Goal: Task Accomplishment & Management: Manage account settings

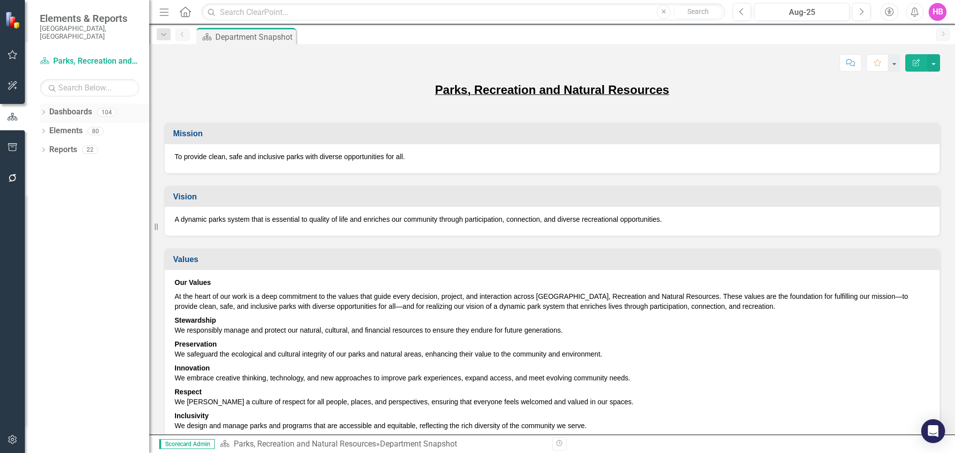
drag, startPoint x: 42, startPoint y: 102, endPoint x: 56, endPoint y: 123, distance: 24.4
click at [42, 110] on icon "Dropdown" at bounding box center [43, 112] width 7 height 5
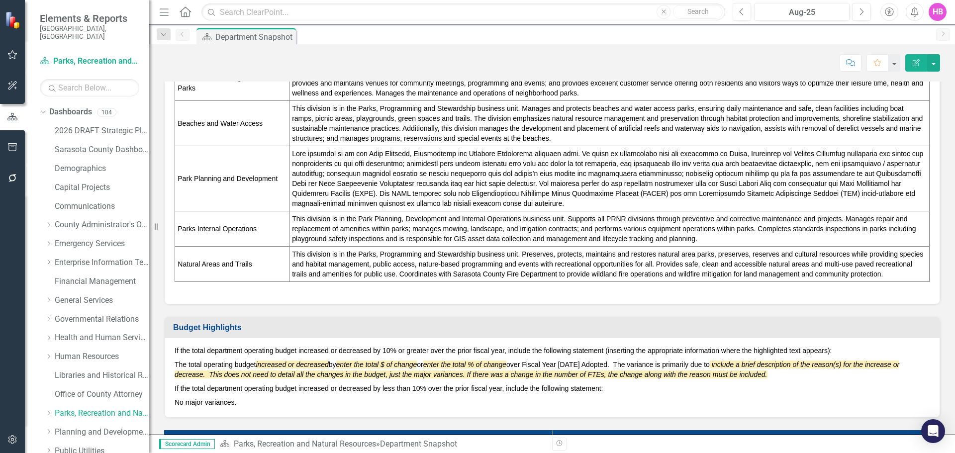
scroll to position [696, 0]
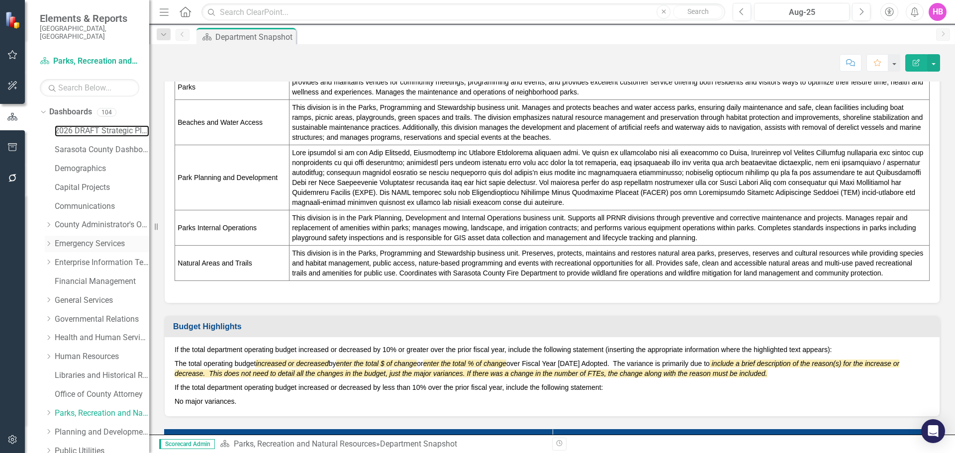
drag, startPoint x: 98, startPoint y: 121, endPoint x: 108, endPoint y: 243, distance: 121.7
click at [98, 125] on link "2026 DRAFT Strategic Plan" at bounding box center [102, 130] width 94 height 11
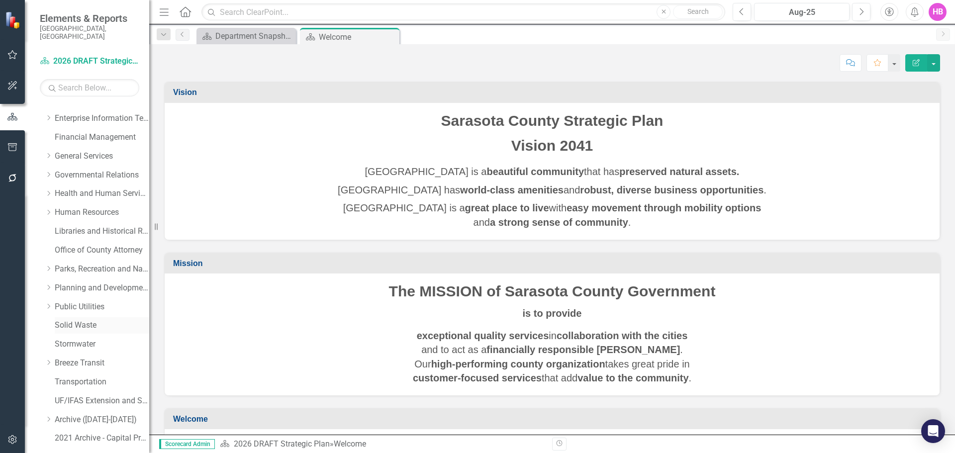
scroll to position [170, 0]
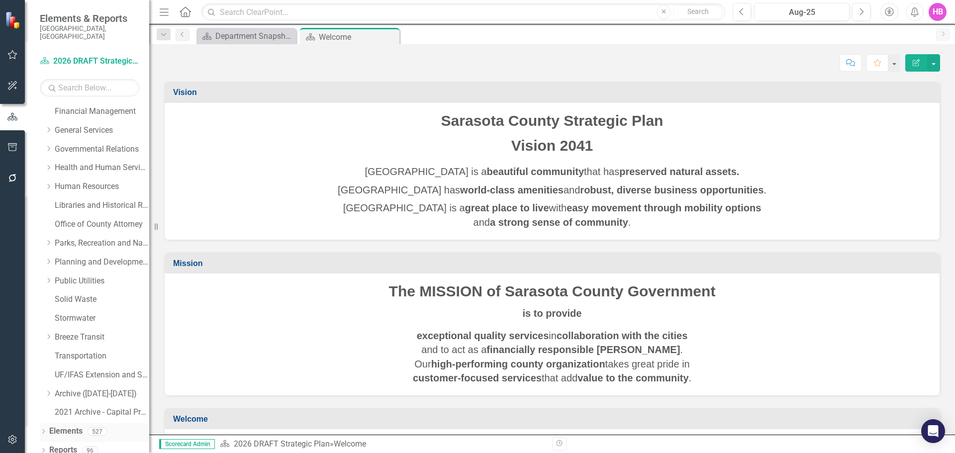
click at [42, 430] on icon "Dropdown" at bounding box center [43, 432] width 7 height 5
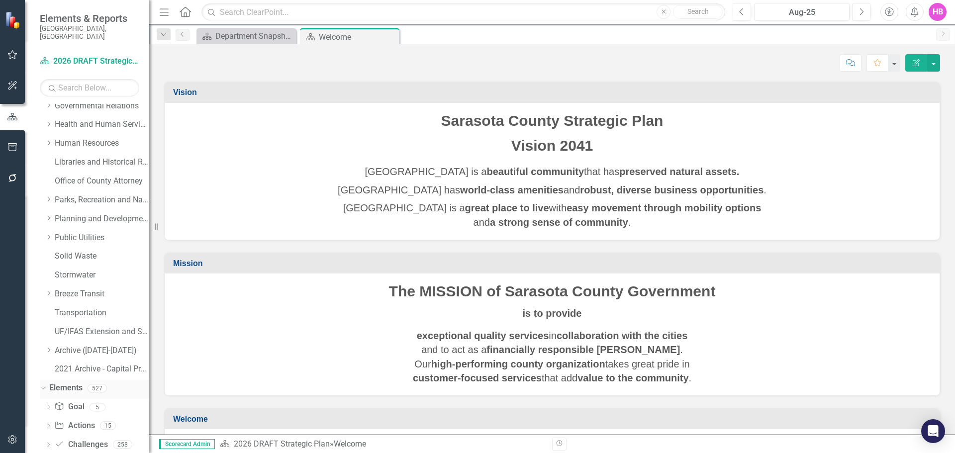
scroll to position [245, 0]
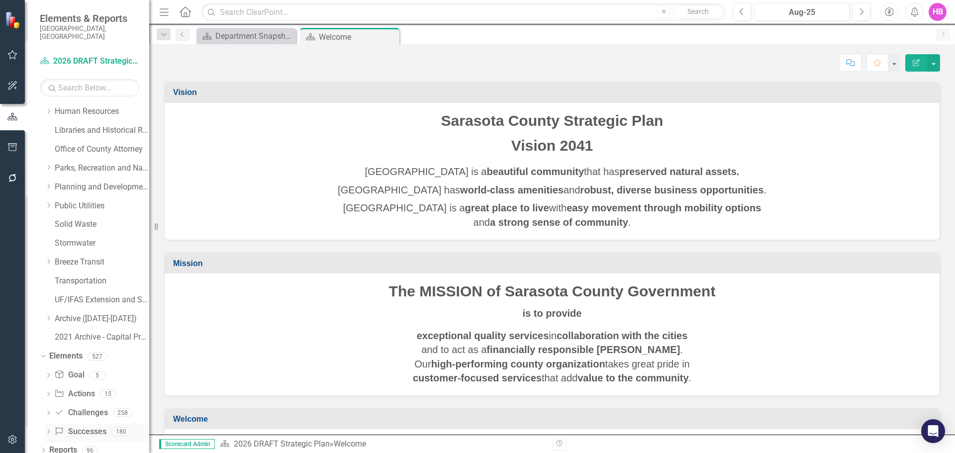
click at [84, 426] on link "Success Successes" at bounding box center [80, 431] width 52 height 11
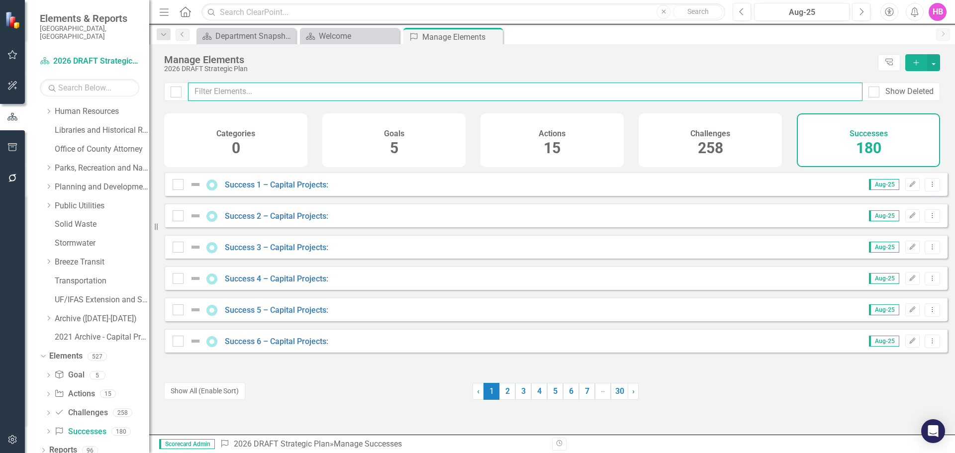
click at [303, 83] on input "text" at bounding box center [525, 92] width 674 height 18
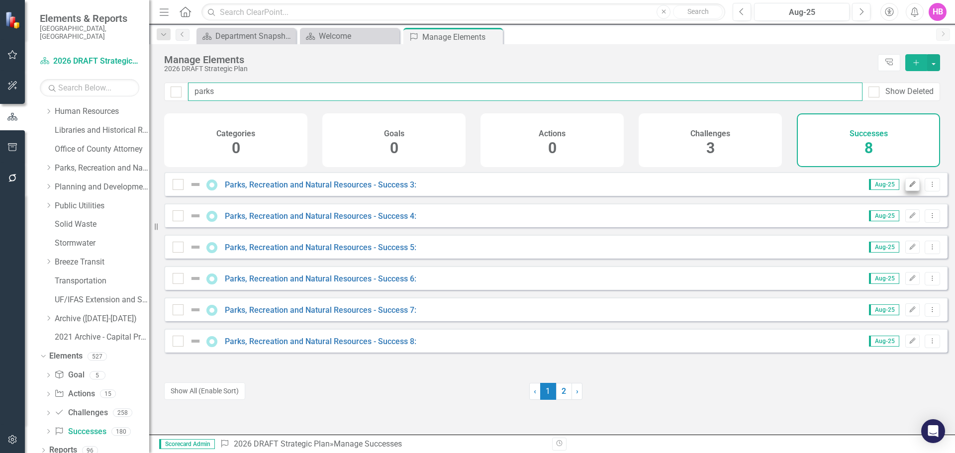
type input "parks"
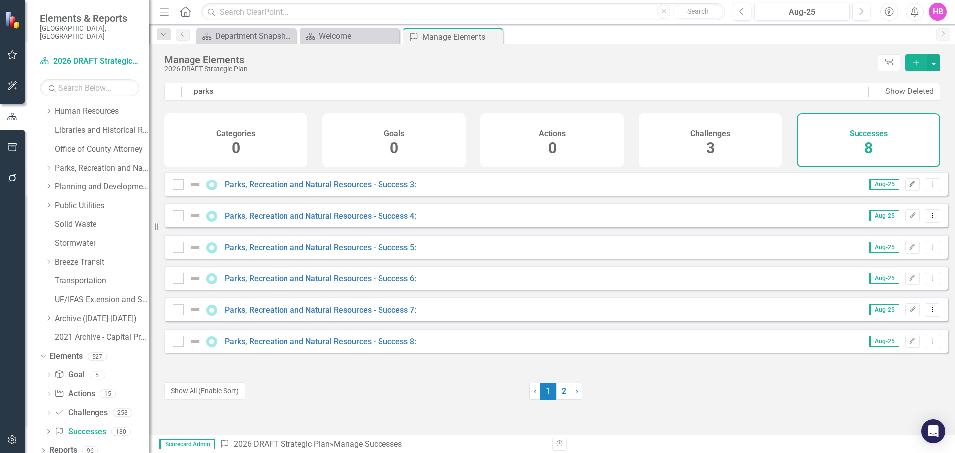
click at [908, 187] on icon "Edit" at bounding box center [911, 185] width 7 height 6
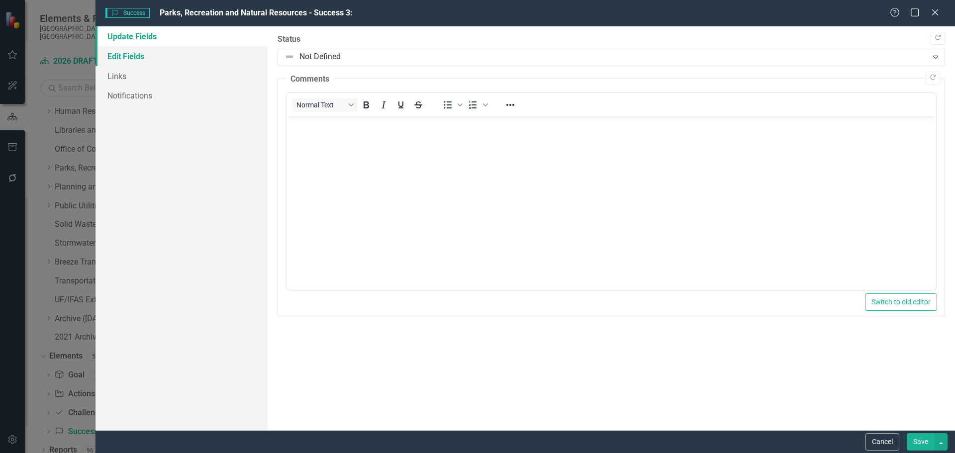
click at [133, 55] on link "Edit Fields" at bounding box center [181, 56] width 172 height 20
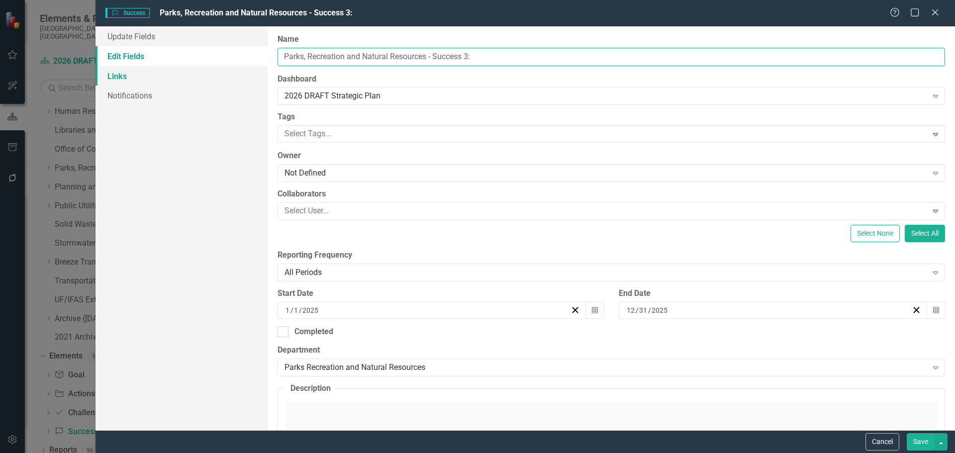
drag, startPoint x: 476, startPoint y: 56, endPoint x: 177, endPoint y: 69, distance: 300.1
click at [176, 69] on div "Update Fields Edit Fields Links Notifications "Update" fields in ClearPoint are…" at bounding box center [524, 228] width 859 height 404
paste input "Reopened [GEOGRAPHIC_DATA]"
type input "Reopened [GEOGRAPHIC_DATA]"
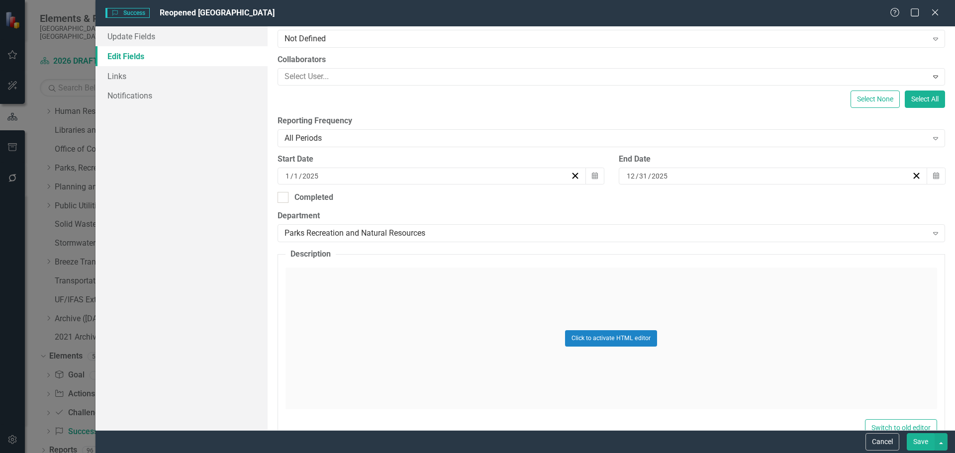
scroll to position [149, 0]
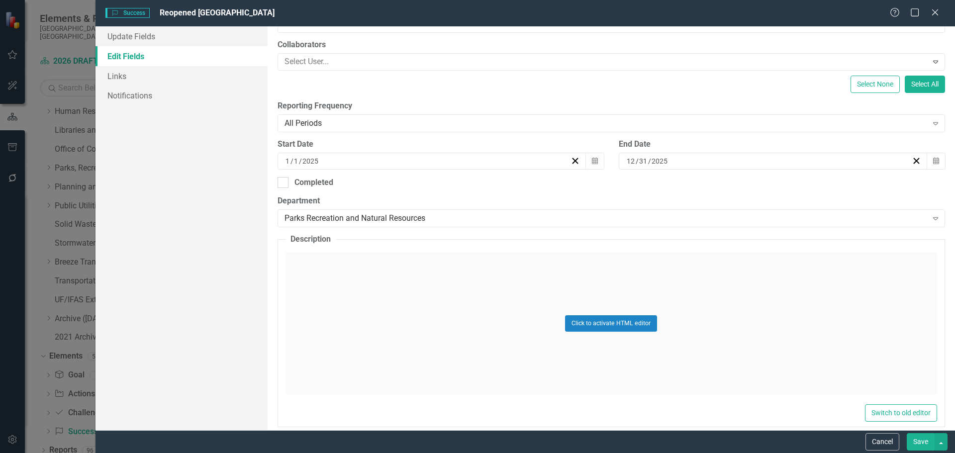
click at [350, 333] on div "Click to activate HTML editor" at bounding box center [610, 324] width 651 height 142
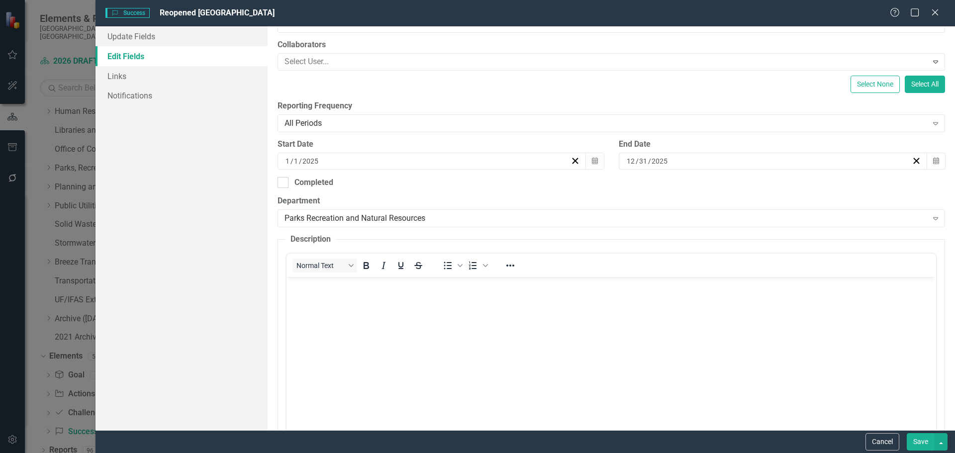
scroll to position [0, 0]
click at [349, 332] on body "Rich Text Area. Press ALT-0 for help." at bounding box center [610, 351] width 649 height 149
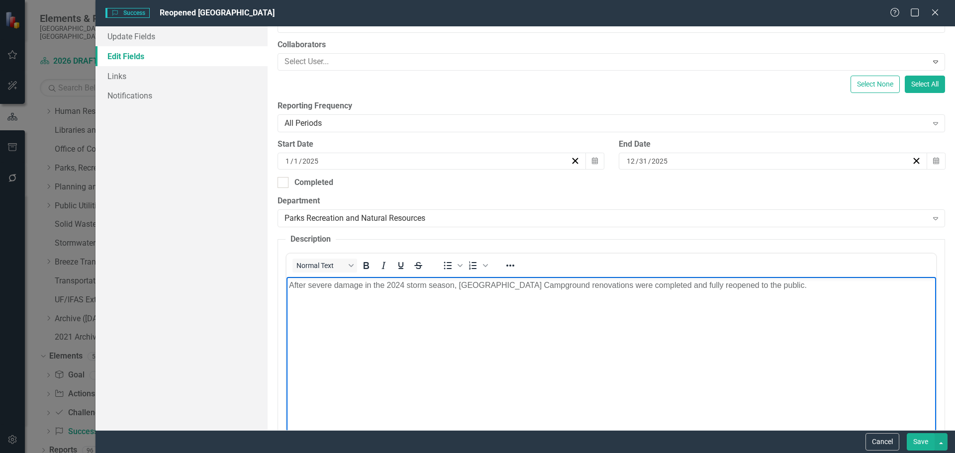
click at [349, 349] on body "After severe damage in the 2024 storm season, [GEOGRAPHIC_DATA] Campground reno…" at bounding box center [610, 351] width 649 height 149
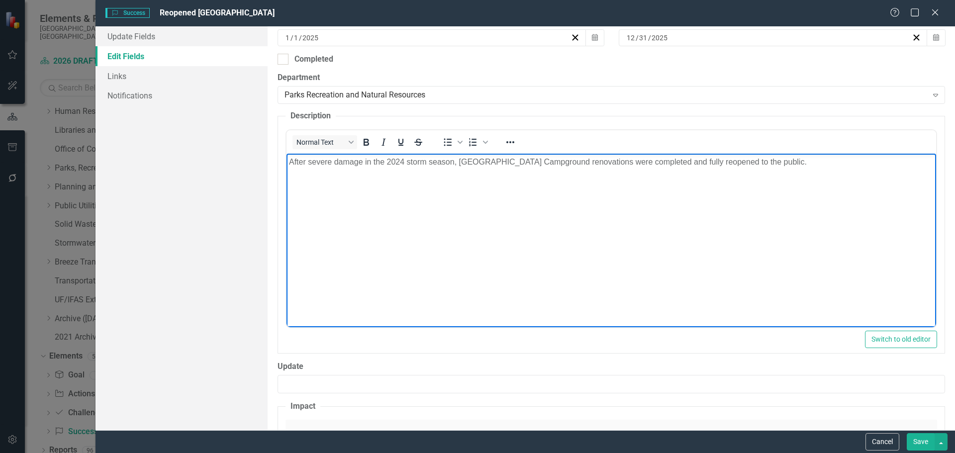
scroll to position [448, 0]
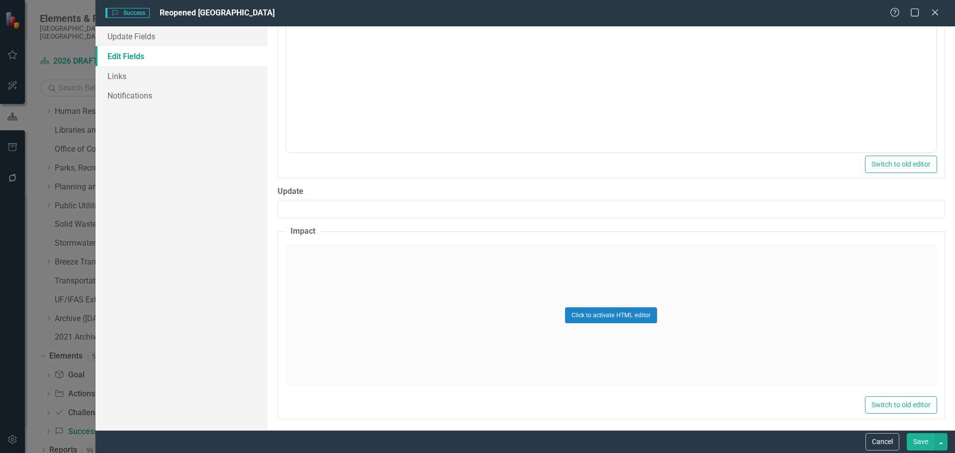
click at [329, 335] on div "Click to activate HTML editor" at bounding box center [610, 316] width 651 height 142
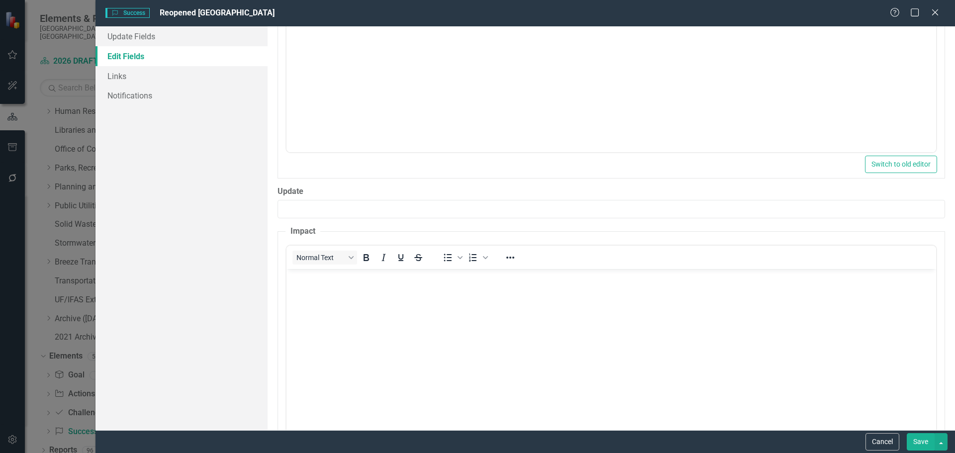
scroll to position [0, 0]
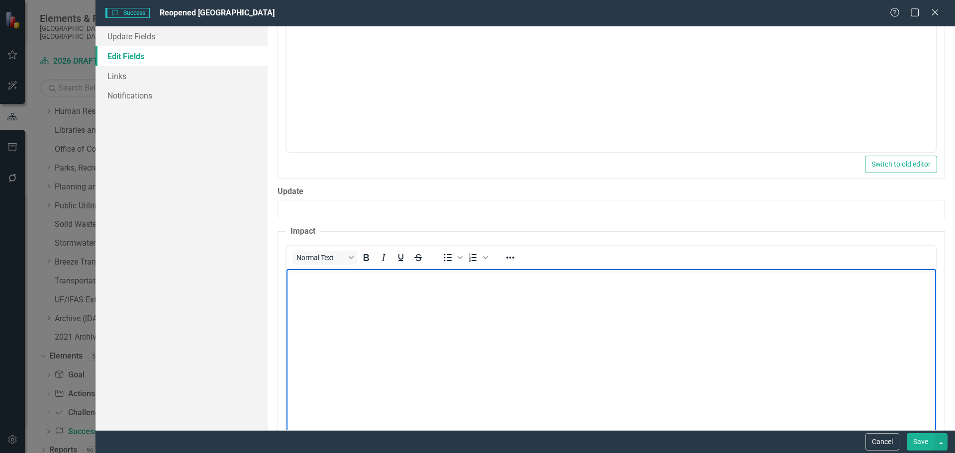
click at [328, 335] on body "Rich Text Area. Press ALT-0 for help." at bounding box center [610, 343] width 649 height 149
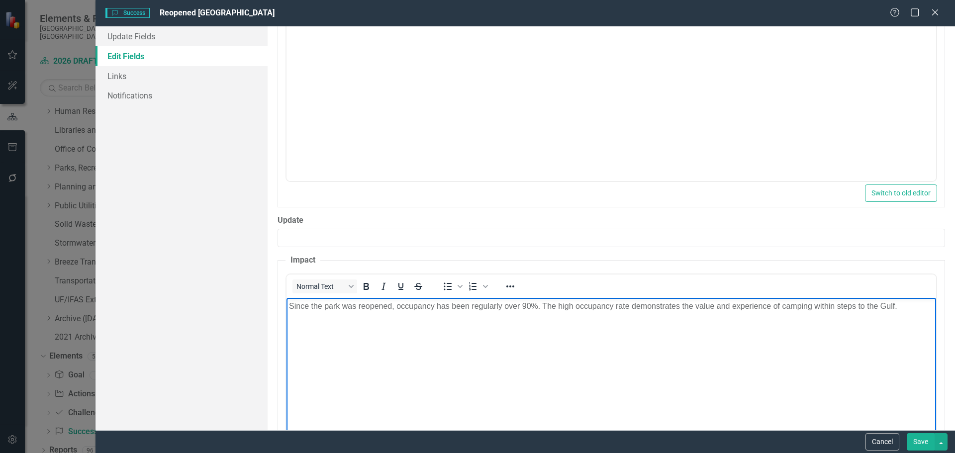
scroll to position [501, 0]
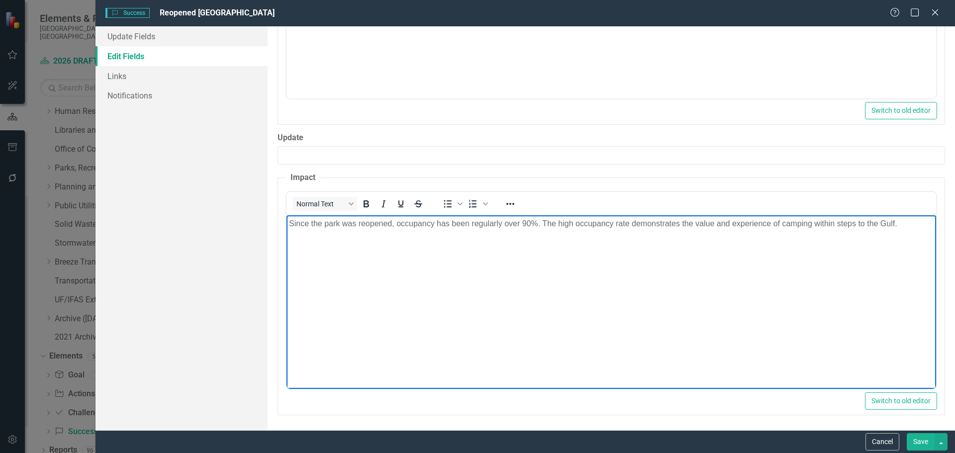
click at [546, 325] on body "Since the park was reopened, occupancy has been regularly over 90%. The high oc…" at bounding box center [610, 289] width 649 height 149
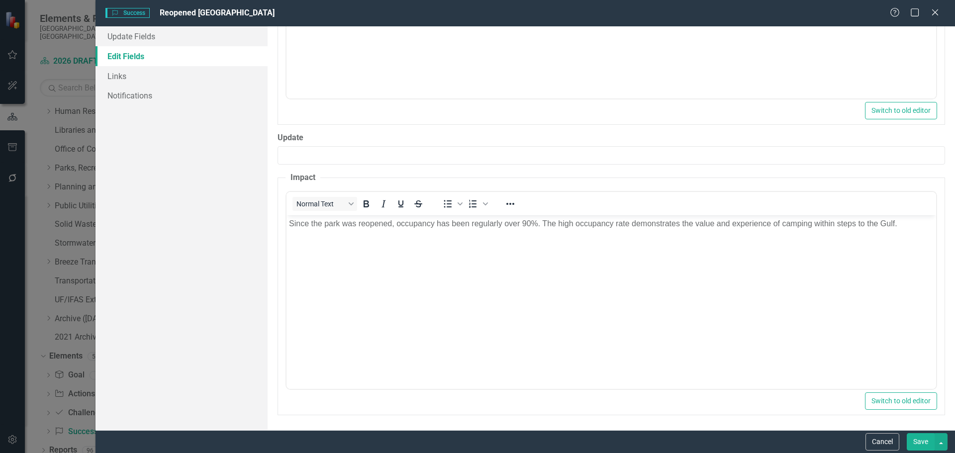
click at [920, 443] on button "Save" at bounding box center [921, 441] width 28 height 17
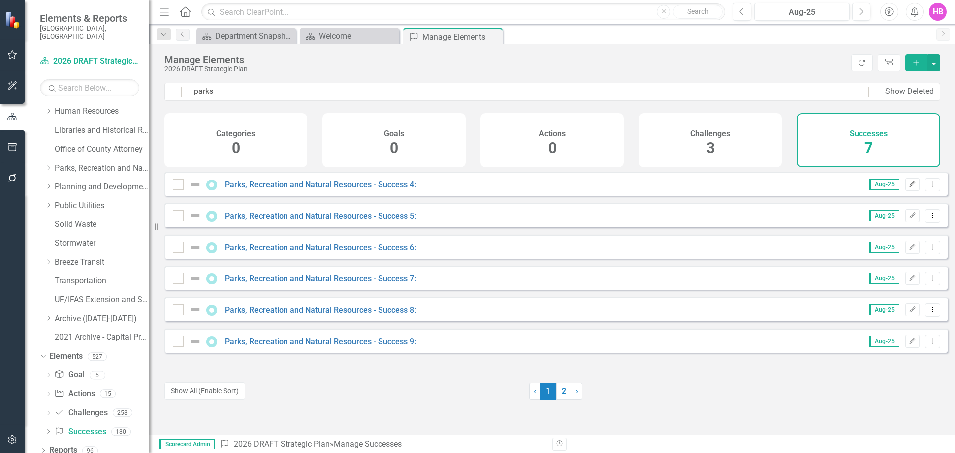
click at [909, 187] on icon "button" at bounding box center [912, 184] width 6 height 6
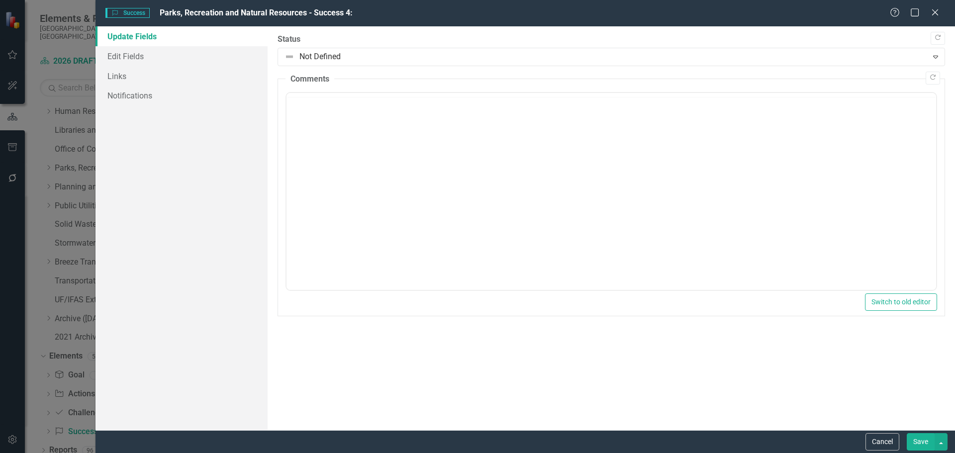
scroll to position [0, 0]
click at [133, 59] on link "Edit Fields" at bounding box center [181, 56] width 172 height 20
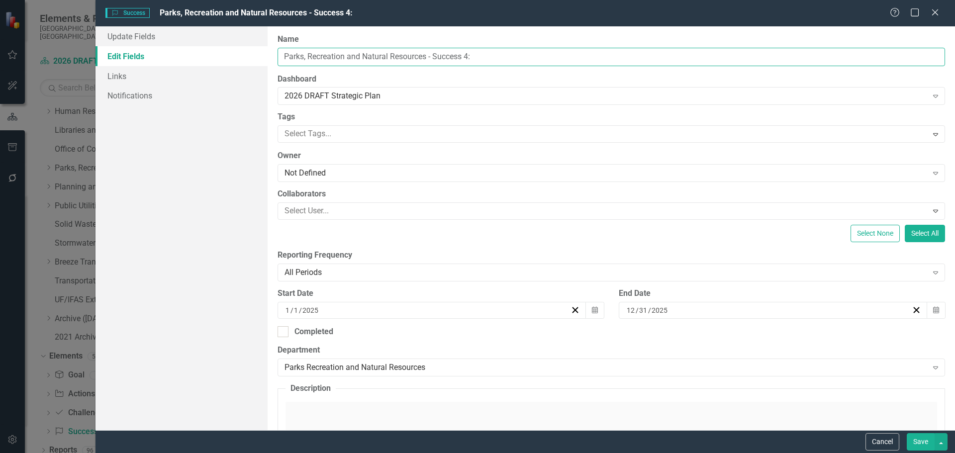
drag, startPoint x: 508, startPoint y: 58, endPoint x: 224, endPoint y: 55, distance: 283.5
click at [224, 55] on div "Update Fields Edit Fields Links Notifications "Update" fields in ClearPoint are…" at bounding box center [524, 228] width 859 height 404
paste input "tnering with Sarasota County School Board on Development of New Athletic Field …"
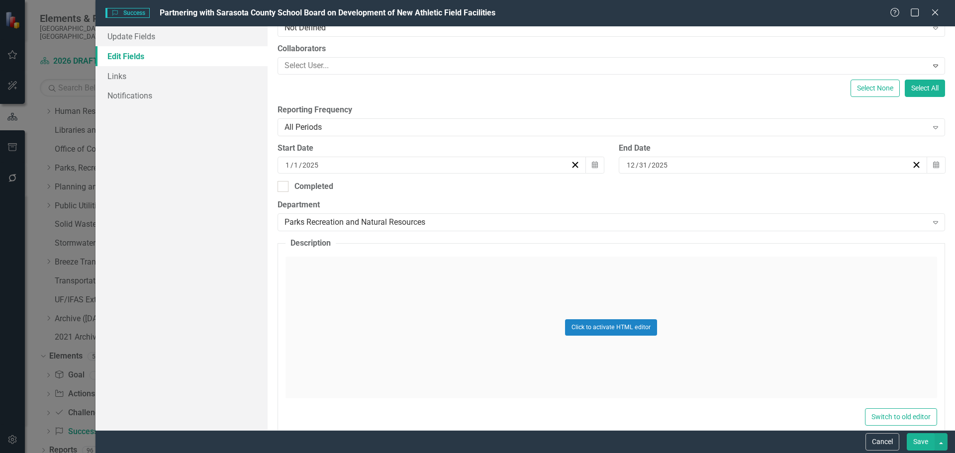
scroll to position [199, 0]
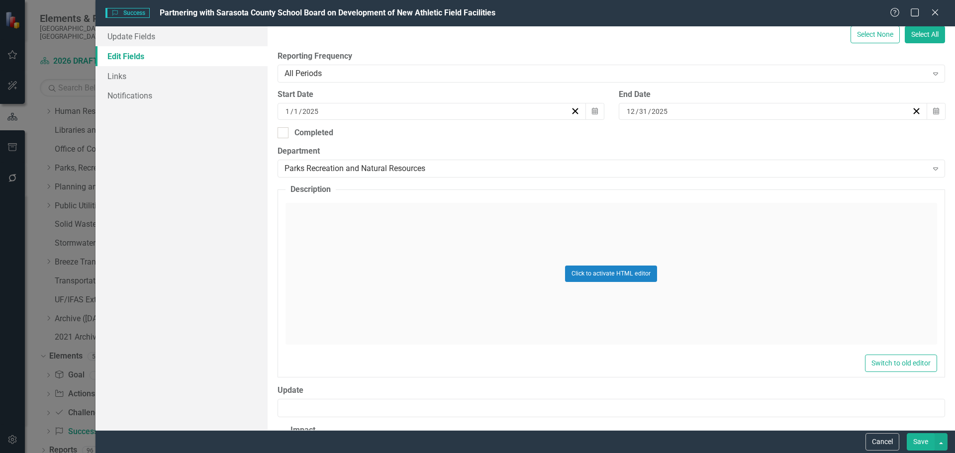
type input "Partnering with Sarasota County School Board on Development of New Athletic Fie…"
click at [331, 266] on div "Click to activate HTML editor" at bounding box center [610, 274] width 651 height 142
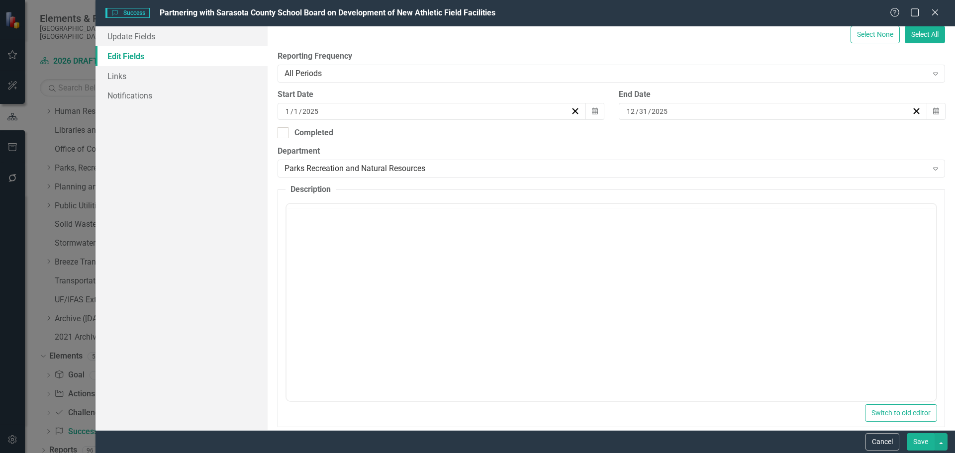
scroll to position [0, 0]
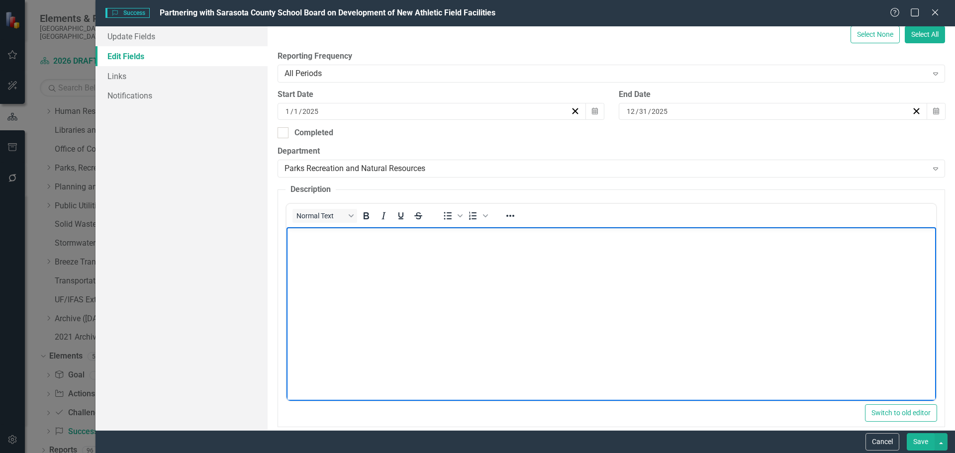
click at [372, 290] on body "Rich Text Area. Press ALT-0 for help." at bounding box center [610, 301] width 649 height 149
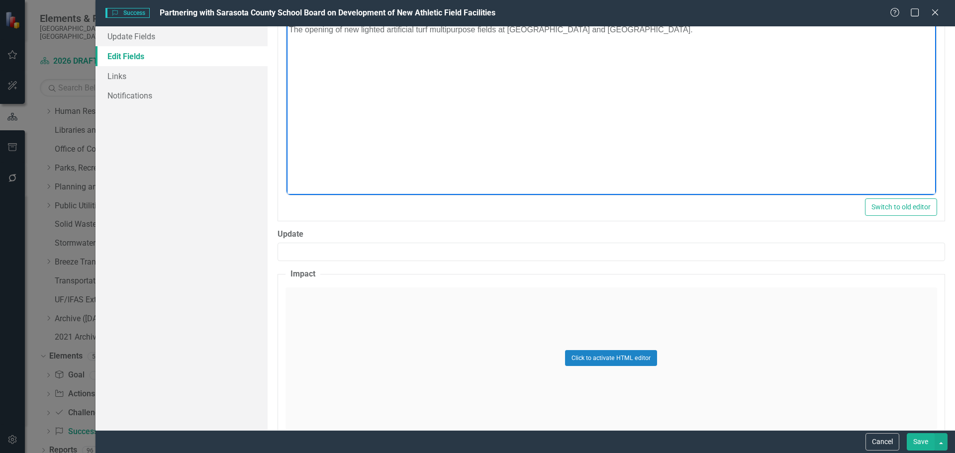
scroll to position [448, 0]
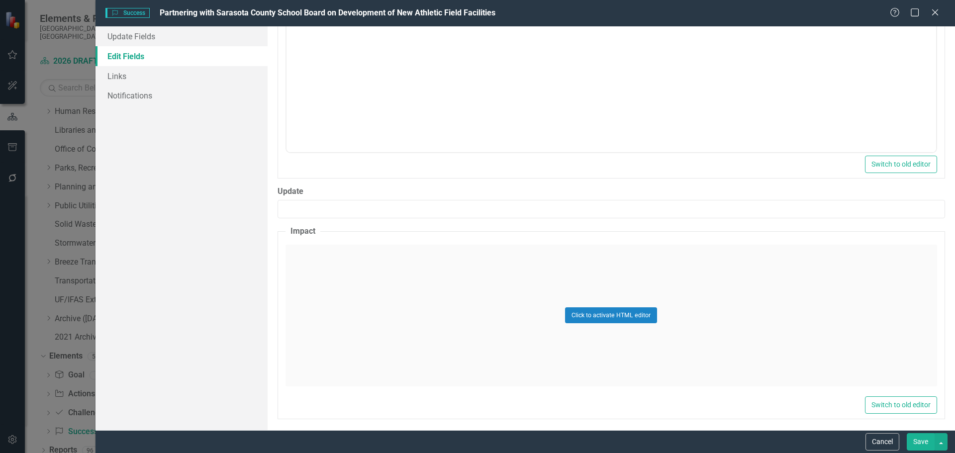
click at [315, 325] on div "Click to activate HTML editor" at bounding box center [610, 316] width 651 height 142
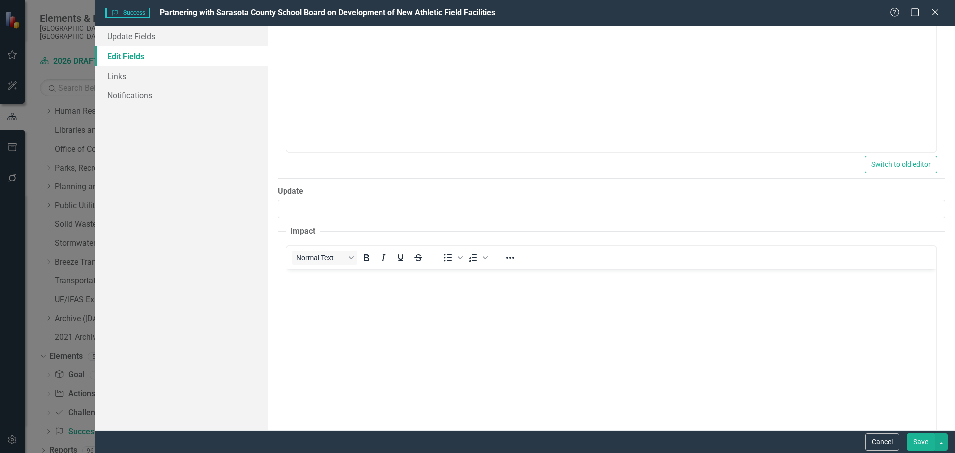
scroll to position [0, 0]
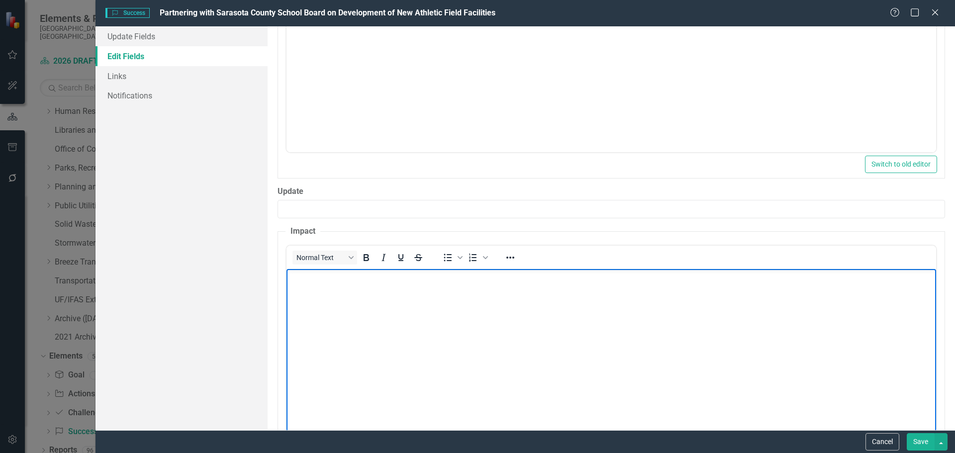
click at [320, 320] on body "Rich Text Area. Press ALT-0 for help." at bounding box center [610, 343] width 649 height 149
click at [373, 331] on body "Enhanced the availability of athletic field space for use by the community." at bounding box center [610, 343] width 649 height 149
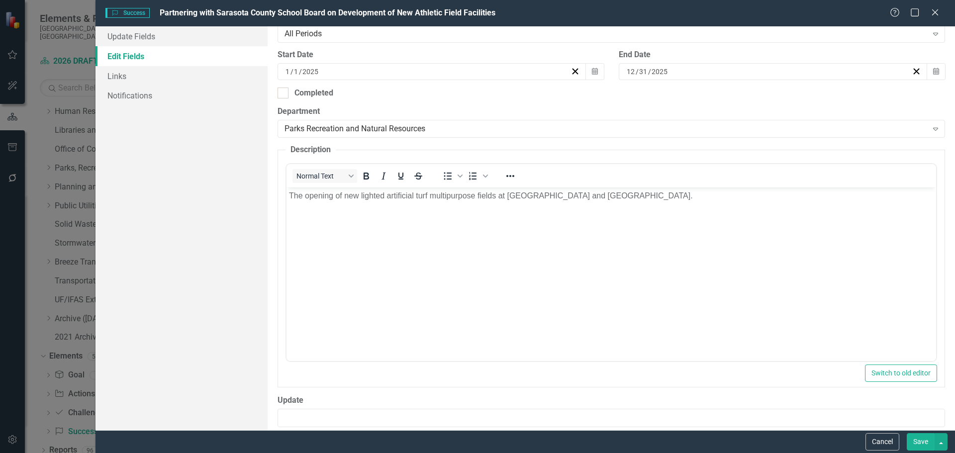
scroll to position [249, 0]
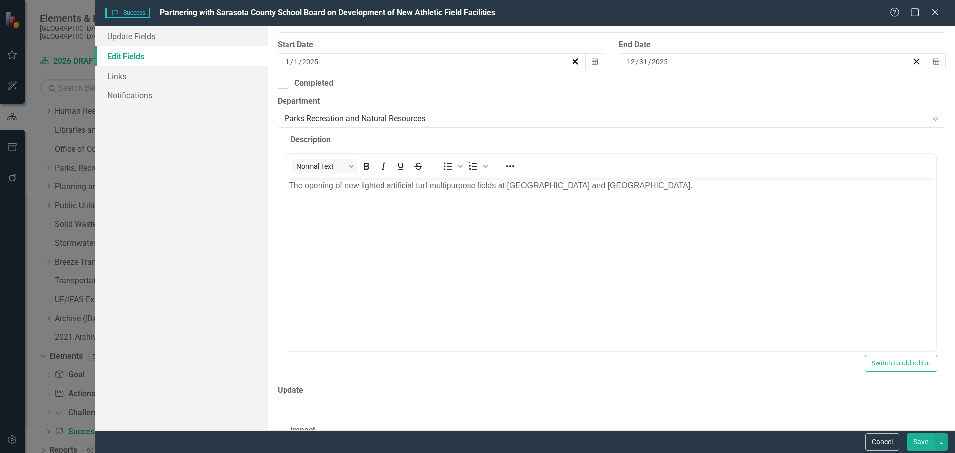
click at [917, 444] on button "Save" at bounding box center [921, 441] width 28 height 17
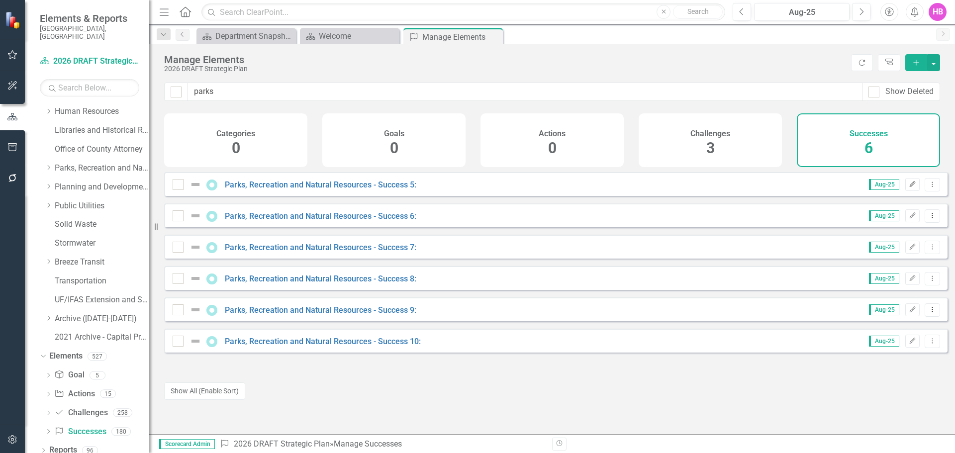
click at [908, 187] on icon "Edit" at bounding box center [911, 185] width 7 height 6
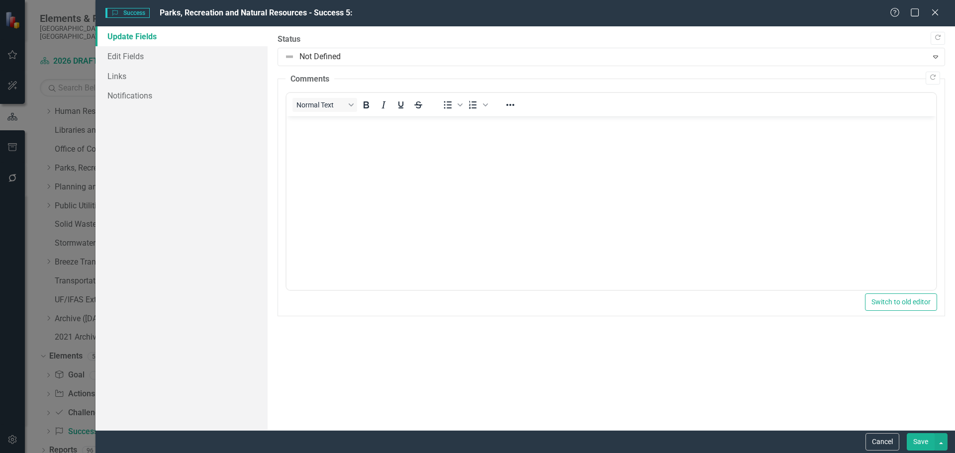
scroll to position [0, 0]
click at [118, 59] on link "Edit Fields" at bounding box center [181, 56] width 172 height 20
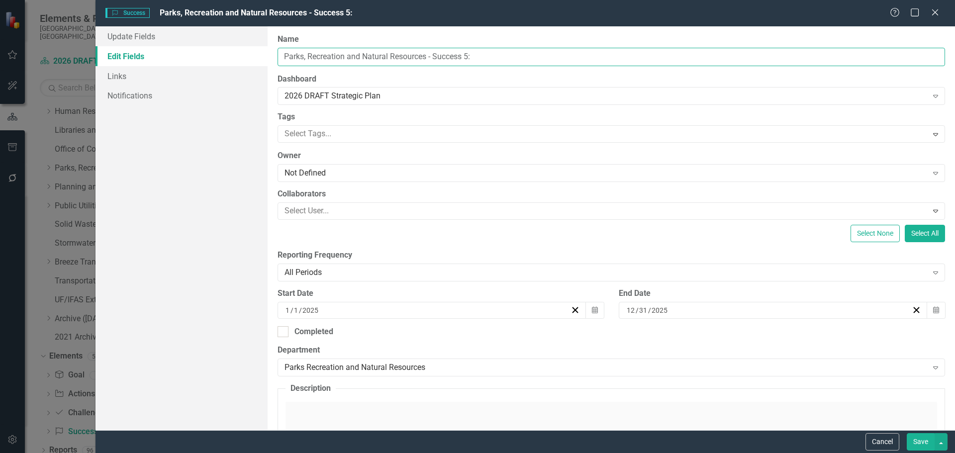
click at [507, 57] on input "Parks, Recreation and Natural Resources - Success 5:" at bounding box center [610, 57] width 667 height 18
drag, startPoint x: 506, startPoint y: 57, endPoint x: 239, endPoint y: 63, distance: 267.6
click at [239, 63] on div "Update Fields Edit Fields Links Notifications "Update" fields in ClearPoint are…" at bounding box center [524, 228] width 859 height 404
paste input "Sarasota County Tourist Development Fiscal Year [DATE] Cultural/Arts Grants"
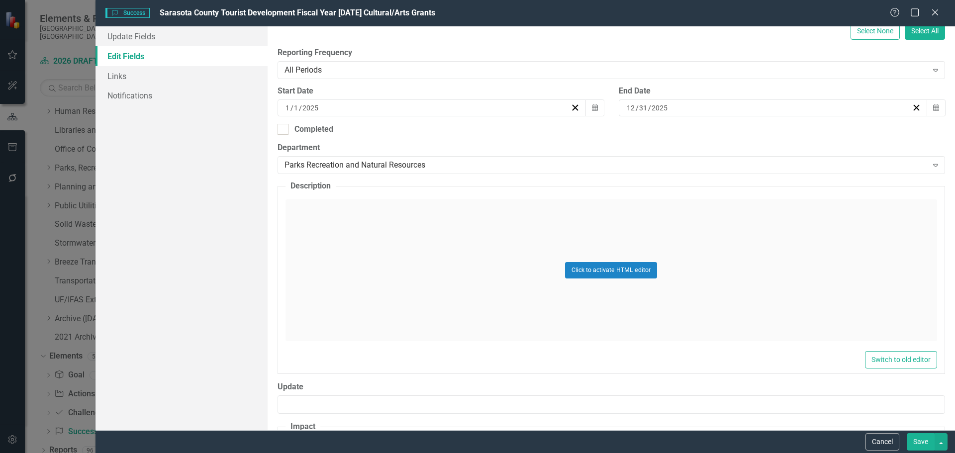
scroll to position [249, 0]
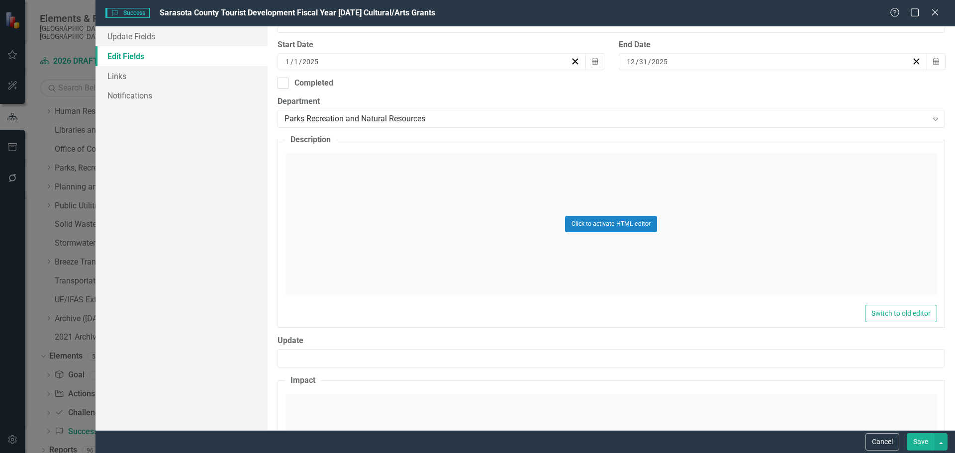
type input "Sarasota County Tourist Development Fiscal Year [DATE] Cultural/Arts Grants"
click at [315, 281] on div "Click to activate HTML editor" at bounding box center [610, 224] width 651 height 142
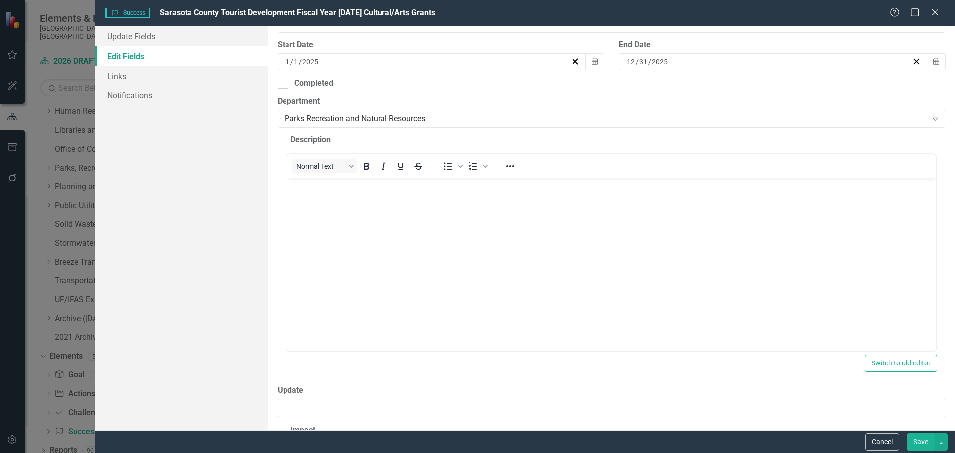
scroll to position [0, 0]
click at [401, 227] on body "Rich Text Area. Press ALT-0 for help." at bounding box center [610, 252] width 649 height 149
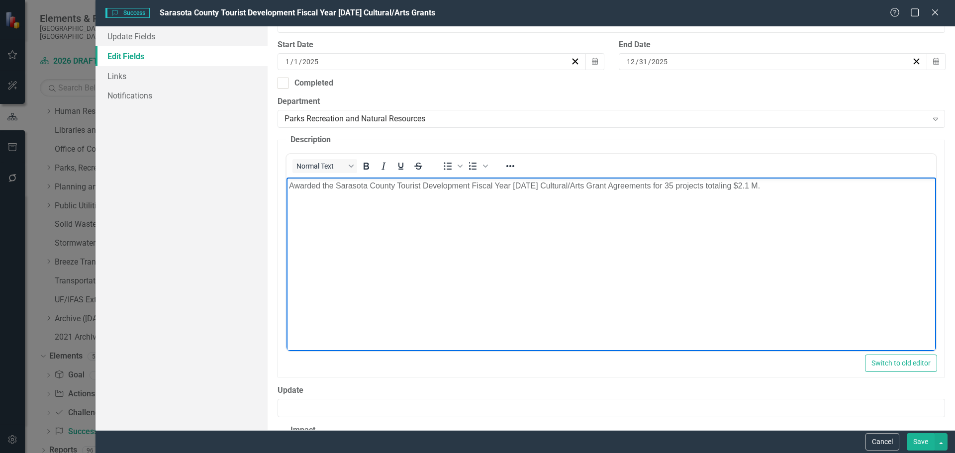
click at [740, 186] on p "Awarded the Sarasota County Tourist Development Fiscal Year [DATE] Cultural/Art…" at bounding box center [610, 186] width 644 height 12
click at [753, 187] on p "Awarded the Sarasota County Tourist Development Fiscal Year [DATE] Cultural/Art…" at bounding box center [610, 186] width 644 height 12
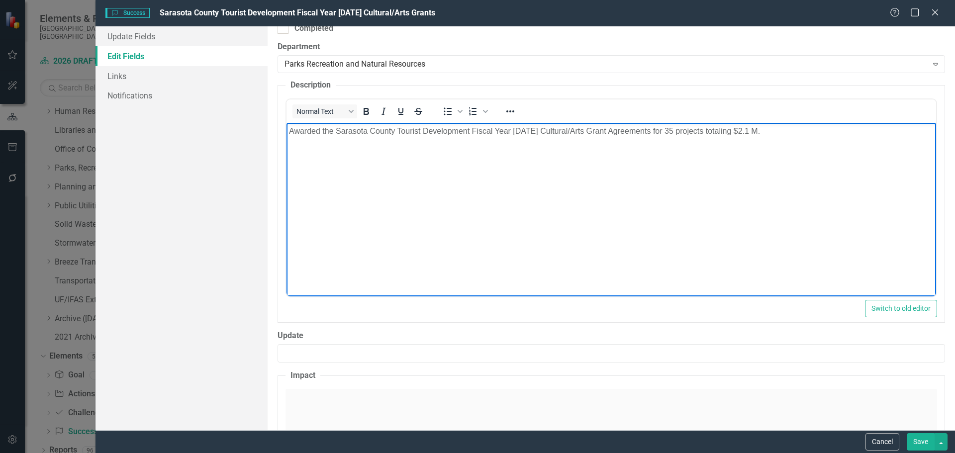
scroll to position [398, 0]
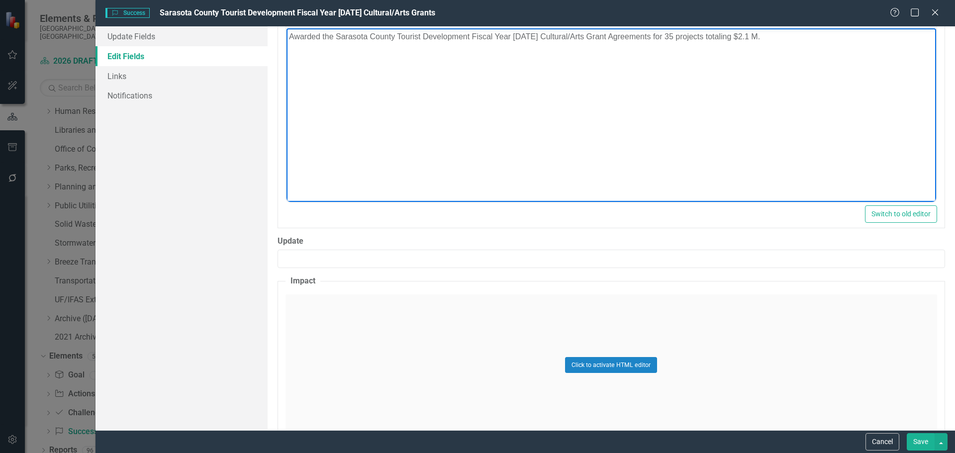
click at [317, 341] on div "Click to activate HTML editor" at bounding box center [610, 365] width 651 height 142
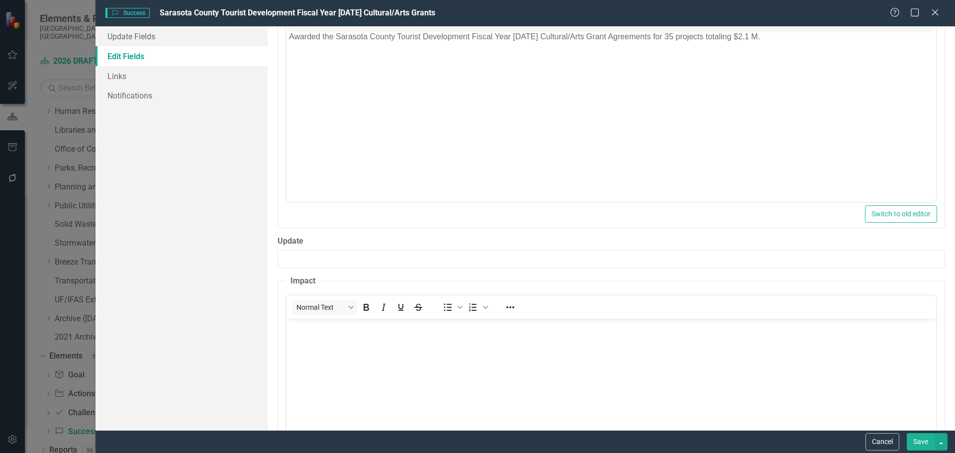
scroll to position [0, 0]
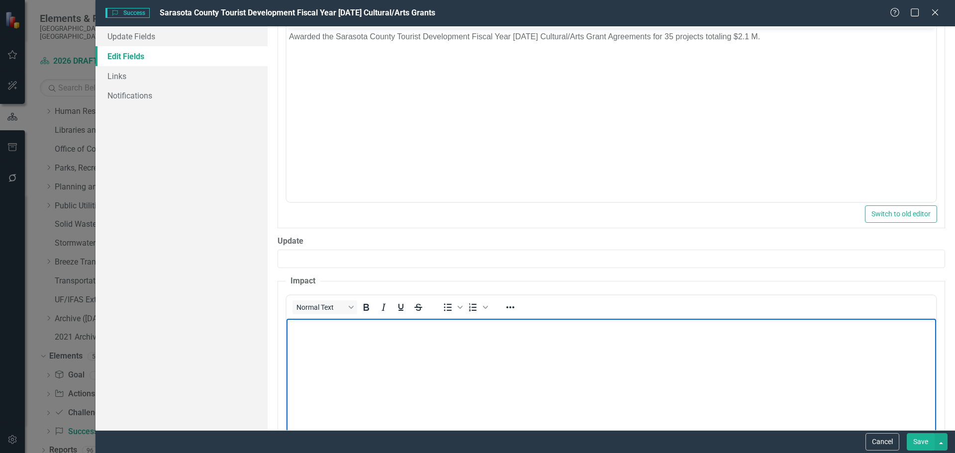
click at [399, 321] on p "Rich Text Area. Press ALT-0 for help." at bounding box center [610, 327] width 644 height 12
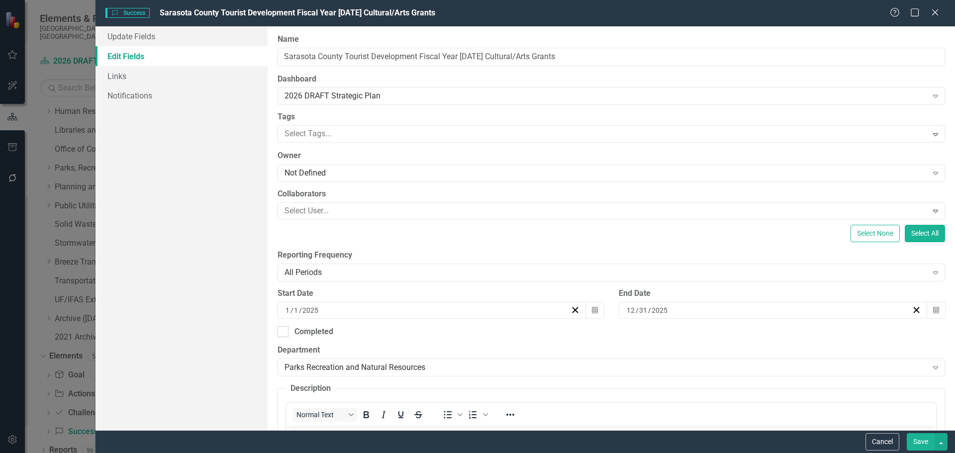
click at [921, 440] on button "Save" at bounding box center [921, 441] width 28 height 17
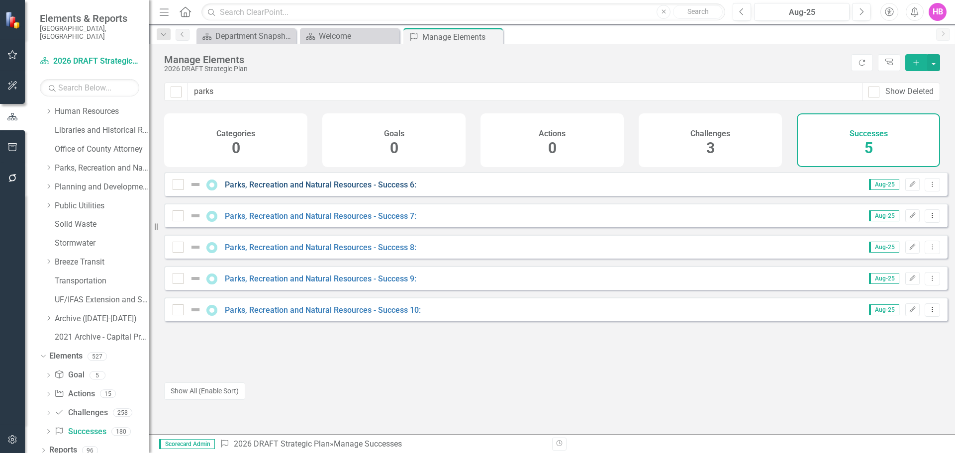
click at [392, 189] on link "Parks, Recreation and Natural Resources - Success 6:" at bounding box center [320, 184] width 191 height 9
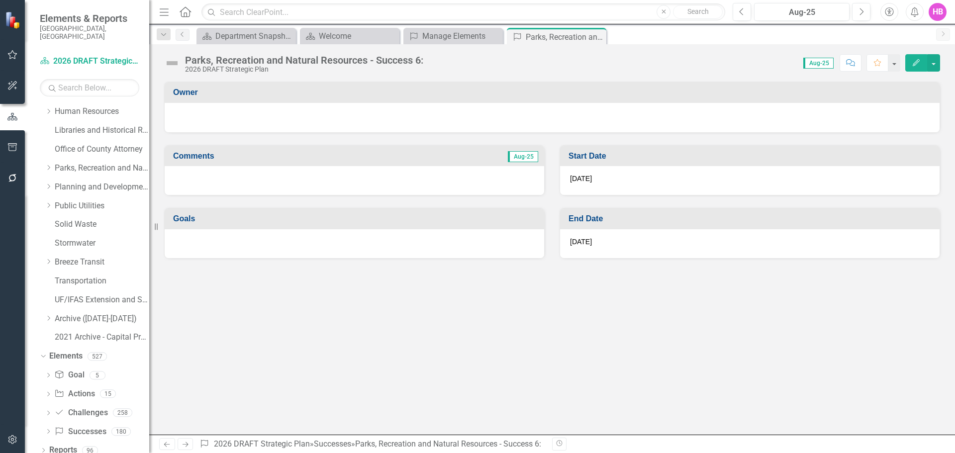
click at [911, 68] on button "Edit" at bounding box center [916, 62] width 22 height 17
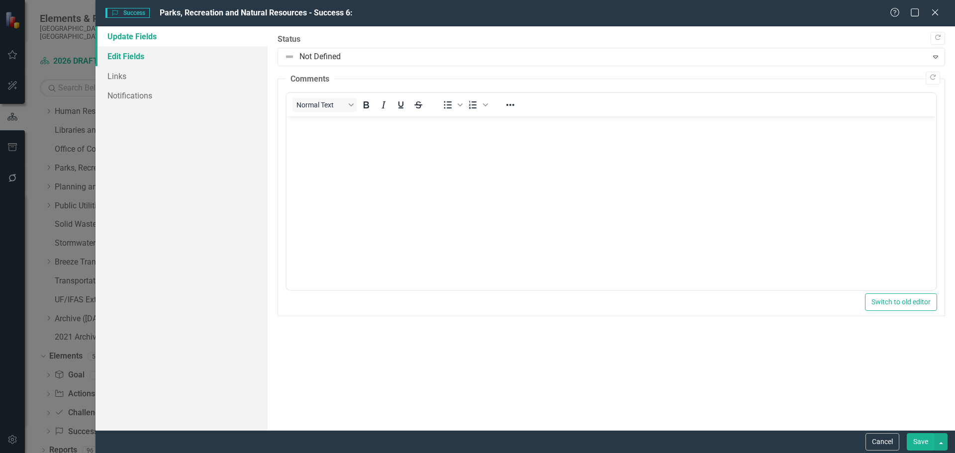
click at [127, 55] on link "Edit Fields" at bounding box center [181, 56] width 172 height 20
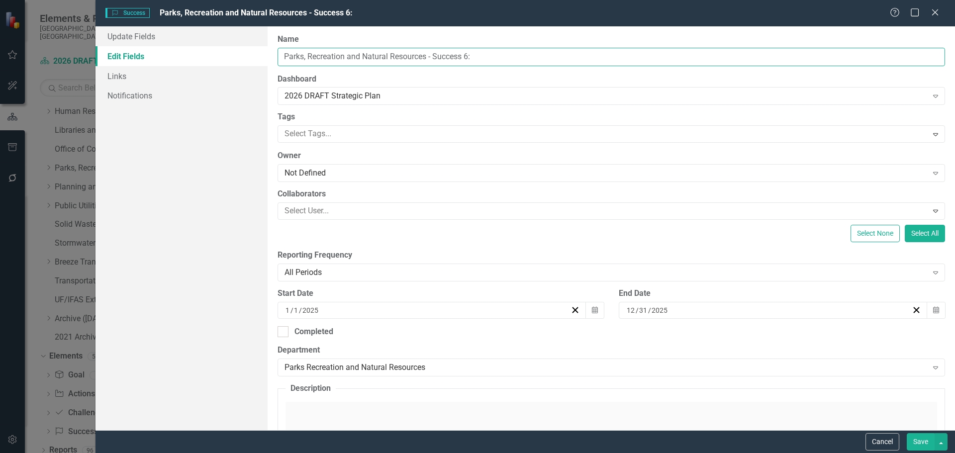
drag, startPoint x: 511, startPoint y: 57, endPoint x: 299, endPoint y: 61, distance: 211.4
click at [299, 61] on input "Parks, Recreation and Natural Resources - Success 6:" at bounding box center [610, 57] width 667 height 18
paste input "Summer Camp"
drag, startPoint x: 329, startPoint y: 59, endPoint x: 235, endPoint y: 64, distance: 94.1
click at [235, 64] on div "Update Fields Edit Fields Links Notifications "Update" fields in ClearPoint are…" at bounding box center [524, 228] width 859 height 404
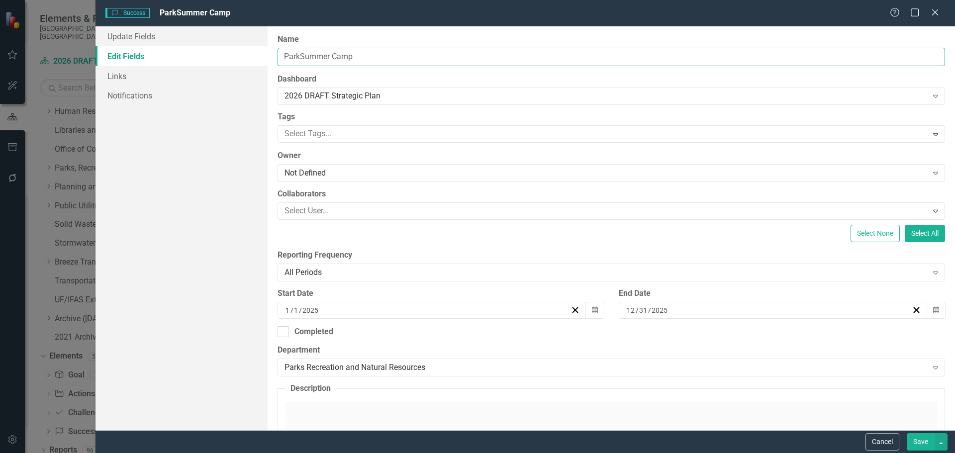
paste input "text"
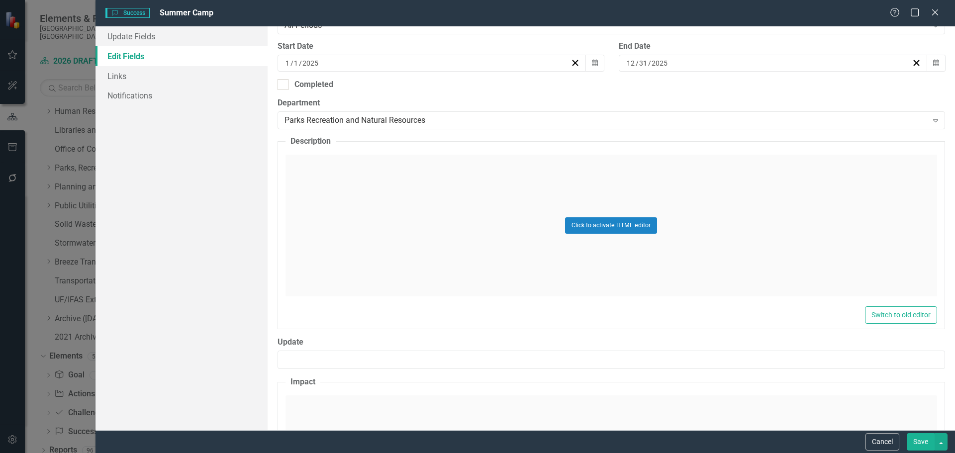
scroll to position [249, 0]
type input "Summer Camp"
click at [334, 266] on div "Click to activate HTML editor" at bounding box center [610, 224] width 651 height 142
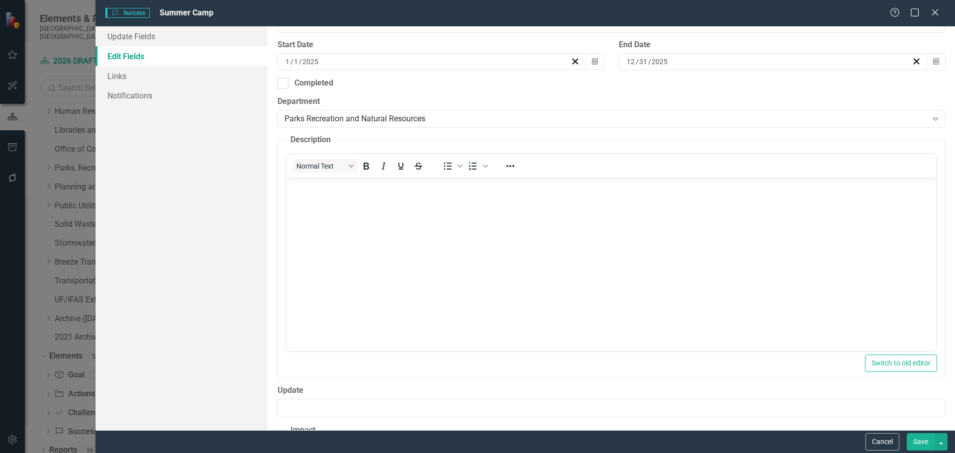
scroll to position [0, 0]
click at [402, 257] on body "Rich Text Area. Press ALT-0 for help." at bounding box center [610, 252] width 649 height 149
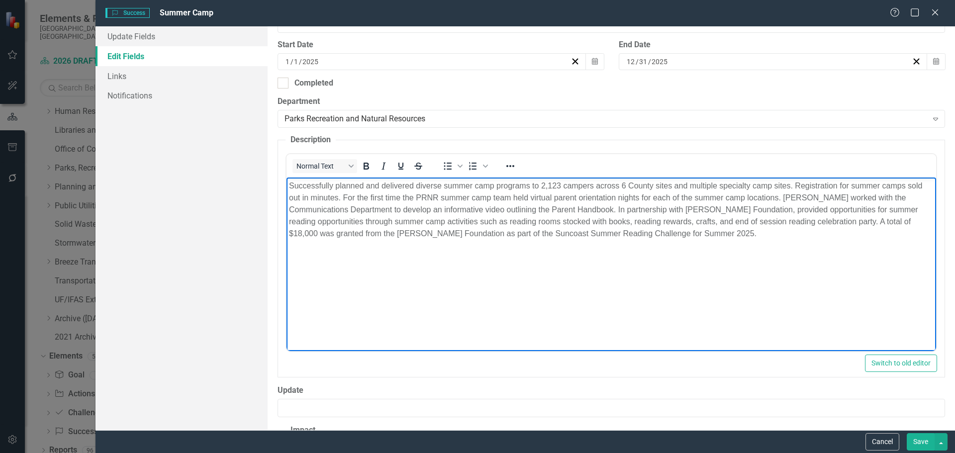
click at [795, 184] on p "Successfully planned and delivered diverse summer camp programs to 2,123 camper…" at bounding box center [610, 210] width 644 height 60
click at [344, 196] on p "Successfully planned and delivered diverse summer camp programs to 2,123 camper…" at bounding box center [610, 210] width 644 height 60
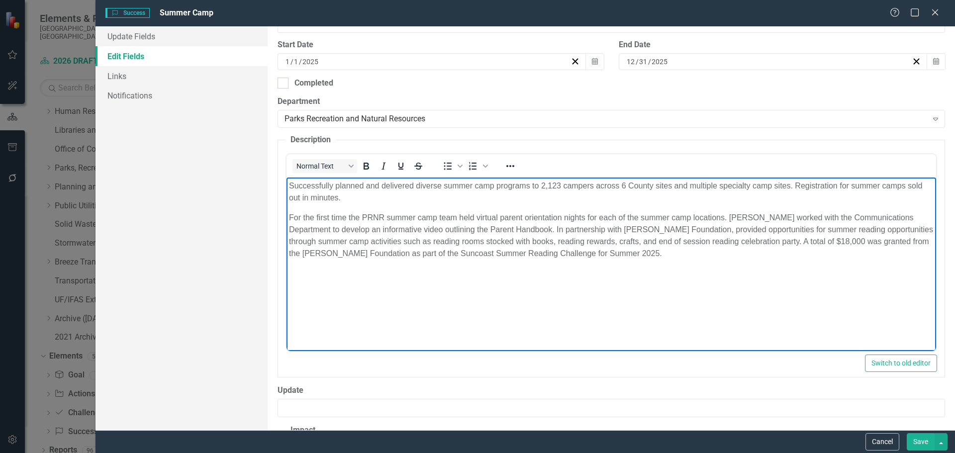
click at [729, 218] on p "For the first time the PRNR summer camp team held virtual parent orientation ni…" at bounding box center [610, 236] width 644 height 48
click at [505, 230] on p "For the first time the PRNR summer camp team held virtual parent orientation ni…" at bounding box center [610, 236] width 644 height 48
drag, startPoint x: 503, startPoint y: 230, endPoint x: 511, endPoint y: 234, distance: 8.5
click at [504, 230] on p "For the first time the PRNR summer camp team held virtual parent orientation ni…" at bounding box center [610, 236] width 644 height 48
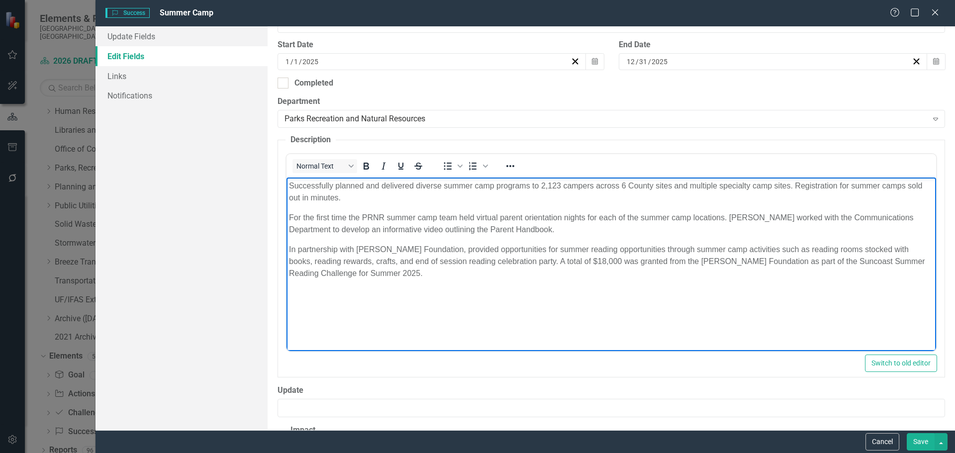
click at [492, 287] on body "Successfully planned and delivered diverse summer camp programs to 2,123 camper…" at bounding box center [610, 252] width 649 height 149
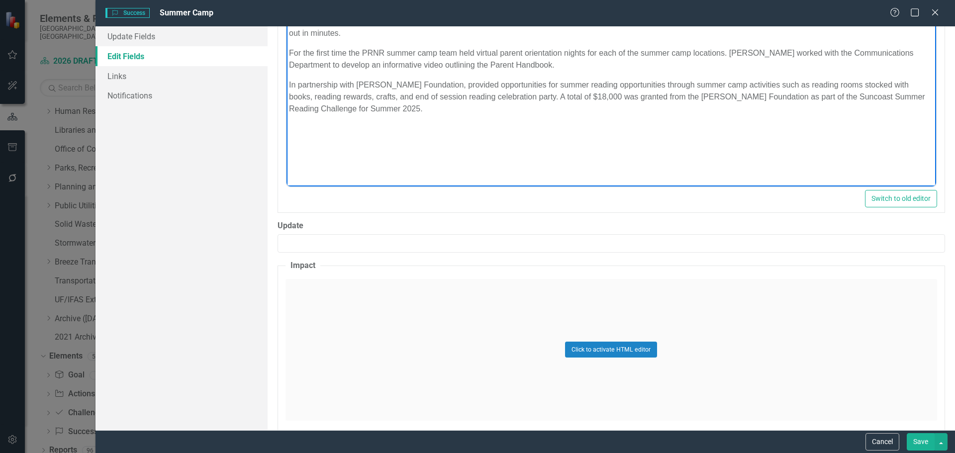
scroll to position [452, 0]
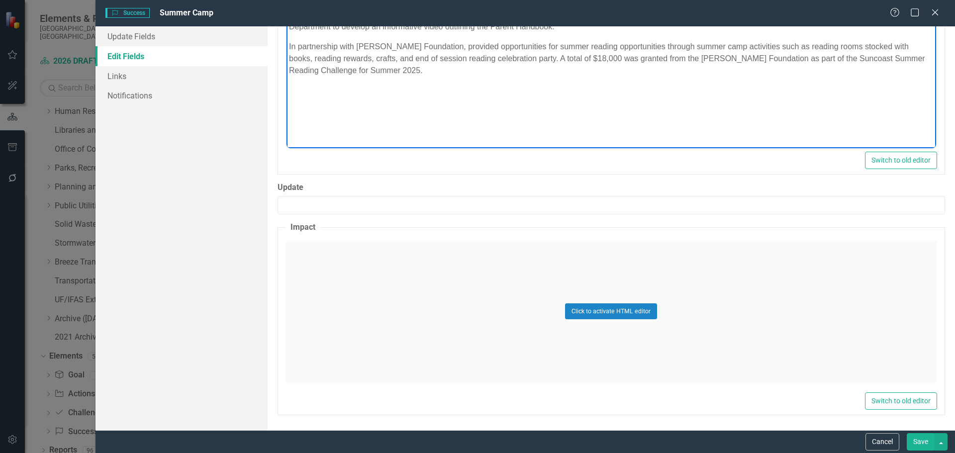
click at [453, 310] on div "Click to activate HTML editor" at bounding box center [610, 312] width 651 height 142
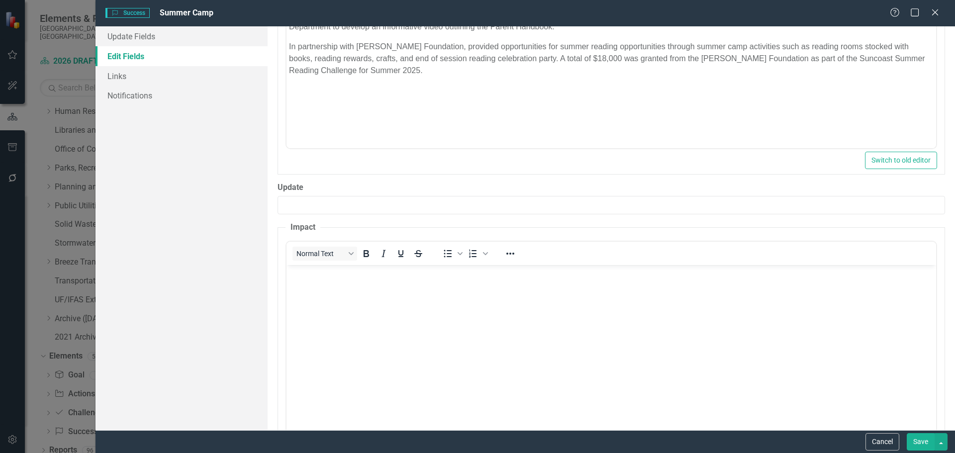
scroll to position [0, 0]
click at [497, 330] on body "Rich Text Area. Press ALT-0 for help." at bounding box center [610, 339] width 649 height 149
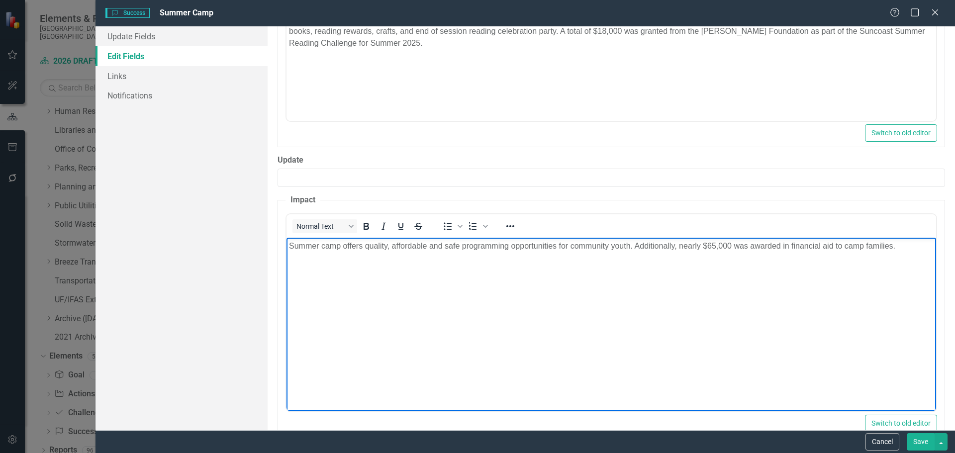
scroll to position [501, 0]
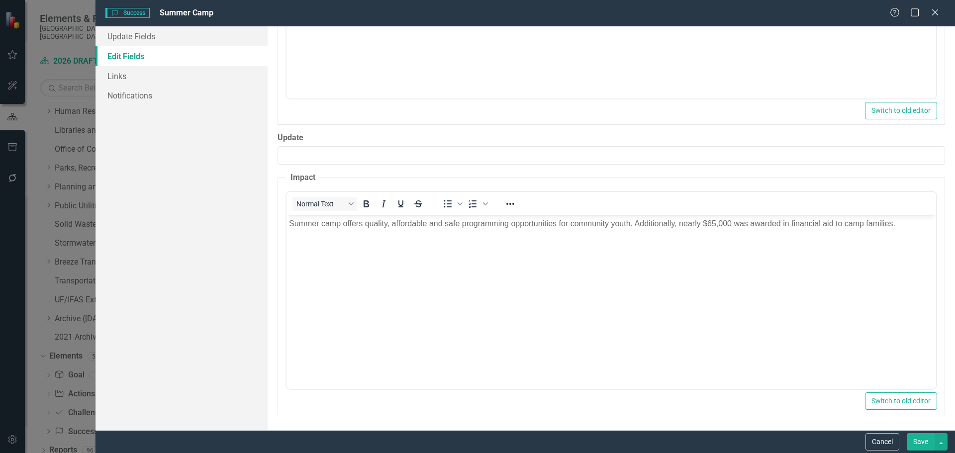
click at [918, 442] on button "Save" at bounding box center [921, 441] width 28 height 17
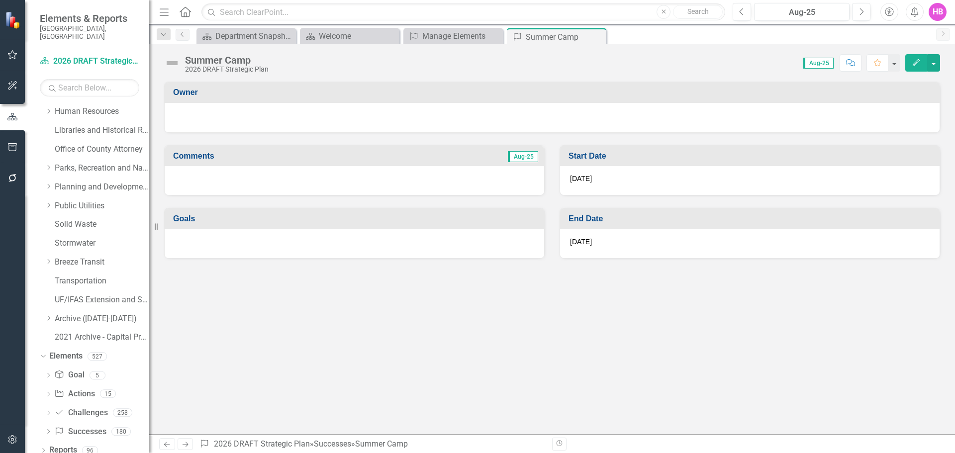
click at [449, 39] on div "icon.bolt Success Updated" at bounding box center [477, 30] width 159 height 44
click at [912, 65] on icon "Edit" at bounding box center [915, 62] width 9 height 7
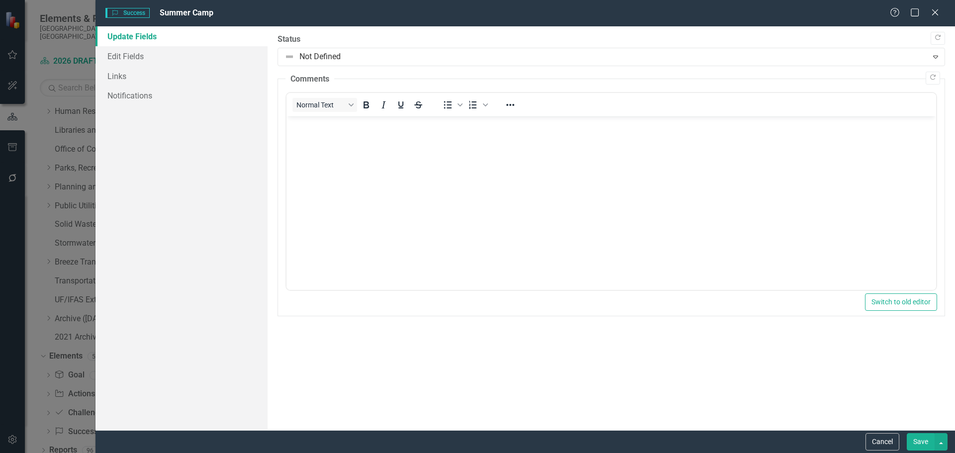
scroll to position [0, 0]
click at [937, 13] on icon "Close" at bounding box center [934, 11] width 12 height 9
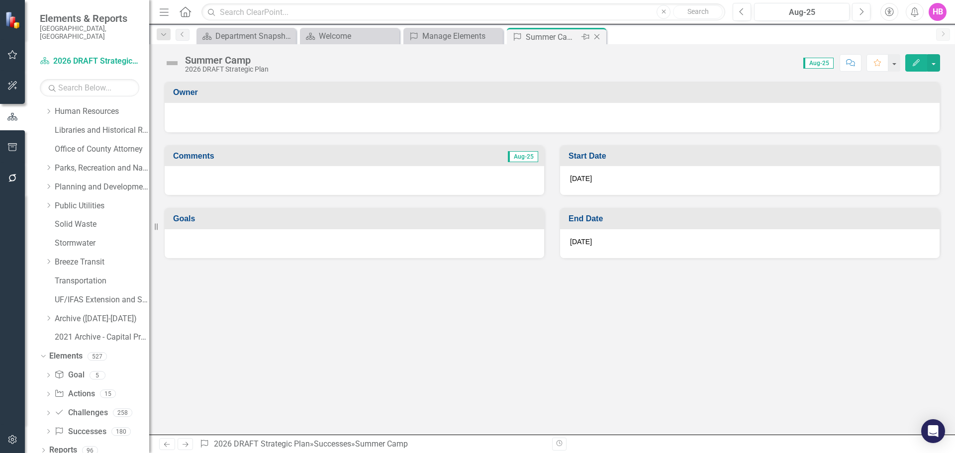
click at [598, 35] on icon "Close" at bounding box center [597, 37] width 10 height 8
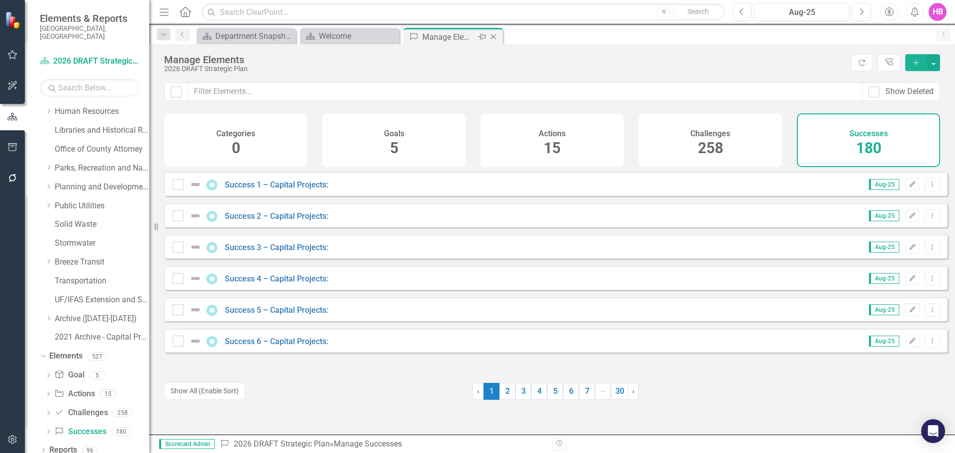
click at [464, 36] on div "Manage Elements" at bounding box center [448, 37] width 53 height 12
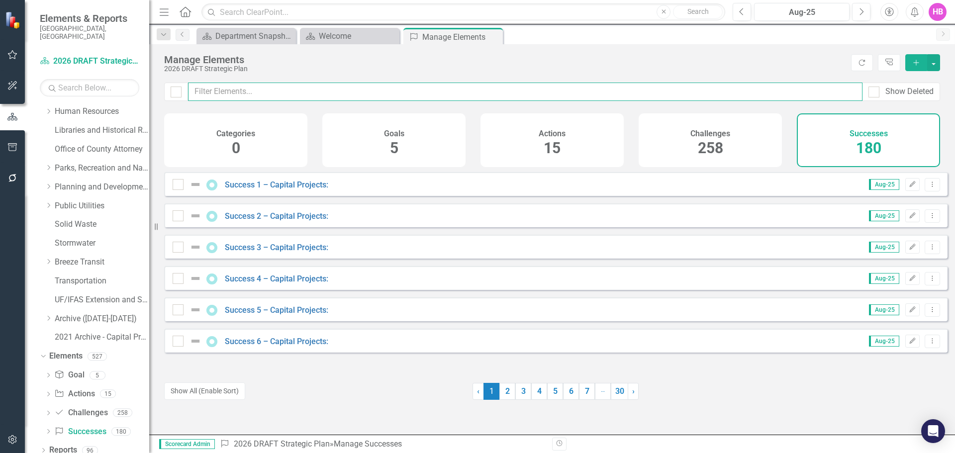
click at [263, 94] on input "text" at bounding box center [525, 92] width 674 height 18
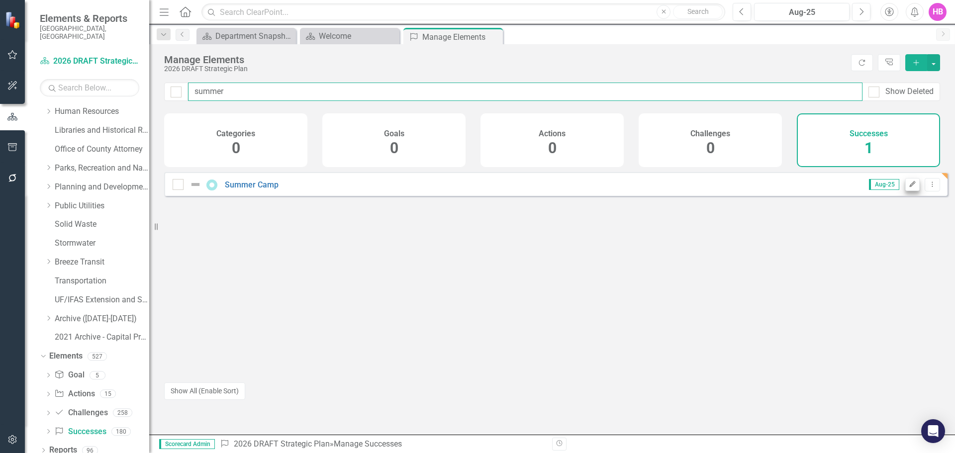
type input "summer"
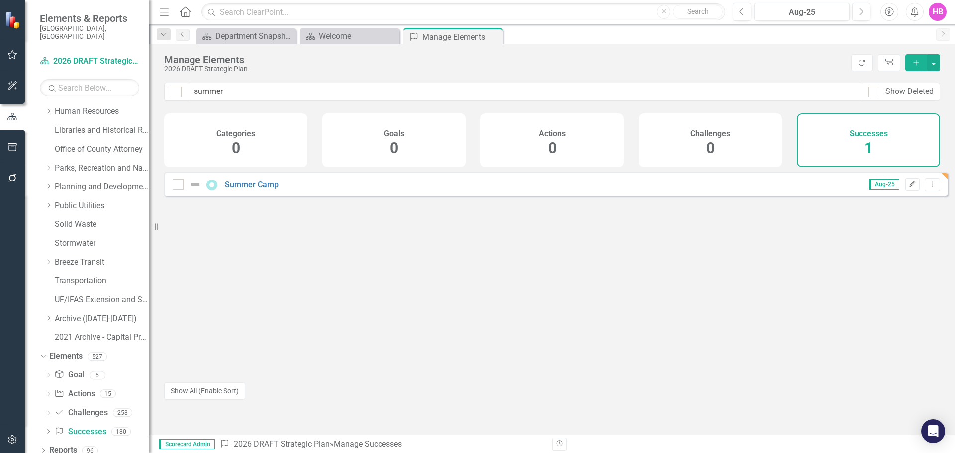
click at [905, 191] on button "Edit" at bounding box center [912, 184] width 14 height 13
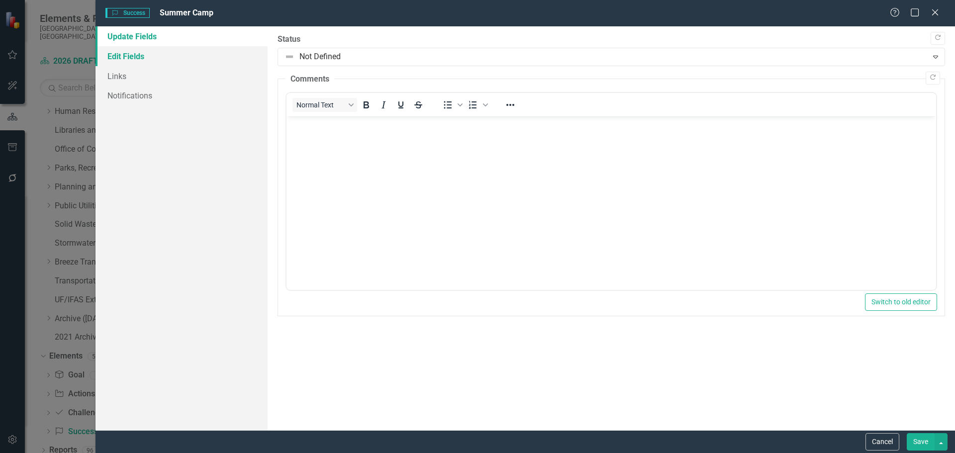
click at [141, 55] on link "Edit Fields" at bounding box center [181, 56] width 172 height 20
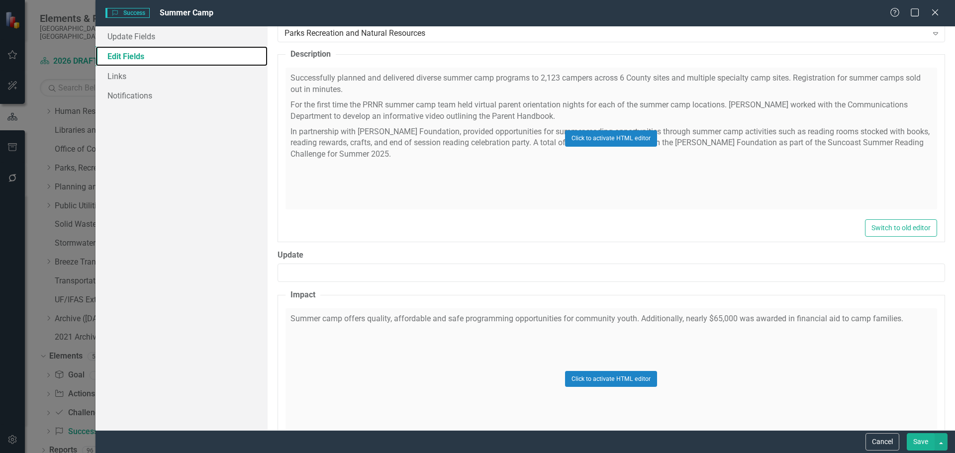
scroll to position [402, 0]
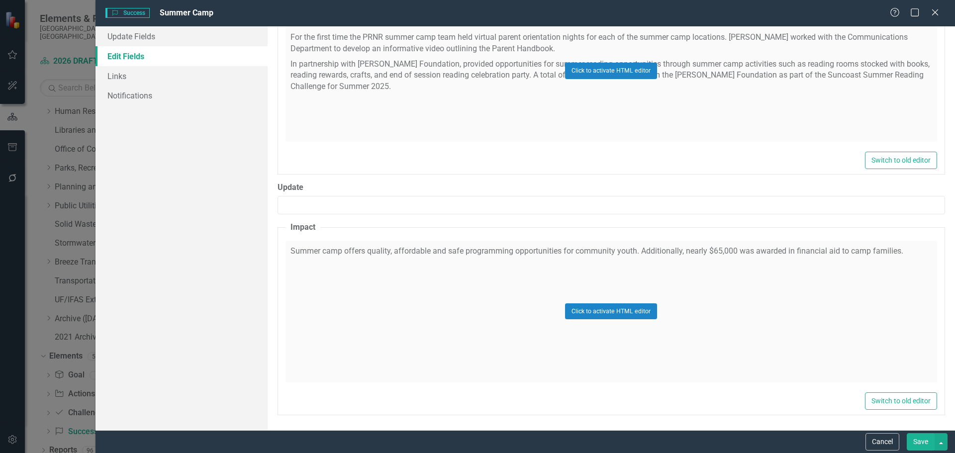
click at [923, 447] on button "Save" at bounding box center [921, 441] width 28 height 17
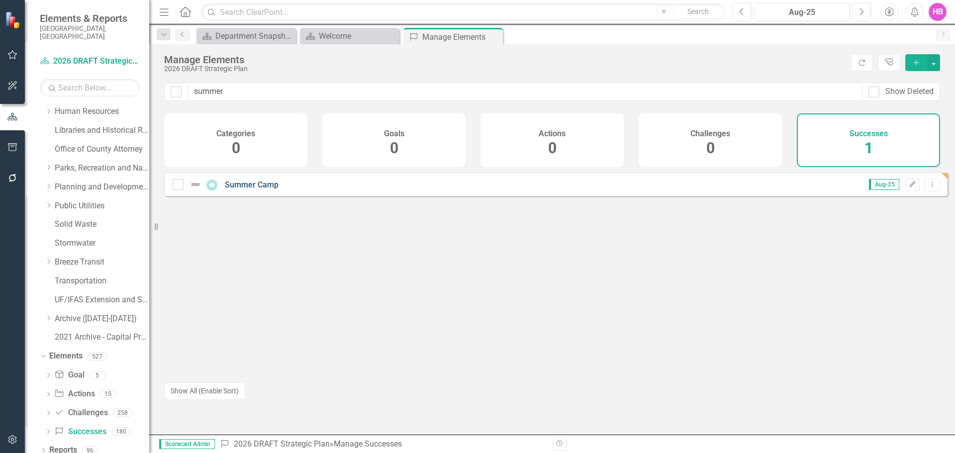
click at [255, 189] on link "Summer Camp" at bounding box center [252, 184] width 54 height 9
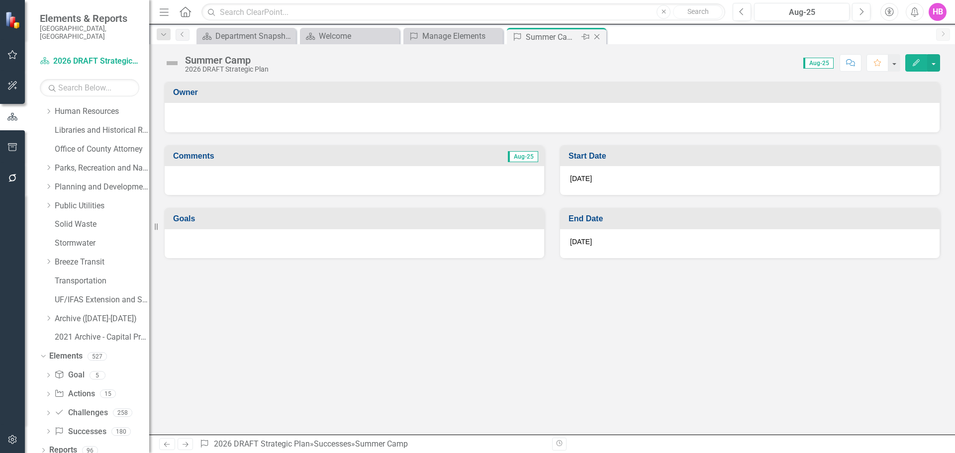
click at [599, 36] on icon "Close" at bounding box center [597, 37] width 10 height 8
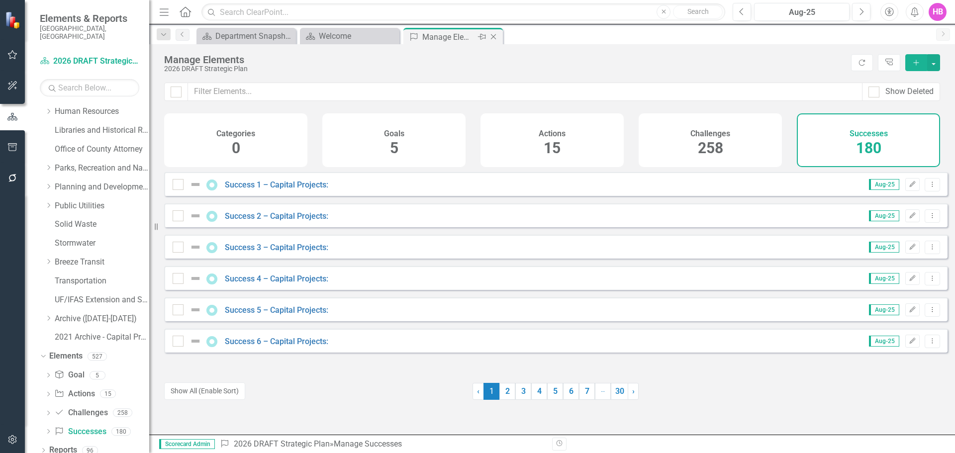
click at [462, 36] on div "Manage Elements" at bounding box center [448, 37] width 53 height 12
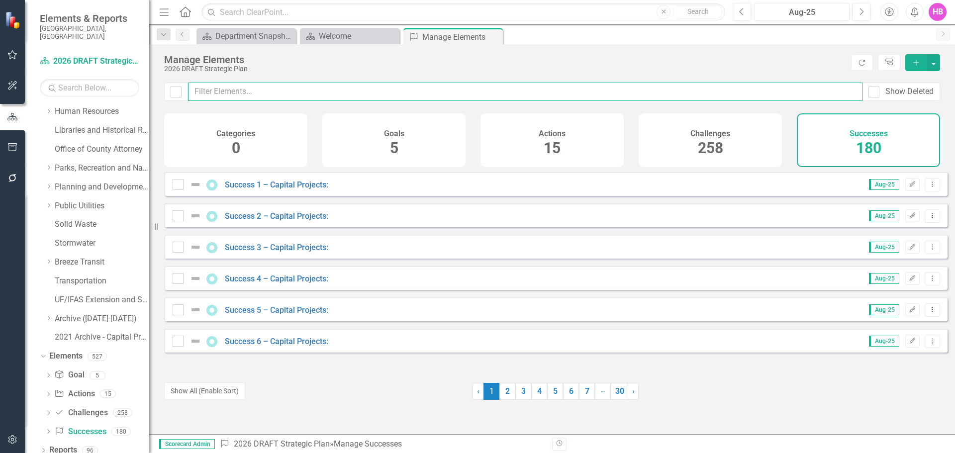
click at [307, 94] on input "text" at bounding box center [525, 92] width 674 height 18
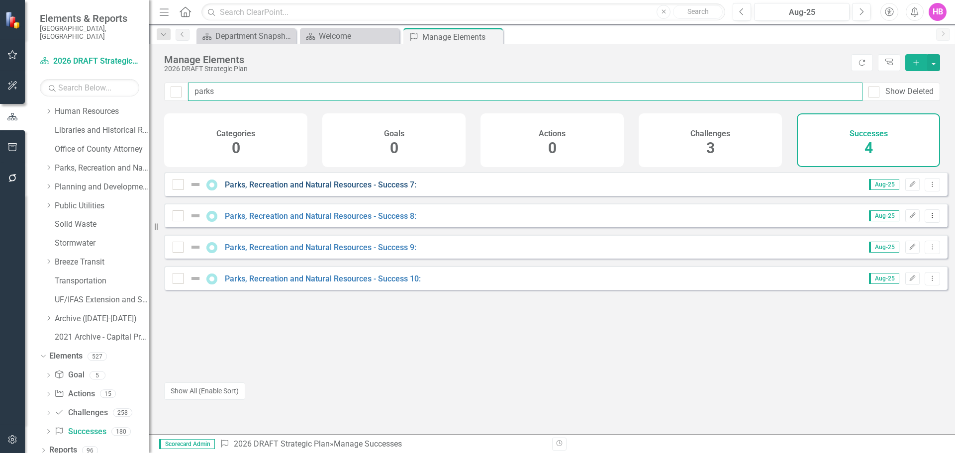
type input "parks"
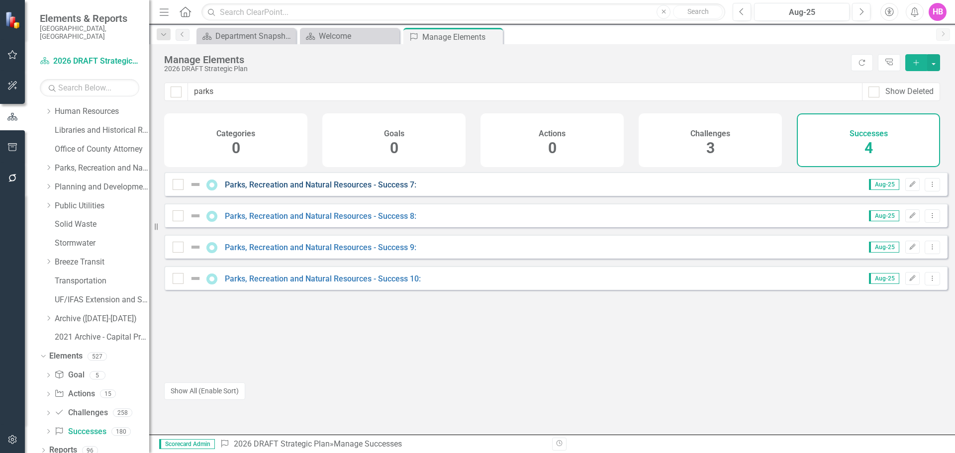
click at [274, 189] on link "Parks, Recreation and Natural Resources - Success 7:" at bounding box center [320, 184] width 191 height 9
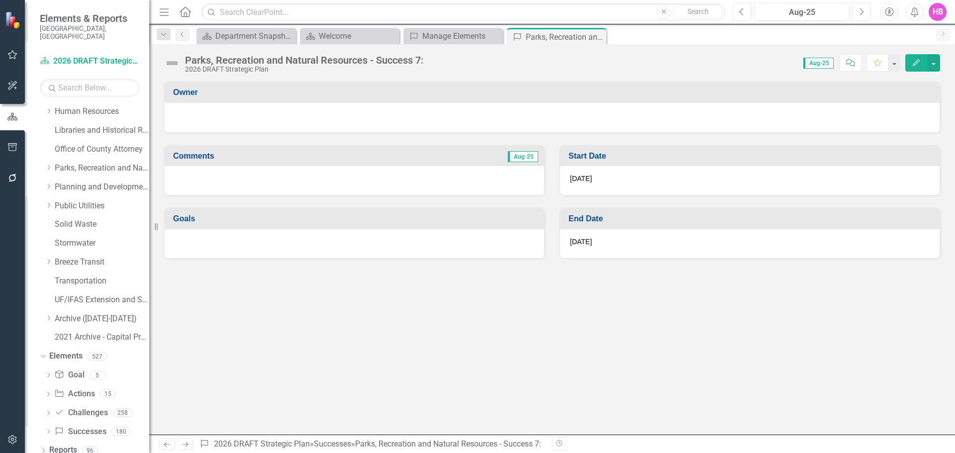
click at [916, 63] on icon "button" at bounding box center [915, 62] width 7 height 7
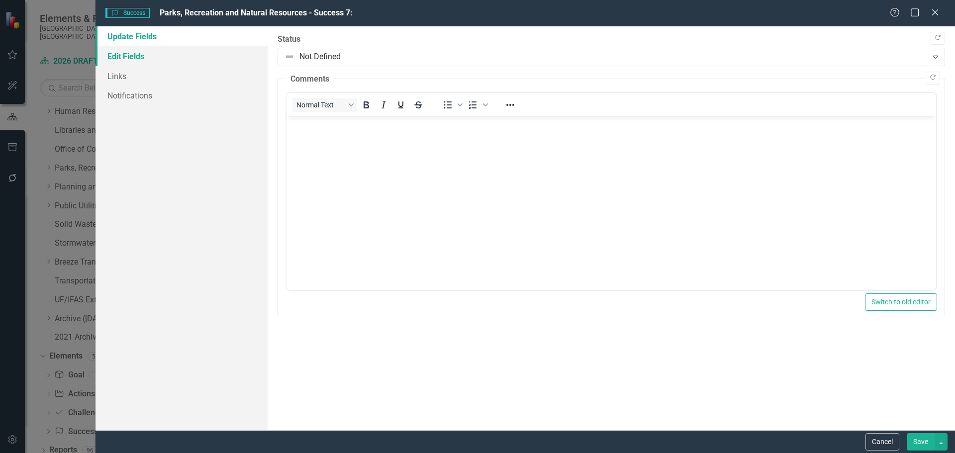
click at [155, 54] on link "Edit Fields" at bounding box center [181, 56] width 172 height 20
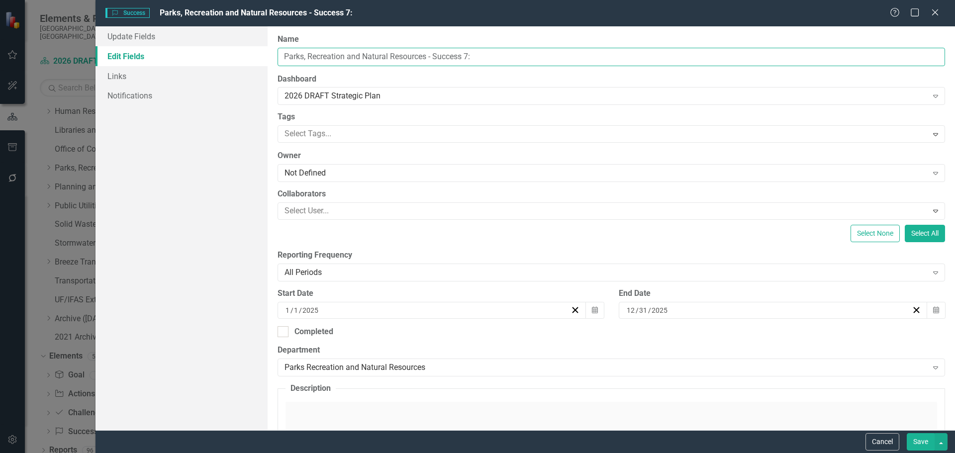
drag, startPoint x: 448, startPoint y: 57, endPoint x: 236, endPoint y: 57, distance: 211.8
click at [236, 57] on div "Update Fields Edit Fields Links Notifications "Update" fields in ClearPoint are…" at bounding box center [524, 228] width 859 height 404
paste input "Memorandum of Understanding with the [US_STATE] Forest Service"
type input "Memorandum of Understanding with the [US_STATE] Forest Service"
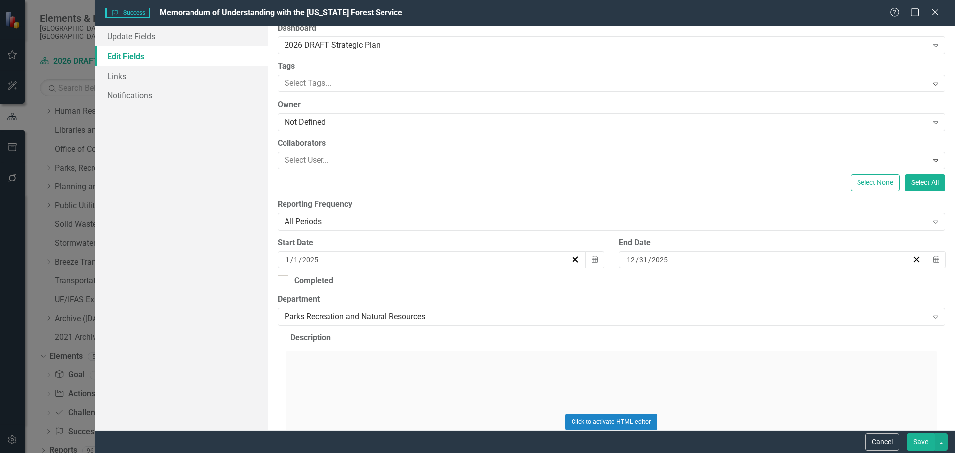
scroll to position [99, 0]
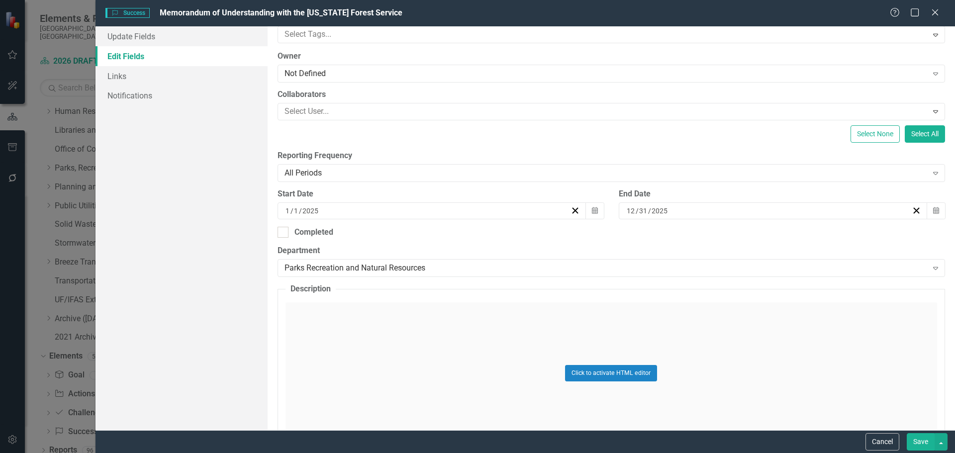
click at [361, 349] on div "Click to activate HTML editor" at bounding box center [610, 373] width 651 height 142
click at [354, 356] on body "Rich Text Area. Press ALT-0 for help." at bounding box center [610, 401] width 649 height 149
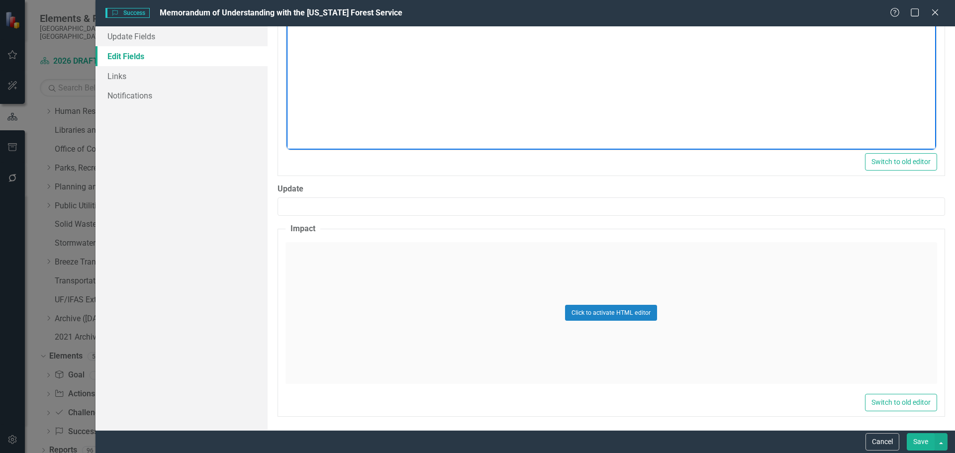
scroll to position [452, 0]
click at [331, 288] on div "Click to activate HTML editor" at bounding box center [610, 312] width 651 height 142
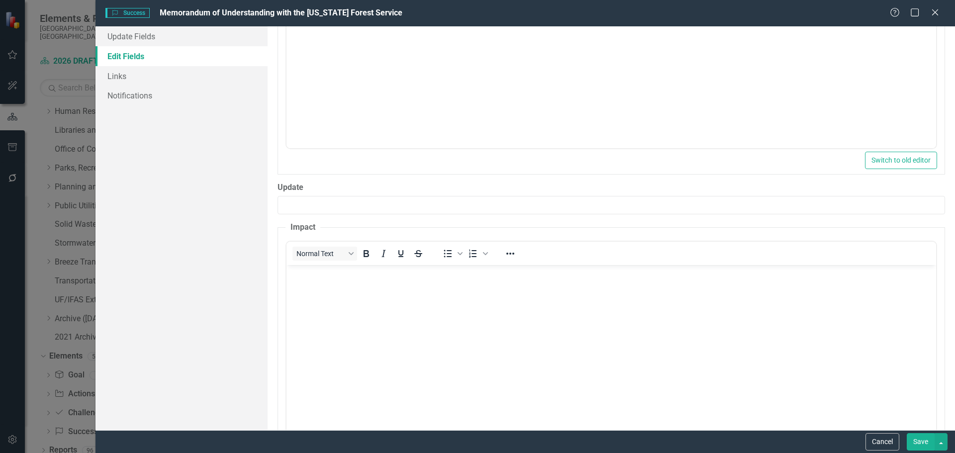
scroll to position [0, 0]
click at [331, 290] on body "Rich Text Area. Press ALT-0 for help." at bounding box center [610, 339] width 649 height 149
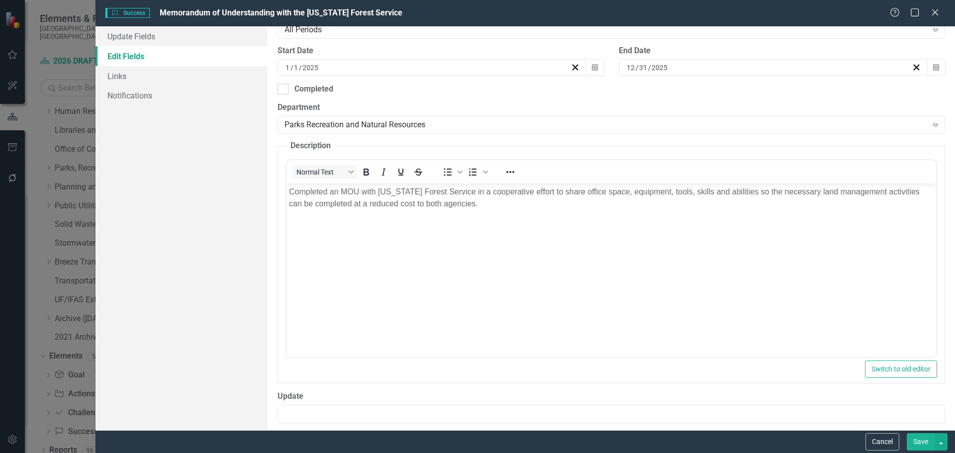
scroll to position [253, 0]
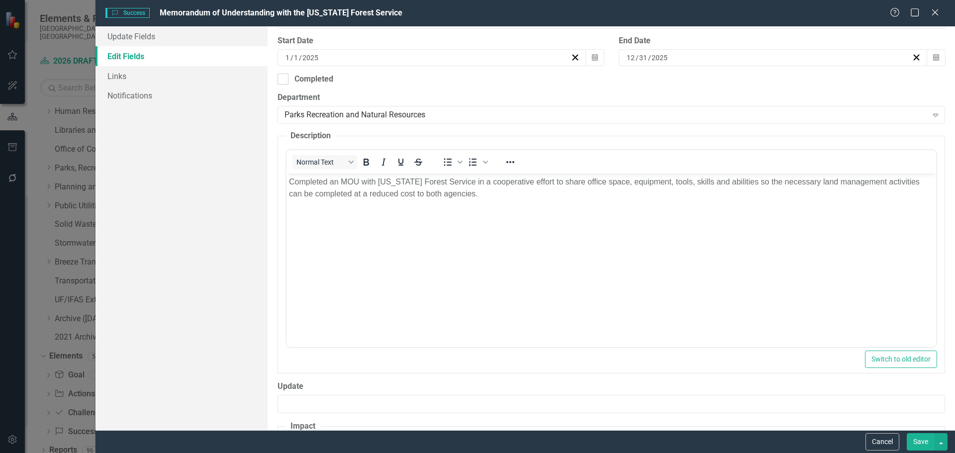
click at [402, 296] on body "Completed an MOU with [US_STATE] Forest Service in a cooperative effort to shar…" at bounding box center [610, 248] width 649 height 149
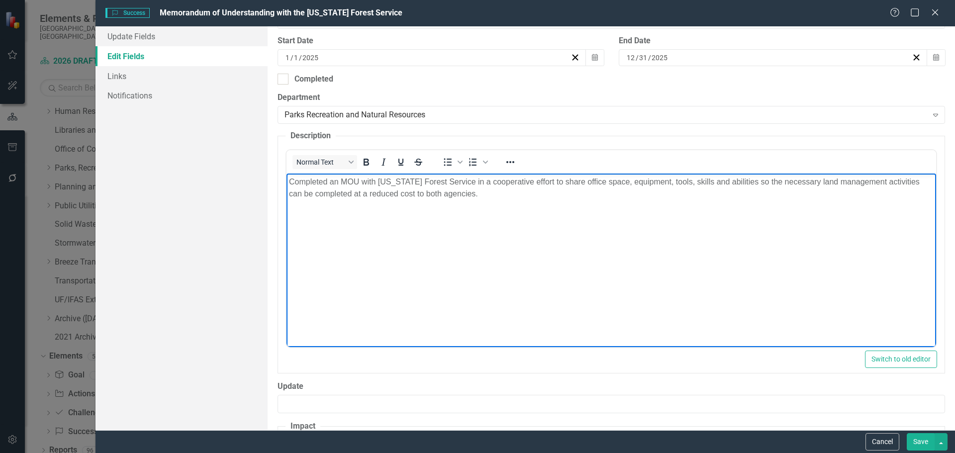
click at [515, 212] on body "Completed an MOU with [US_STATE] Forest Service in a cooperative effort to shar…" at bounding box center [610, 248] width 649 height 149
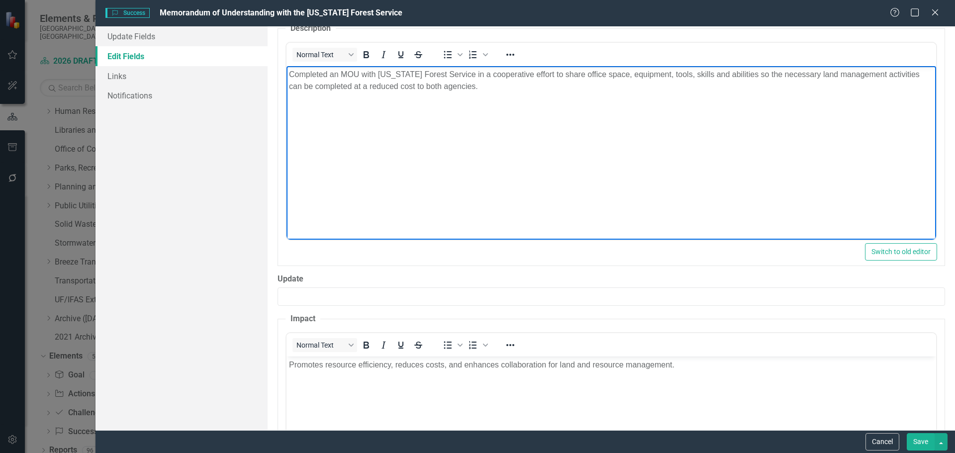
scroll to position [501, 0]
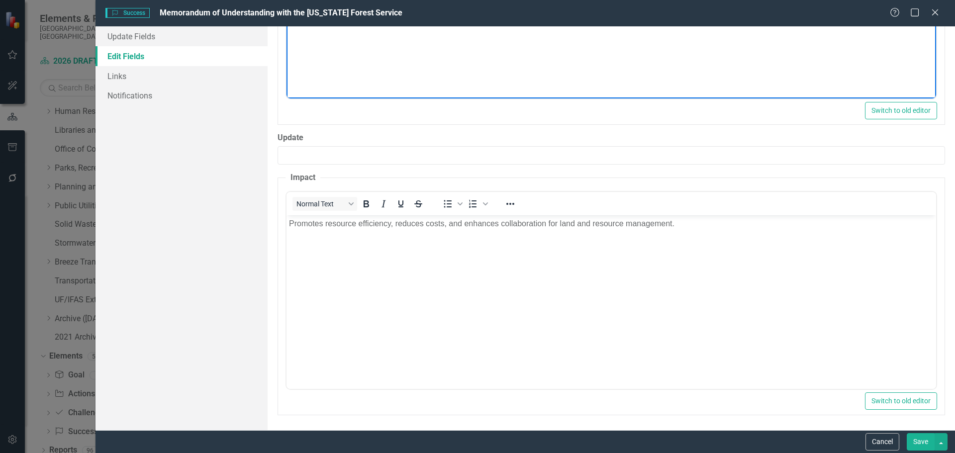
click at [510, 268] on body "Promotes resource efficiency, reduces costs, and enhances collaboration for lan…" at bounding box center [610, 289] width 649 height 149
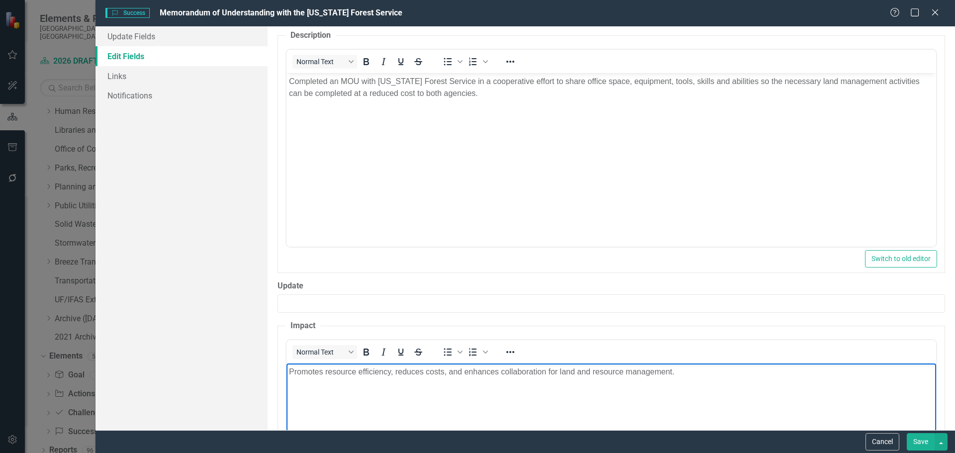
scroll to position [352, 0]
click at [543, 208] on body "Completed an MOU with [US_STATE] Forest Service in a cooperative effort to shar…" at bounding box center [610, 148] width 649 height 149
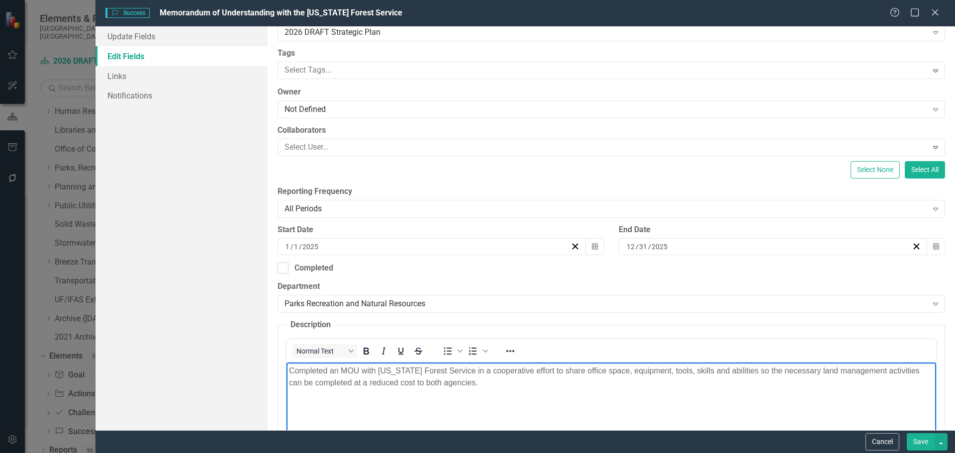
scroll to position [298, 0]
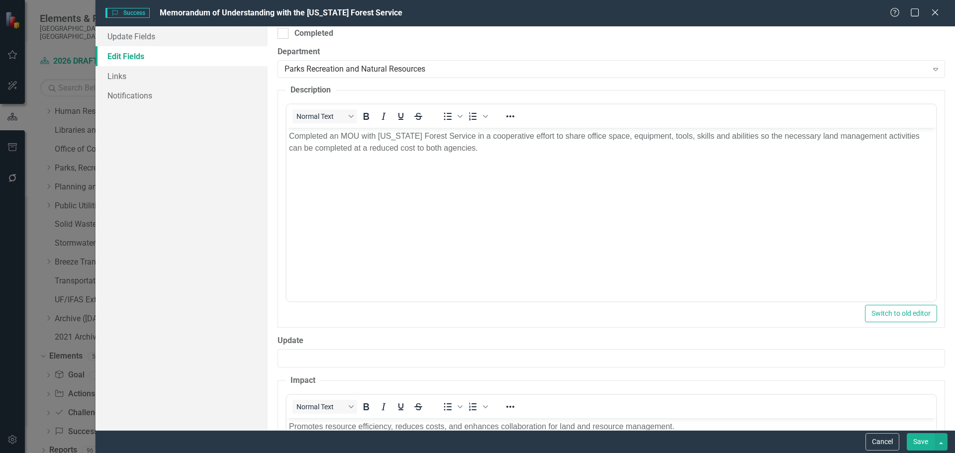
click at [920, 446] on button "Save" at bounding box center [921, 441] width 28 height 17
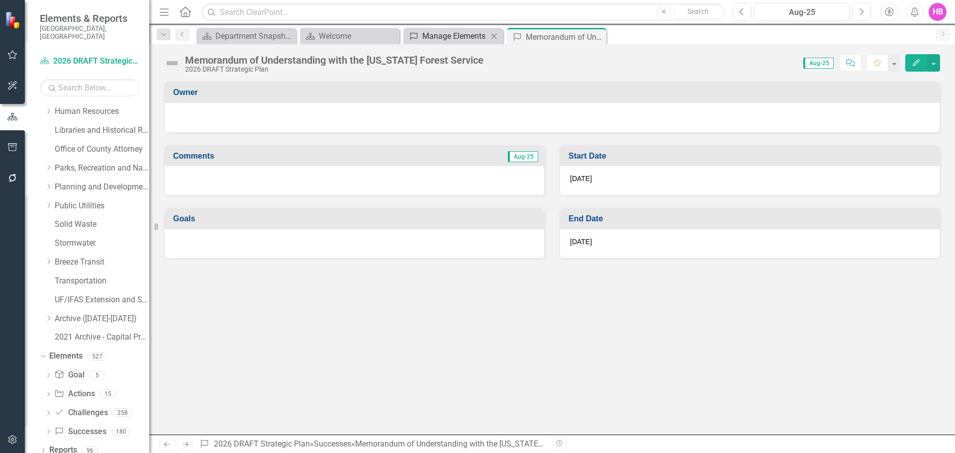
click at [425, 34] on div "Manage Elements" at bounding box center [455, 36] width 66 height 12
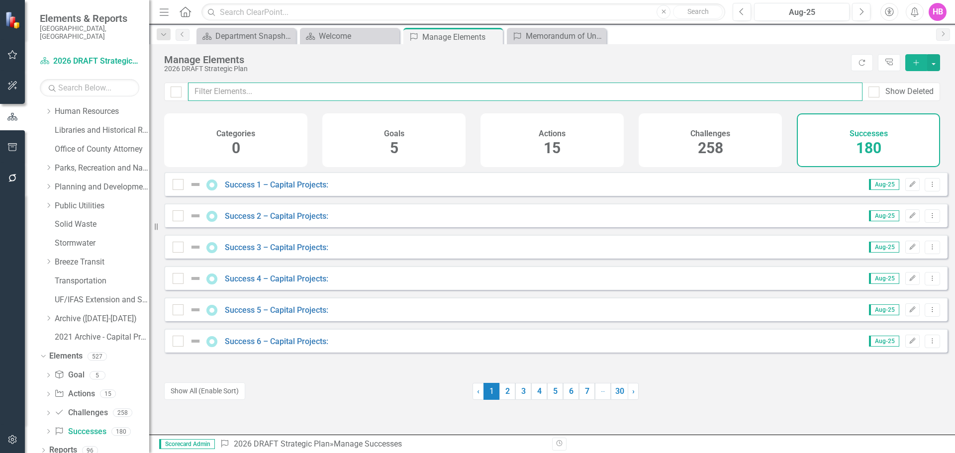
click at [275, 88] on input "text" at bounding box center [525, 92] width 674 height 18
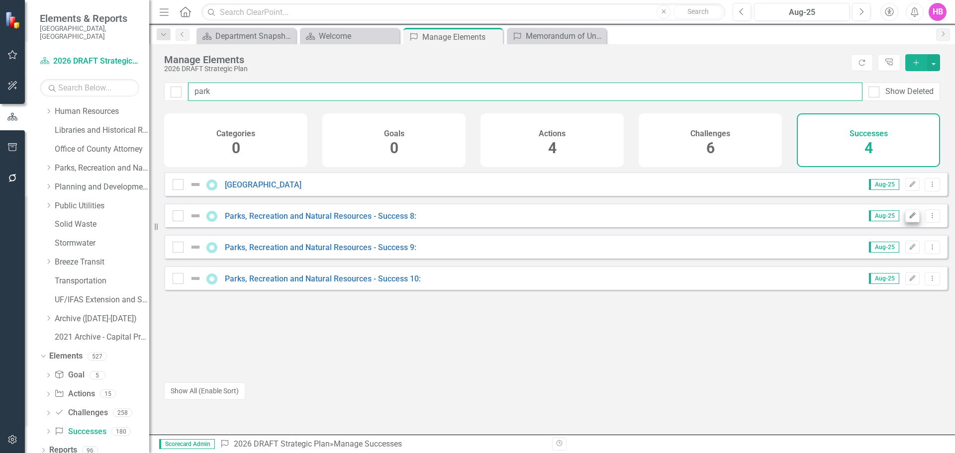
type input "park"
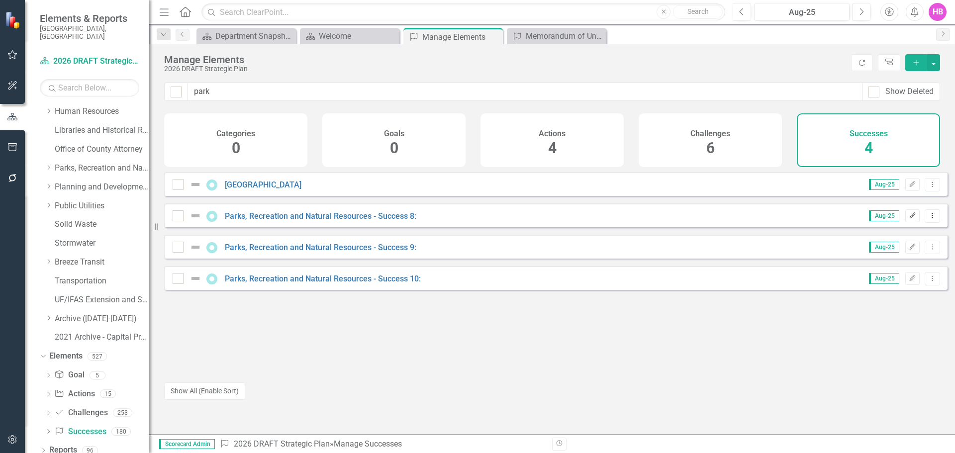
click at [908, 219] on icon "Edit" at bounding box center [911, 216] width 7 height 6
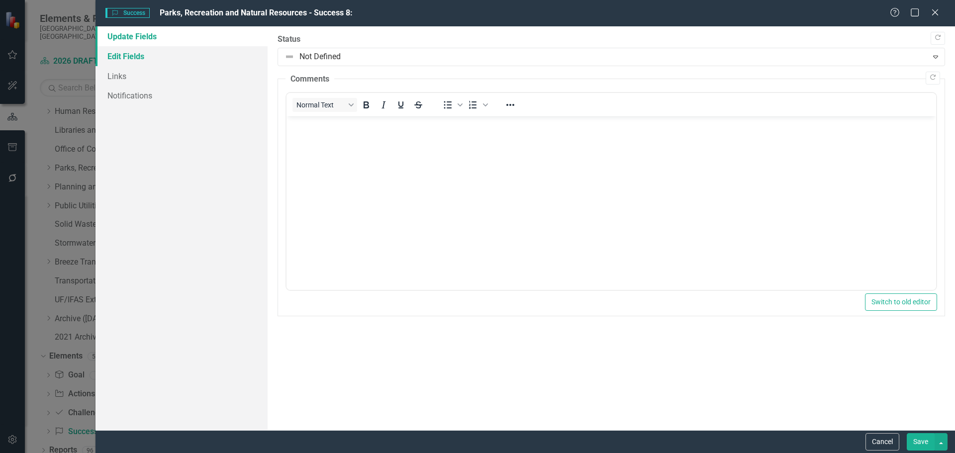
click at [131, 61] on link "Edit Fields" at bounding box center [181, 56] width 172 height 20
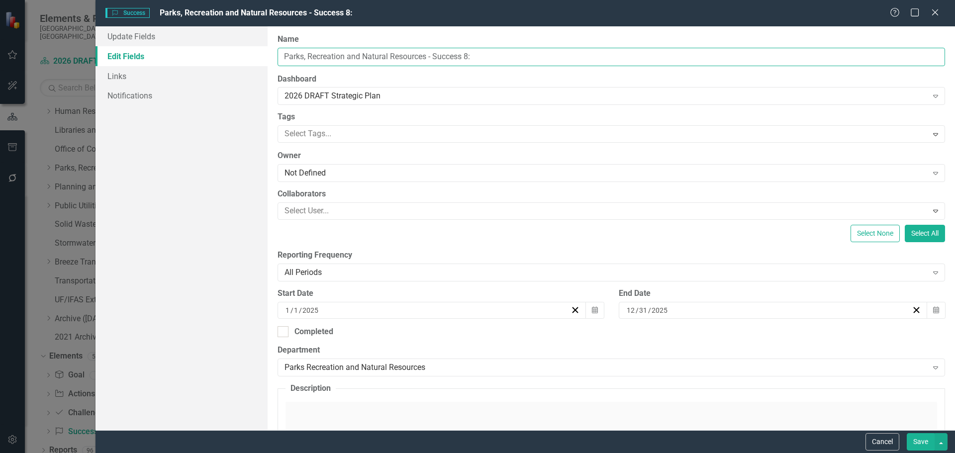
drag, startPoint x: 494, startPoint y: 55, endPoint x: 220, endPoint y: 55, distance: 274.5
click at [220, 55] on div "Update Fields Edit Fields Links Notifications "Update" fields in ClearPoint are…" at bounding box center [524, 228] width 859 height 404
paste input "Sarasota County Code Amendments"
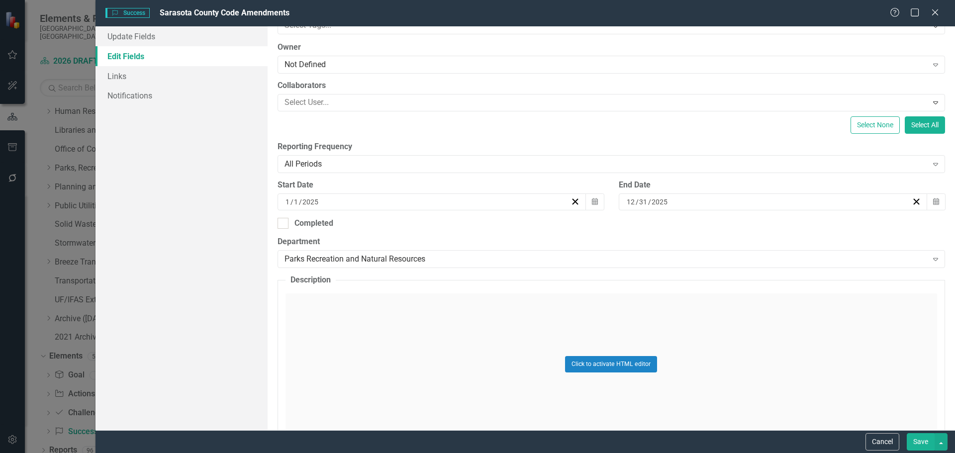
scroll to position [249, 0]
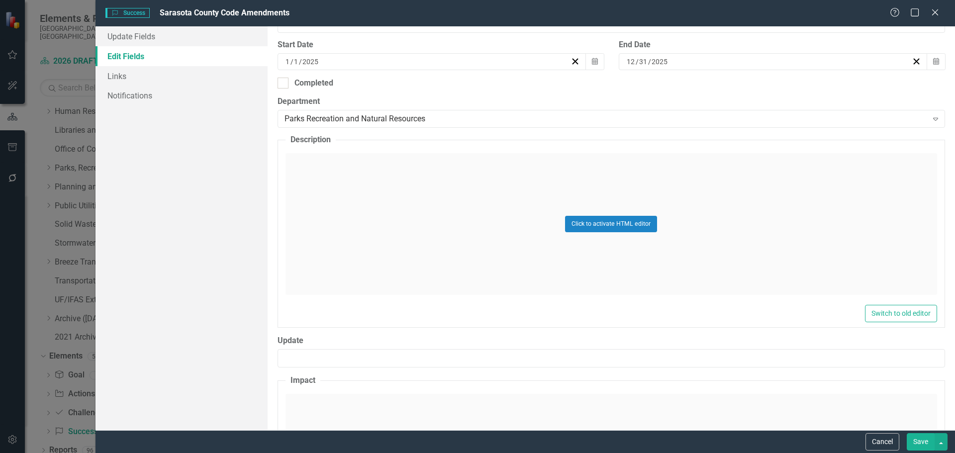
type input "Sarasota County Code Amendments"
click at [328, 233] on div "Click to activate HTML editor" at bounding box center [610, 224] width 651 height 142
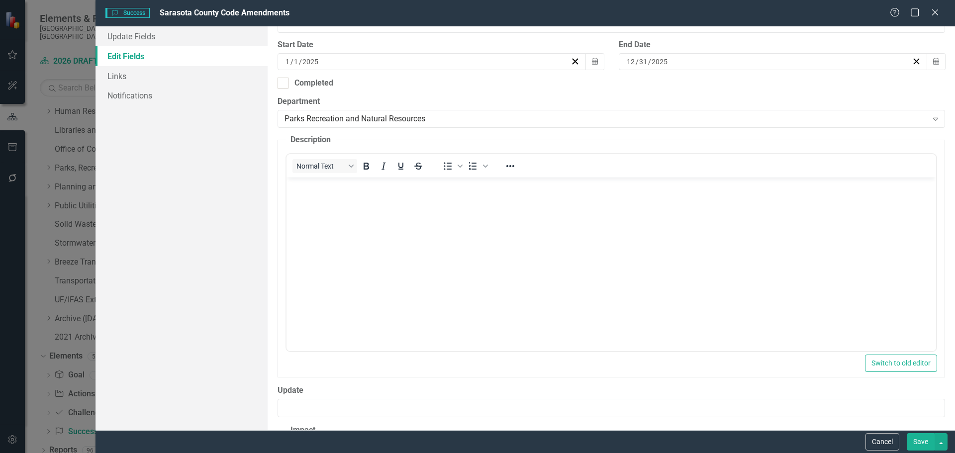
scroll to position [0, 0]
click at [517, 253] on body "Rich Text Area. Press ALT-0 for help." at bounding box center [610, 252] width 649 height 149
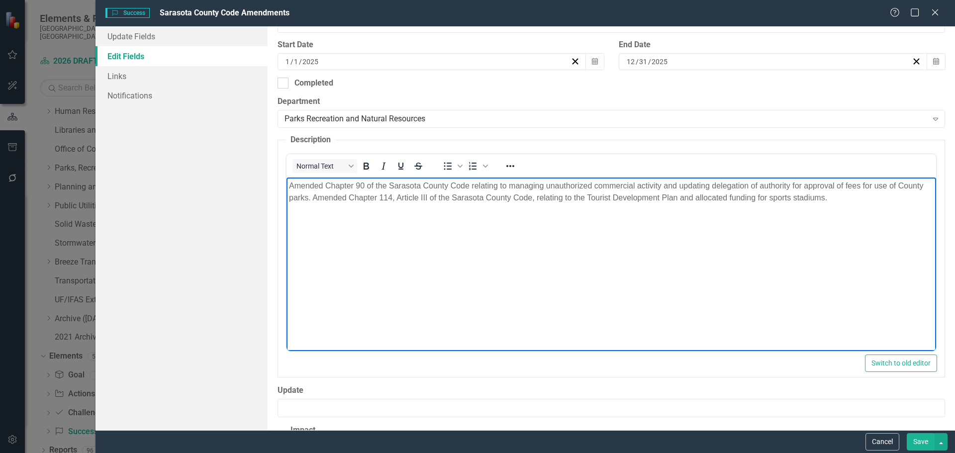
click at [312, 197] on p "Amended Chapter 90 of the Sarasota County Code relating to managing unauthorize…" at bounding box center [610, 192] width 644 height 24
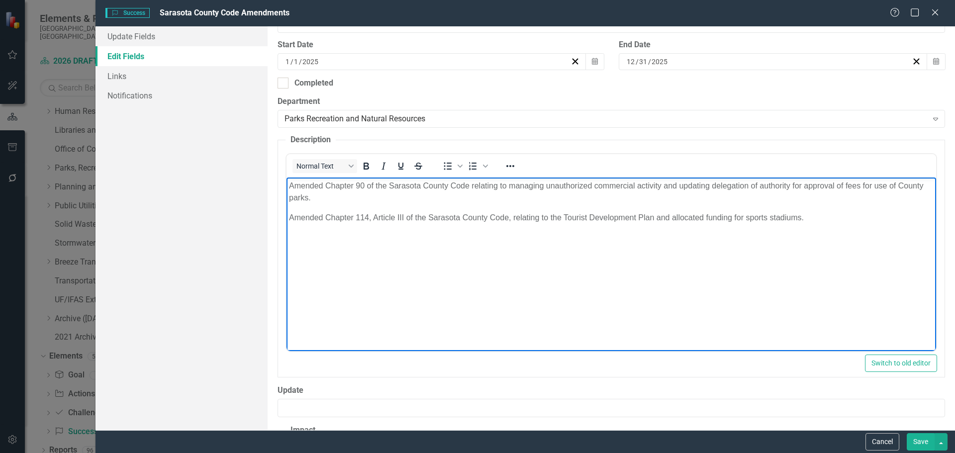
click at [468, 183] on p "Amended Chapter 90 of the Sarasota County Code relating to managing unauthorize…" at bounding box center [610, 192] width 644 height 24
click at [560, 237] on body "Amended Chapter 90 of the Sarasota County Code, relating to managing unauthoriz…" at bounding box center [610, 252] width 649 height 149
click at [862, 269] on body "Amended Chapter 90 of the Sarasota County Code, relating to managing unauthoriz…" at bounding box center [610, 252] width 649 height 149
click at [336, 267] on body "Amended Chapter 90 of the Sarasota County Code, relating to managing unauthoriz…" at bounding box center [610, 252] width 649 height 149
click at [718, 283] on body "Amended Chapter 90 of the Sarasota County Code, relating to managing unauthoriz…" at bounding box center [610, 252] width 649 height 149
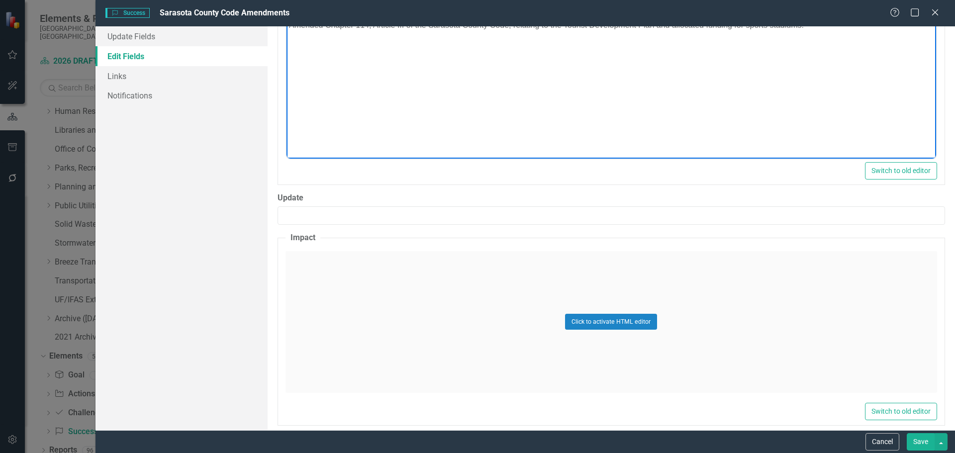
scroll to position [448, 0]
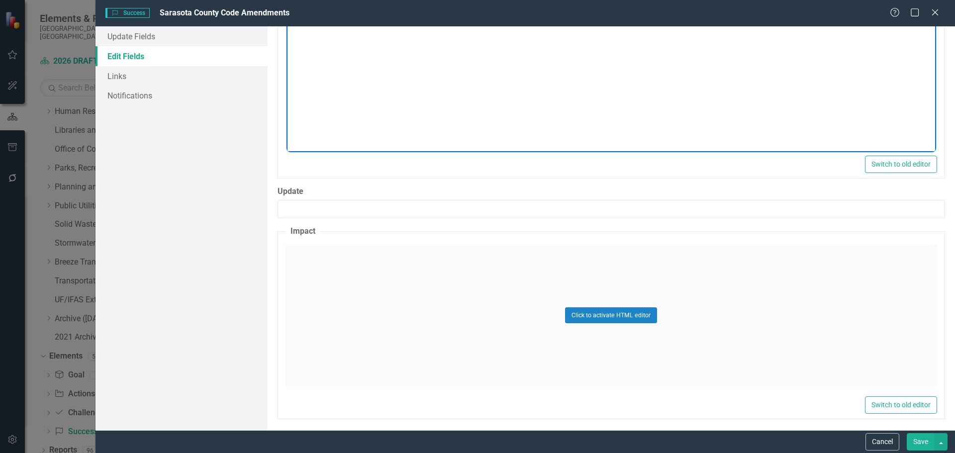
click at [397, 316] on div "Click to activate HTML editor" at bounding box center [610, 316] width 651 height 142
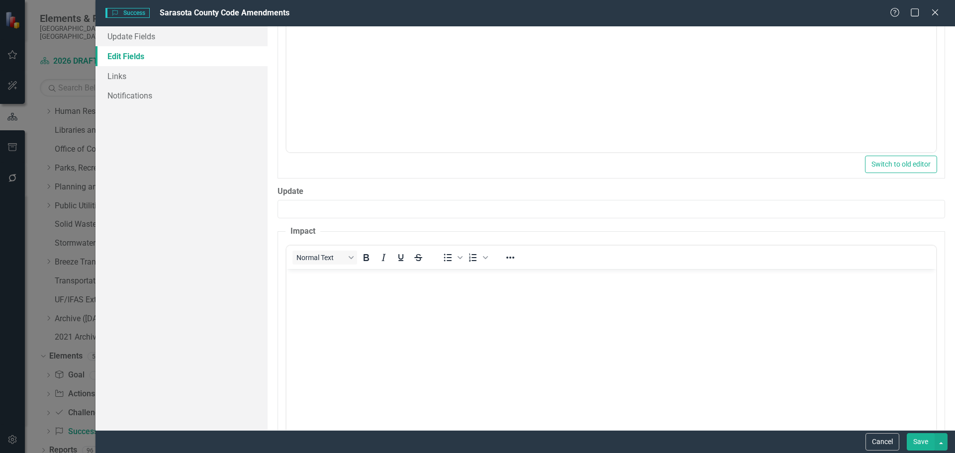
scroll to position [0, 0]
click at [392, 319] on body "Rich Text Area. Press ALT-0 for help." at bounding box center [610, 343] width 649 height 149
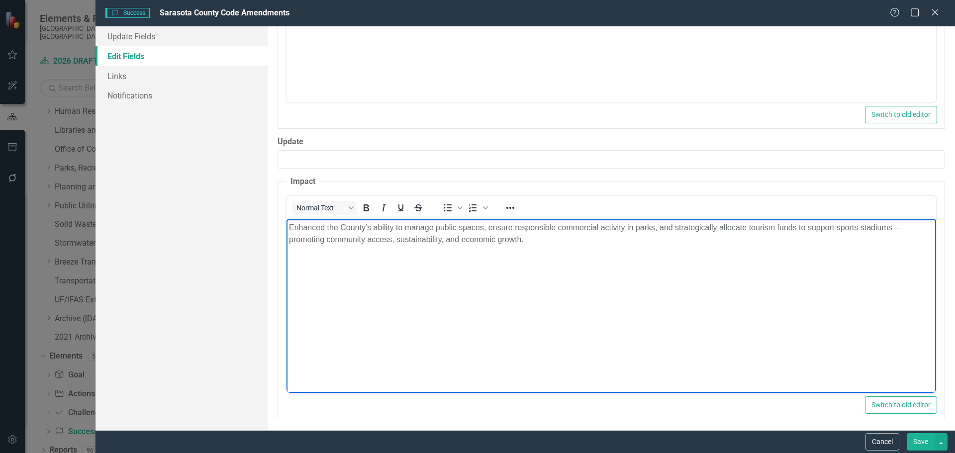
scroll to position [501, 0]
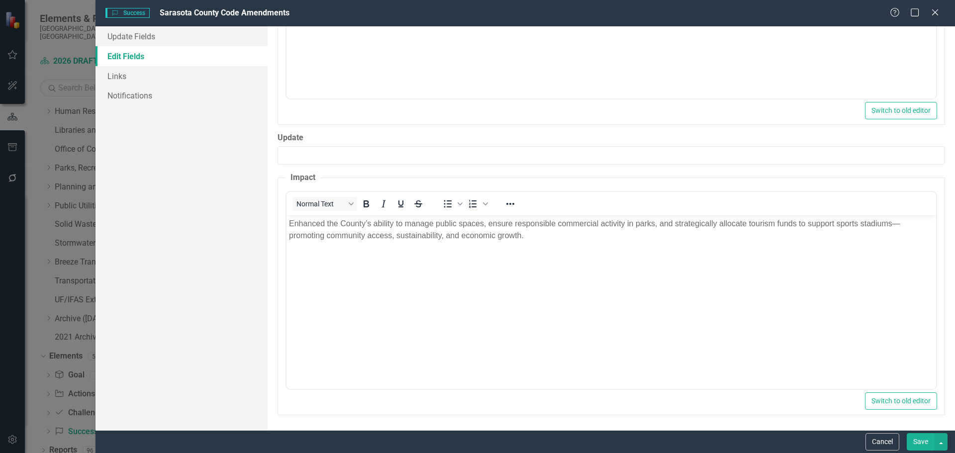
click at [916, 442] on button "Save" at bounding box center [921, 441] width 28 height 17
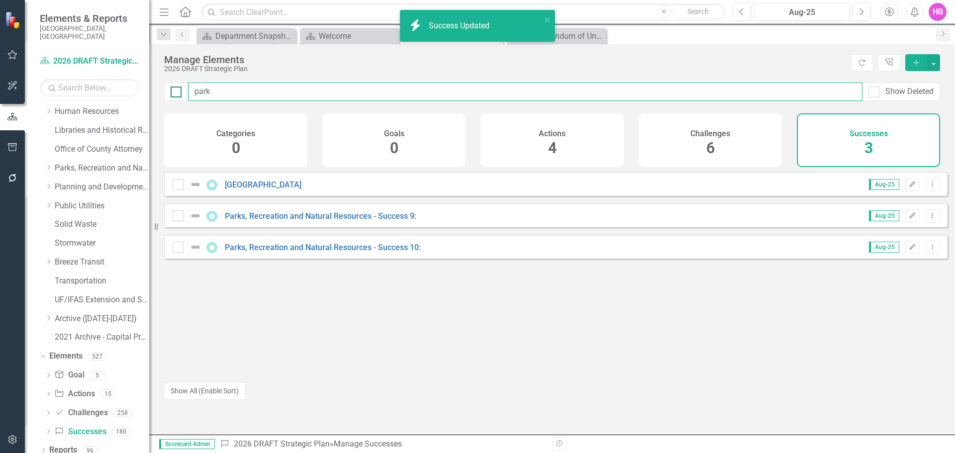
drag, startPoint x: 275, startPoint y: 99, endPoint x: 176, endPoint y: 88, distance: 100.1
click at [176, 88] on div "park Show Deleted" at bounding box center [552, 92] width 776 height 18
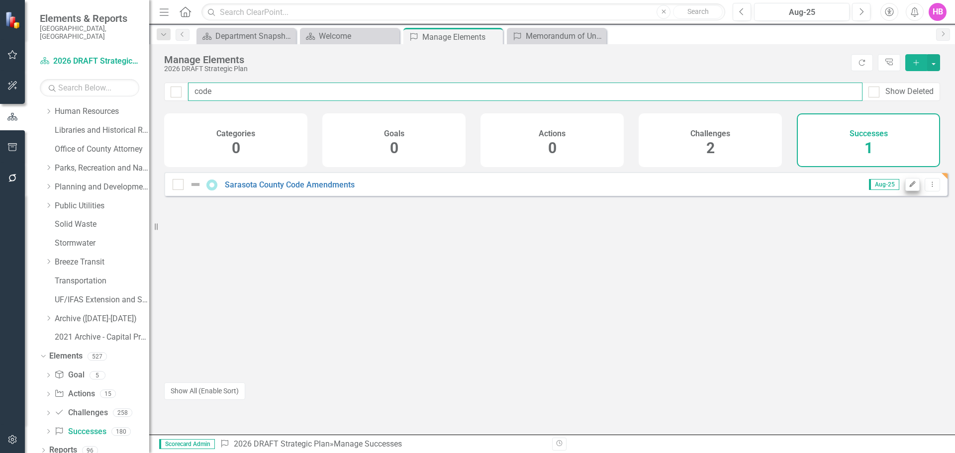
type input "code"
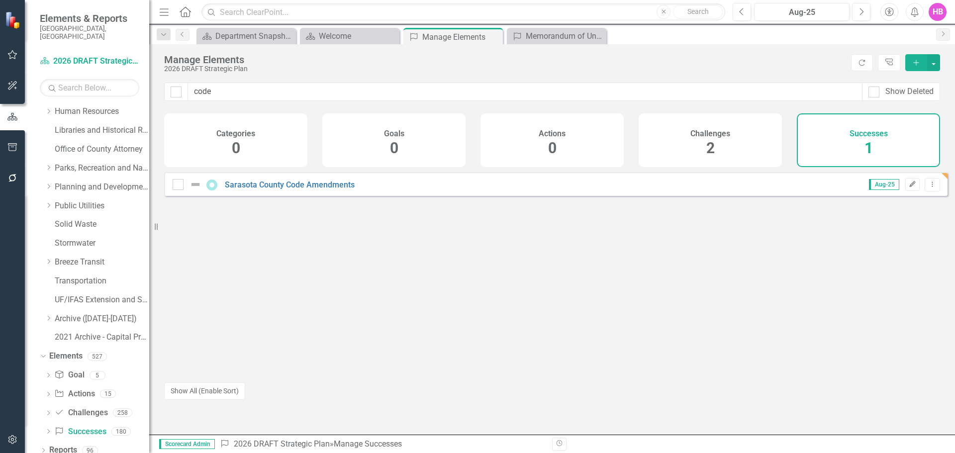
click at [908, 187] on icon "Edit" at bounding box center [911, 185] width 7 height 6
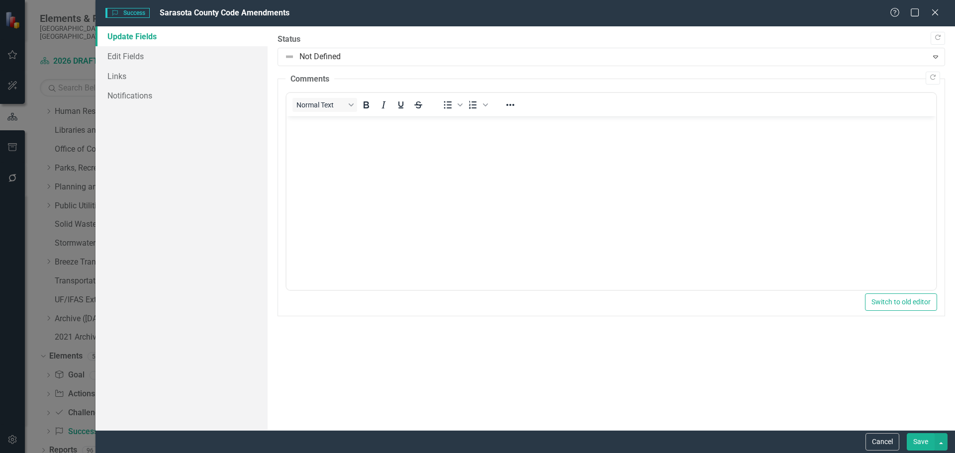
scroll to position [0, 0]
click at [124, 58] on link "Edit Fields" at bounding box center [181, 56] width 172 height 20
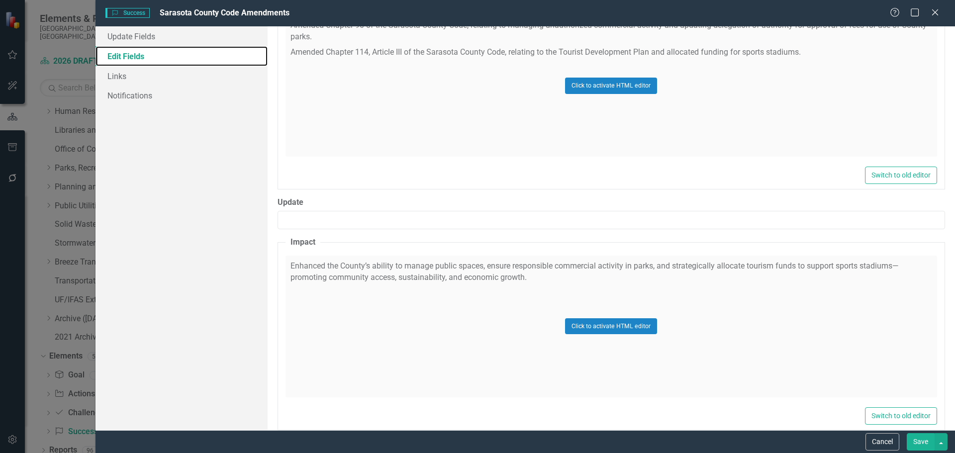
scroll to position [402, 0]
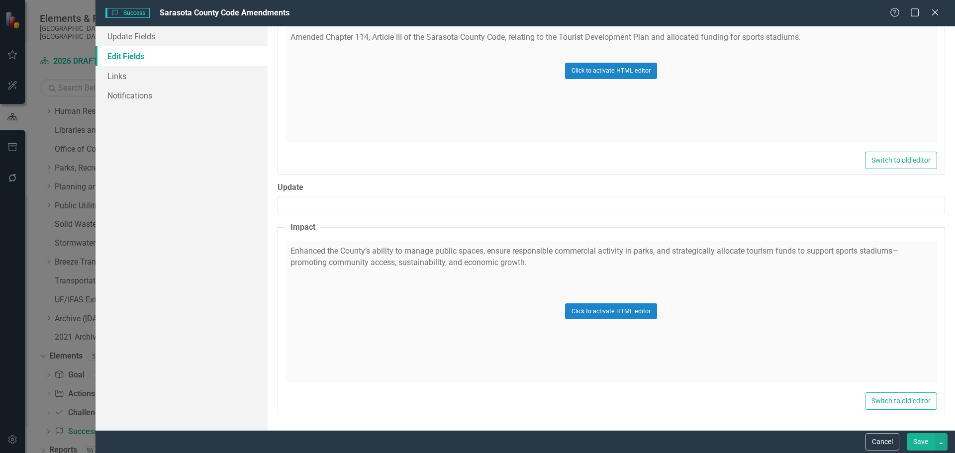
click at [387, 300] on div "Click to activate HTML editor" at bounding box center [610, 312] width 651 height 142
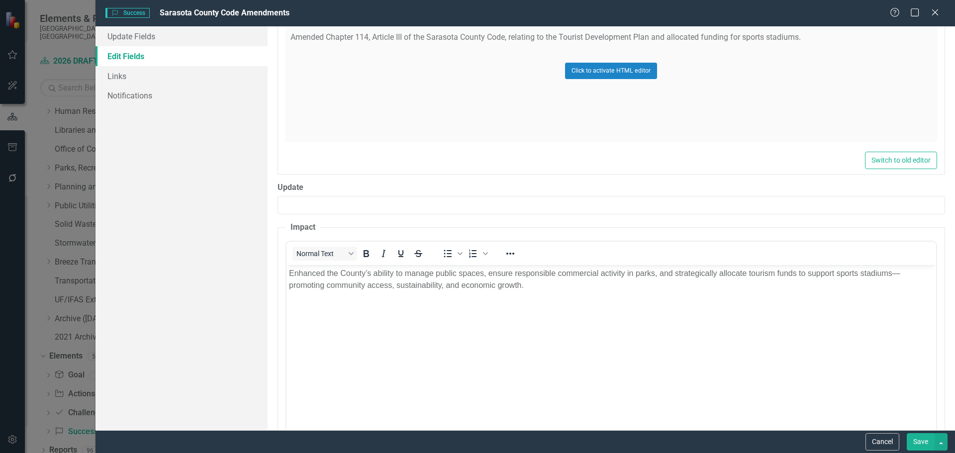
scroll to position [0, 0]
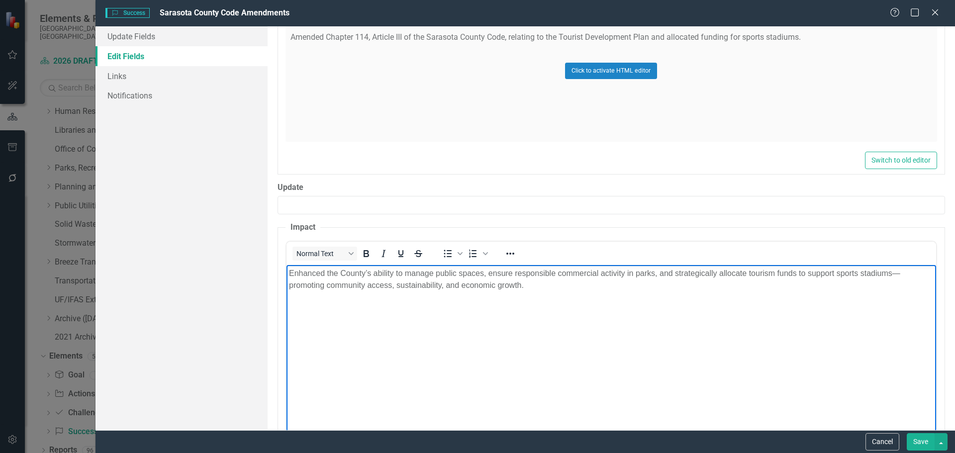
click at [290, 286] on p "Enhanced the County’s ability to manage public spaces, ensure responsible comme…" at bounding box center [610, 279] width 644 height 24
click at [581, 314] on body "Enhanced the County’s ability to manage public spaces, ensure responsible comme…" at bounding box center [610, 339] width 649 height 149
click at [894, 275] on p "Enhanced the County’s ability to manage public spaces, ensure responsible comme…" at bounding box center [610, 279] width 644 height 24
click at [528, 350] on body "Enhanced the County’s ability to manage public spaces, ensure responsible comme…" at bounding box center [610, 339] width 649 height 149
drag, startPoint x: 575, startPoint y: 294, endPoint x: 588, endPoint y: 295, distance: 13.0
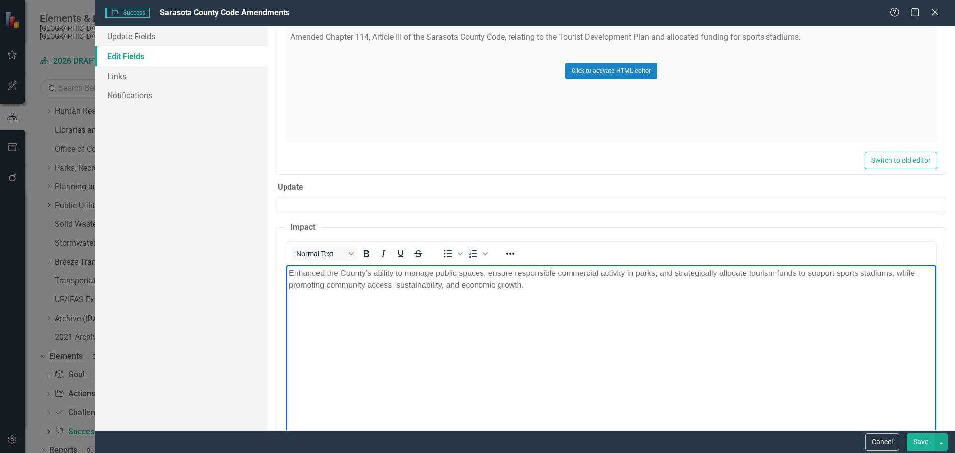
click at [576, 294] on body "Enhanced the County’s ability to manage public spaces, ensure responsible comme…" at bounding box center [610, 339] width 649 height 149
click at [915, 438] on button "Save" at bounding box center [921, 441] width 28 height 17
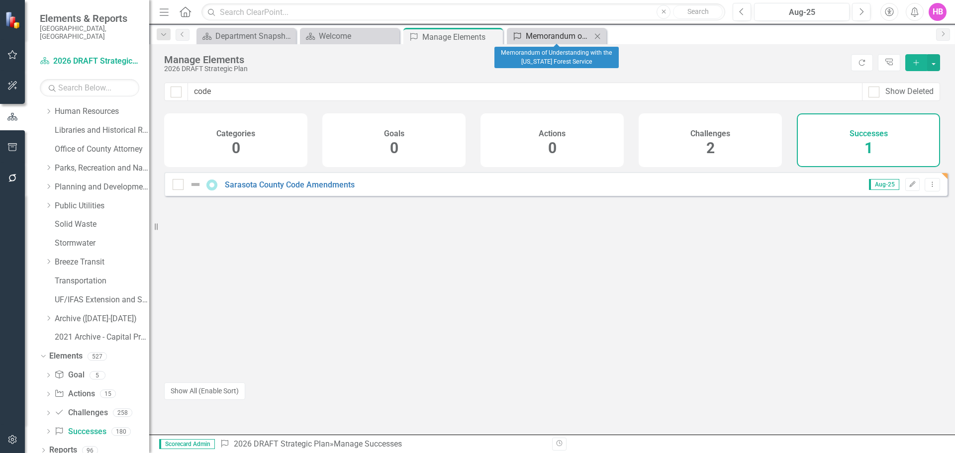
click at [567, 34] on div "Memorandum of Understanding with the [US_STATE] Forest Service" at bounding box center [559, 36] width 66 height 12
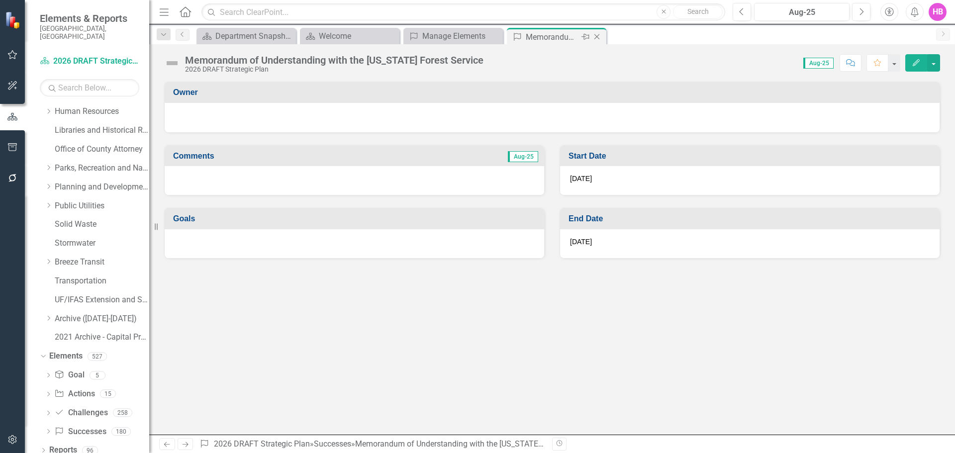
click at [597, 38] on icon "Close" at bounding box center [597, 37] width 10 height 8
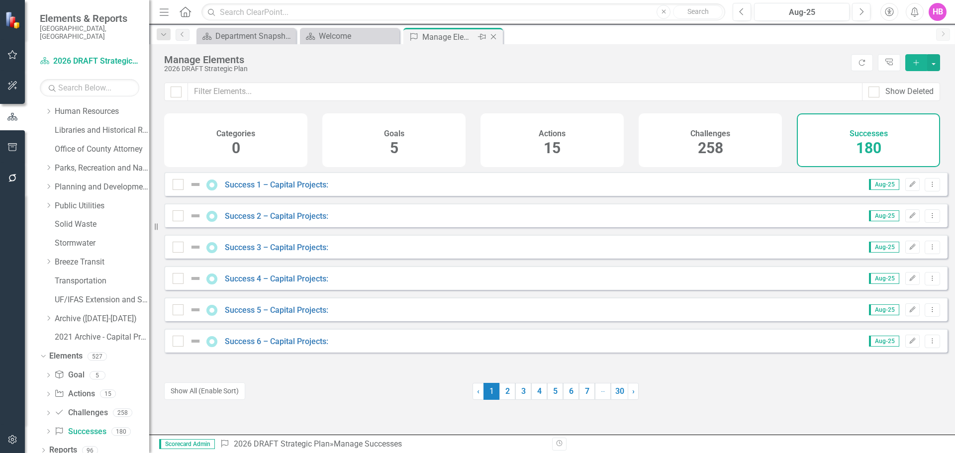
click at [466, 35] on div "Manage Elements" at bounding box center [448, 37] width 53 height 12
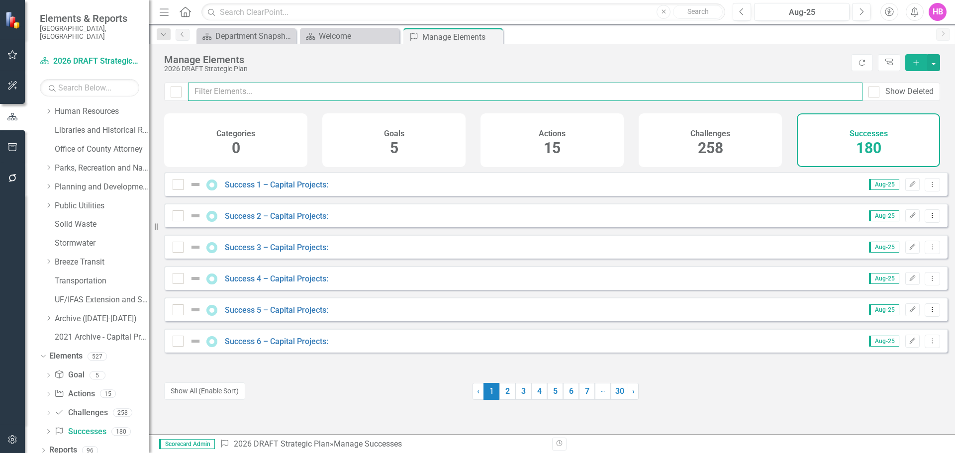
click at [296, 87] on input "text" at bounding box center [525, 92] width 674 height 18
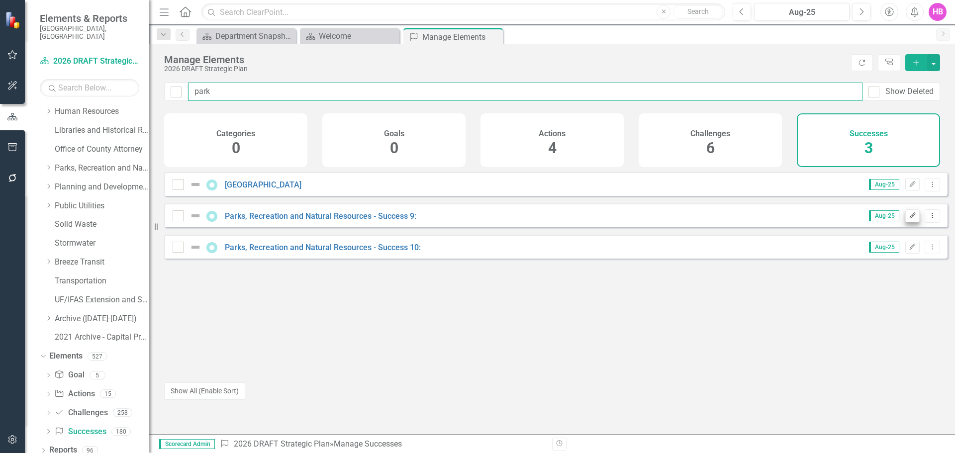
type input "park"
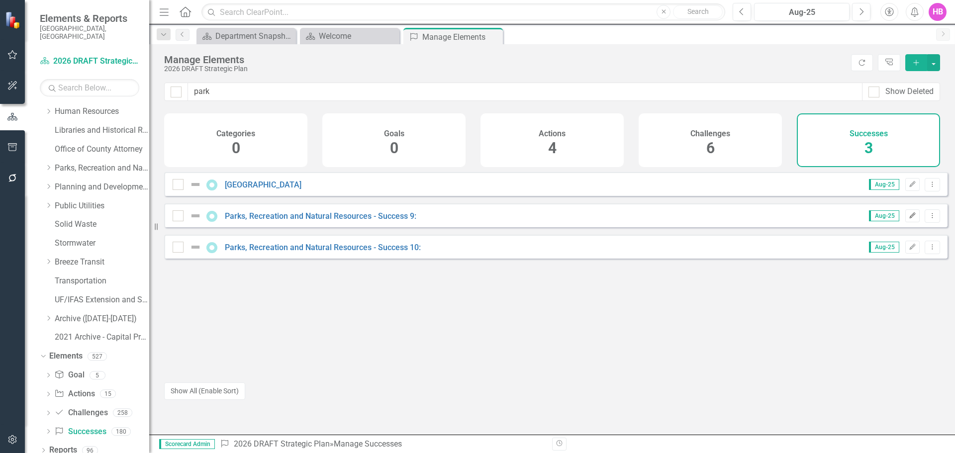
click at [905, 222] on button "Edit" at bounding box center [912, 215] width 14 height 13
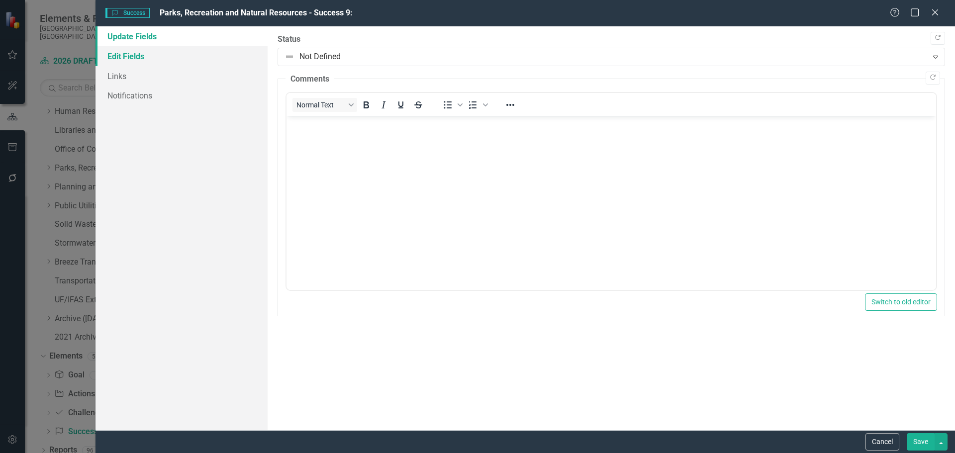
click at [135, 63] on link "Edit Fields" at bounding box center [181, 56] width 172 height 20
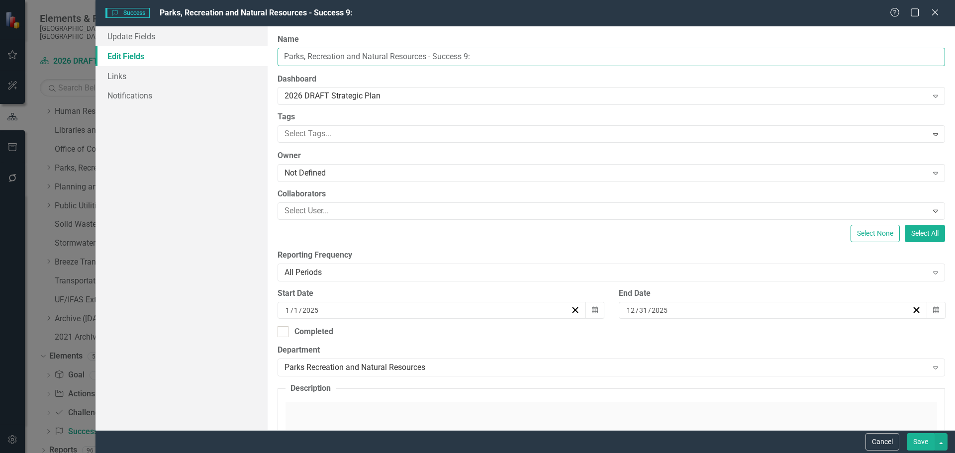
drag, startPoint x: 511, startPoint y: 56, endPoint x: 293, endPoint y: 66, distance: 218.0
click at [293, 66] on div "ClearPoint Can Do More! How ClearPoint Can Help Close Enterprise plans can auto…" at bounding box center [611, 228] width 687 height 404
click at [496, 51] on input "Parks, Recreation and Natural Resources - Success 9:" at bounding box center [610, 57] width 667 height 18
drag, startPoint x: 496, startPoint y: 57, endPoint x: 267, endPoint y: 66, distance: 228.9
click at [268, 66] on div "ClearPoint Can Do More! How ClearPoint Can Help Close Enterprise plans can auto…" at bounding box center [611, 228] width 687 height 404
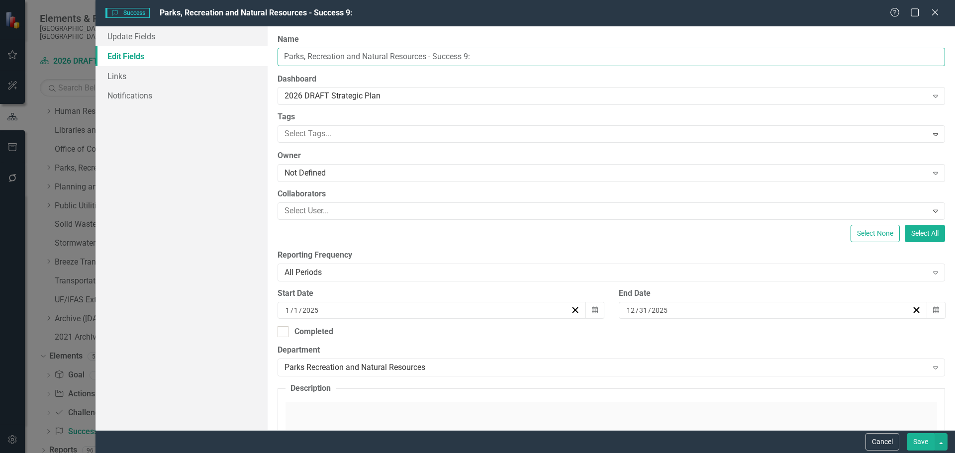
paste input "Sandbag Operations for 2025 Storm Season"
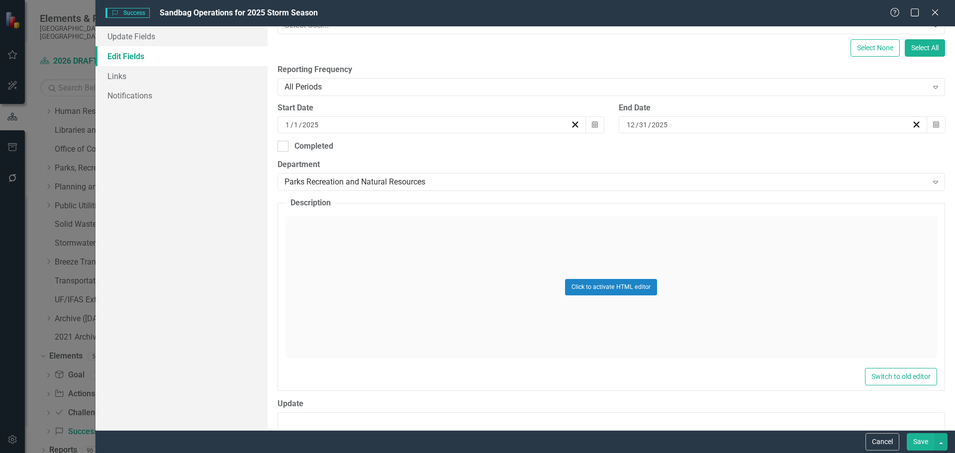
scroll to position [199, 0]
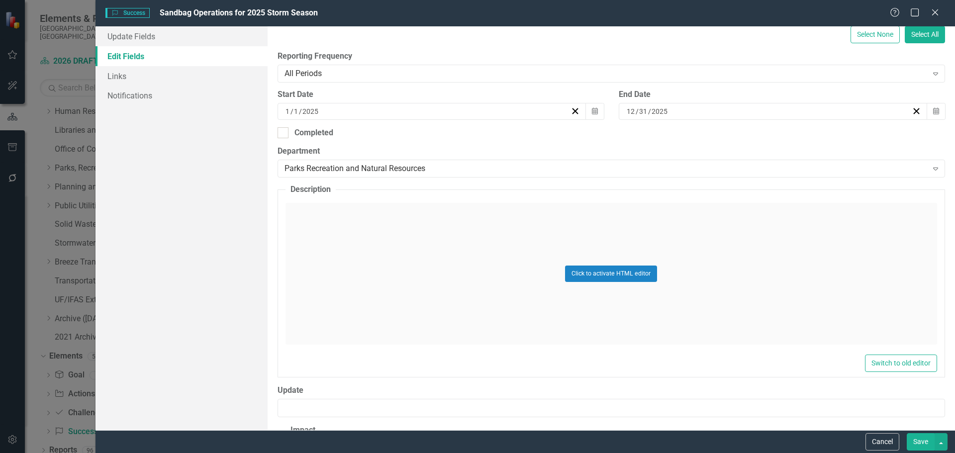
type input "Sandbag Operations for 2025 Storm Season"
click at [323, 291] on div "Click to activate HTML editor" at bounding box center [610, 274] width 651 height 142
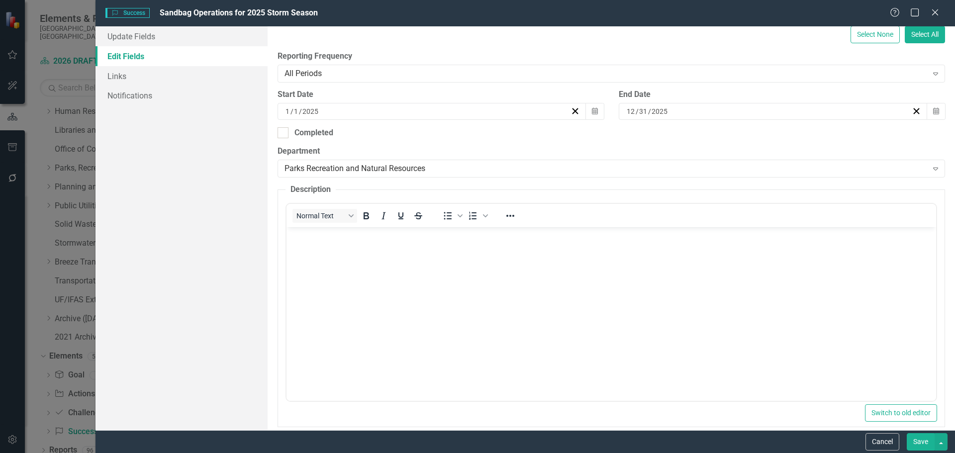
scroll to position [0, 0]
click at [391, 258] on body "Rich Text Area. Press ALT-0 for help." at bounding box center [610, 301] width 649 height 149
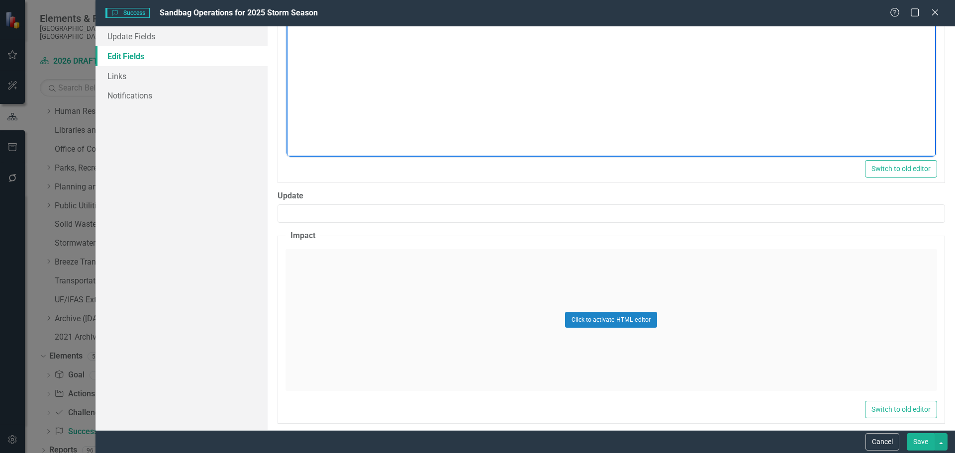
scroll to position [448, 0]
click at [334, 307] on div "Click to activate HTML editor" at bounding box center [610, 316] width 651 height 142
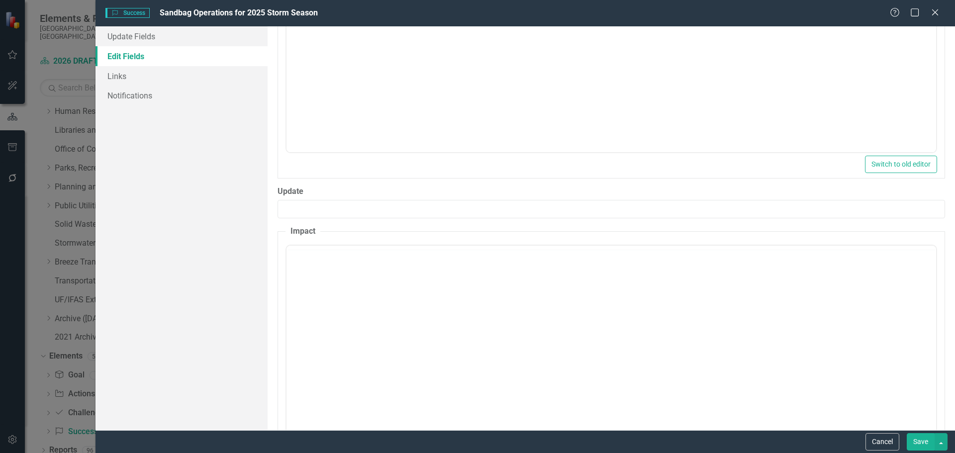
scroll to position [0, 0]
click at [341, 326] on body "Rich Text Area. Press ALT-0 for help." at bounding box center [610, 343] width 649 height 149
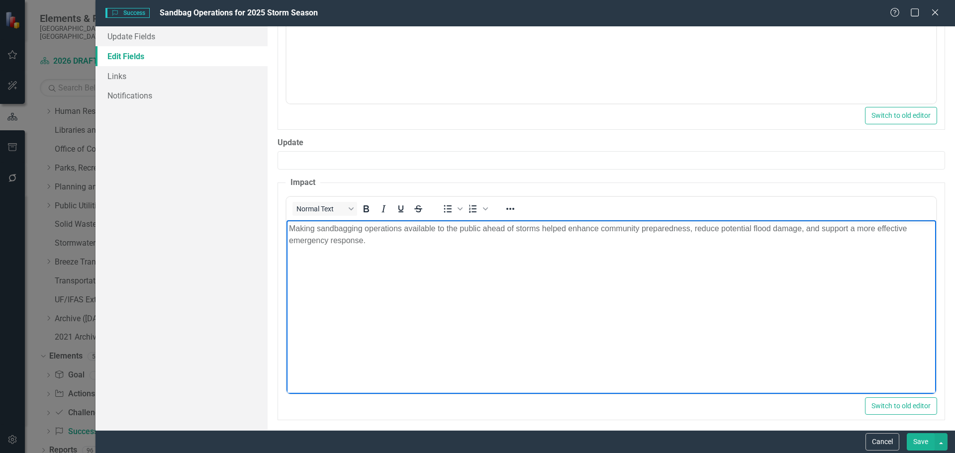
scroll to position [497, 0]
click at [534, 281] on body "Making sandbagging operations available to the public ahead of storms helped en…" at bounding box center [610, 293] width 649 height 149
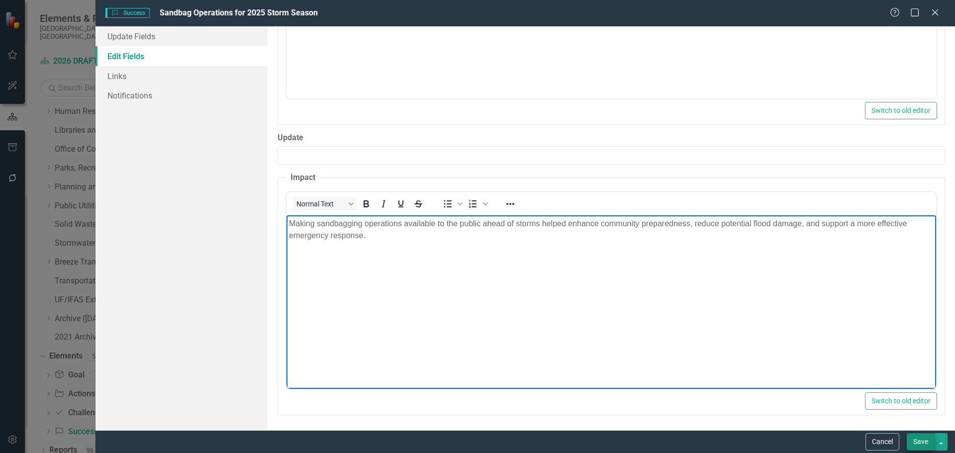
click at [911, 435] on button "Save" at bounding box center [921, 441] width 28 height 17
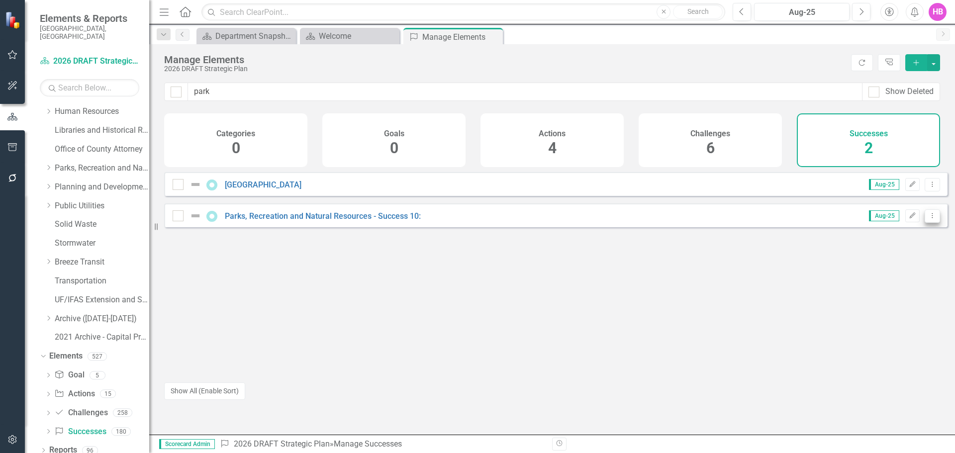
click at [928, 219] on icon "Dropdown Menu" at bounding box center [932, 215] width 8 height 6
click at [871, 274] on link "Copy Duplicate Success" at bounding box center [887, 277] width 89 height 18
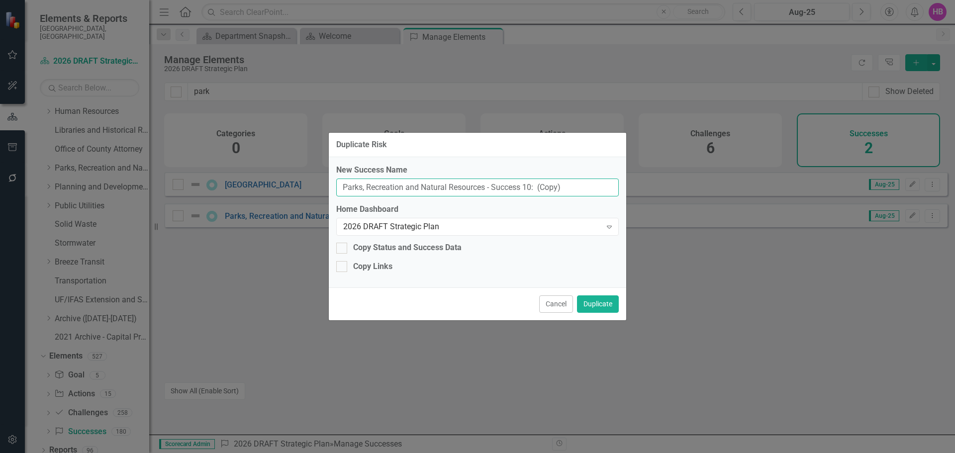
drag, startPoint x: 577, startPoint y: 191, endPoint x: 277, endPoint y: 173, distance: 300.4
click at [277, 173] on div "Duplicate Risk New Success Name Parks, Recreation and Natural Resources - Succe…" at bounding box center [477, 226] width 955 height 453
paste input "Expanded the Holiday Community Events to [GEOGRAPHIC_DATA]"
type input "Expanded the Holiday Community Events to [GEOGRAPHIC_DATA]"
click at [590, 305] on button "Duplicate" at bounding box center [598, 303] width 42 height 17
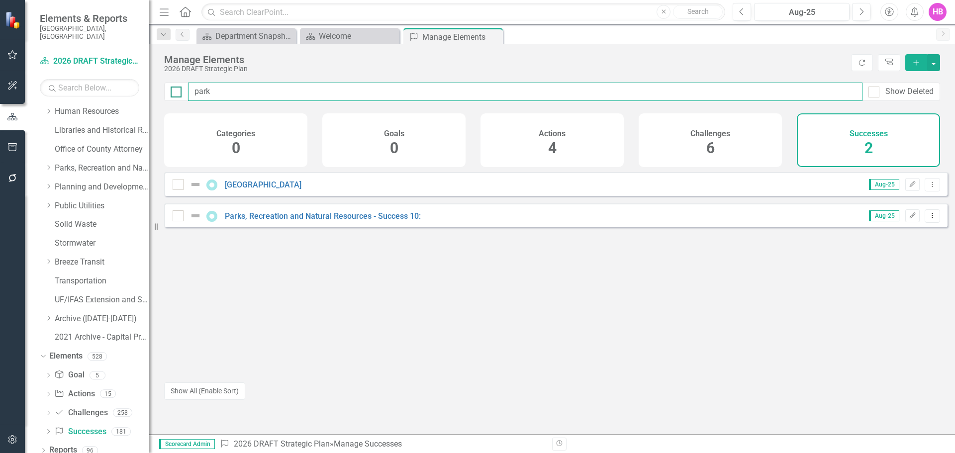
drag, startPoint x: 232, startPoint y: 98, endPoint x: 172, endPoint y: 90, distance: 60.2
click at [172, 90] on div "park Show Deleted" at bounding box center [552, 92] width 776 height 18
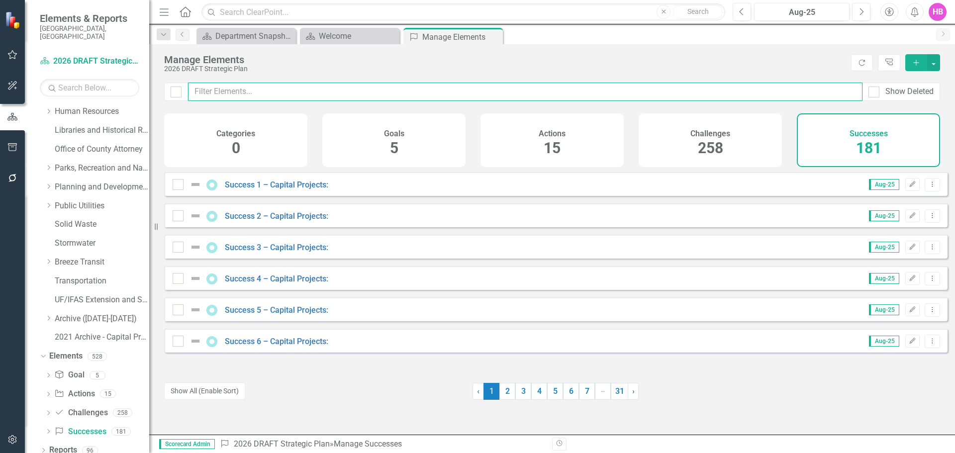
click at [235, 91] on input "text" at bounding box center [525, 92] width 674 height 18
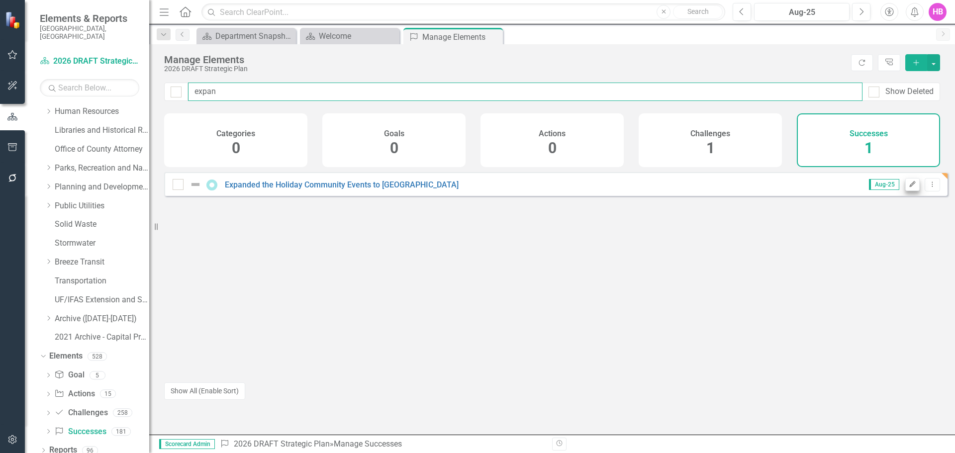
type input "expan"
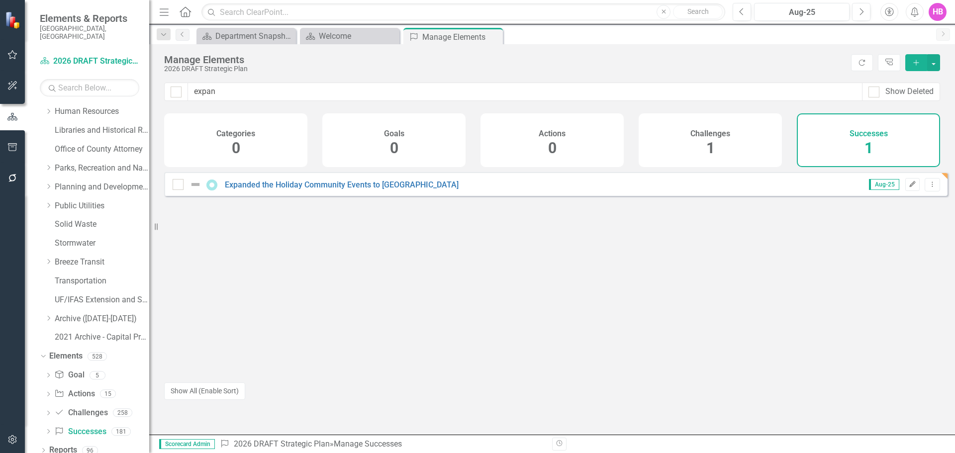
click at [908, 187] on icon "Edit" at bounding box center [911, 185] width 7 height 6
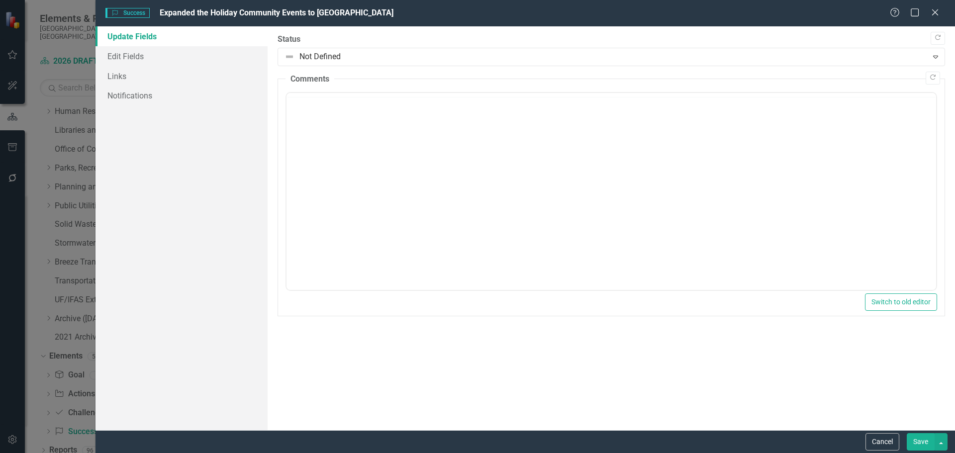
scroll to position [0, 0]
click at [154, 58] on link "Edit Fields" at bounding box center [181, 56] width 172 height 20
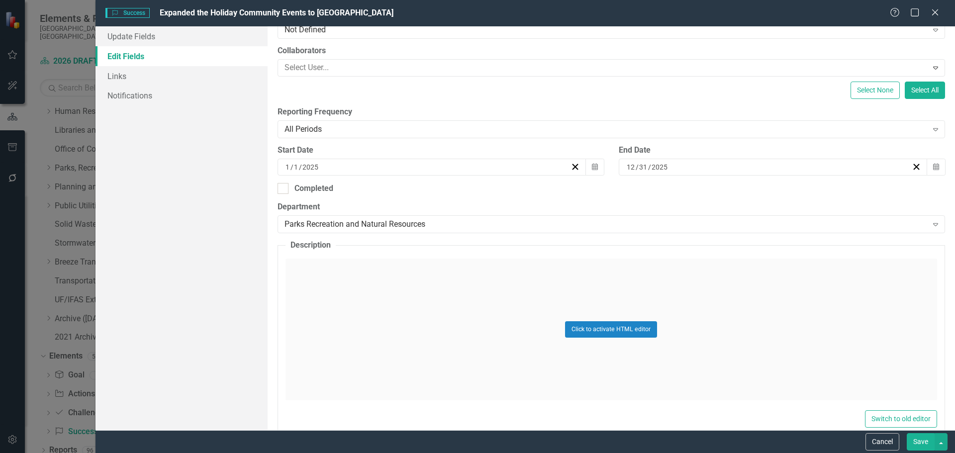
scroll to position [149, 0]
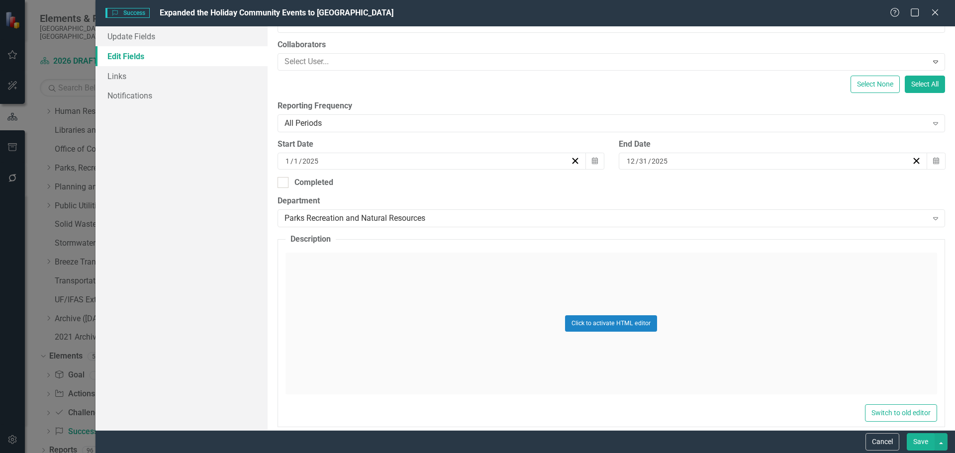
click at [370, 352] on div "Click to activate HTML editor" at bounding box center [610, 324] width 651 height 142
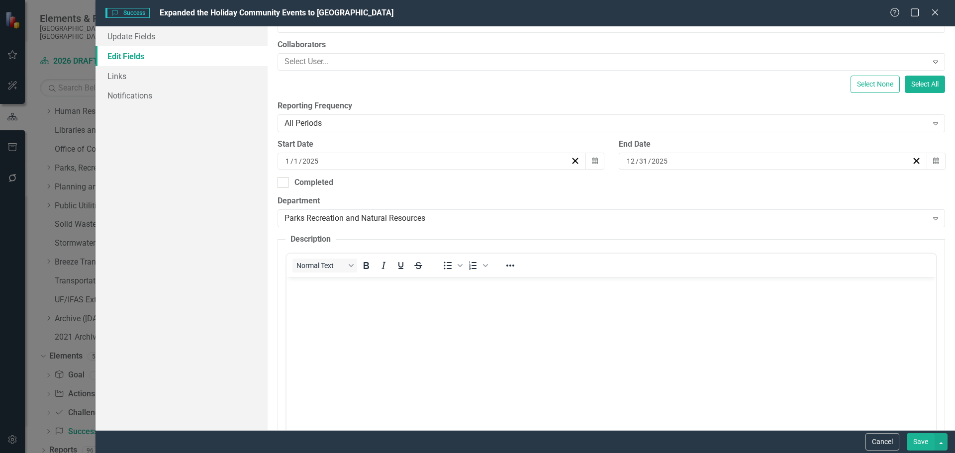
scroll to position [0, 0]
click at [362, 342] on body "Rich Text Area. Press ALT-0 for help." at bounding box center [610, 351] width 649 height 149
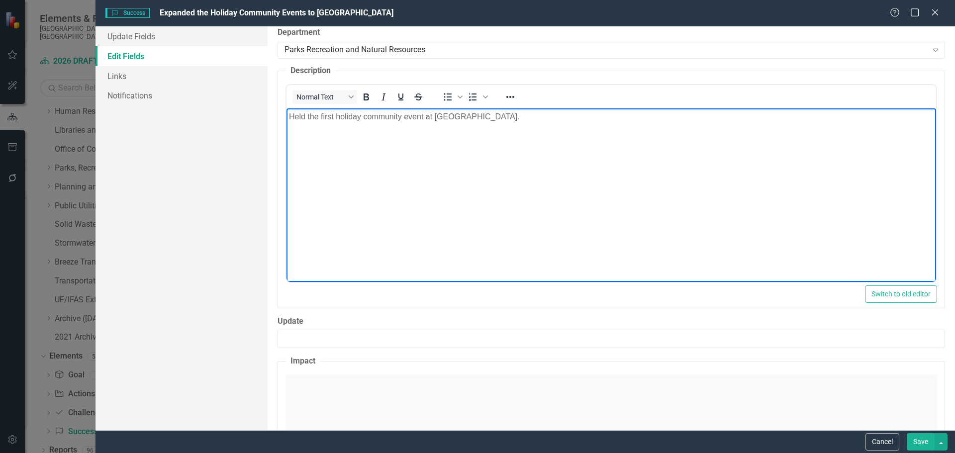
scroll to position [398, 0]
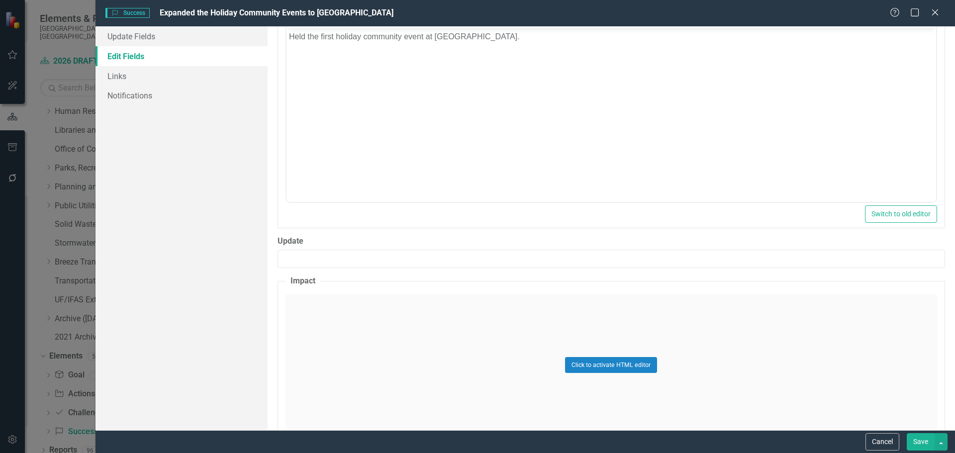
click at [361, 341] on div "Click to activate HTML editor" at bounding box center [610, 365] width 651 height 142
click at [350, 347] on body "Rich Text Area. Press ALT-0 for help." at bounding box center [610, 392] width 649 height 149
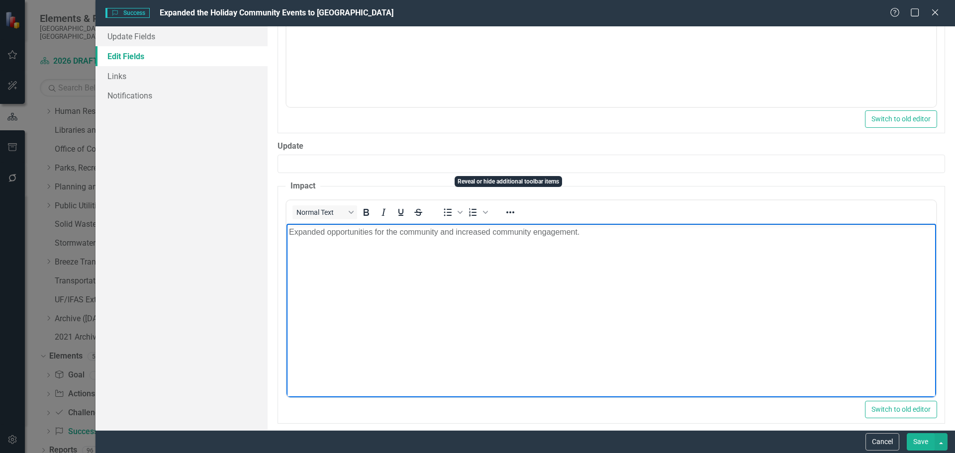
scroll to position [501, 0]
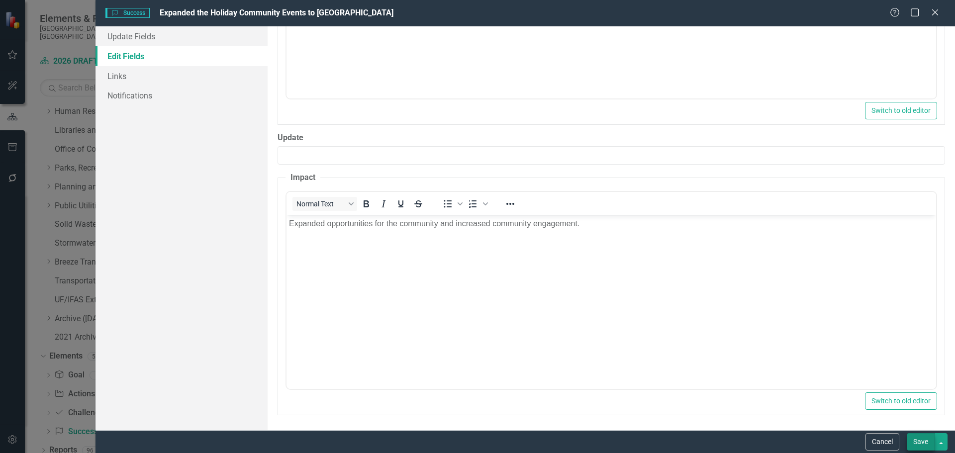
click at [924, 443] on button "Save" at bounding box center [921, 441] width 28 height 17
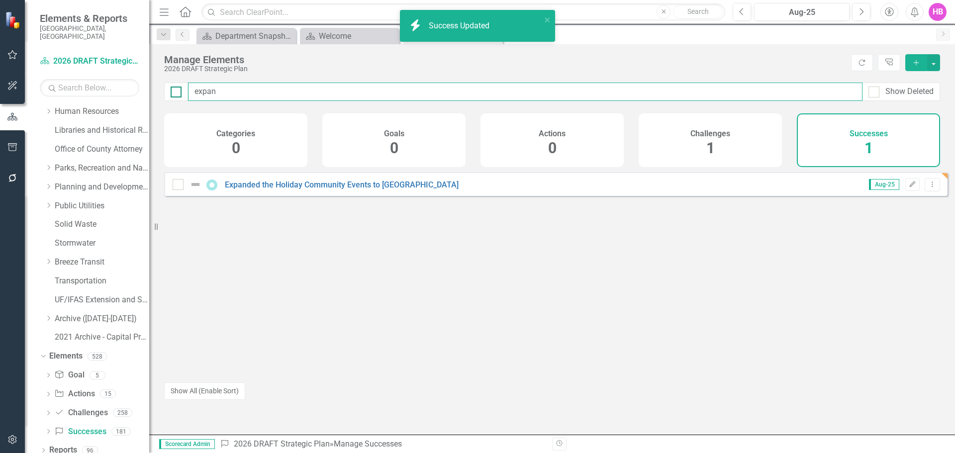
drag, startPoint x: 242, startPoint y: 94, endPoint x: 172, endPoint y: 94, distance: 69.6
click at [172, 94] on div "expan Show Deleted" at bounding box center [552, 92] width 776 height 18
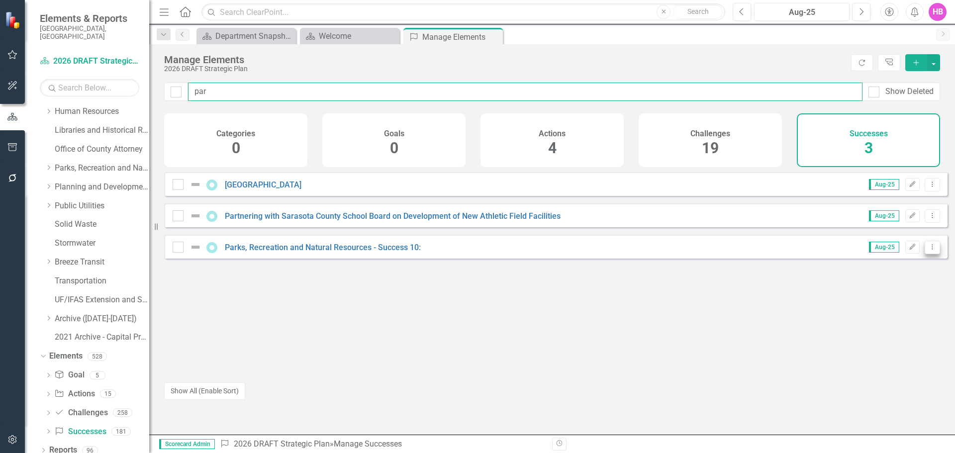
type input "par"
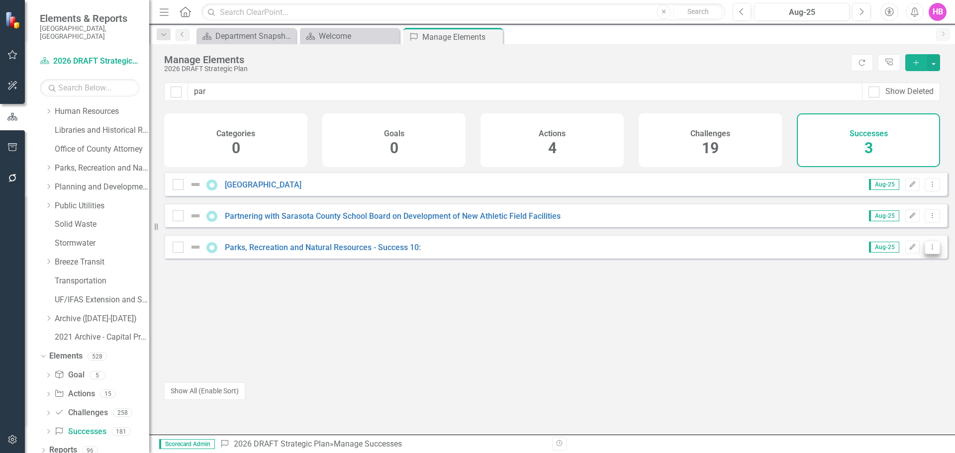
click at [928, 250] on icon "Dropdown Menu" at bounding box center [932, 247] width 8 height 6
click at [888, 311] on link "Copy Duplicate Success" at bounding box center [887, 308] width 89 height 18
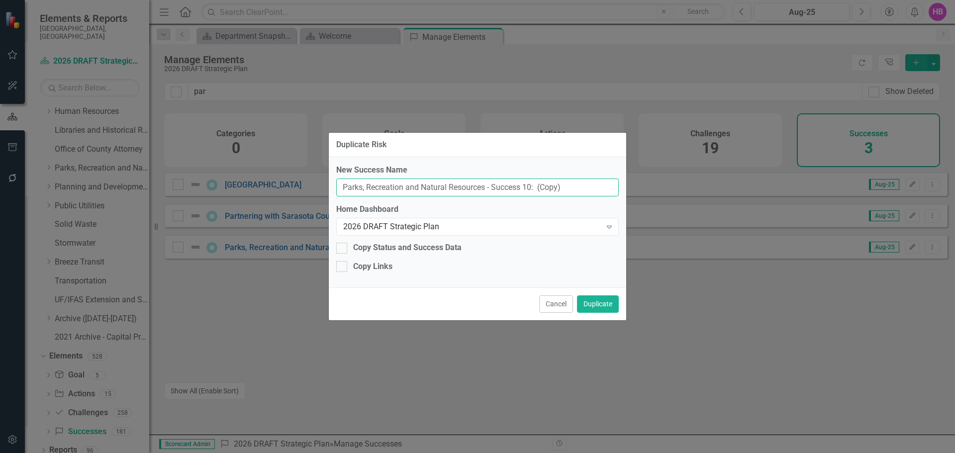
drag, startPoint x: 543, startPoint y: 181, endPoint x: 324, endPoint y: 174, distance: 219.4
click at [325, 175] on div "Duplicate Risk New Success Name Parks, Recreation and Natural Resources - Succe…" at bounding box center [477, 226] width 955 height 453
paste input "T-REC Program"
type input "T-REC Program"
click at [595, 303] on button "Duplicate" at bounding box center [598, 303] width 42 height 17
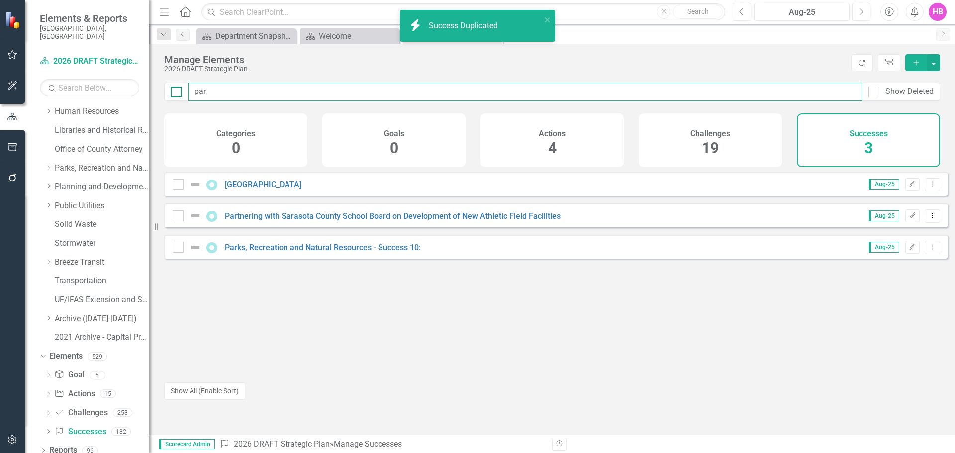
drag, startPoint x: 196, startPoint y: 91, endPoint x: 178, endPoint y: 90, distance: 18.5
click at [178, 90] on div "par Show Deleted" at bounding box center [552, 92] width 776 height 18
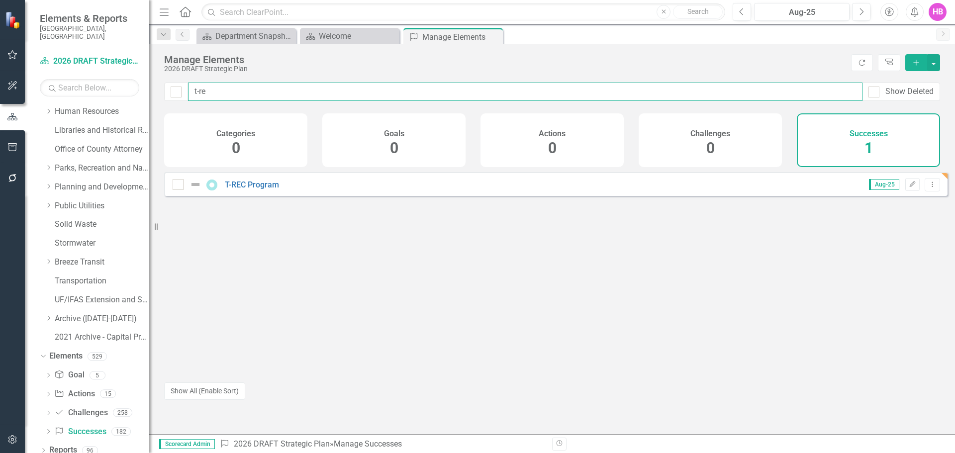
type input "t-re"
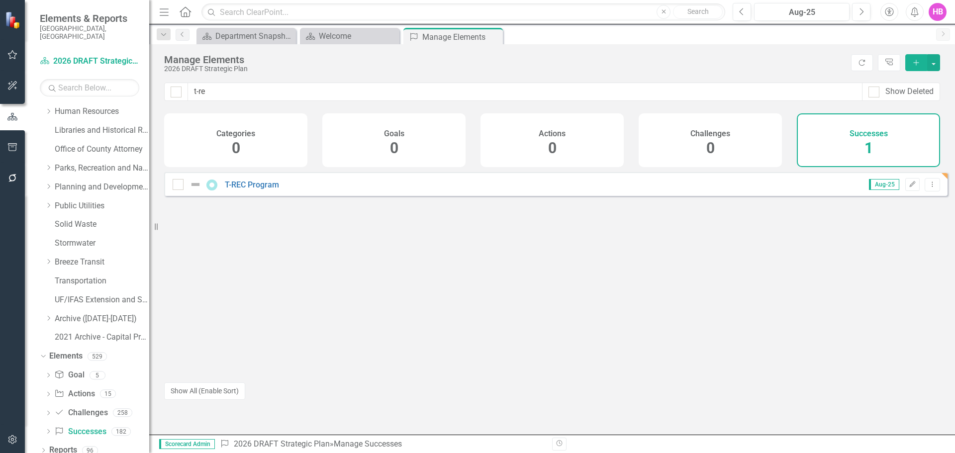
click at [240, 187] on div "T-REC Program" at bounding box center [227, 185] width 109 height 12
click at [241, 189] on link "T-REC Program" at bounding box center [252, 184] width 54 height 9
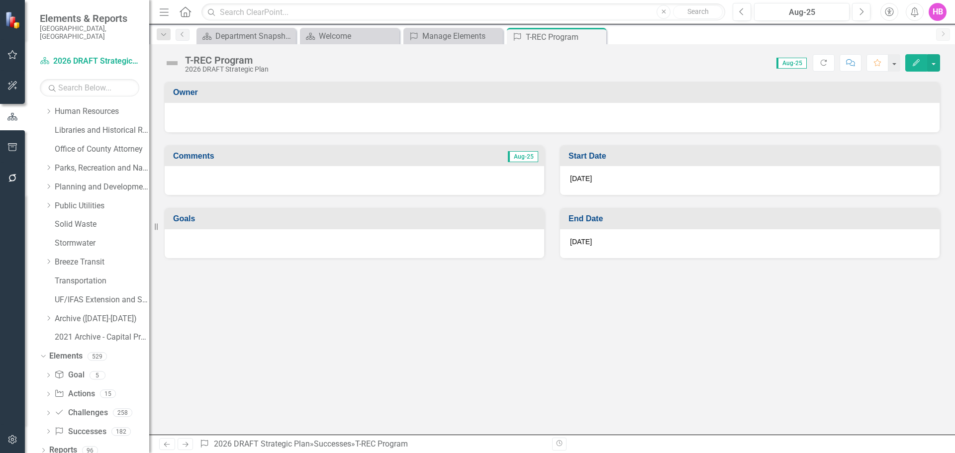
click at [917, 61] on icon "button" at bounding box center [915, 62] width 7 height 7
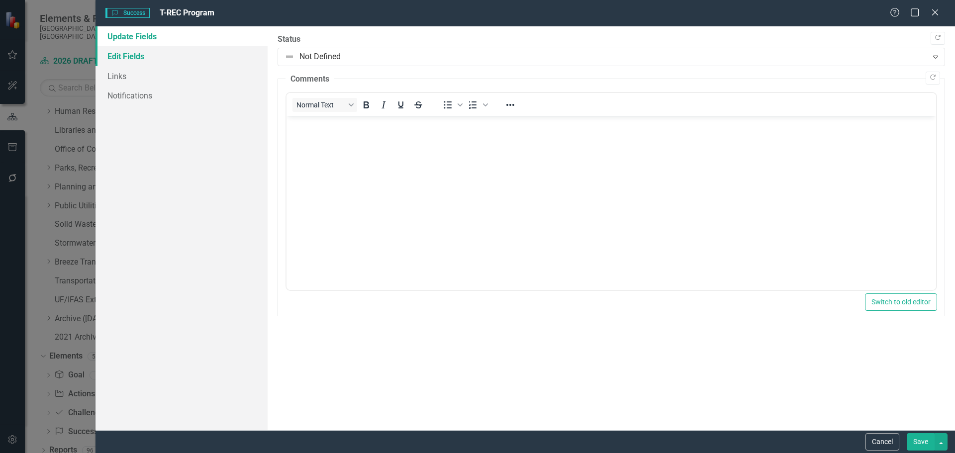
click at [139, 54] on link "Edit Fields" at bounding box center [181, 56] width 172 height 20
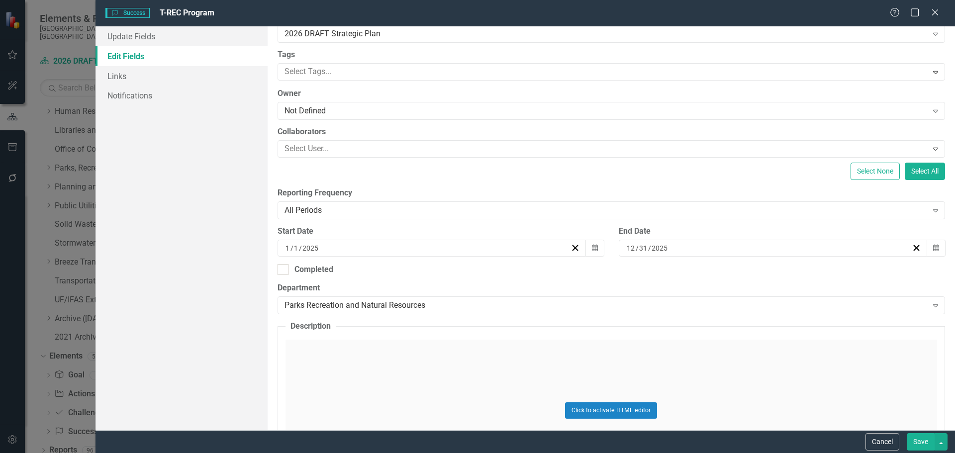
scroll to position [199, 0]
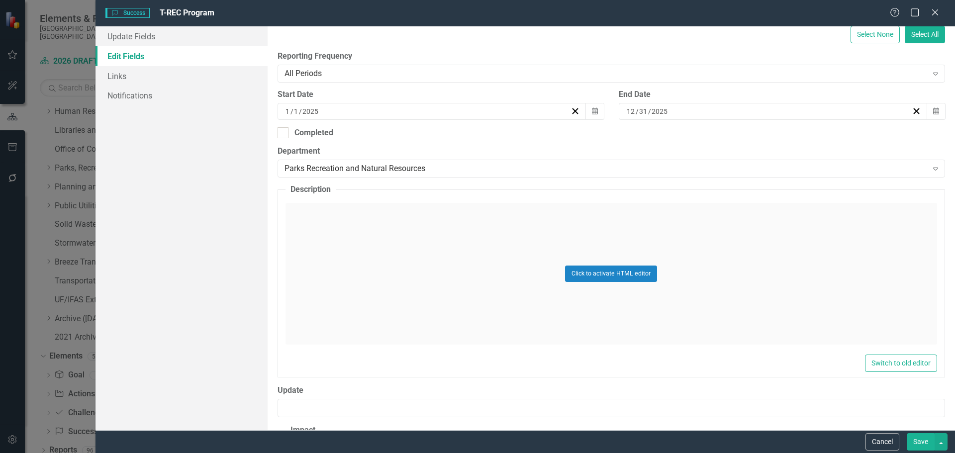
click at [363, 313] on div "Click to activate HTML editor" at bounding box center [610, 274] width 651 height 142
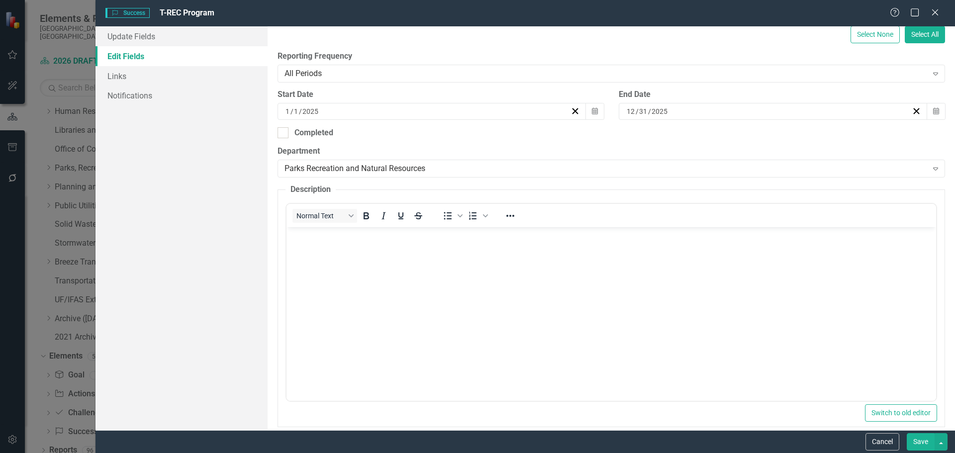
scroll to position [0, 0]
click at [347, 300] on body "Rich Text Area. Press ALT-0 for help." at bounding box center [610, 301] width 649 height 149
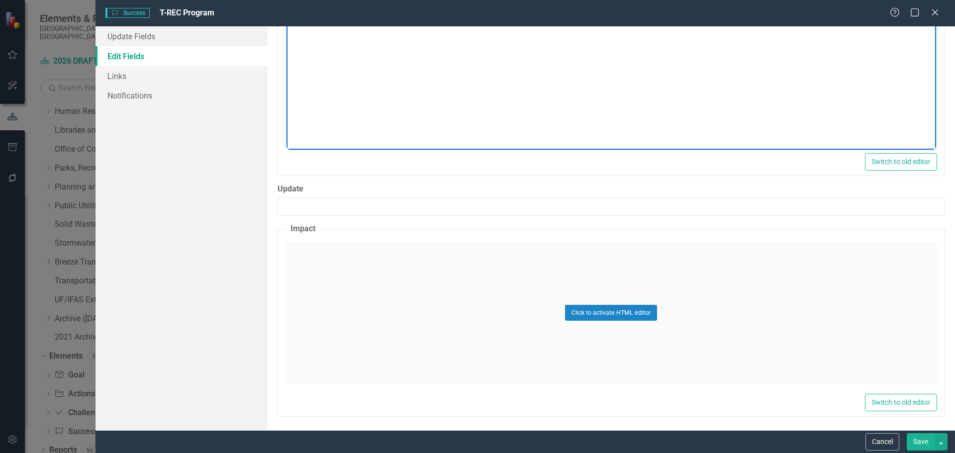
scroll to position [452, 0]
click at [365, 338] on div "Click to activate HTML editor" at bounding box center [610, 312] width 651 height 142
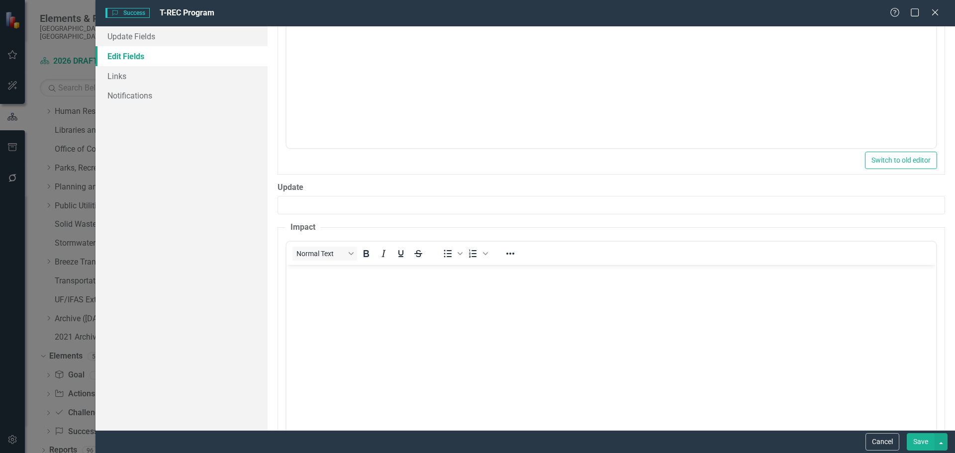
scroll to position [0, 0]
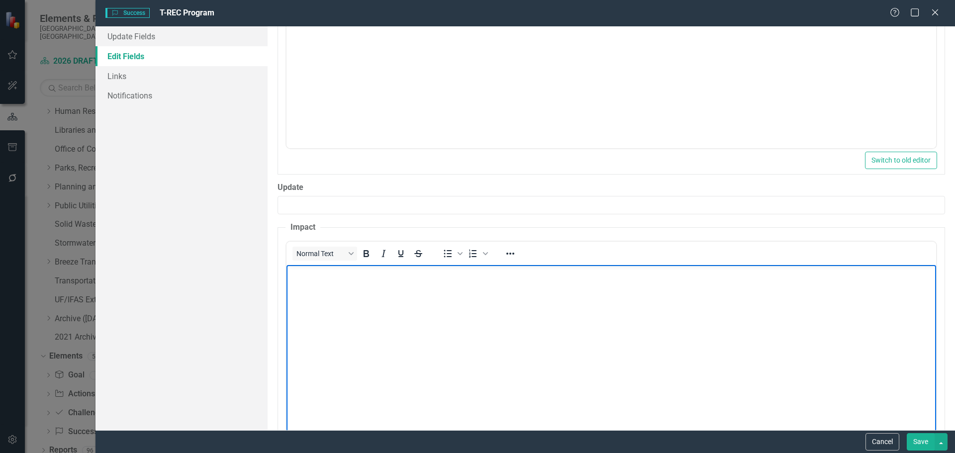
click at [364, 337] on body "Rich Text Area. Press ALT-0 for help." at bounding box center [610, 339] width 649 height 149
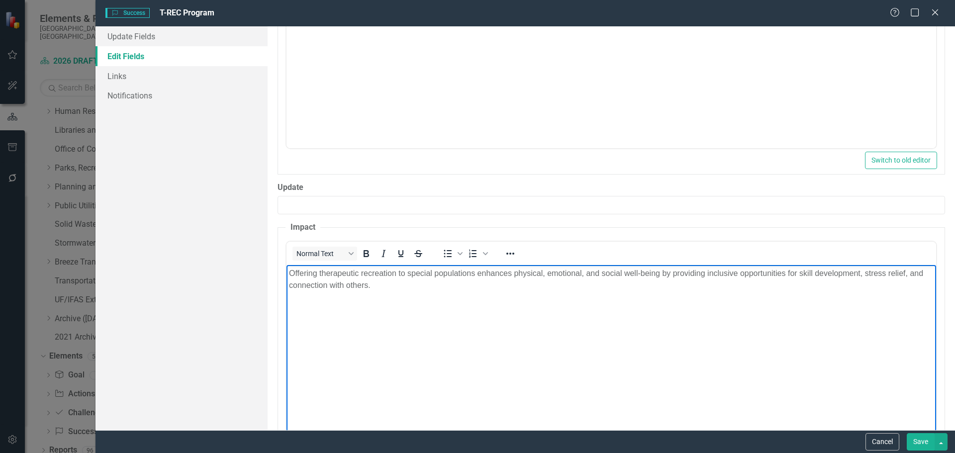
click at [395, 306] on body "Offering therapeutic recreation to special populations enhances physical, emoti…" at bounding box center [610, 339] width 649 height 149
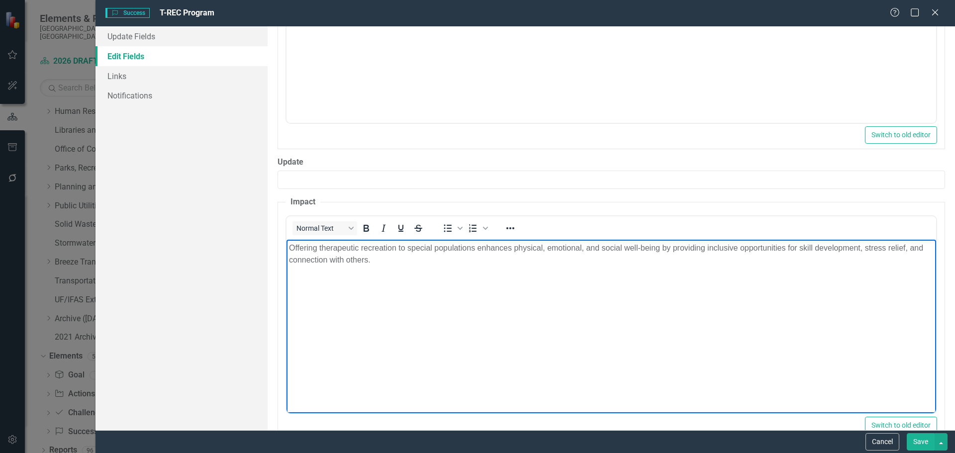
scroll to position [501, 0]
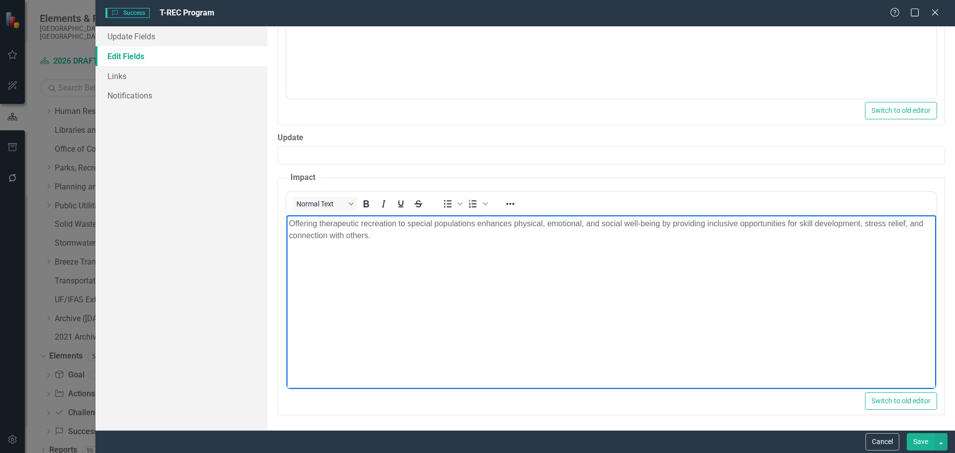
click at [486, 319] on body "Offering therapeutic recreation to special populations enhances physical, emoti…" at bounding box center [610, 289] width 649 height 149
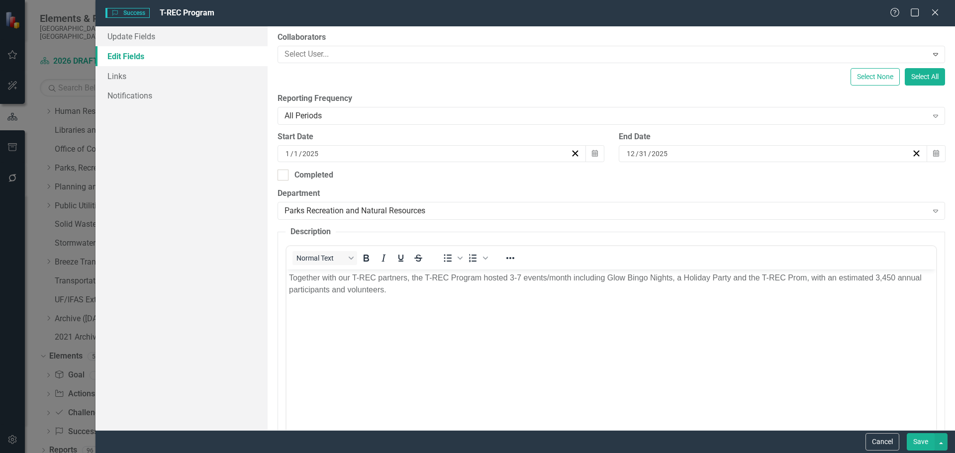
scroll to position [153, 0]
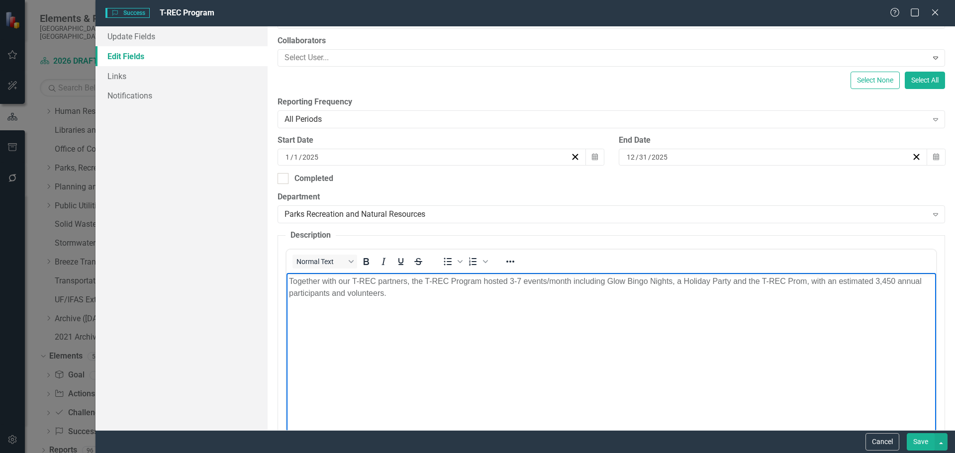
click at [488, 328] on body "Together with our T-REC partners, the T-REC Program hosted 3-7 events/month inc…" at bounding box center [610, 347] width 649 height 149
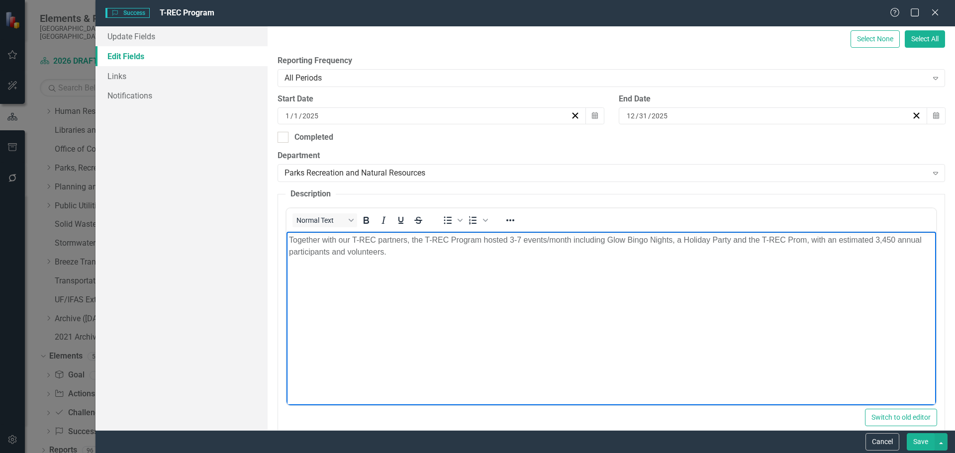
scroll to position [199, 0]
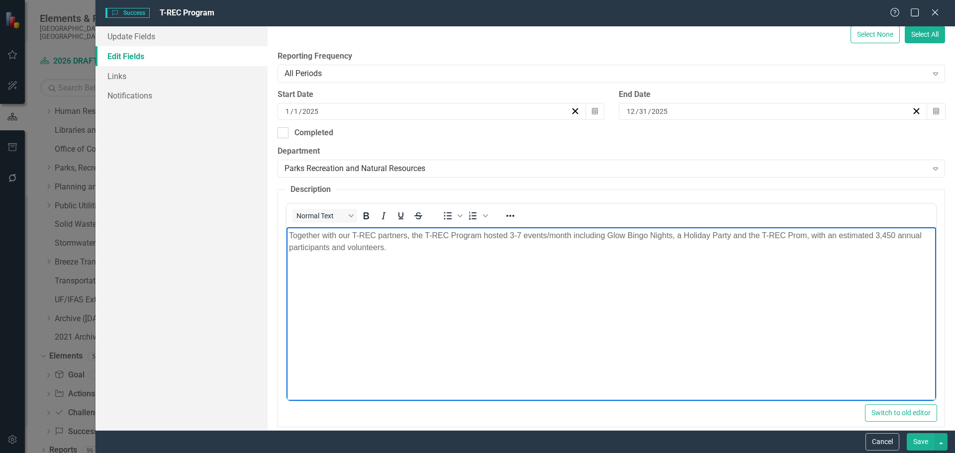
click at [325, 314] on body "Together with our T-REC partners, the T-REC Program hosted 3-7 events/month inc…" at bounding box center [610, 301] width 649 height 149
click at [325, 319] on body "Together with our T-REC partners, the T-REC Program hosted 3-7 events/month inc…" at bounding box center [610, 301] width 649 height 149
click at [539, 239] on p "Together with our T-REC partners, the T-REC Program hosted 3-7 events/month inc…" at bounding box center [610, 242] width 644 height 24
click at [692, 255] on body "Together with our T-REC partners, the T-REC Program hosted 3-7 events/month inc…" at bounding box center [610, 301] width 649 height 149
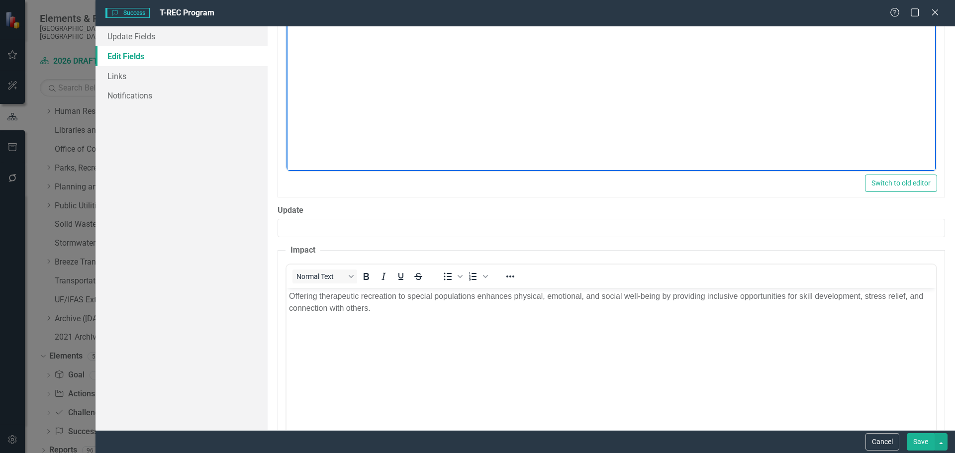
scroll to position [448, 0]
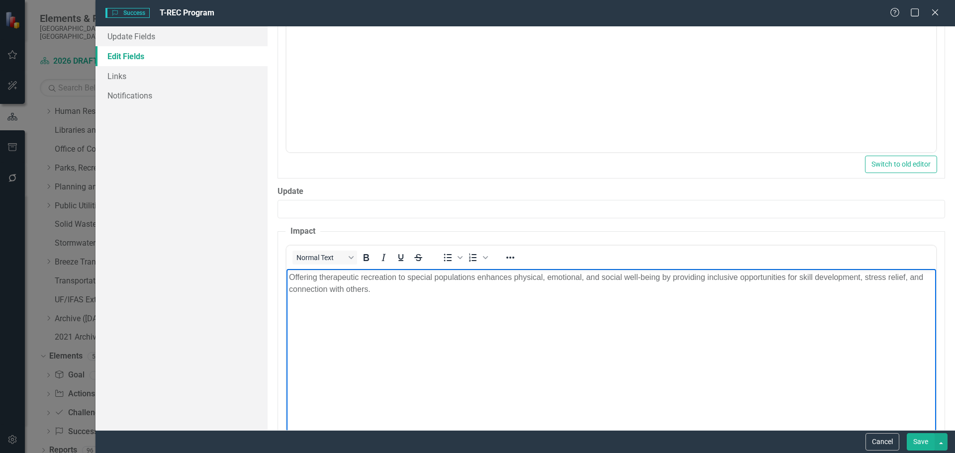
click at [530, 362] on body "Offering therapeutic recreation to special populations enhances physical, emoti…" at bounding box center [610, 343] width 649 height 149
click at [612, 371] on body "Offering therapeutic recreation to special populations enhances physical, emoti…" at bounding box center [610, 343] width 649 height 149
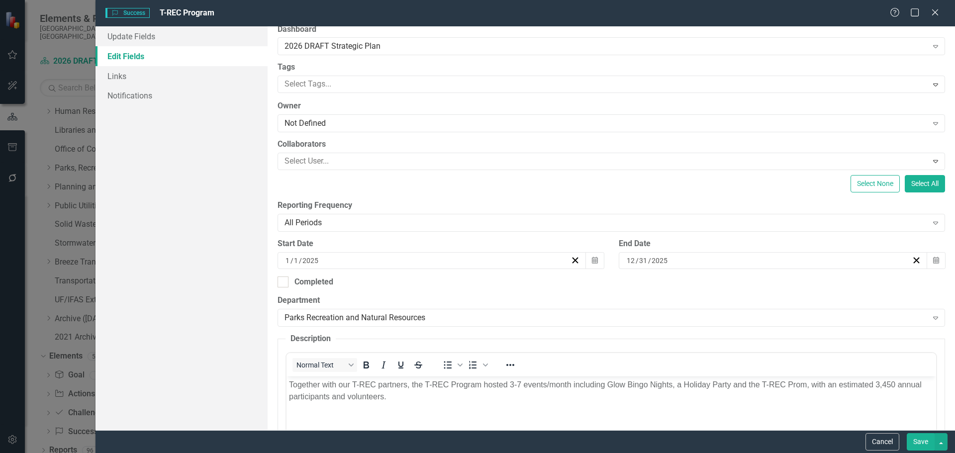
scroll to position [0, 0]
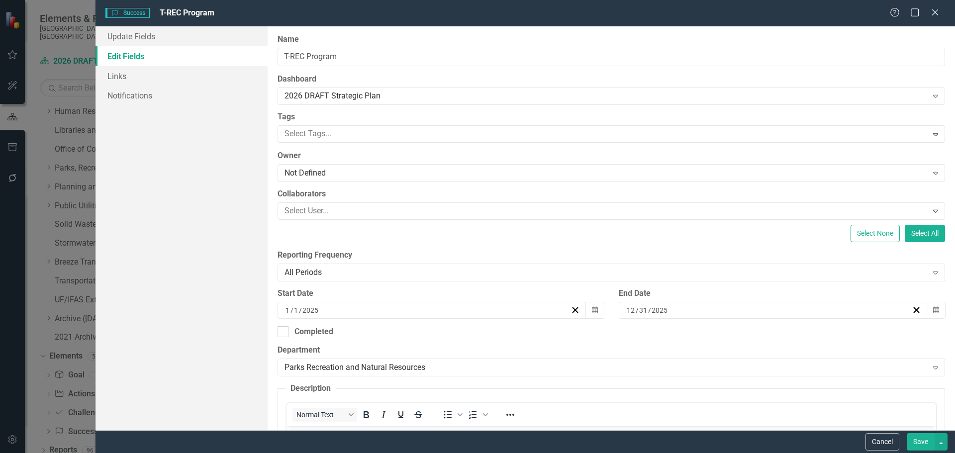
click at [916, 443] on button "Save" at bounding box center [921, 441] width 28 height 17
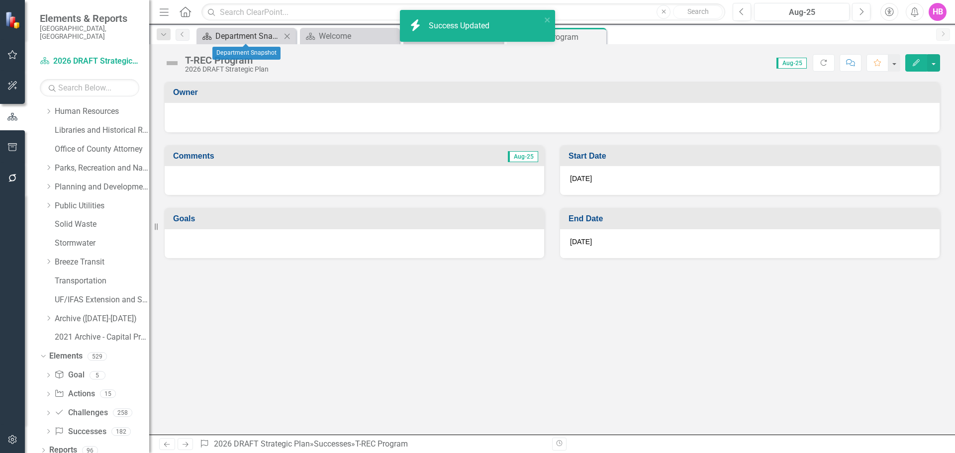
click at [231, 40] on div "Department Snapshot" at bounding box center [248, 36] width 66 height 12
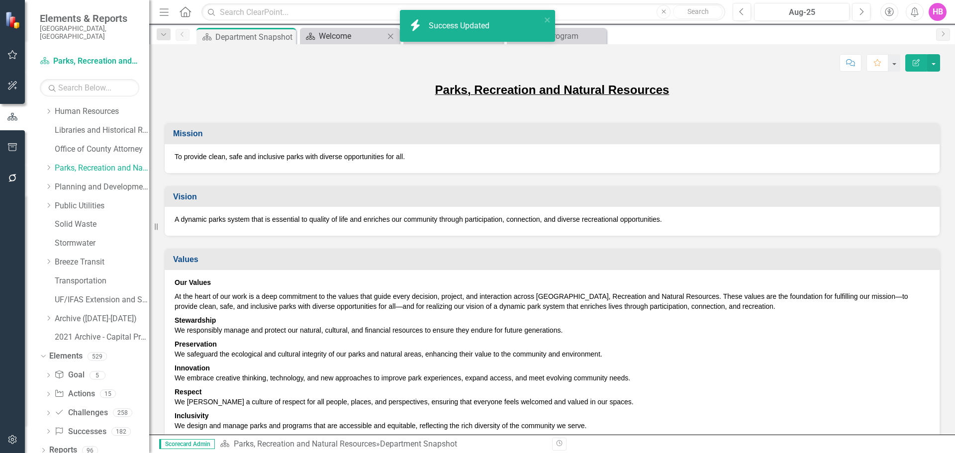
click at [347, 35] on div "Welcome" at bounding box center [352, 36] width 66 height 12
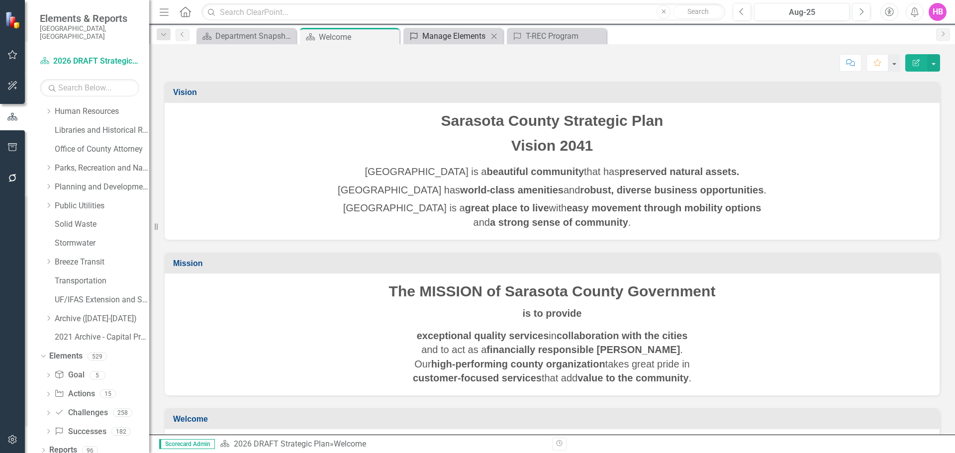
click at [448, 34] on div "Manage Elements" at bounding box center [455, 36] width 66 height 12
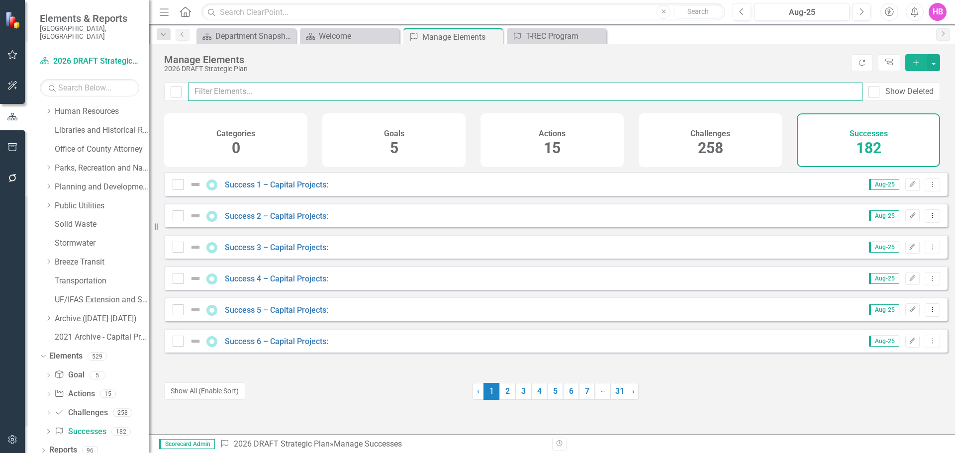
click at [233, 96] on input "text" at bounding box center [525, 92] width 674 height 18
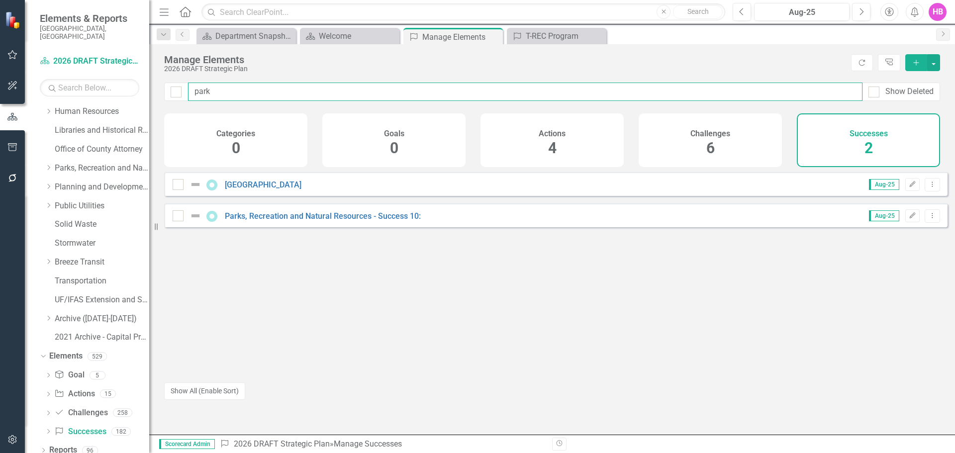
drag, startPoint x: 237, startPoint y: 87, endPoint x: 170, endPoint y: 96, distance: 67.9
click at [170, 96] on div "park Show Deleted" at bounding box center [552, 92] width 776 height 18
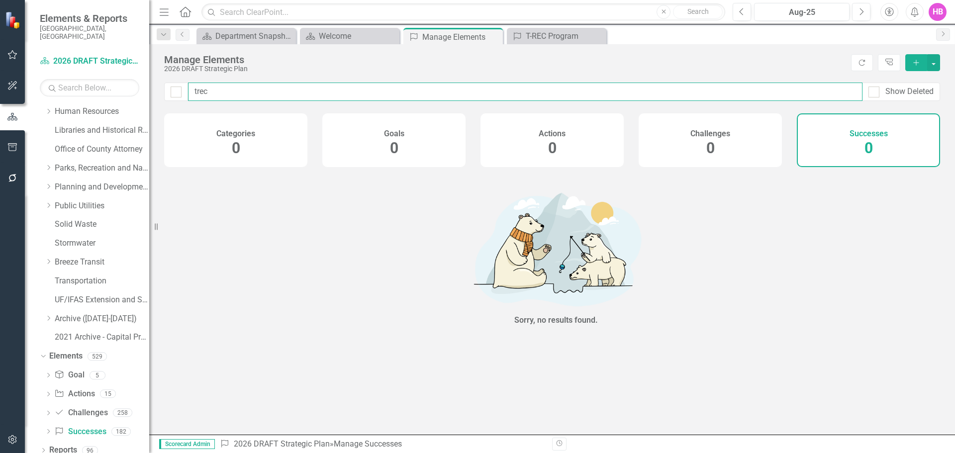
drag, startPoint x: 212, startPoint y: 92, endPoint x: 197, endPoint y: 90, distance: 15.1
click at [197, 90] on input "trec" at bounding box center [525, 92] width 674 height 18
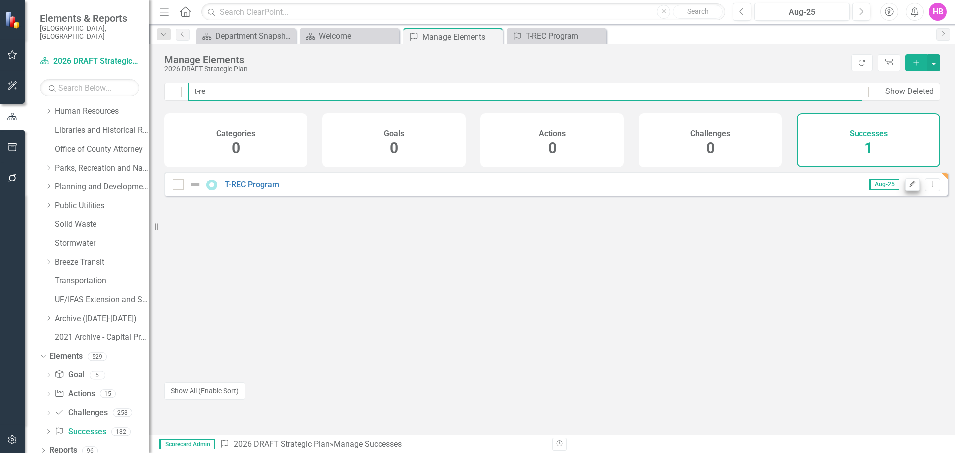
type input "t-re"
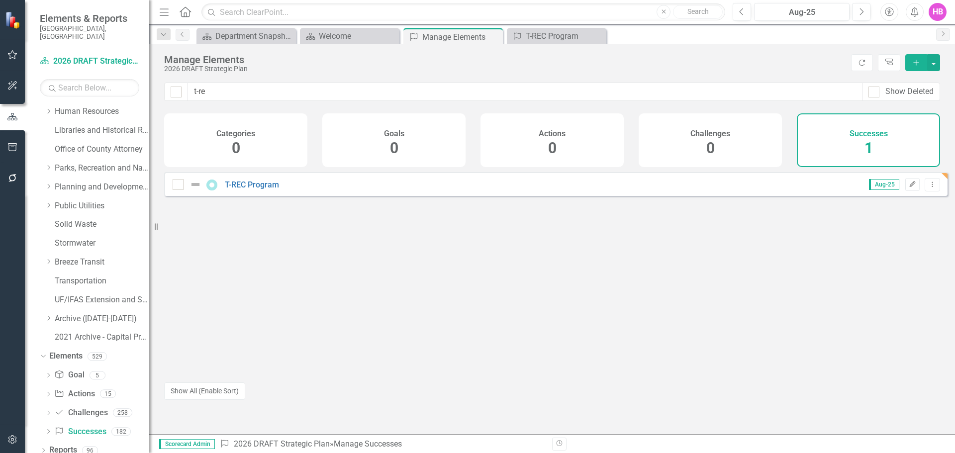
click at [908, 187] on icon "Edit" at bounding box center [911, 185] width 7 height 6
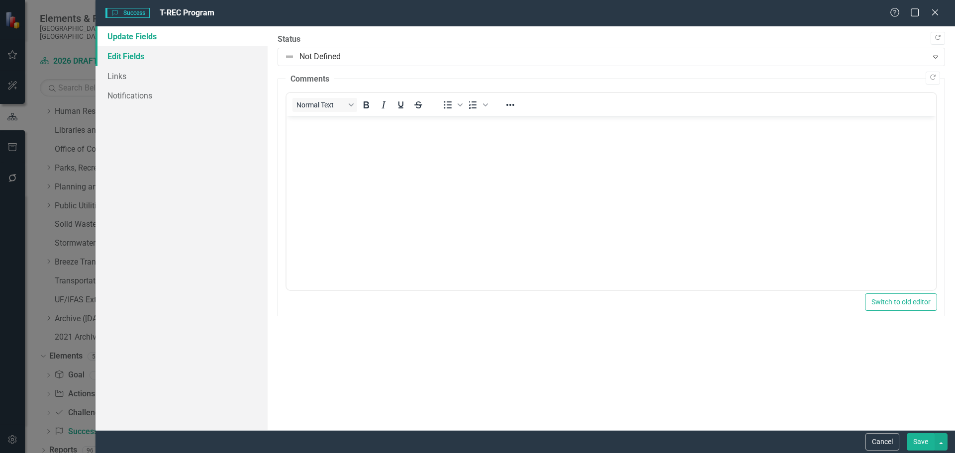
drag, startPoint x: 160, startPoint y: 52, endPoint x: 166, endPoint y: 54, distance: 6.3
click at [161, 52] on link "Edit Fields" at bounding box center [181, 56] width 172 height 20
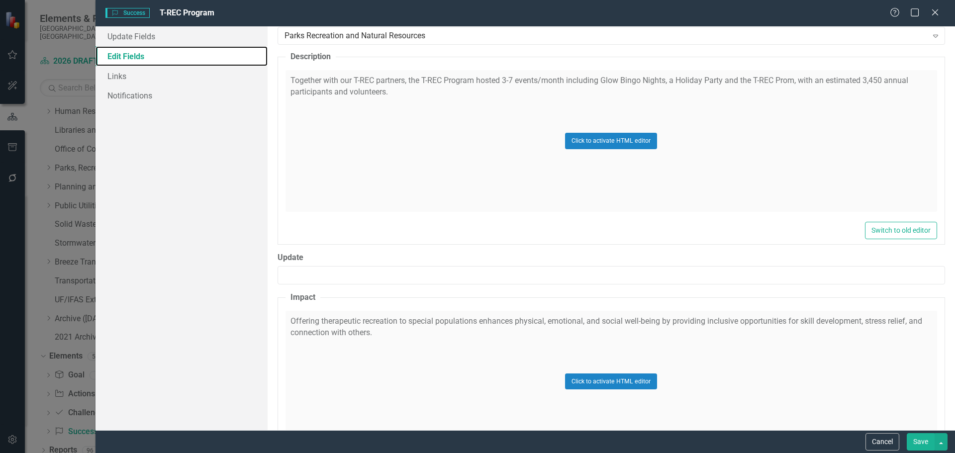
scroll to position [249, 0]
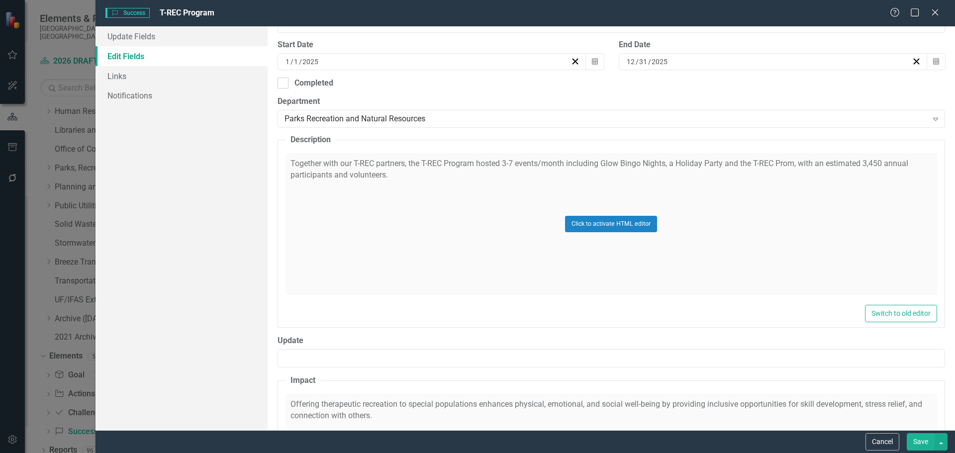
click at [546, 164] on div "Click to activate HTML editor" at bounding box center [610, 224] width 651 height 142
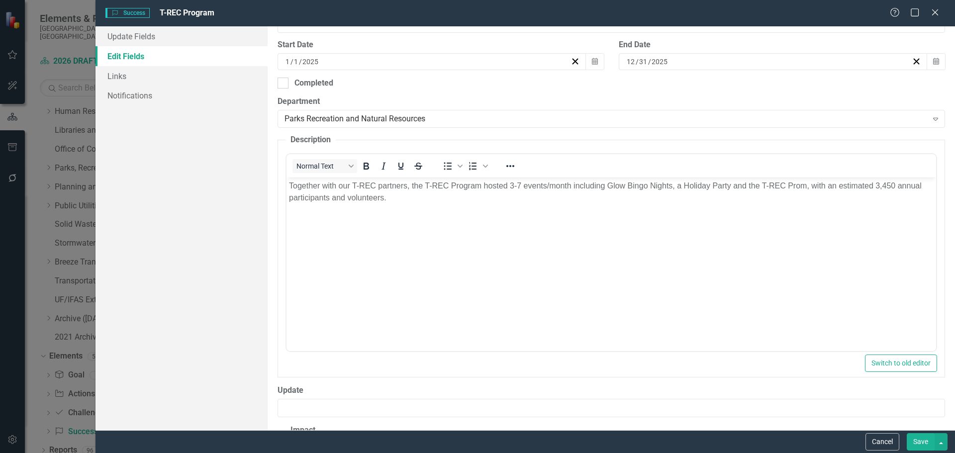
scroll to position [0, 0]
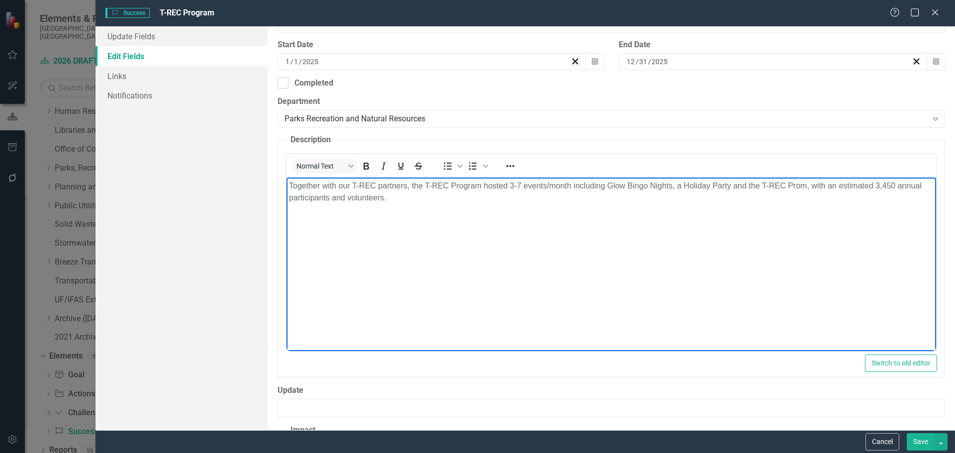
click at [550, 184] on p "Together with our T-REC partners, the T-REC Program hosted 3-7 events/month inc…" at bounding box center [610, 192] width 644 height 24
click at [612, 243] on body "Together with our T-REC partners, the T-REC Program hosted 3-7 events/ per mont…" at bounding box center [610, 252] width 649 height 149
drag, startPoint x: 309, startPoint y: 197, endPoint x: 290, endPoint y: 197, distance: 18.9
click at [290, 197] on p "Together with our T-REC partners, the T-REC Program hosted 3-7 events/ per mont…" at bounding box center [610, 192] width 644 height 24
click at [329, 255] on body "Together with our T-REC partners, the T-REC Program hosted 3-7 events/ per mont…" at bounding box center [610, 252] width 649 height 149
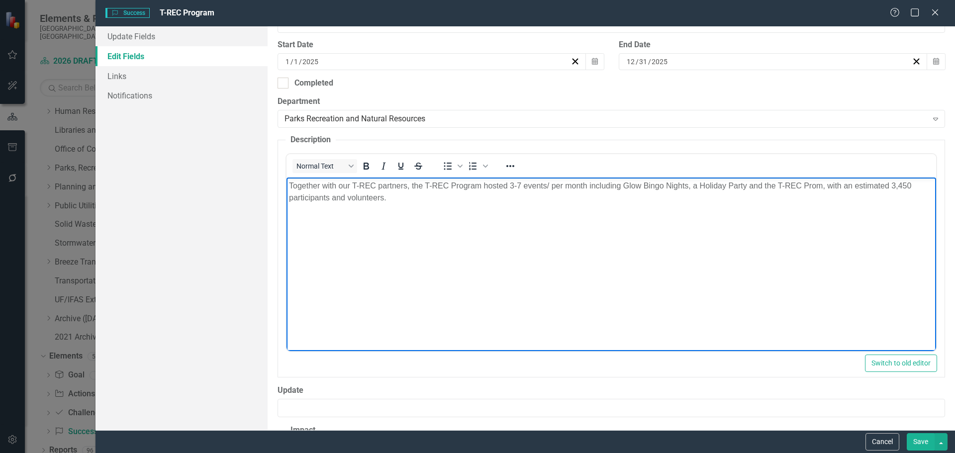
click at [913, 188] on p "Together with our T-REC partners, the T-REC Program hosted 3-7 events/ per mont…" at bounding box center [610, 192] width 644 height 24
drag, startPoint x: 659, startPoint y: 293, endPoint x: 635, endPoint y: 295, distance: 24.4
click at [657, 295] on body "Together with our T-REC partners, the T-REC Program hosted 3-7 events/ per mont…" at bounding box center [610, 252] width 649 height 149
click at [289, 197] on p "Together with our T-REC partners, the T-REC Program hosted 3-7 events/ per mont…" at bounding box center [610, 192] width 644 height 24
drag, startPoint x: 437, startPoint y: 224, endPoint x: 420, endPoint y: 217, distance: 18.5
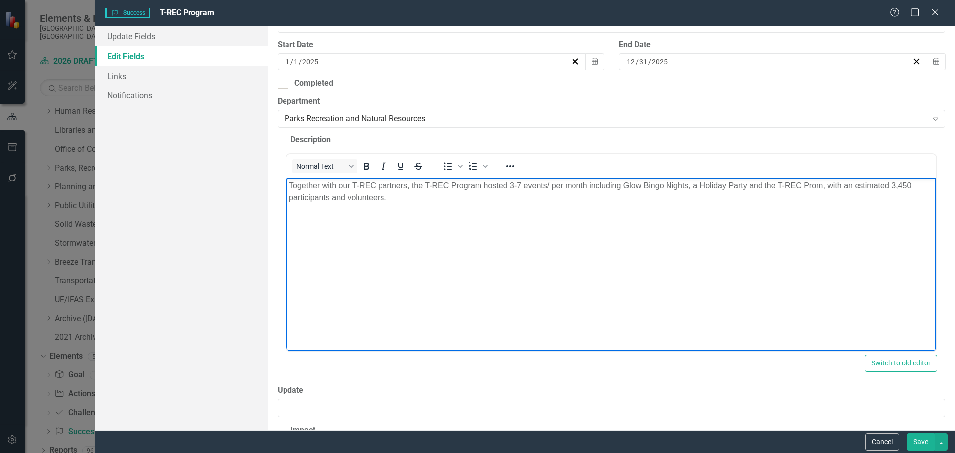
click at [437, 224] on body "Together with our T-REC partners, the T-REC Program hosted 3-7 events/ per mont…" at bounding box center [610, 252] width 649 height 149
click at [548, 188] on p "Together with our T-REC partners, the T-REC Program hosted 3-7 events/ per mont…" at bounding box center [610, 192] width 644 height 24
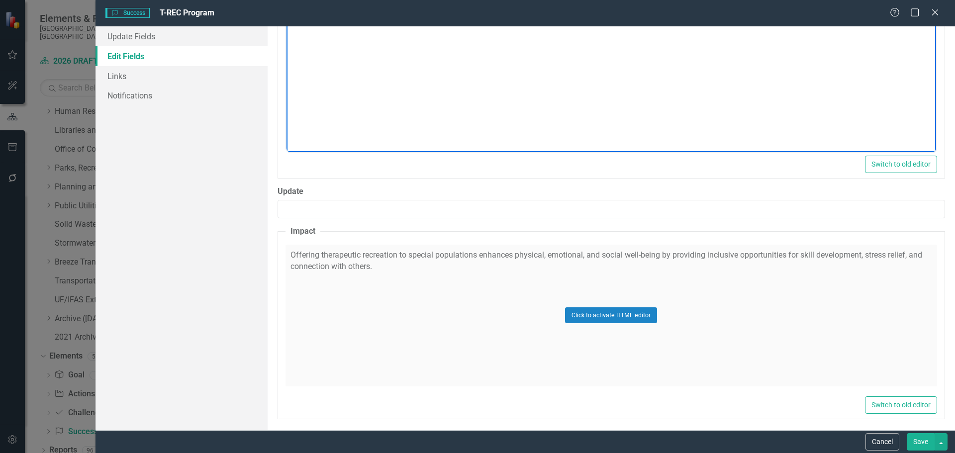
scroll to position [452, 0]
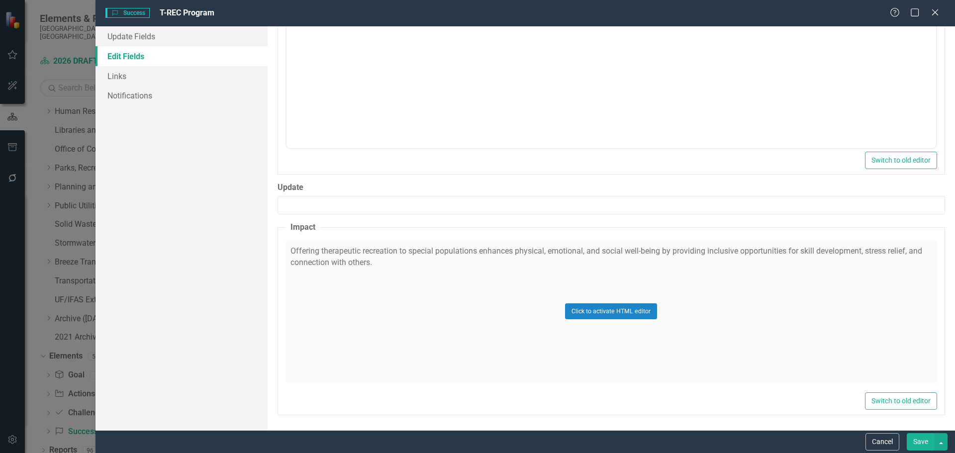
click at [910, 439] on button "Save" at bounding box center [921, 441] width 28 height 17
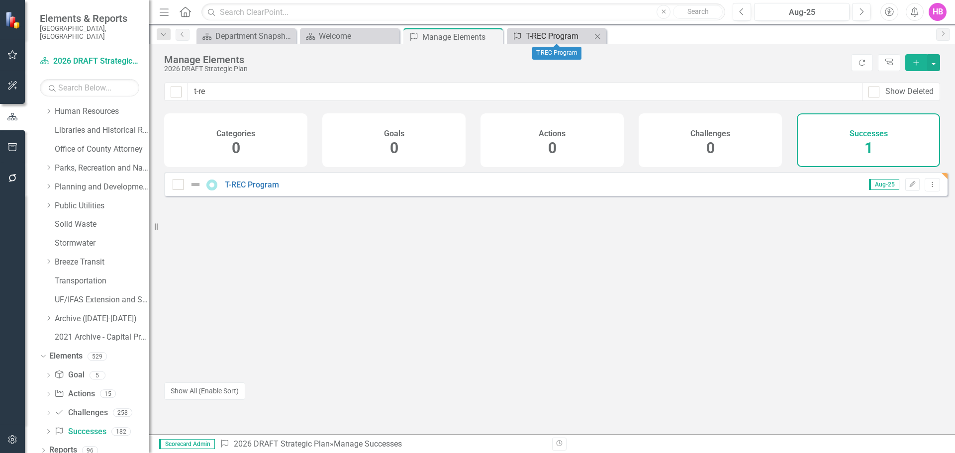
click at [545, 30] on div "T-REC Program" at bounding box center [559, 36] width 66 height 12
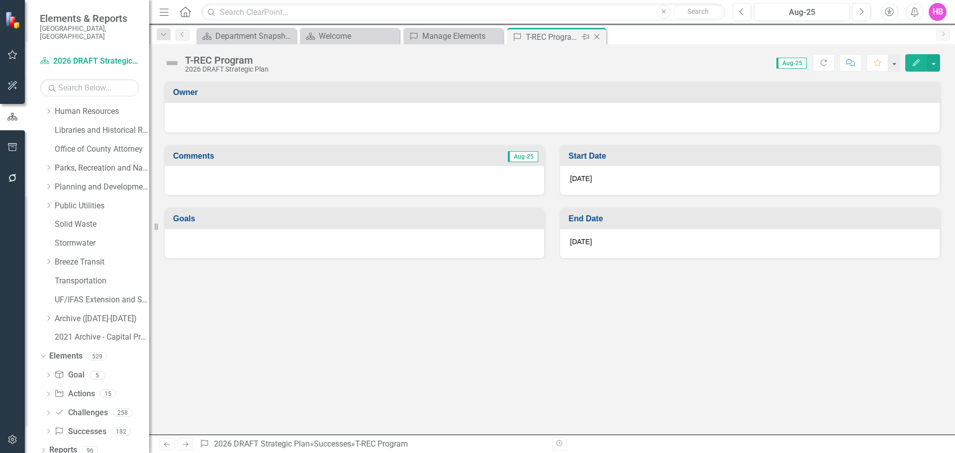
click at [597, 35] on icon "Close" at bounding box center [597, 37] width 10 height 8
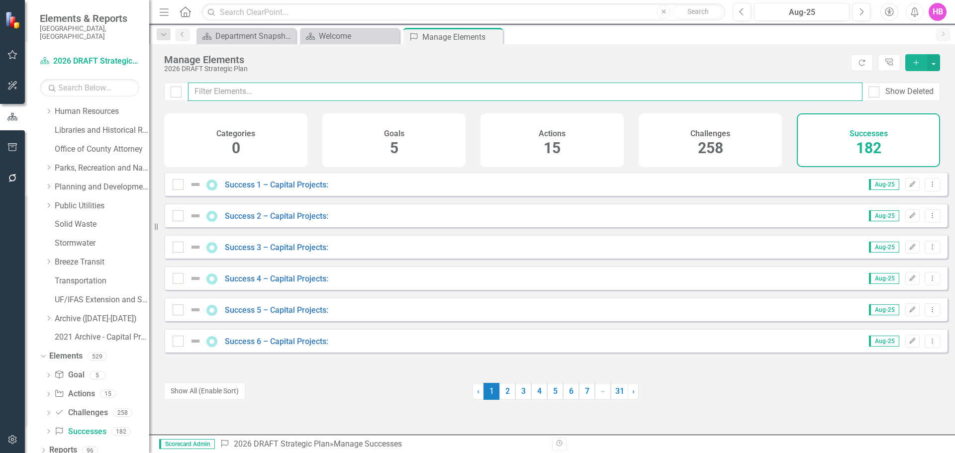
click at [281, 89] on input "text" at bounding box center [525, 92] width 674 height 18
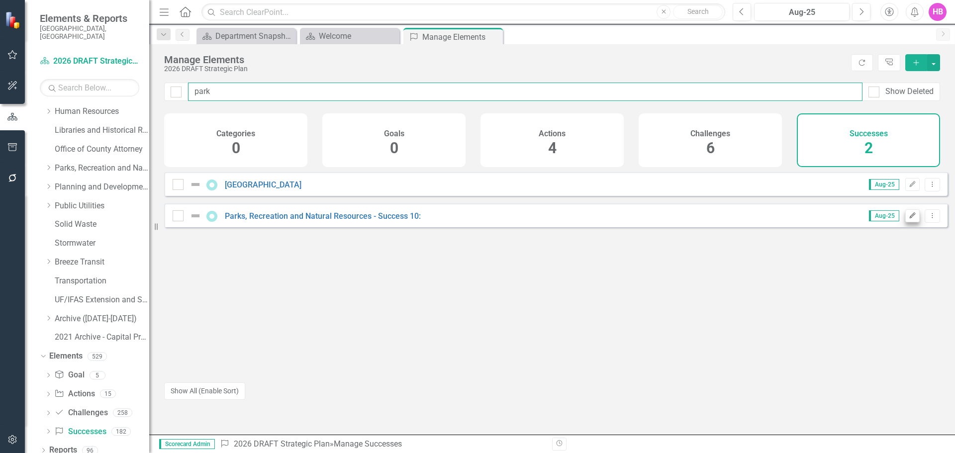
type input "park"
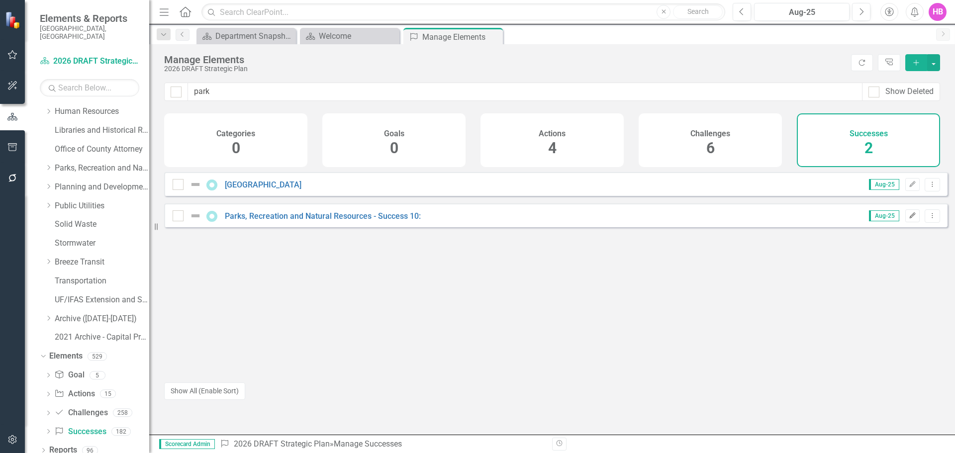
click at [908, 219] on icon "Edit" at bounding box center [911, 216] width 7 height 6
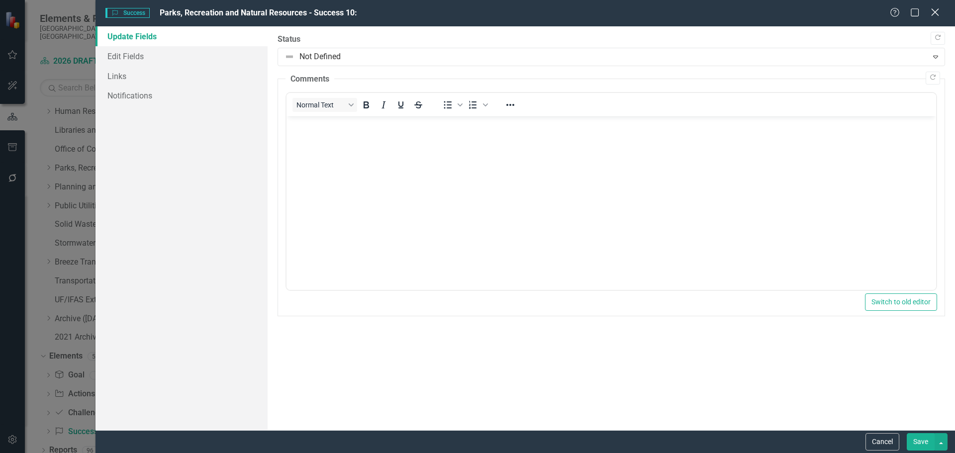
click at [934, 9] on icon "Close" at bounding box center [934, 11] width 12 height 9
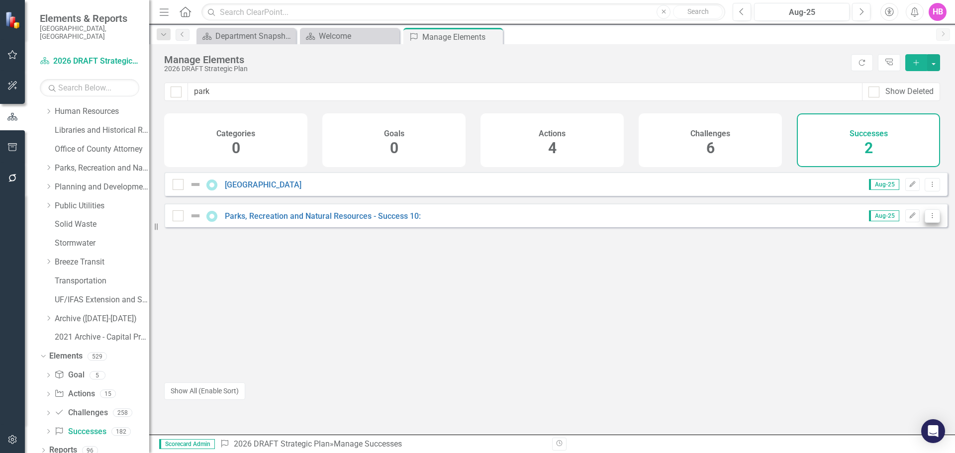
click at [928, 219] on icon "Dropdown Menu" at bounding box center [932, 215] width 8 height 6
click at [878, 277] on link "Copy Duplicate Success" at bounding box center [887, 277] width 89 height 18
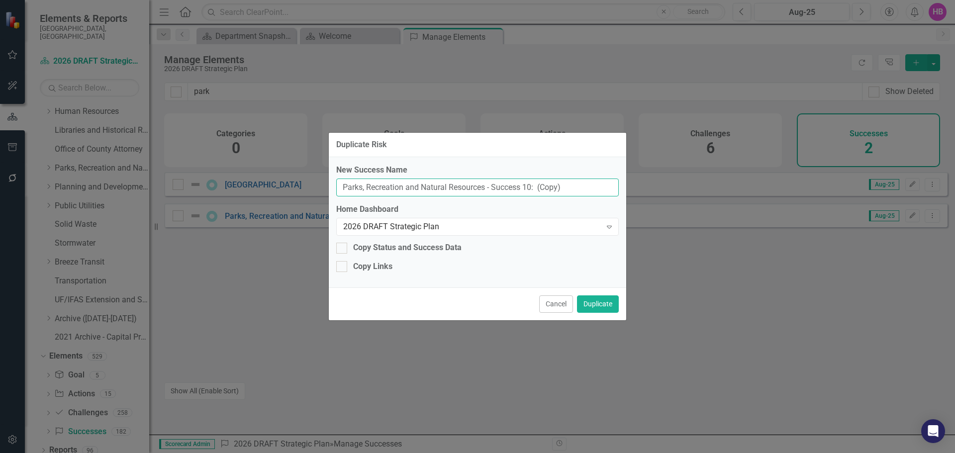
click at [576, 190] on input "Parks, Recreation and Natural Resources - Success 10: (Copy)" at bounding box center [477, 188] width 282 height 18
drag, startPoint x: 576, startPoint y: 185, endPoint x: 283, endPoint y: 189, distance: 292.9
click at [283, 189] on div "Duplicate Risk New Success Name Parks, Recreation and Natural Resources - Succe…" at bounding box center [477, 226] width 955 height 453
paste input "Staff Workdays"
type input "Parks Staff Workdays"
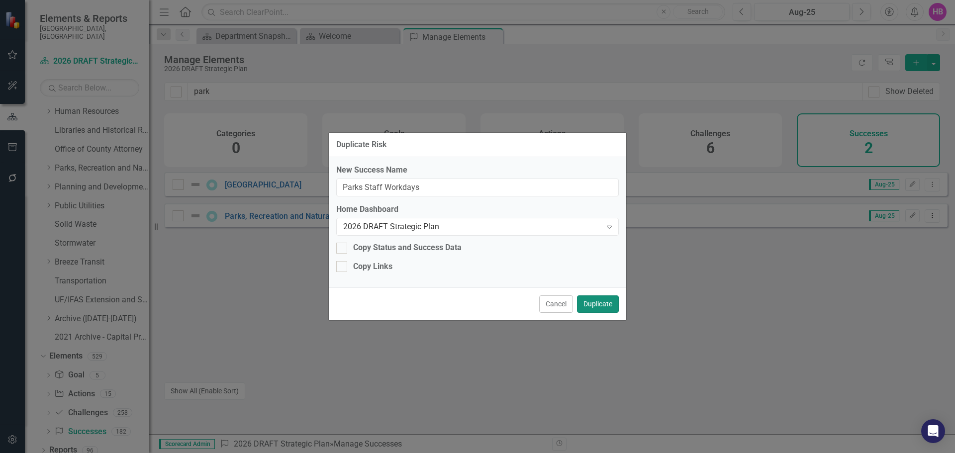
click at [597, 302] on button "Duplicate" at bounding box center [598, 303] width 42 height 17
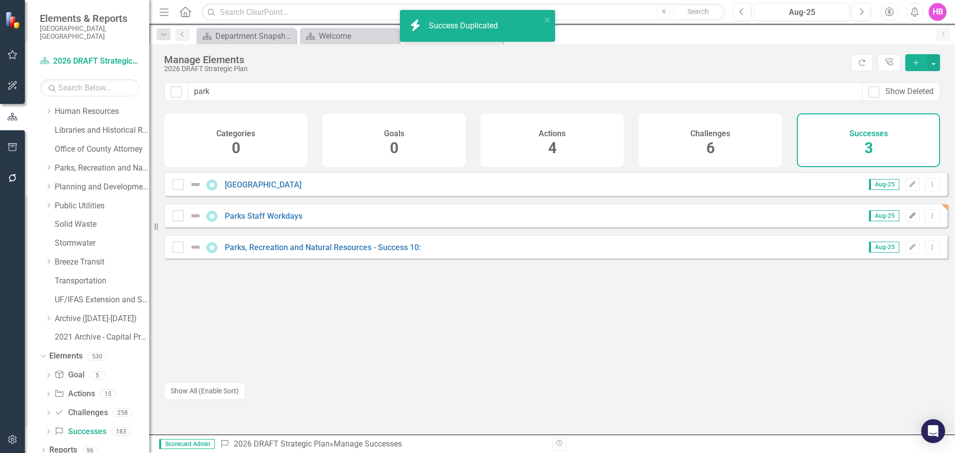
click at [905, 222] on button "Edit" at bounding box center [912, 215] width 14 height 13
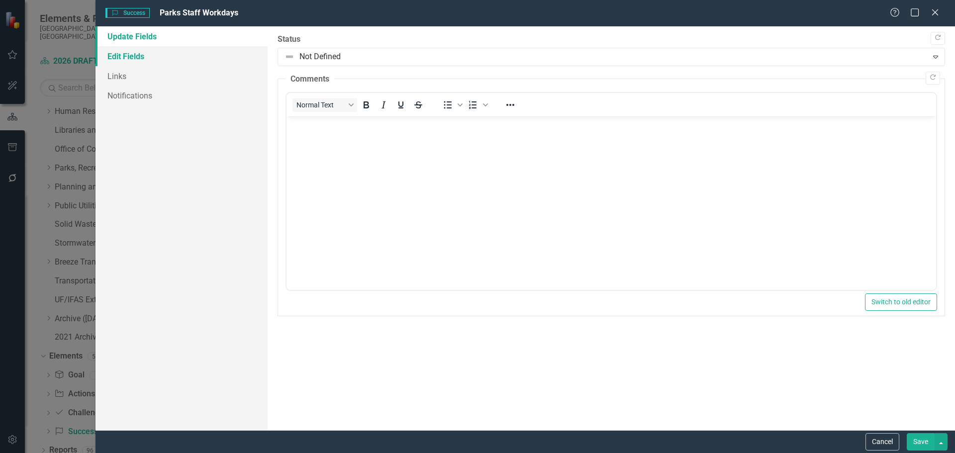
click at [133, 63] on link "Edit Fields" at bounding box center [181, 56] width 172 height 20
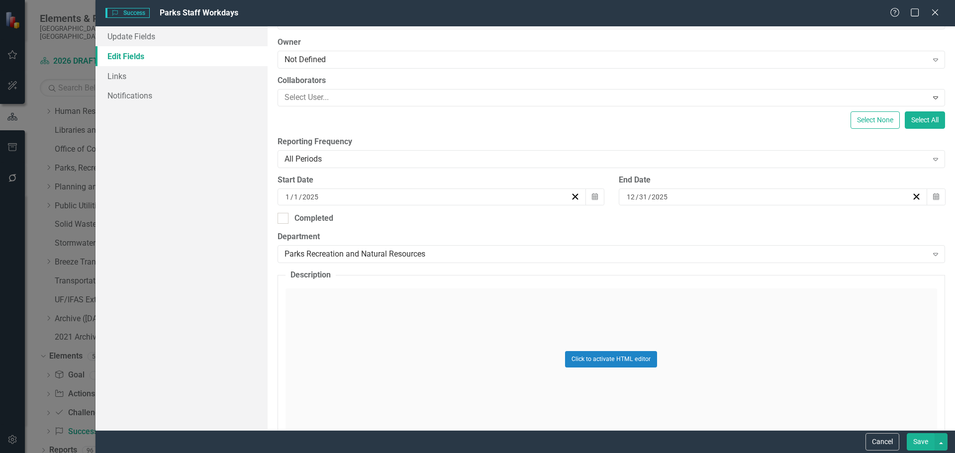
scroll to position [149, 0]
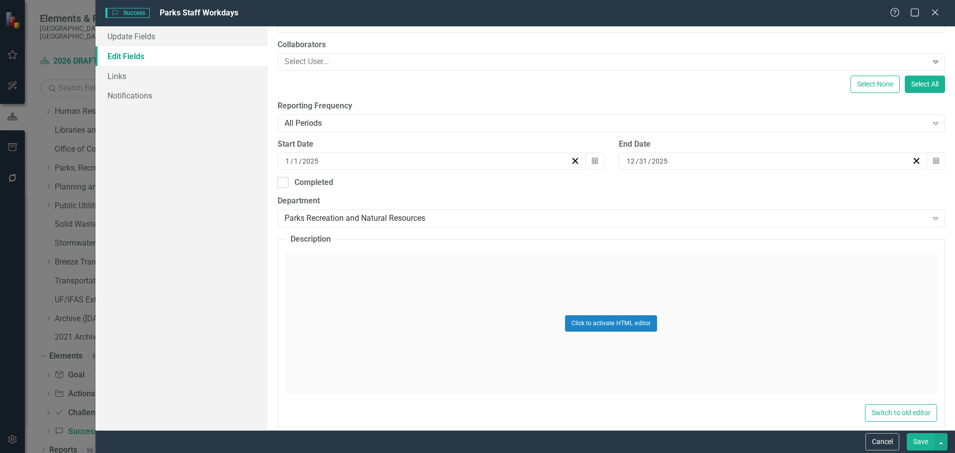
click at [398, 318] on div "Click to activate HTML editor" at bounding box center [610, 324] width 651 height 142
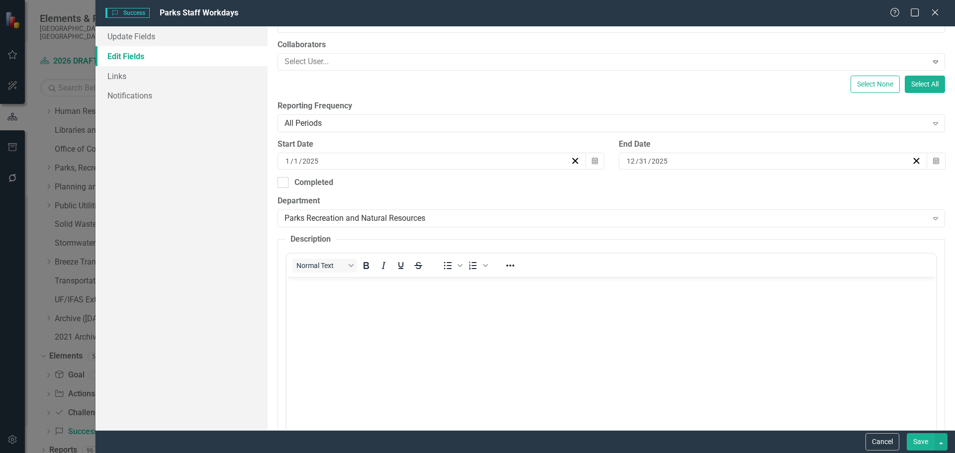
scroll to position [0, 0]
click at [397, 318] on body "Rich Text Area. Press ALT-0 for help." at bounding box center [610, 351] width 649 height 149
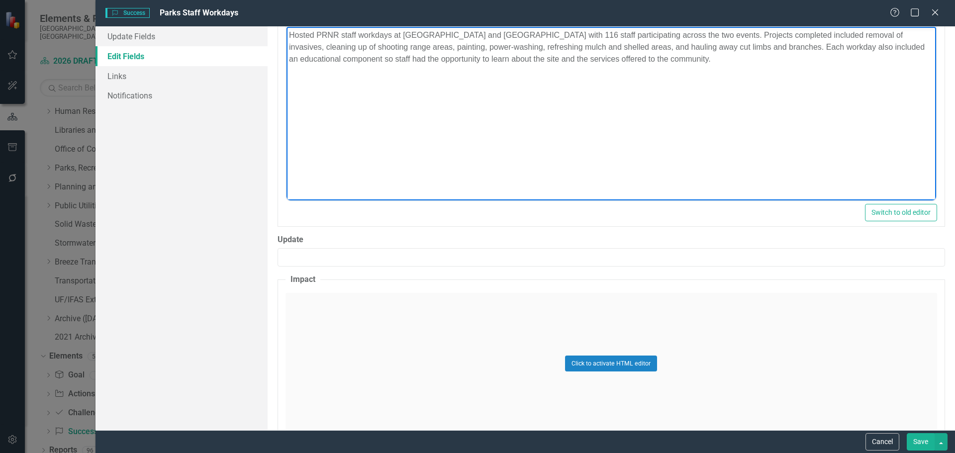
scroll to position [452, 0]
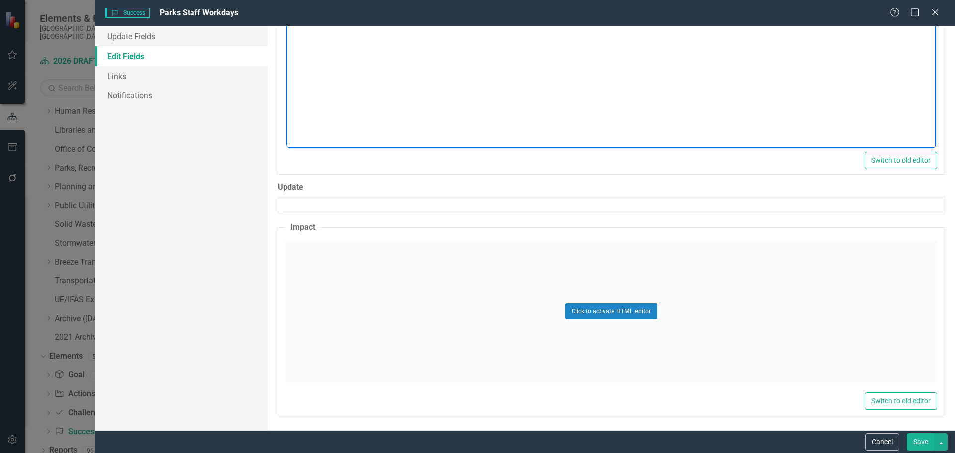
click at [368, 348] on div "Click to activate HTML editor" at bounding box center [610, 312] width 651 height 142
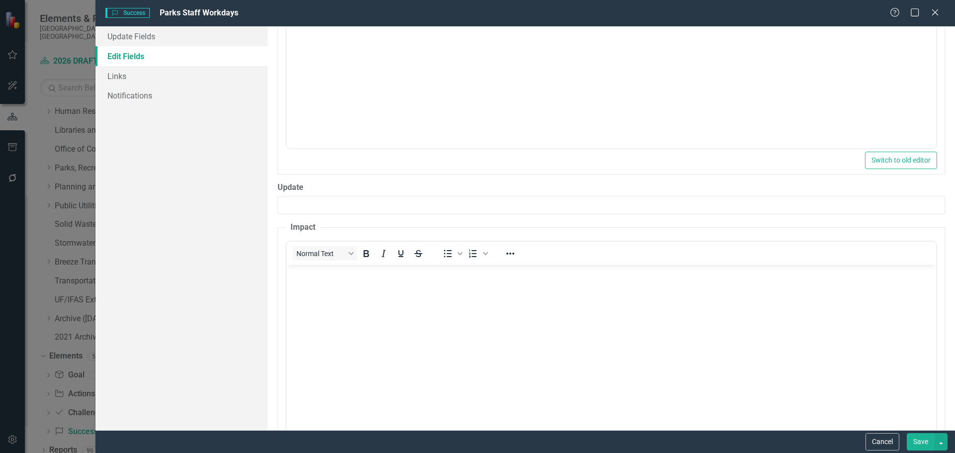
scroll to position [0, 0]
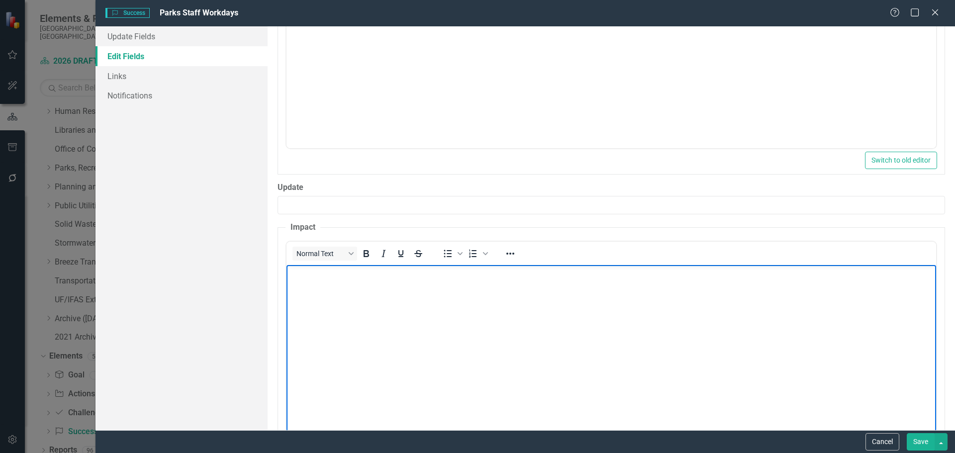
click at [347, 339] on body "Rich Text Area. Press ALT-0 for help." at bounding box center [610, 339] width 649 height 149
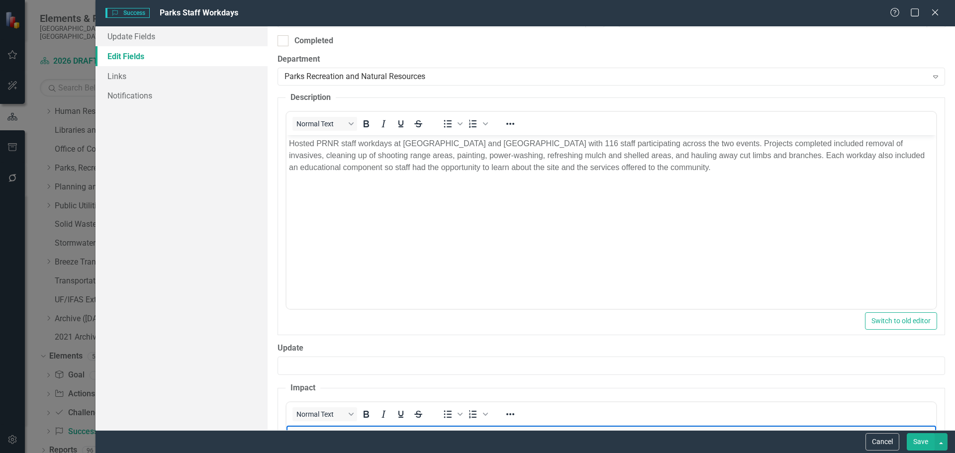
scroll to position [298, 0]
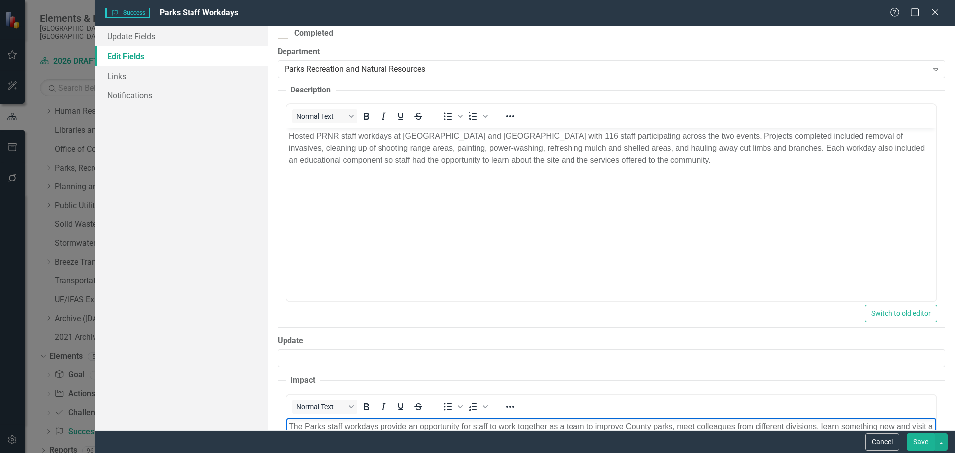
click at [917, 440] on button "Save" at bounding box center [921, 441] width 28 height 17
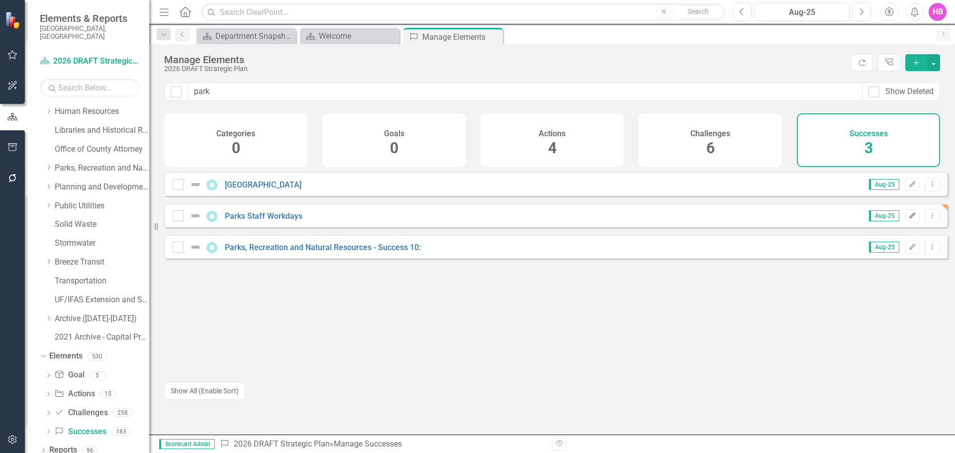
click at [908, 219] on icon "Edit" at bounding box center [911, 216] width 7 height 6
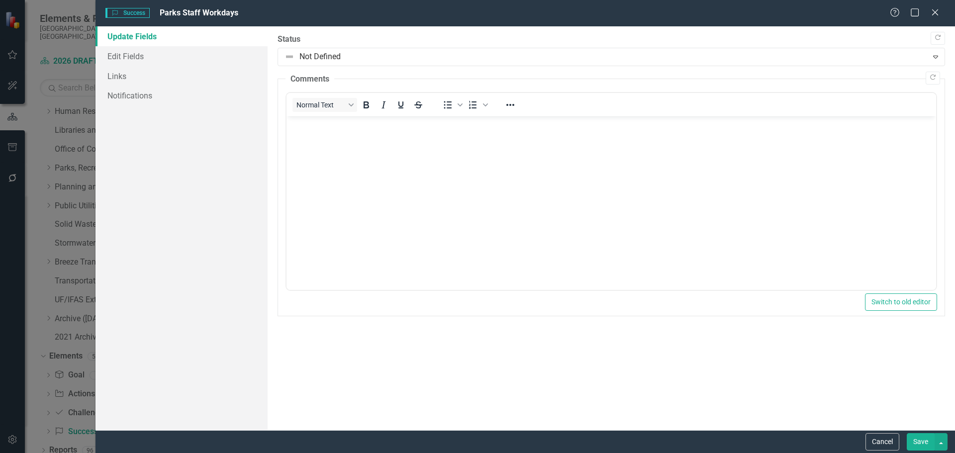
scroll to position [0, 0]
drag, startPoint x: 141, startPoint y: 53, endPoint x: 163, endPoint y: 65, distance: 25.2
click at [141, 53] on link "Edit Fields" at bounding box center [181, 56] width 172 height 20
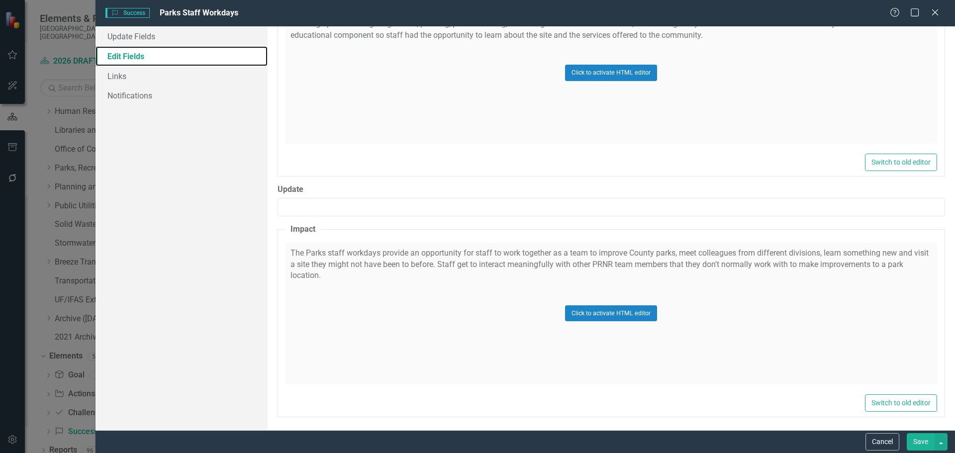
scroll to position [402, 0]
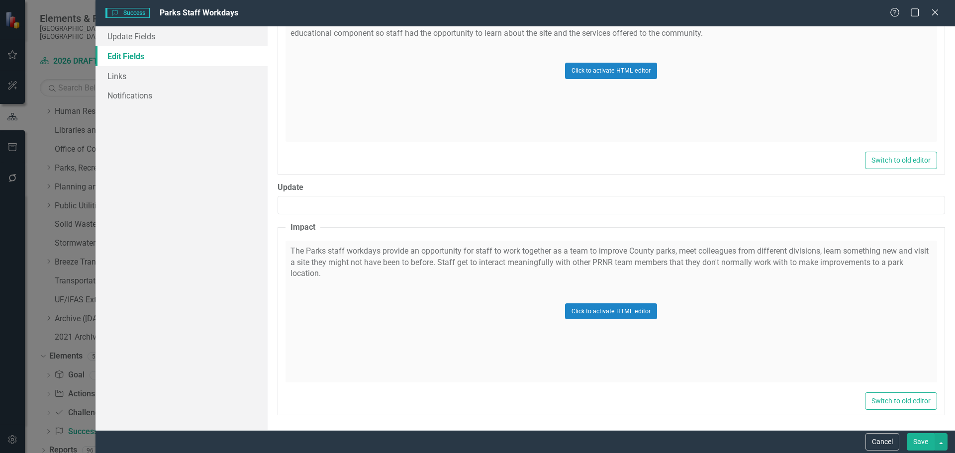
click at [923, 442] on button "Save" at bounding box center [921, 441] width 28 height 17
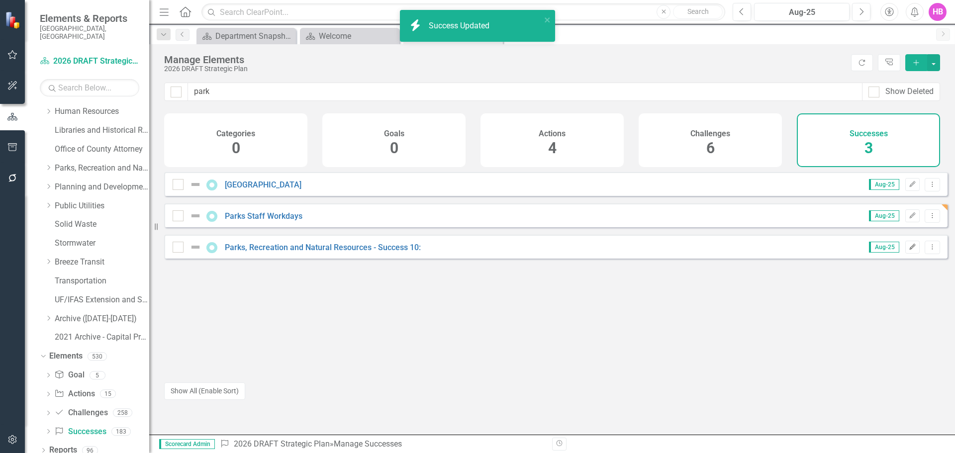
click at [909, 250] on icon "button" at bounding box center [912, 247] width 6 height 6
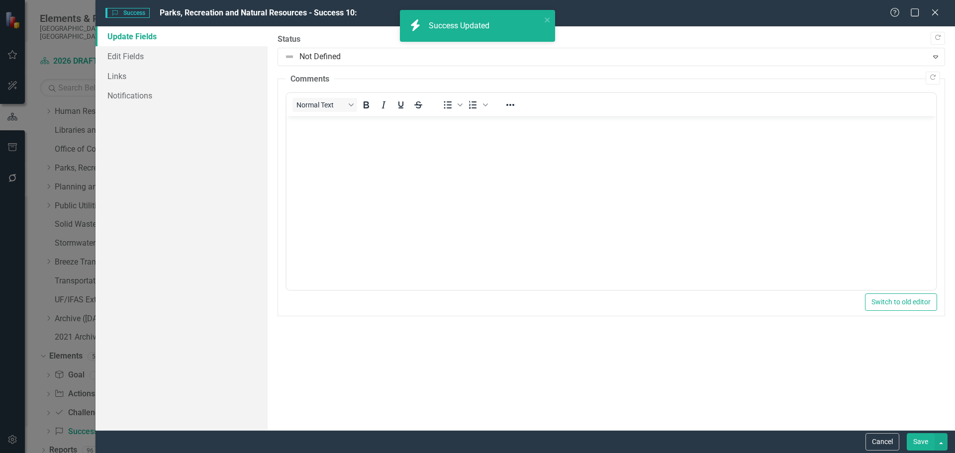
scroll to position [0, 0]
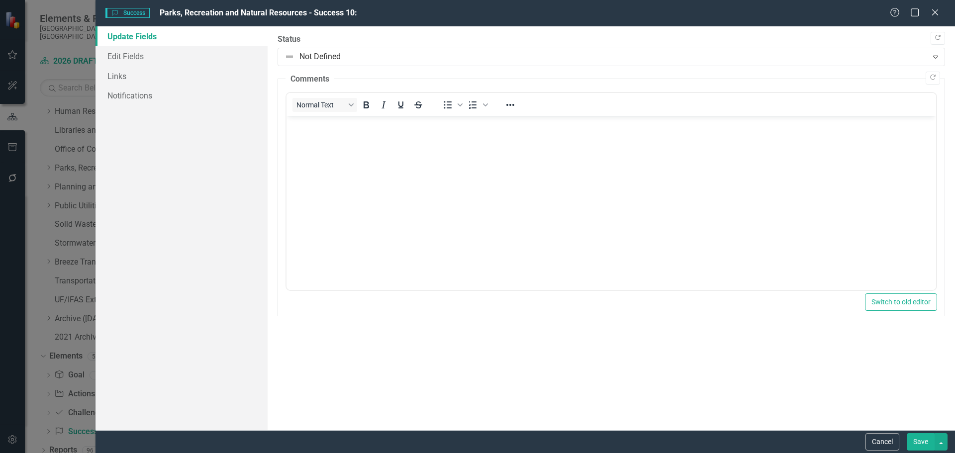
click at [931, 11] on icon "Close" at bounding box center [935, 12] width 10 height 8
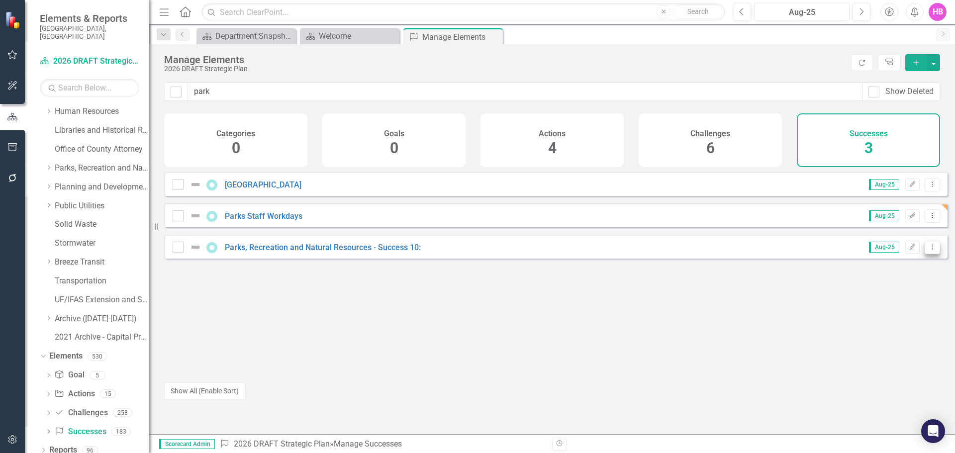
click at [928, 250] on icon "Dropdown Menu" at bounding box center [932, 247] width 8 height 6
click at [885, 306] on link "Copy Duplicate Success" at bounding box center [887, 308] width 89 height 18
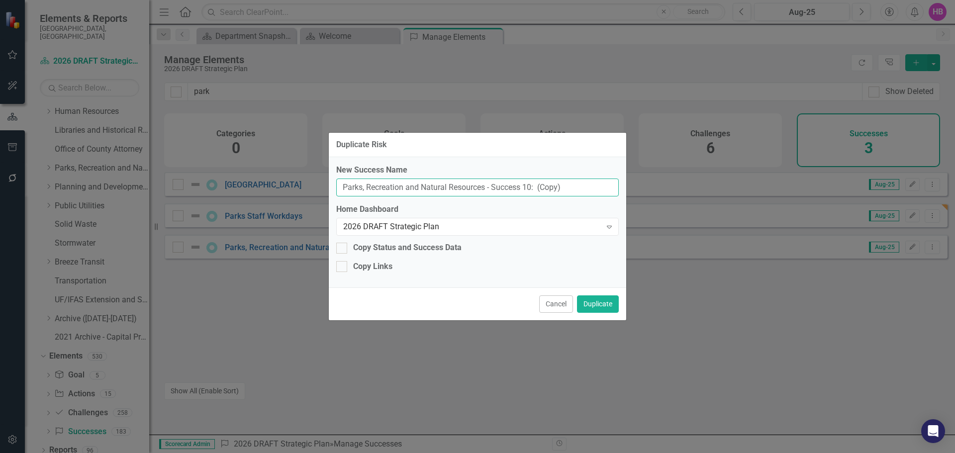
drag, startPoint x: 573, startPoint y: 185, endPoint x: 340, endPoint y: 185, distance: 233.7
click at [340, 185] on input "Parks, Recreation and Natural Resources - Success 10: (Copy)" at bounding box center [477, 188] width 282 height 18
paste input "AmeriCorps Program"
type input "AmeriCorps Program"
click at [599, 298] on button "Duplicate" at bounding box center [598, 303] width 42 height 17
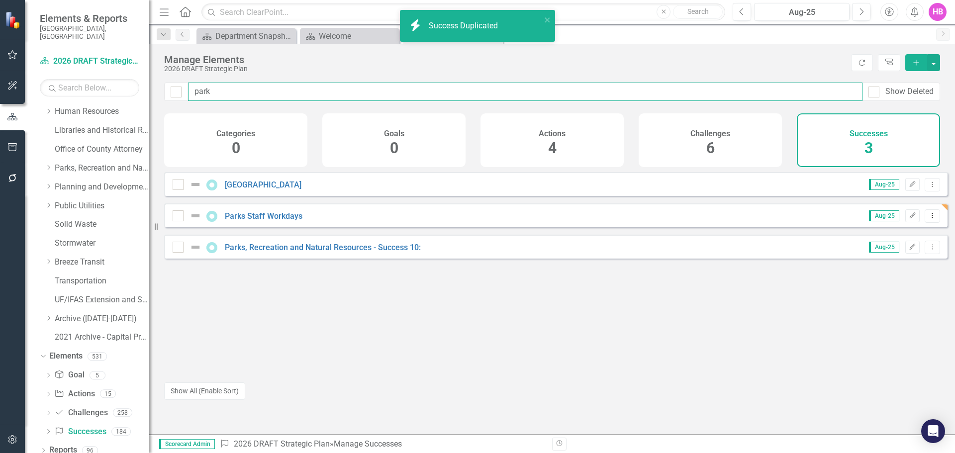
drag, startPoint x: 215, startPoint y: 92, endPoint x: 194, endPoint y: 90, distance: 21.5
click at [194, 90] on input "park" at bounding box center [525, 92] width 674 height 18
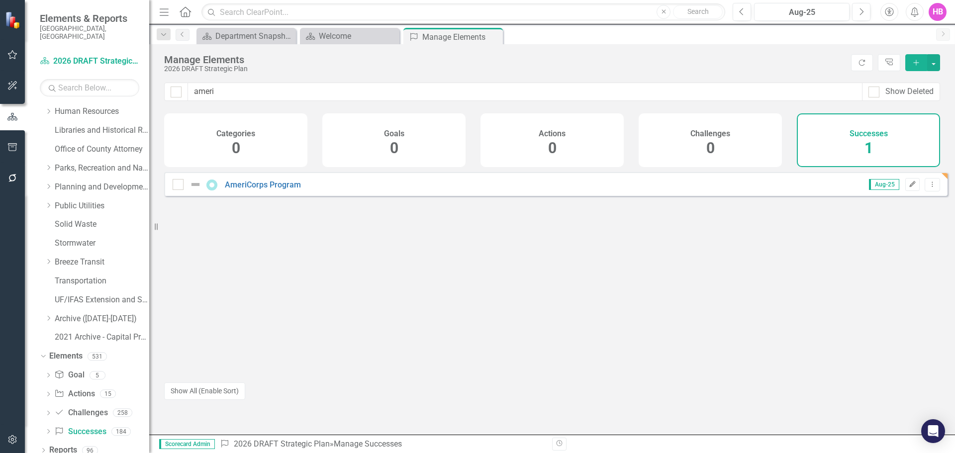
click at [908, 191] on button "Edit" at bounding box center [912, 184] width 14 height 13
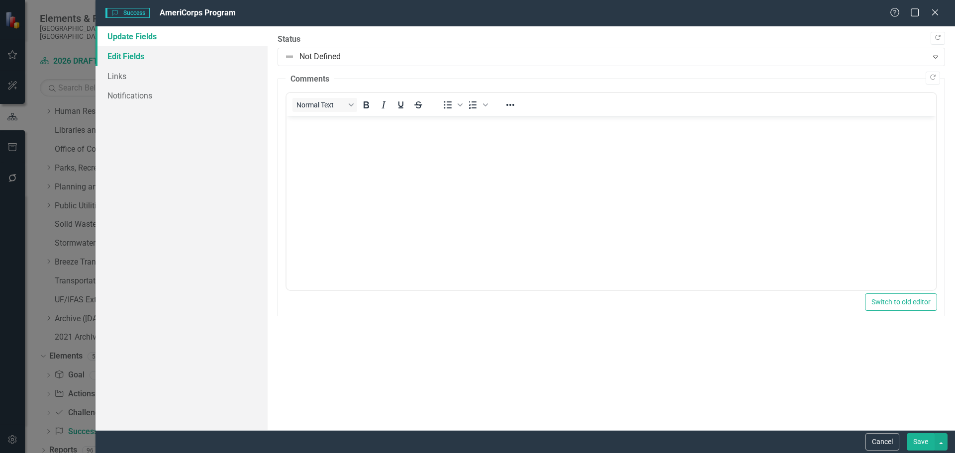
click at [138, 55] on link "Edit Fields" at bounding box center [181, 56] width 172 height 20
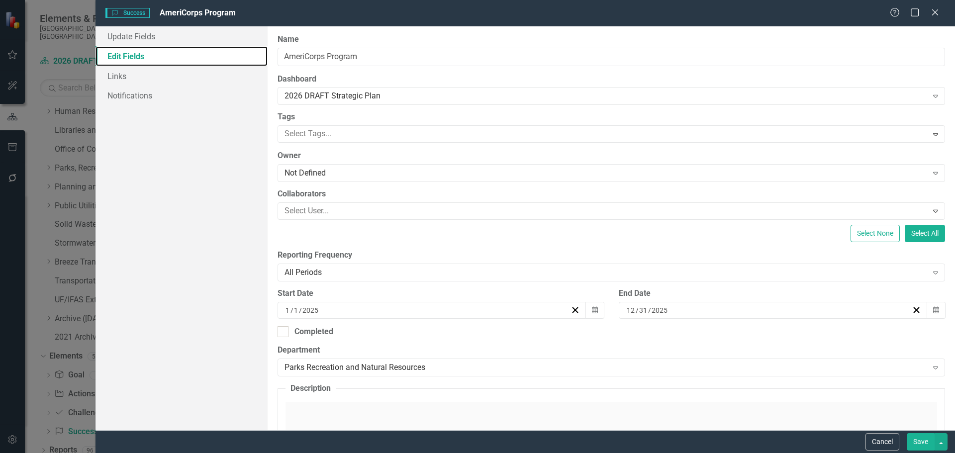
scroll to position [199, 0]
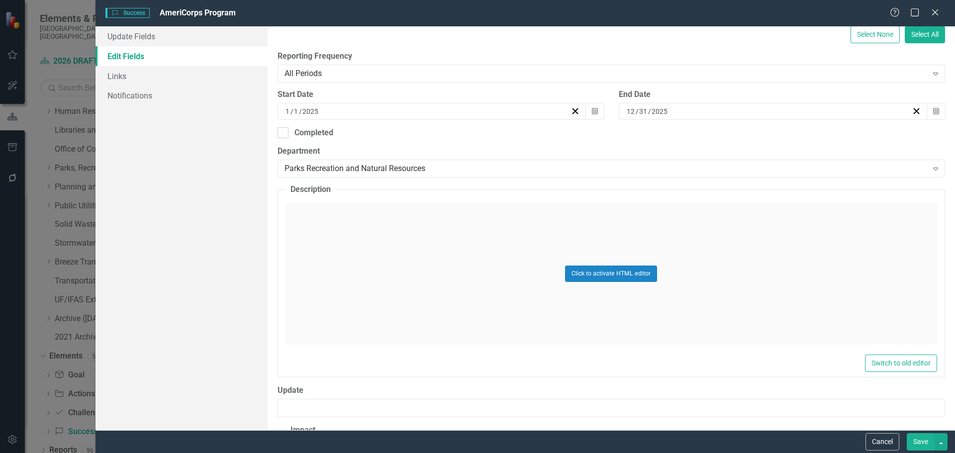
click at [397, 267] on div "Click to activate HTML editor" at bounding box center [610, 274] width 651 height 142
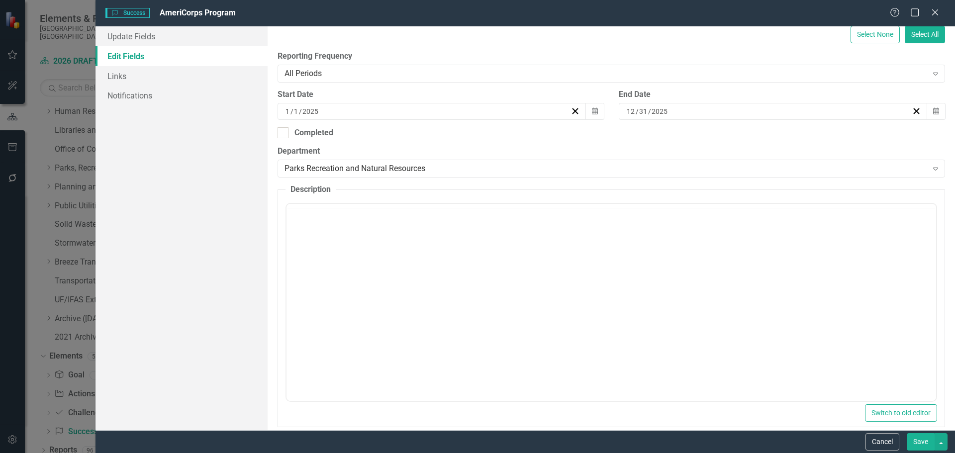
scroll to position [0, 0]
click at [371, 270] on body "Rich Text Area. Press ALT-0 for help." at bounding box center [610, 301] width 649 height 149
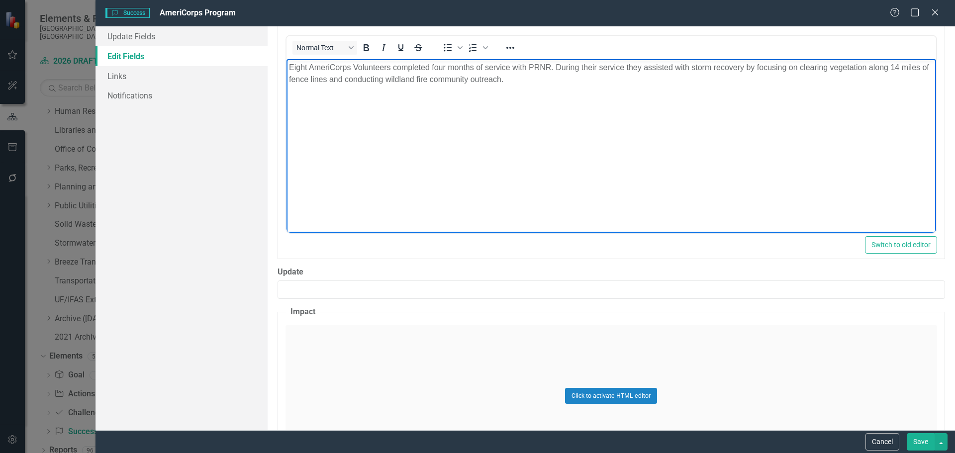
scroll to position [448, 0]
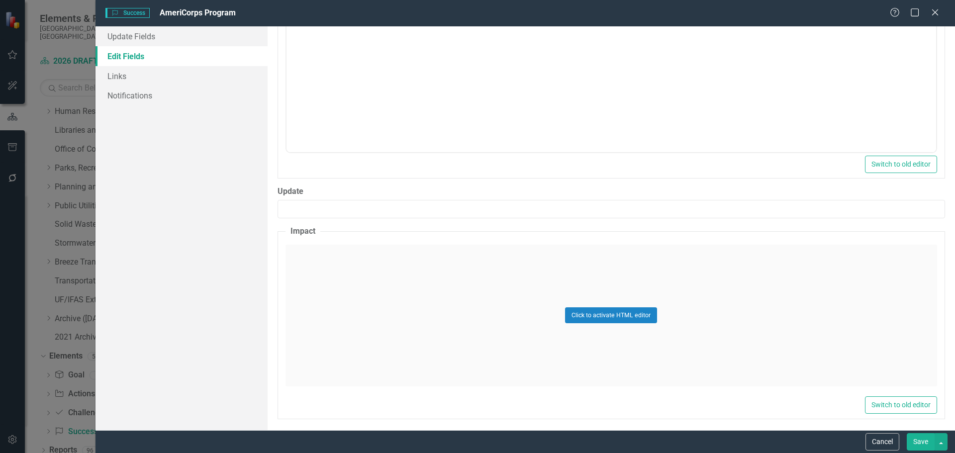
click at [381, 299] on div "Click to activate HTML editor" at bounding box center [610, 316] width 651 height 142
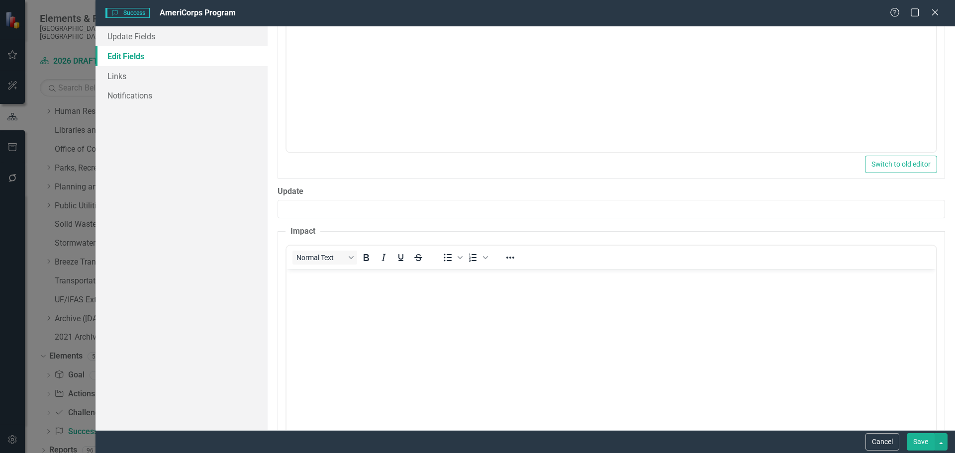
scroll to position [0, 0]
drag, startPoint x: 667, startPoint y: 567, endPoint x: 345, endPoint y: 307, distance: 414.8
click at [345, 307] on body "Rich Text Area. Press ALT-0 for help." at bounding box center [610, 343] width 649 height 149
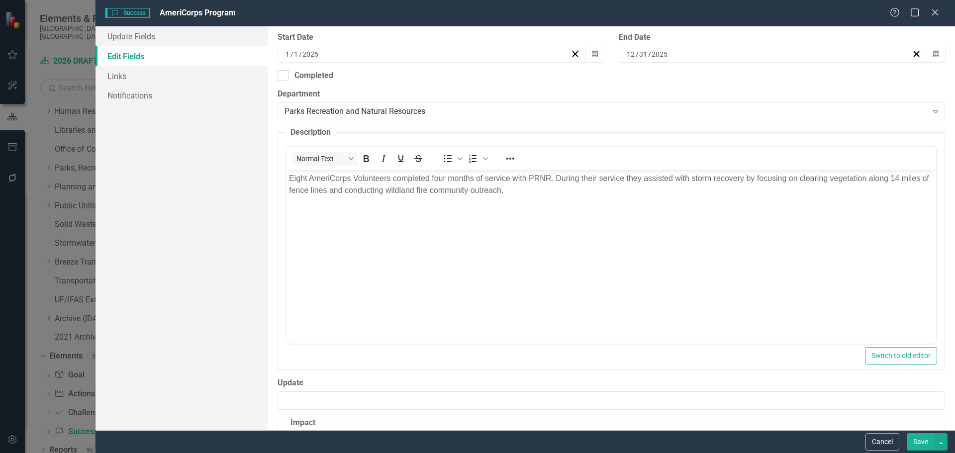
scroll to position [199, 0]
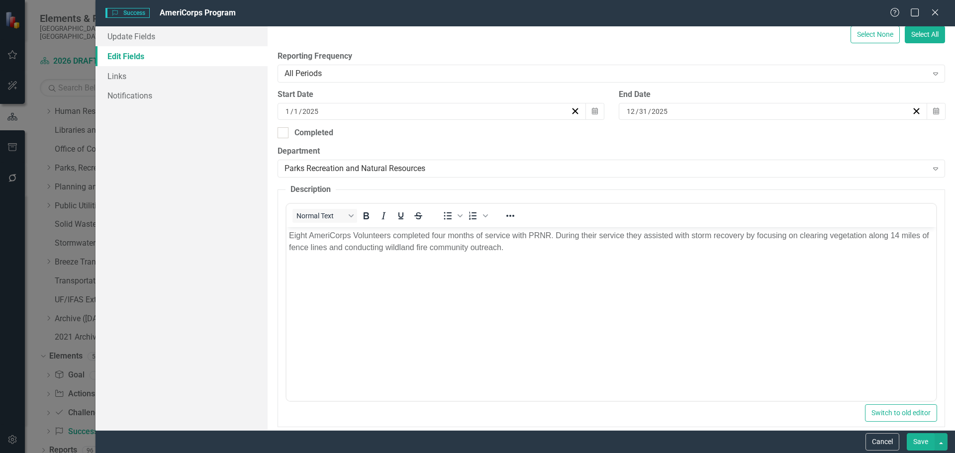
click at [418, 302] on body "Eight AmeriCorps Volunteers completed four months of service with PRNR. During …" at bounding box center [610, 301] width 649 height 149
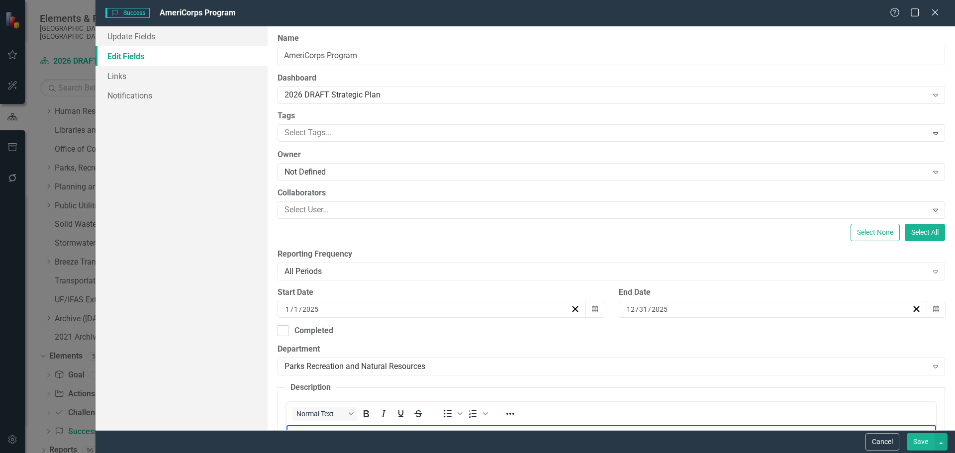
scroll to position [0, 0]
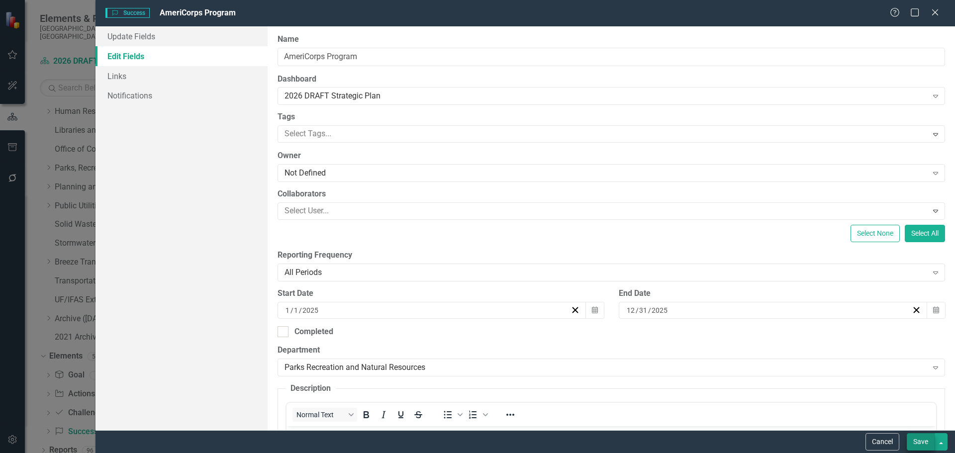
click at [912, 440] on button "Save" at bounding box center [921, 441] width 28 height 17
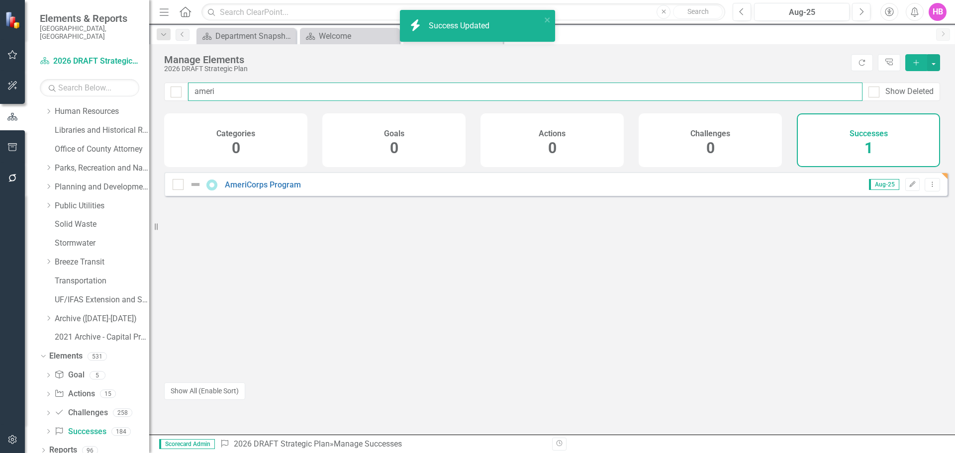
drag, startPoint x: 226, startPoint y: 88, endPoint x: 187, endPoint y: 88, distance: 38.8
click at [186, 88] on div "ameri Show Deleted" at bounding box center [552, 92] width 776 height 18
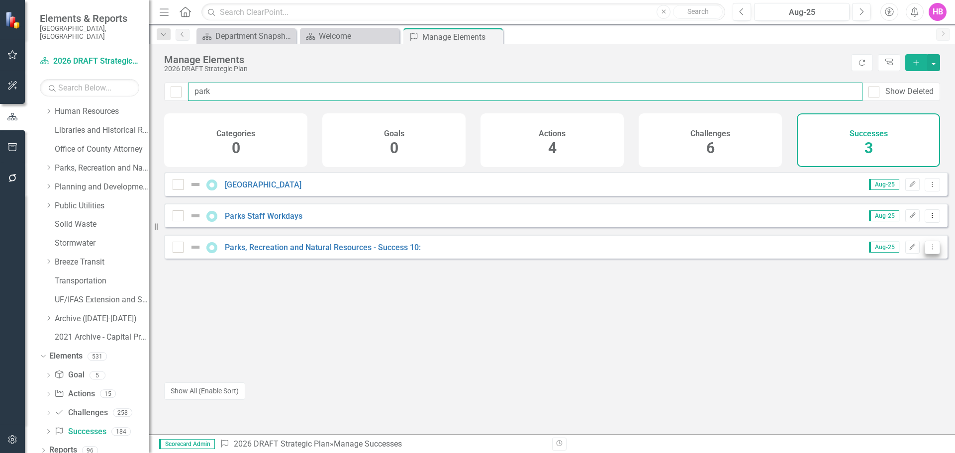
type input "park"
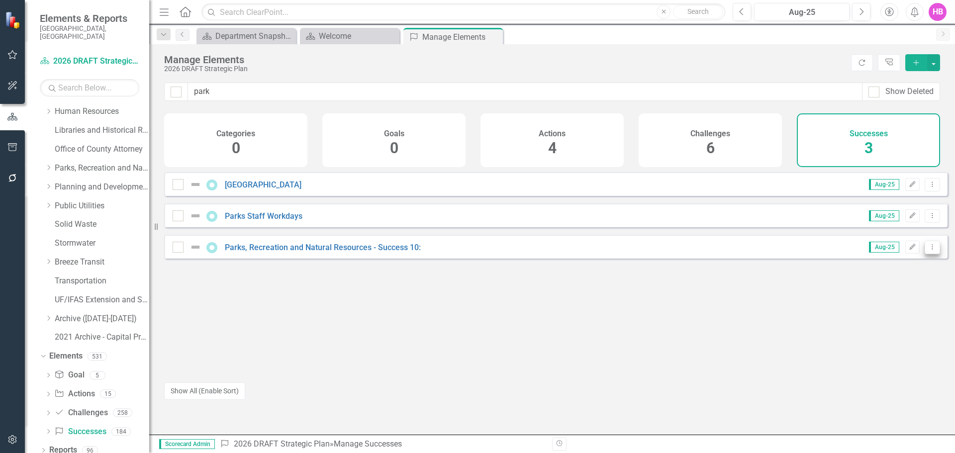
click at [928, 250] on icon "Dropdown Menu" at bounding box center [932, 247] width 8 height 6
click at [867, 308] on link "Copy Duplicate Success" at bounding box center [887, 308] width 89 height 18
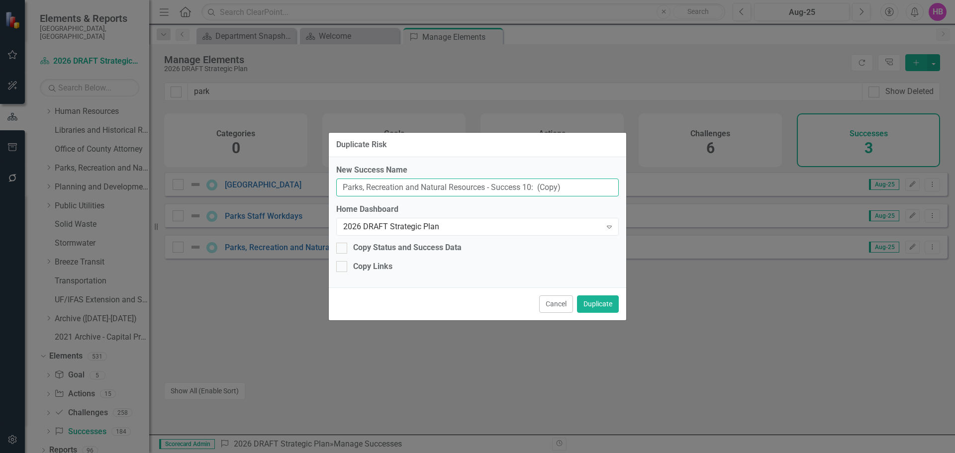
drag, startPoint x: 578, startPoint y: 192, endPoint x: 300, endPoint y: 198, distance: 277.5
click at [300, 198] on div "Duplicate Risk New Success Name Parks, Recreation and Natural Resources - Succe…" at bounding box center [477, 226] width 955 height 453
paste input "Completed Projects In-house"
type input "Completed Projects In-house"
click at [599, 307] on button "Duplicate" at bounding box center [598, 303] width 42 height 17
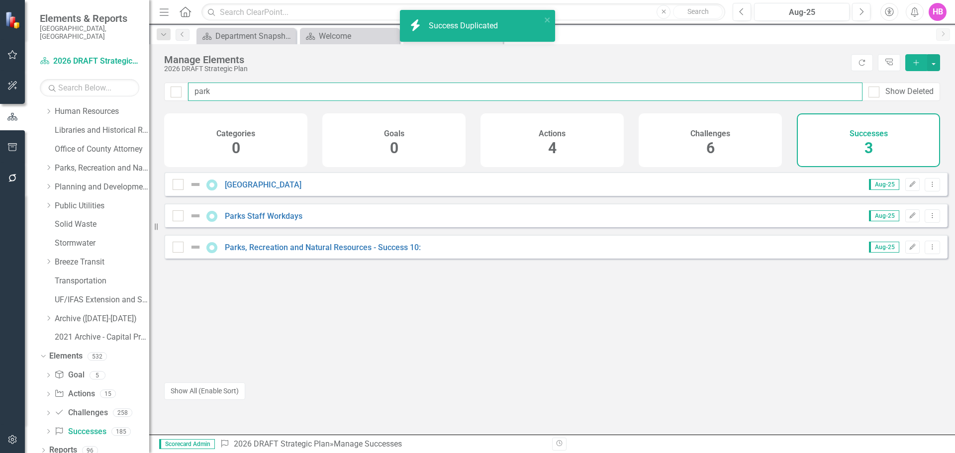
drag, startPoint x: 256, startPoint y: 91, endPoint x: 194, endPoint y: 93, distance: 61.2
click at [194, 93] on input "park" at bounding box center [525, 92] width 674 height 18
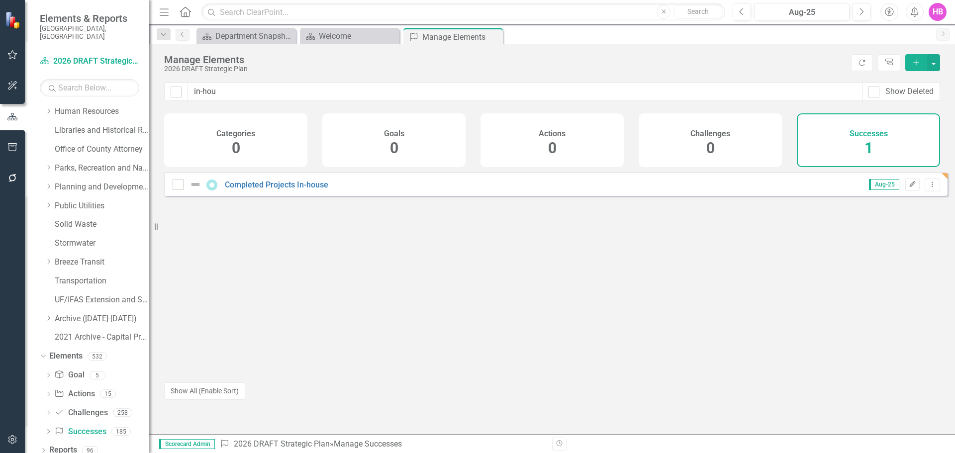
click at [908, 187] on icon "Edit" at bounding box center [911, 185] width 7 height 6
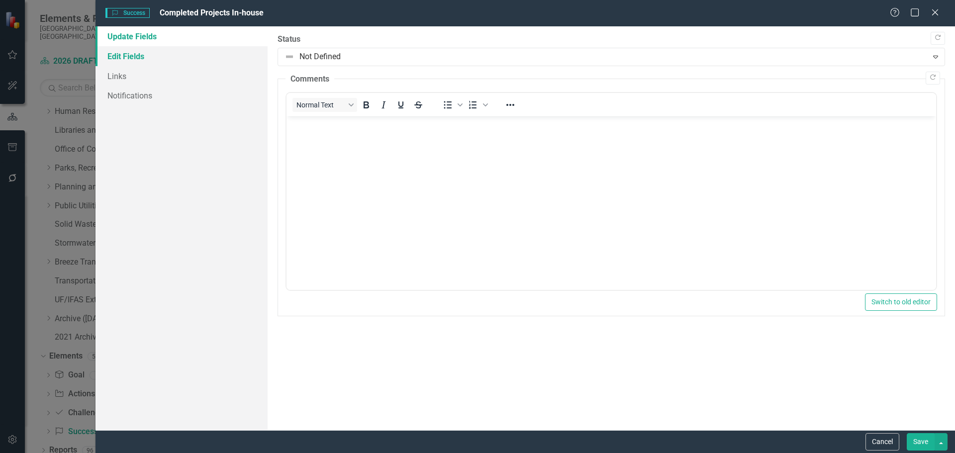
click at [144, 58] on link "Edit Fields" at bounding box center [181, 56] width 172 height 20
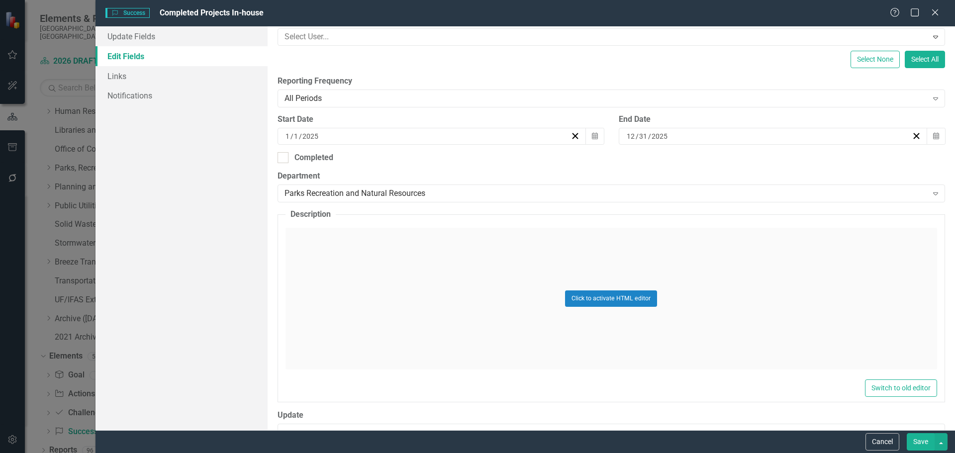
scroll to position [199, 0]
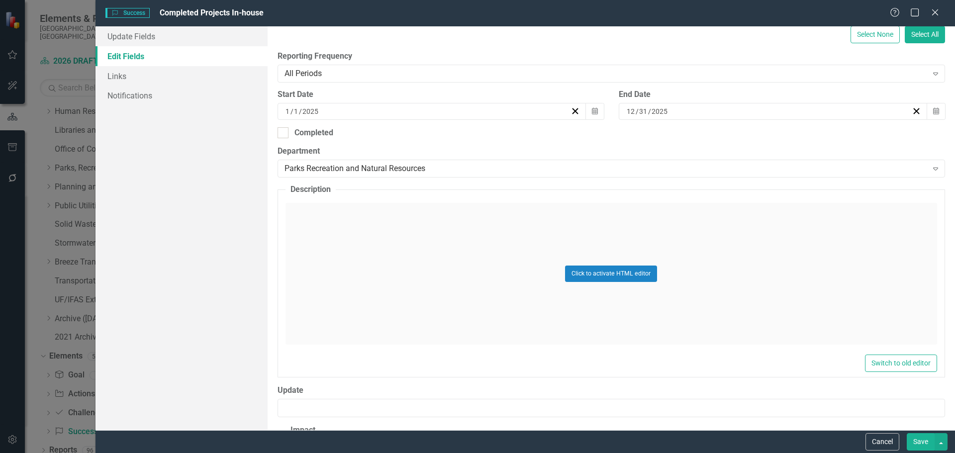
click at [402, 319] on div "Click to activate HTML editor" at bounding box center [610, 274] width 651 height 142
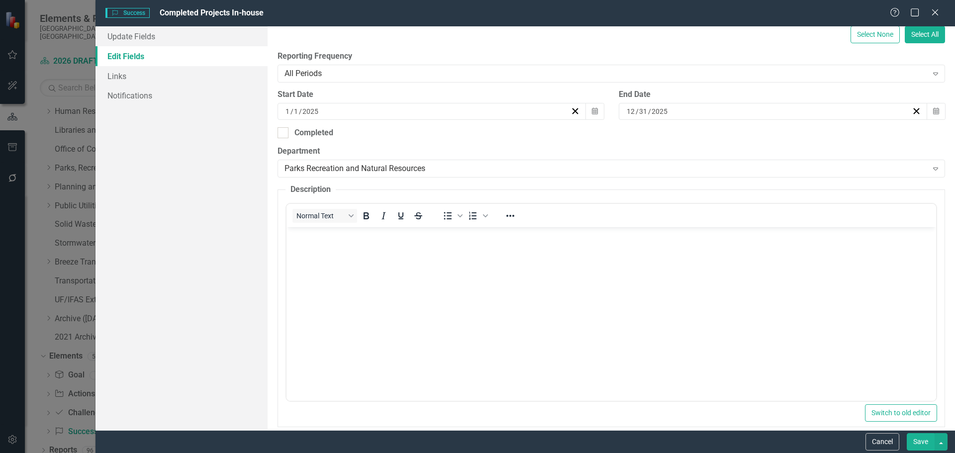
scroll to position [0, 0]
click at [346, 303] on body "Rich Text Area. Press ALT-0 for help." at bounding box center [610, 301] width 649 height 149
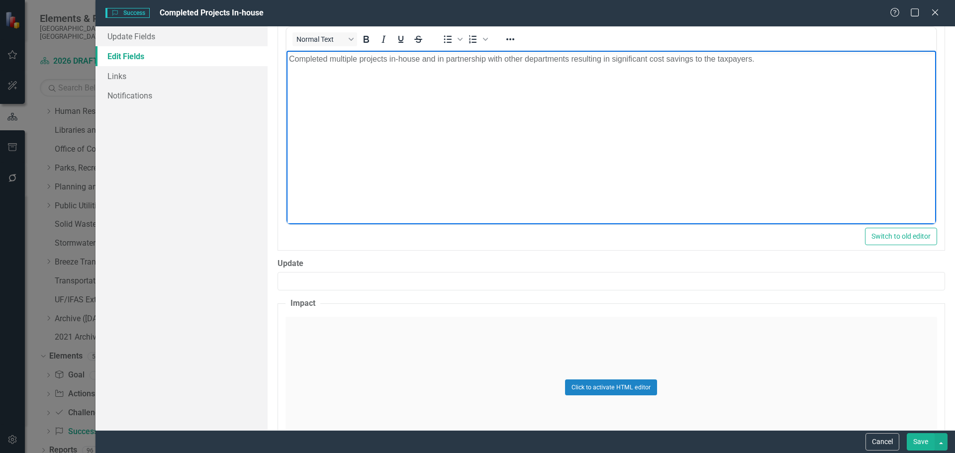
scroll to position [398, 0]
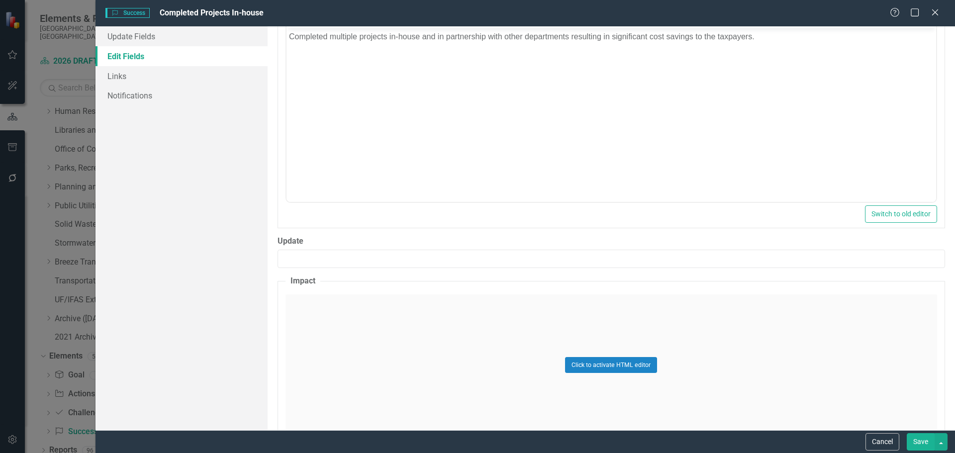
click at [401, 354] on div "Click to activate HTML editor" at bounding box center [610, 365] width 651 height 142
click at [368, 356] on body "Rich Text Area. Press ALT-0 for help." at bounding box center [610, 392] width 649 height 149
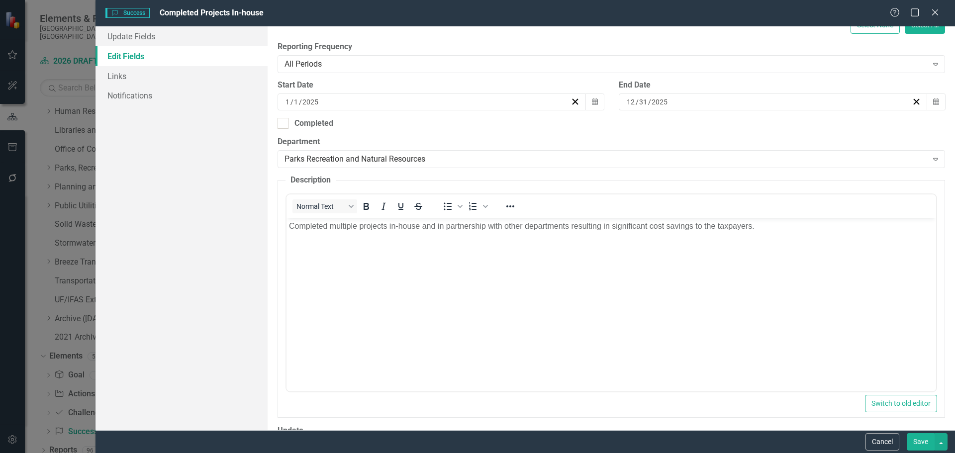
scroll to position [203, 0]
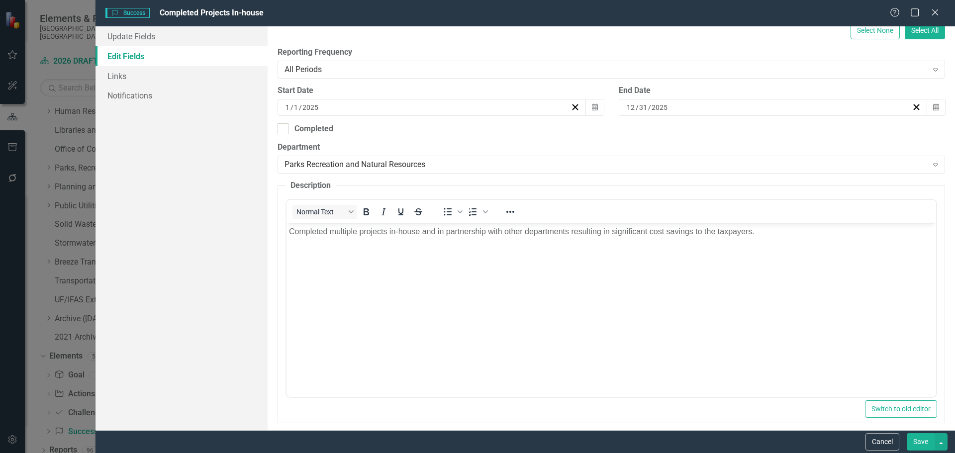
click at [334, 342] on body "Completed multiple projects in-house and in partnership with other departments …" at bounding box center [610, 297] width 649 height 149
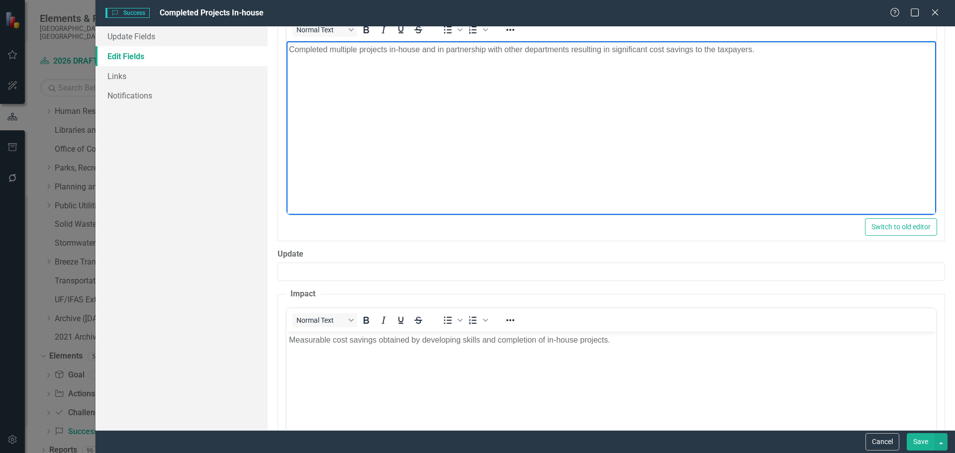
scroll to position [501, 0]
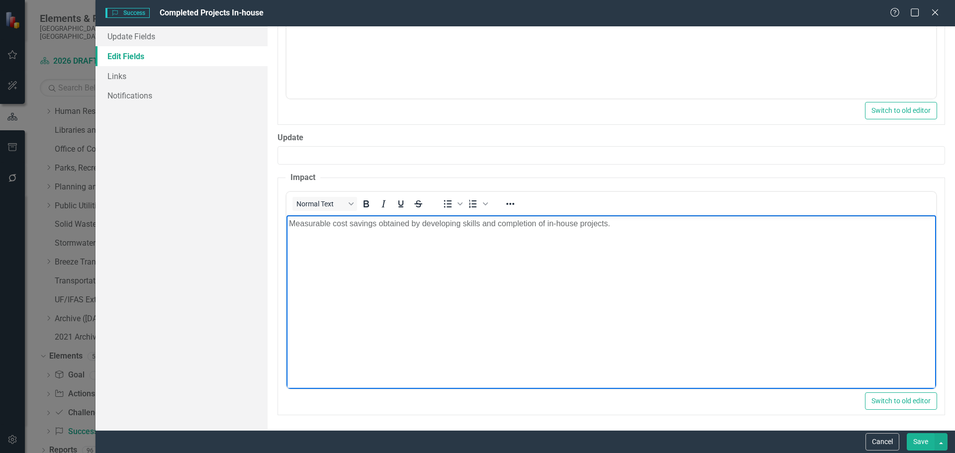
click at [500, 245] on body "Measurable cost savings obtained by developing skills and completion of in-hous…" at bounding box center [610, 289] width 649 height 149
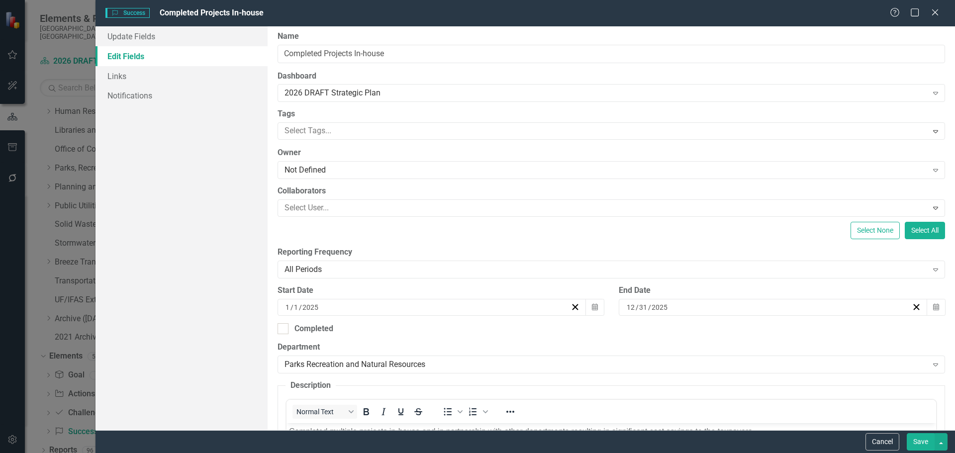
scroll to position [0, 0]
click at [921, 439] on button "Save" at bounding box center [921, 441] width 28 height 17
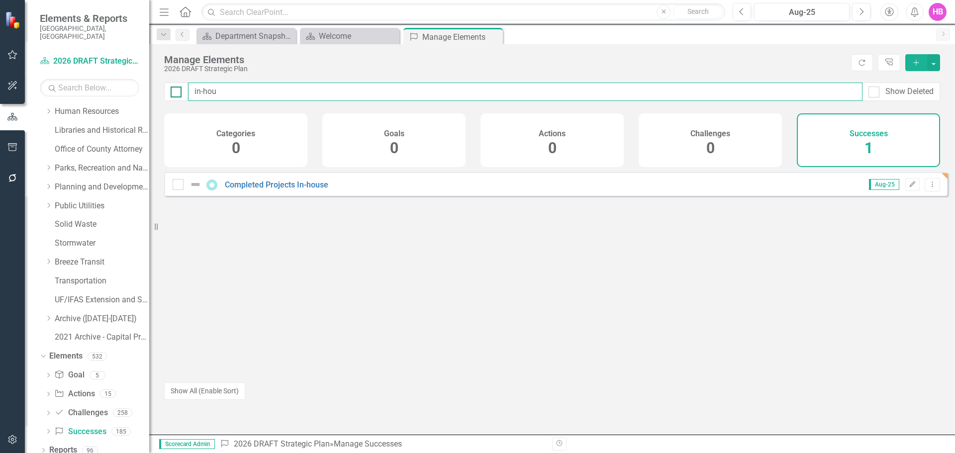
drag, startPoint x: 222, startPoint y: 92, endPoint x: 176, endPoint y: 90, distance: 46.8
click at [176, 90] on div "in-hou Show Deleted" at bounding box center [552, 92] width 776 height 18
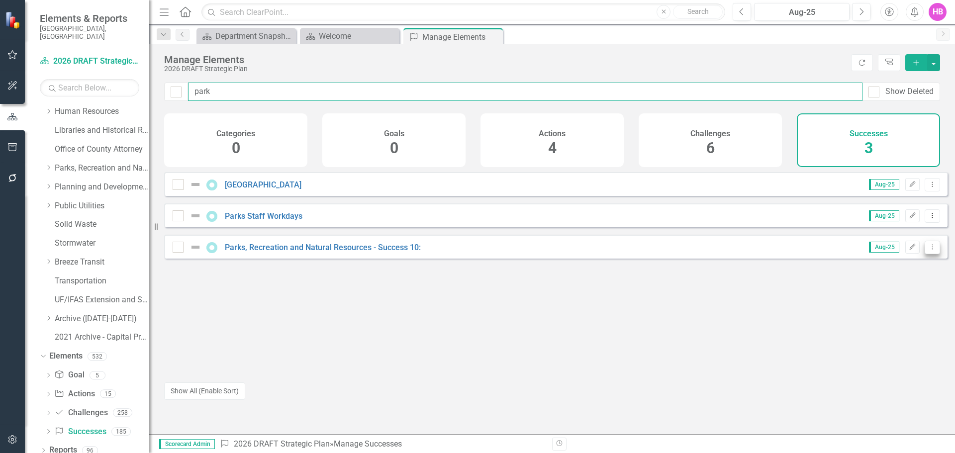
type input "park"
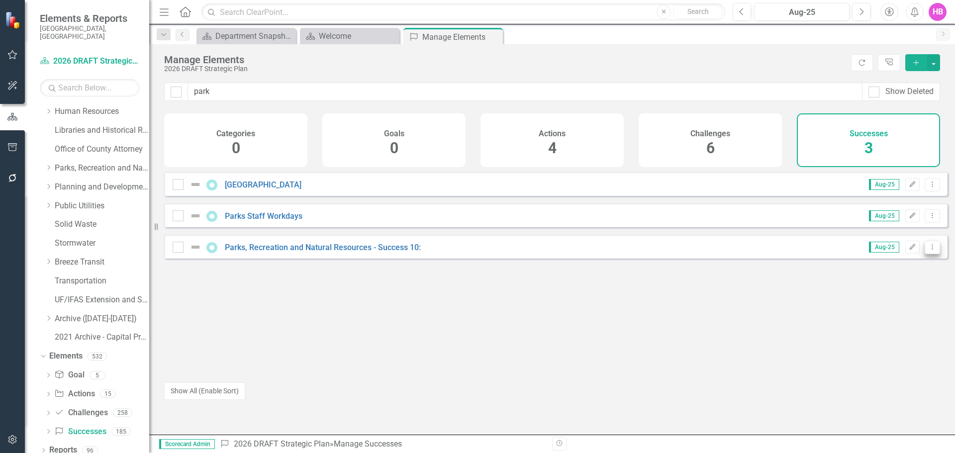
click at [931, 254] on button "Dropdown Menu" at bounding box center [931, 247] width 15 height 13
click at [884, 305] on link "Copy Duplicate Success" at bounding box center [887, 308] width 89 height 18
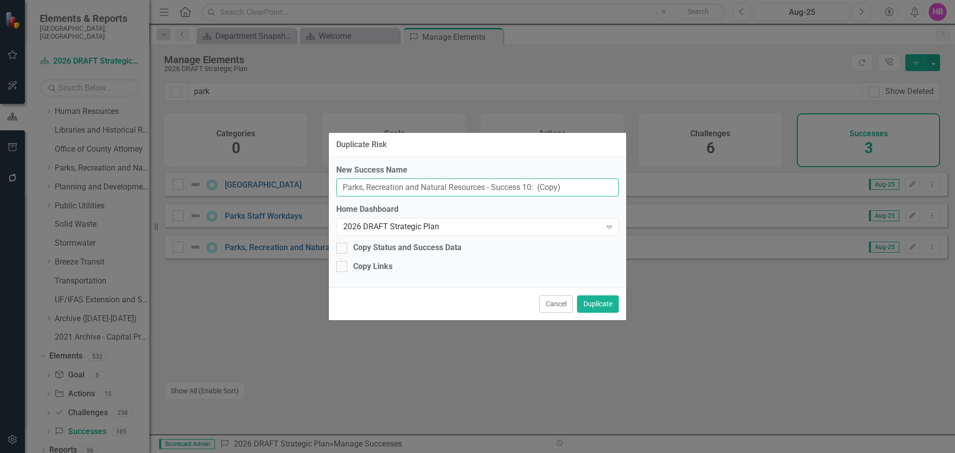
drag, startPoint x: 524, startPoint y: 191, endPoint x: 338, endPoint y: 195, distance: 186.0
click at [338, 195] on input "Parks, Recreation and Natural Resources - Success 10: (Copy)" at bounding box center [477, 188] width 282 height 18
paste input "Intern Program"
type input "Intern Program"
click at [595, 305] on button "Duplicate" at bounding box center [598, 303] width 42 height 17
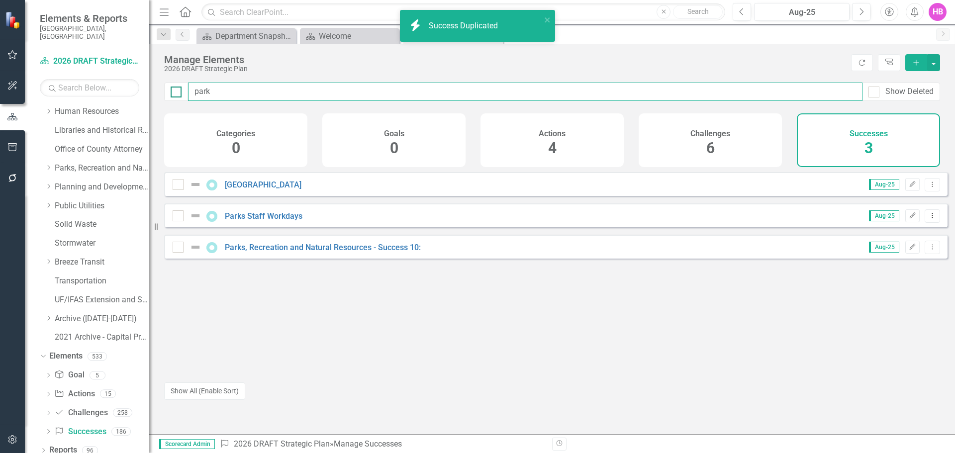
drag, startPoint x: 238, startPoint y: 87, endPoint x: 177, endPoint y: 91, distance: 61.3
click at [177, 91] on div "park Show Deleted" at bounding box center [552, 92] width 776 height 18
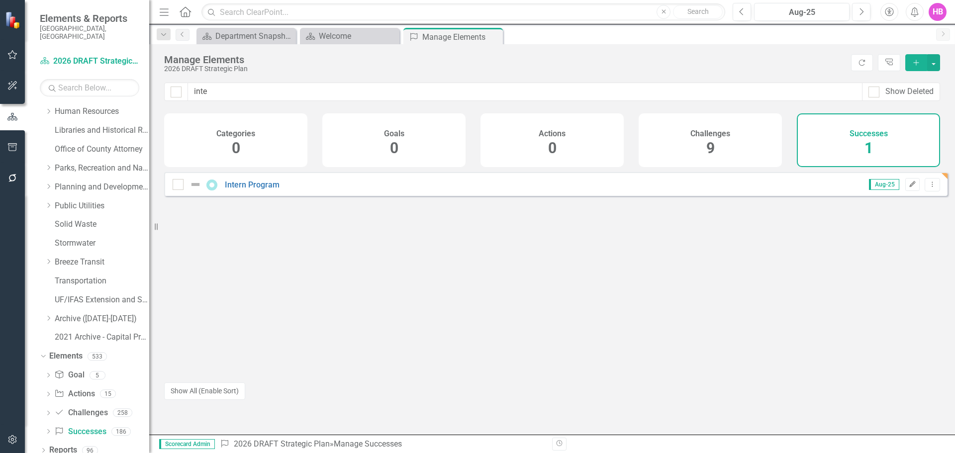
click at [908, 187] on icon "Edit" at bounding box center [911, 185] width 7 height 6
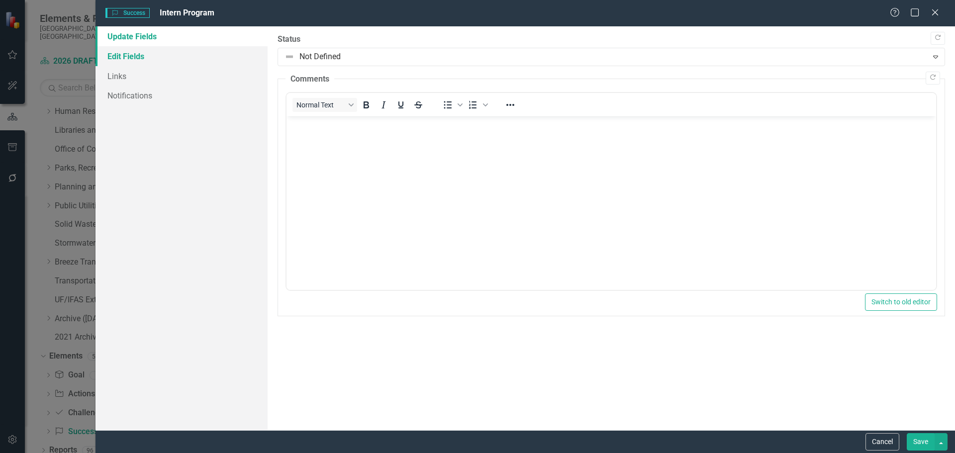
click at [122, 51] on link "Edit Fields" at bounding box center [181, 56] width 172 height 20
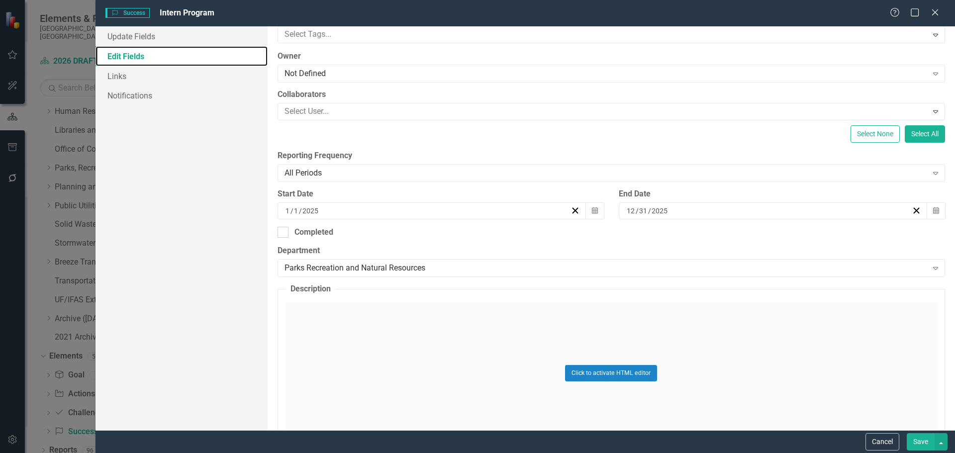
scroll to position [199, 0]
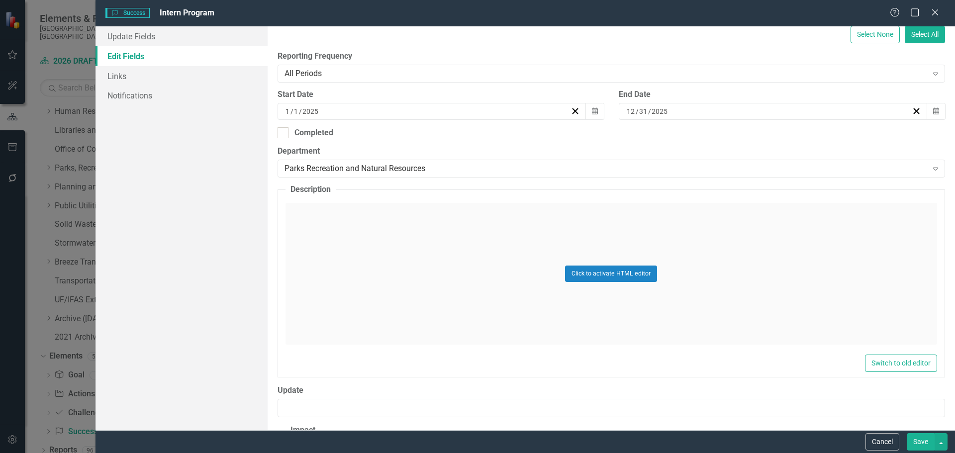
click at [416, 271] on div "Click to activate HTML editor" at bounding box center [610, 274] width 651 height 142
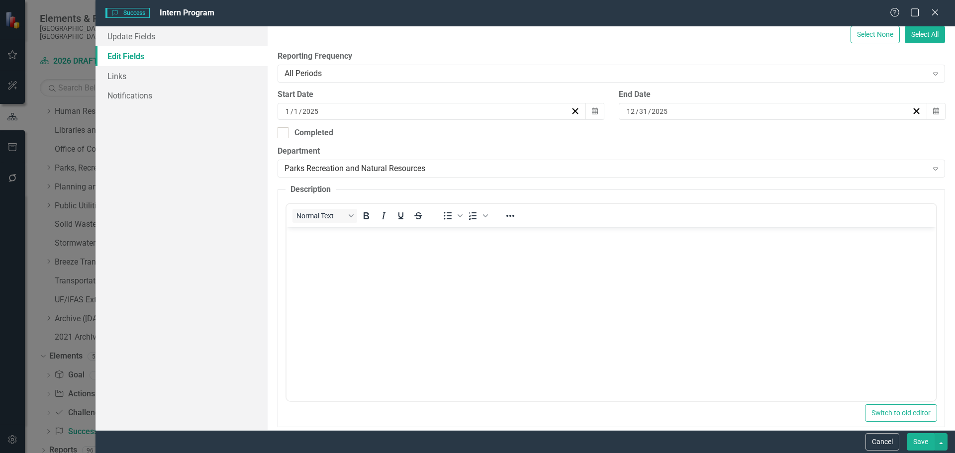
scroll to position [0, 0]
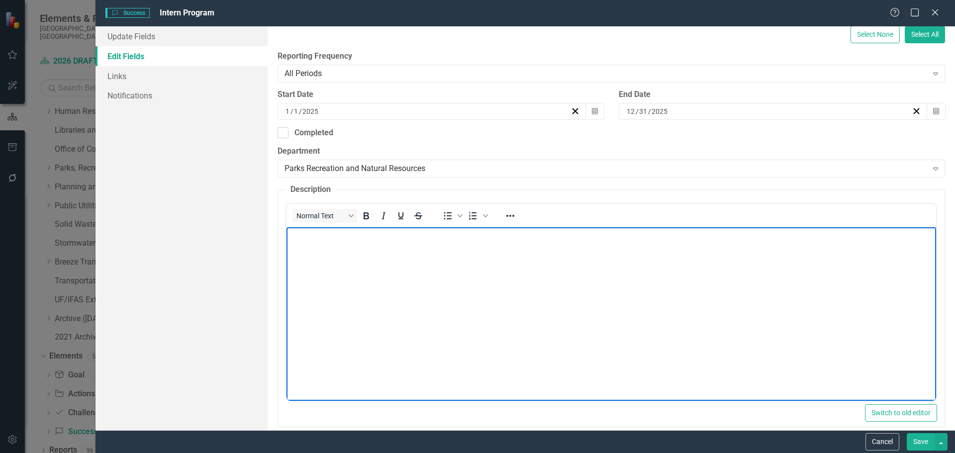
click at [409, 278] on body "Rich Text Area. Press ALT-0 for help." at bounding box center [610, 301] width 649 height 149
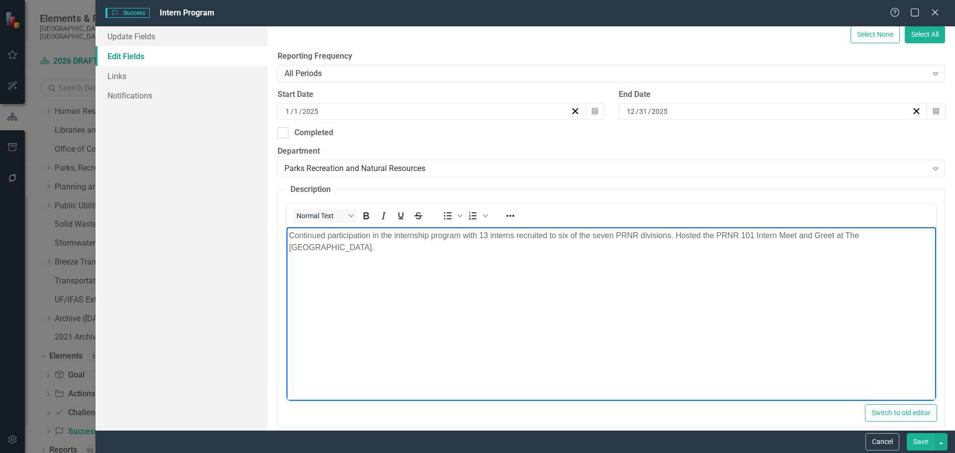
click at [677, 236] on p "Continued participation in the internship program with 13 interns recruited to …" at bounding box center [610, 242] width 644 height 24
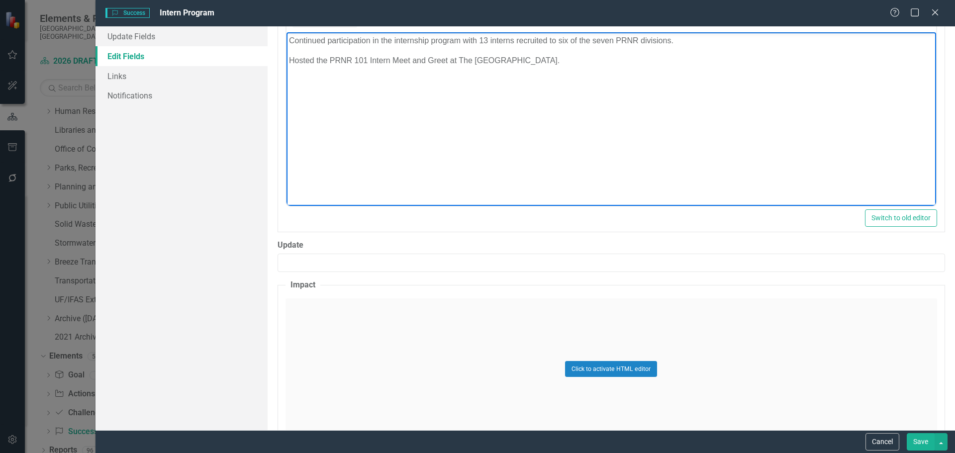
scroll to position [398, 0]
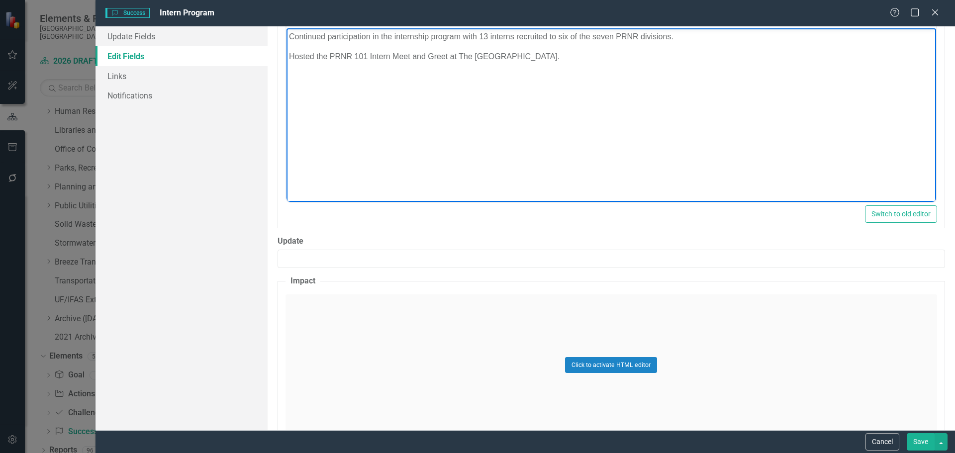
click at [390, 375] on div "Click to activate HTML editor" at bounding box center [610, 365] width 651 height 142
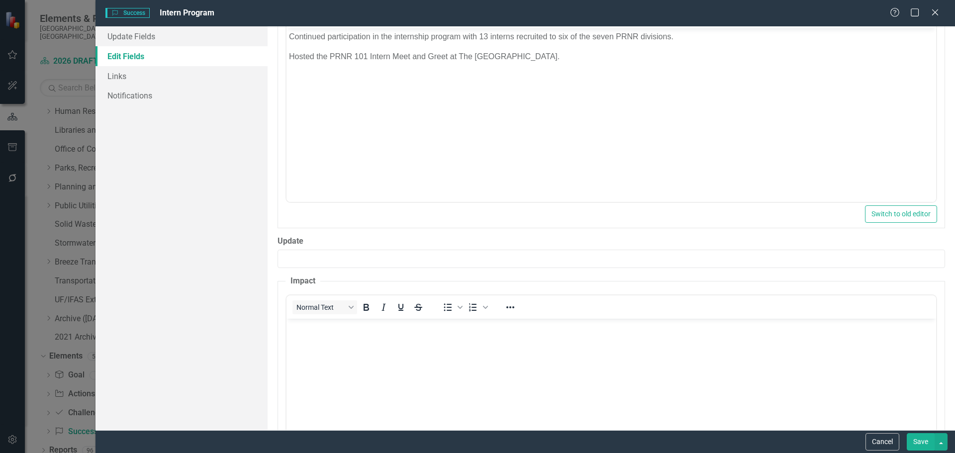
scroll to position [0, 0]
click at [371, 351] on body "Rich Text Area. Press ALT-0 for help." at bounding box center [610, 392] width 649 height 149
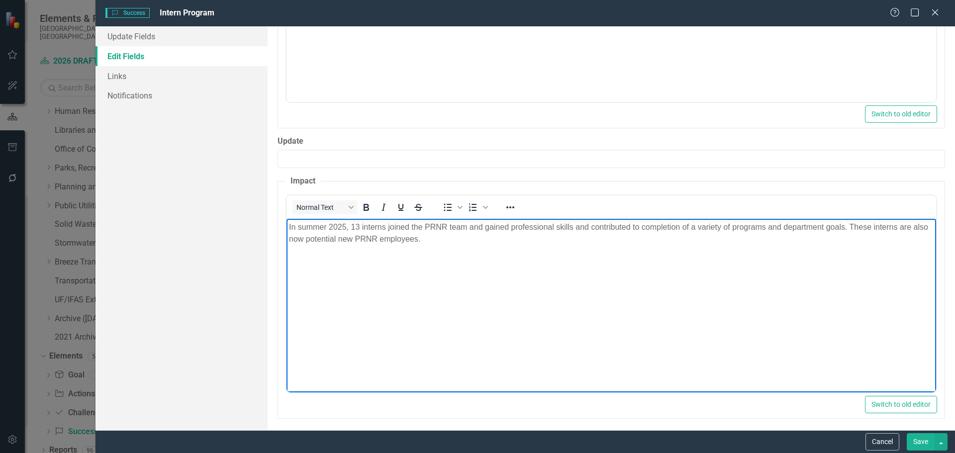
scroll to position [501, 0]
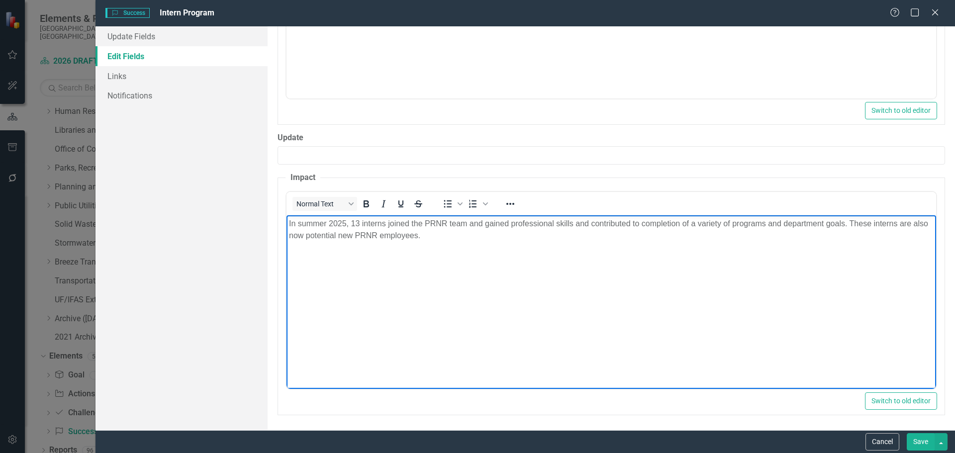
click at [915, 441] on button "Save" at bounding box center [921, 441] width 28 height 17
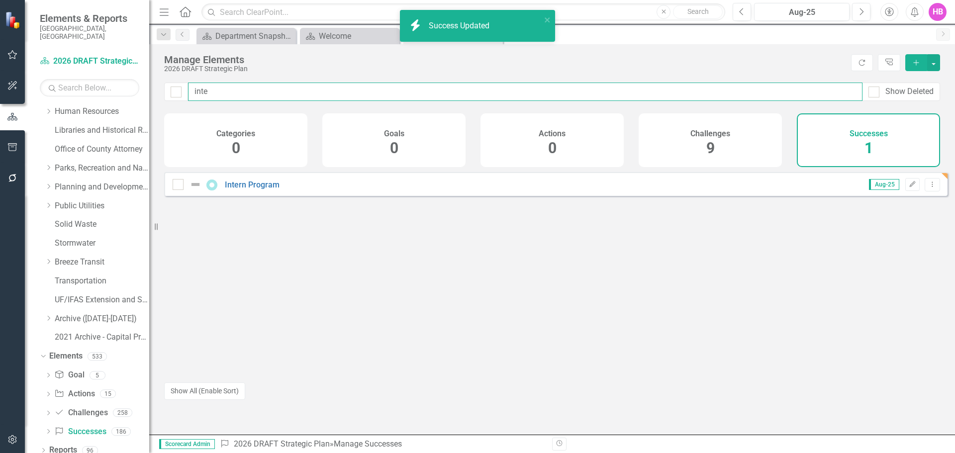
drag, startPoint x: 211, startPoint y: 95, endPoint x: 190, endPoint y: 93, distance: 20.5
click at [190, 95] on input "inte" at bounding box center [525, 92] width 674 height 18
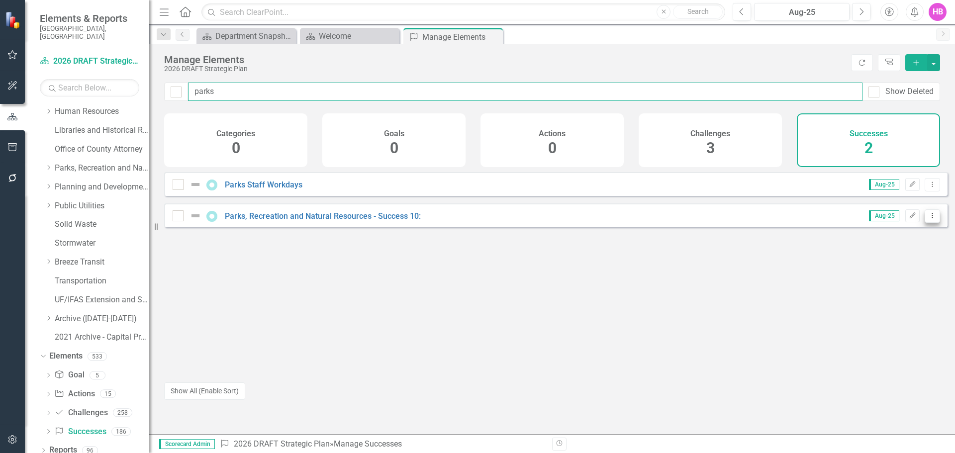
type input "parks"
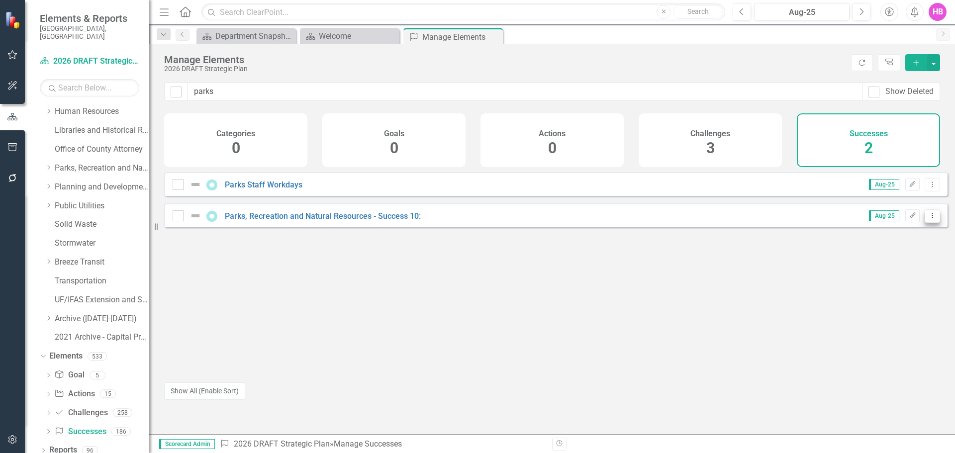
click at [928, 219] on icon "Dropdown Menu" at bounding box center [932, 215] width 8 height 6
click at [880, 273] on link "Copy Duplicate Success" at bounding box center [887, 277] width 89 height 18
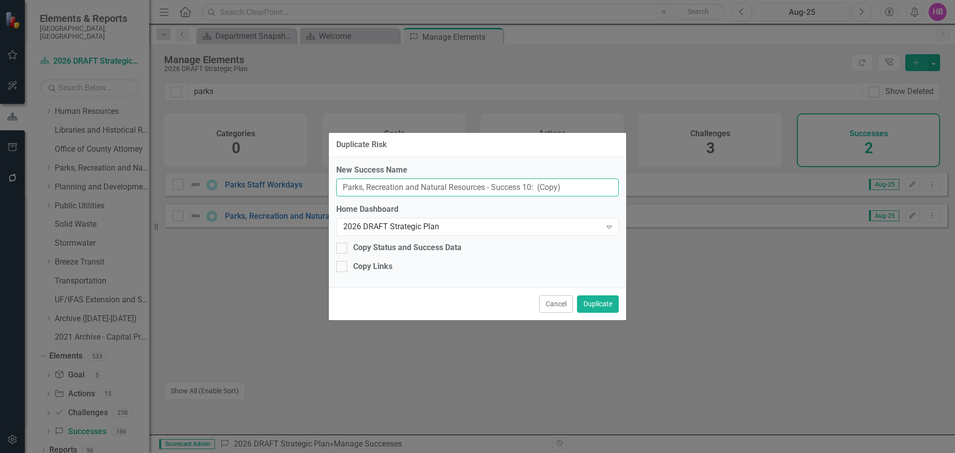
drag, startPoint x: 577, startPoint y: 190, endPoint x: 312, endPoint y: 173, distance: 266.1
click at [312, 173] on div "Duplicate Risk New Success Name Parks, Recreation and Natural Resources - Succe…" at bounding box center [477, 226] width 955 height 453
paste input "Received Multiple State and National Awards"
type input "Received Multiple State and National Awards"
click at [591, 304] on button "Duplicate" at bounding box center [598, 303] width 42 height 17
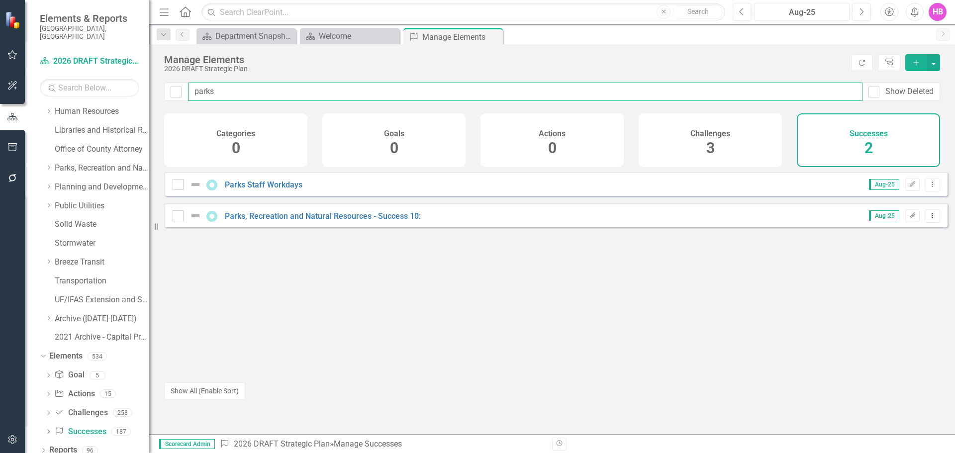
drag, startPoint x: 228, startPoint y: 93, endPoint x: 191, endPoint y: 90, distance: 36.9
click at [191, 90] on input "parks" at bounding box center [525, 92] width 674 height 18
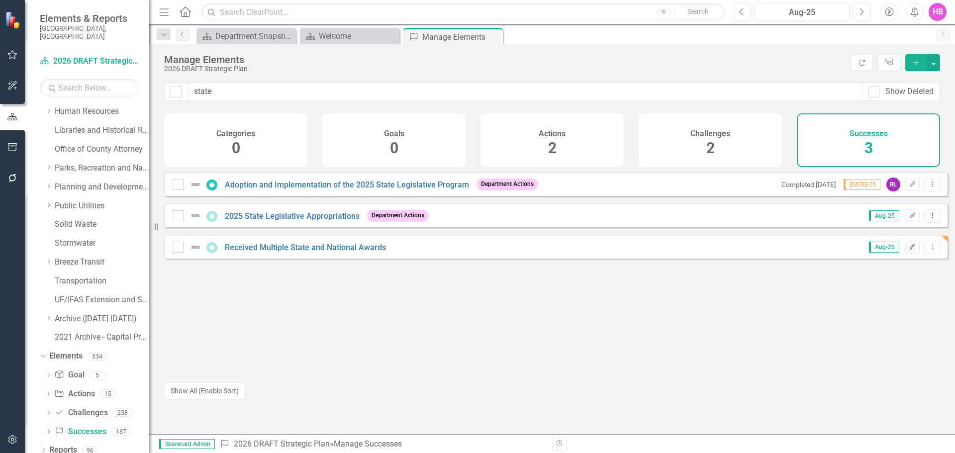
click at [908, 250] on icon "Edit" at bounding box center [911, 247] width 7 height 6
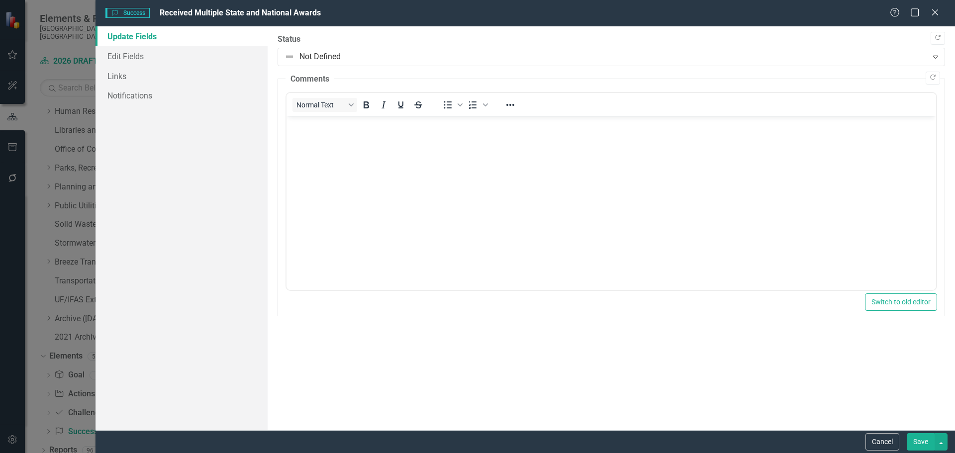
scroll to position [0, 0]
click at [138, 60] on link "Edit Fields" at bounding box center [181, 56] width 172 height 20
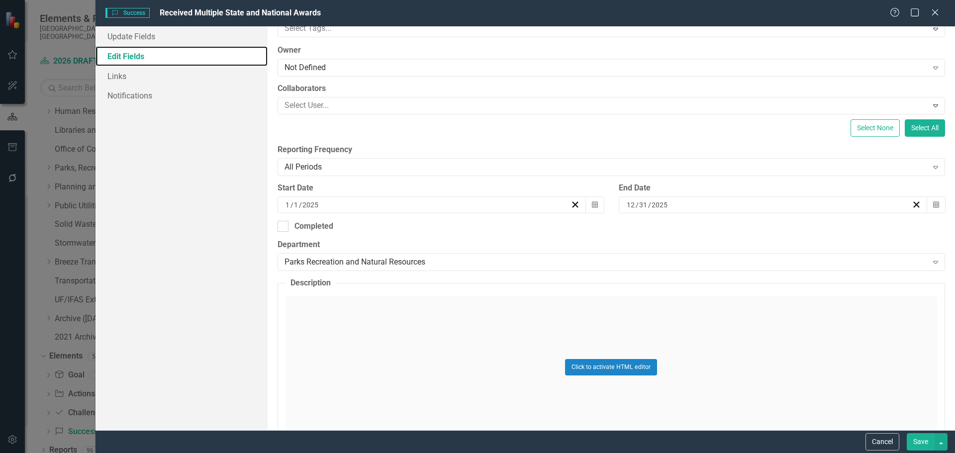
scroll to position [298, 0]
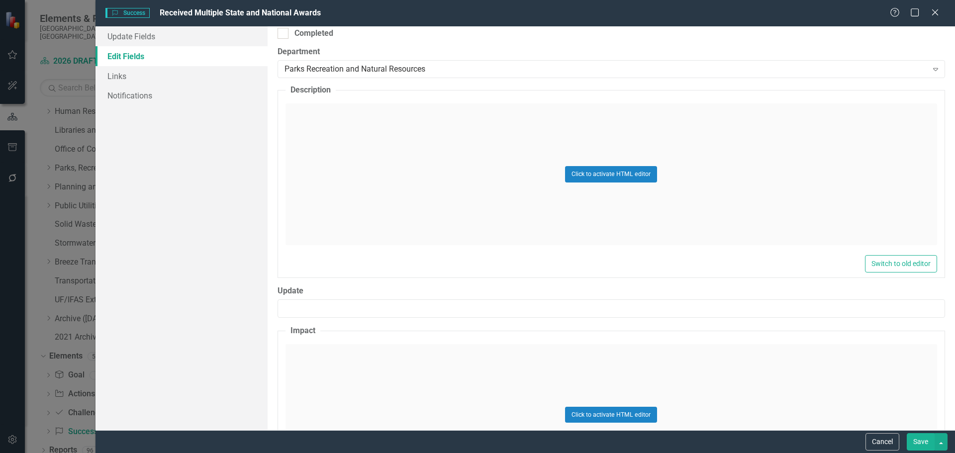
click at [506, 230] on div "Click to activate HTML editor" at bounding box center [610, 174] width 651 height 142
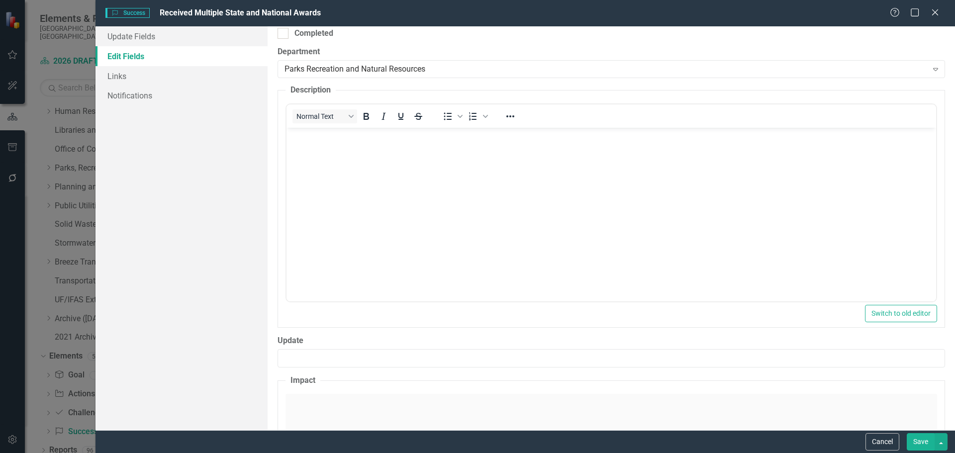
scroll to position [0, 0]
click at [401, 193] on body "Rich Text Area. Press ALT-0 for help." at bounding box center [610, 202] width 649 height 149
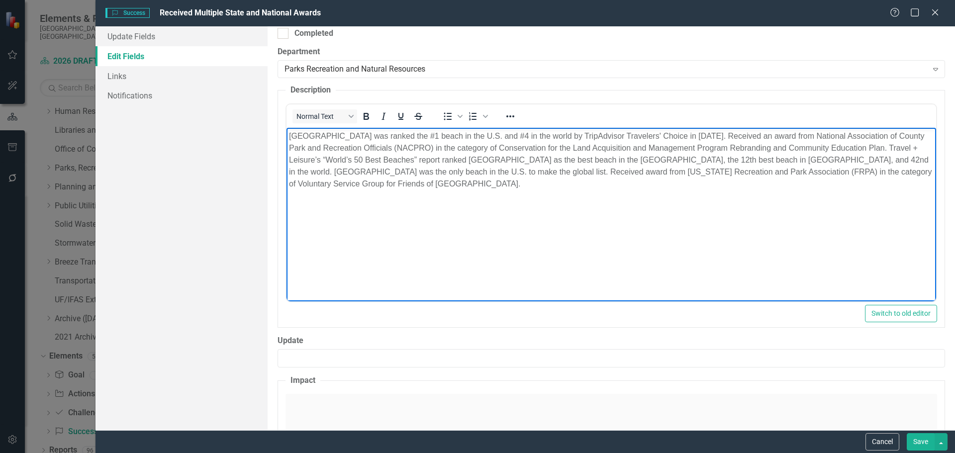
click at [684, 135] on p "[GEOGRAPHIC_DATA] was ranked the #1 beach in the U.S. and #4 in the world by Tr…" at bounding box center [610, 160] width 644 height 60
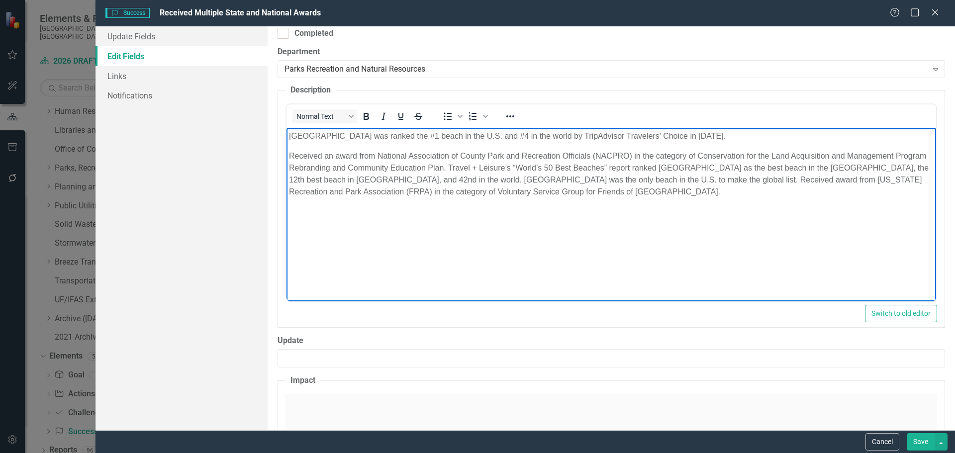
click at [480, 168] on p "Received an award from National Association of County Park and Recreation Offic…" at bounding box center [610, 174] width 644 height 48
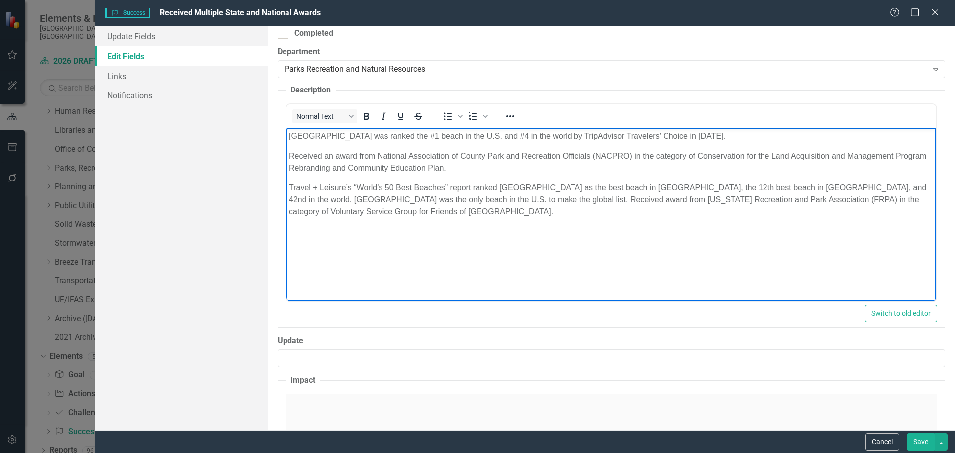
click at [504, 199] on p "Travel + Leisure’s “World’s 50 Best Beaches” report ranked [GEOGRAPHIC_DATA] as…" at bounding box center [610, 200] width 644 height 36
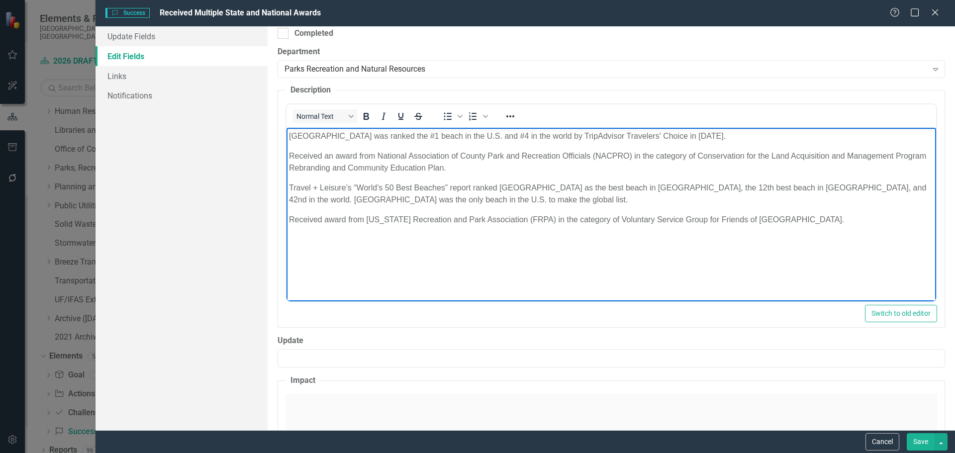
click at [610, 277] on html "[GEOGRAPHIC_DATA] was ranked the #1 beach in the U.S. and #4 in the world by Tr…" at bounding box center [610, 202] width 649 height 149
click at [560, 263] on body "[GEOGRAPHIC_DATA] was ranked the #1 beach in the U.S. and #4 in the world by Tr…" at bounding box center [610, 202] width 649 height 149
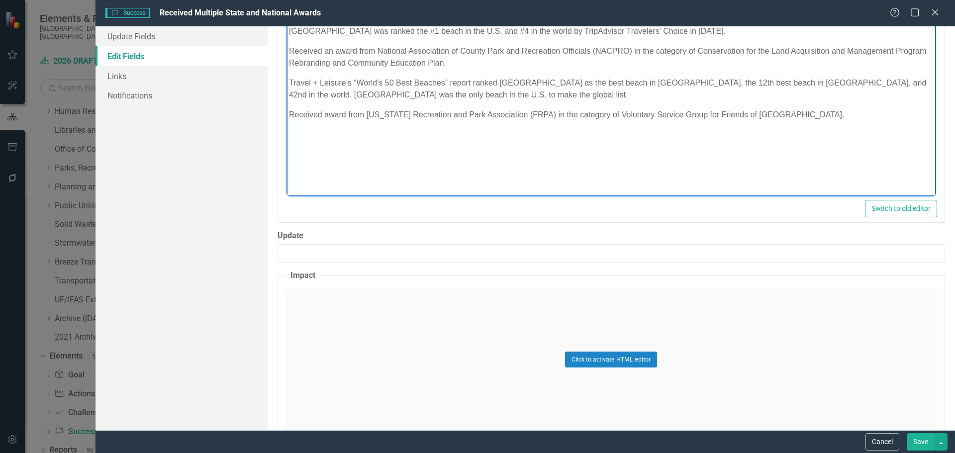
scroll to position [452, 0]
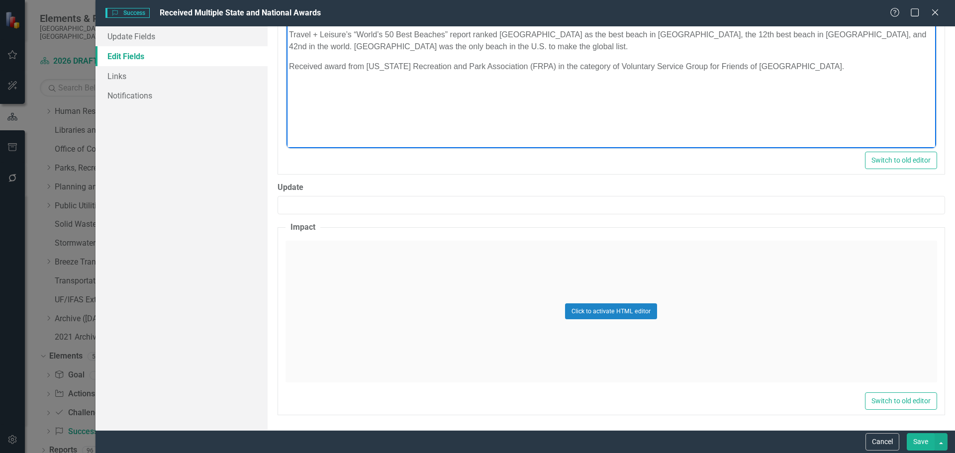
click at [408, 297] on div "Click to activate HTML editor" at bounding box center [610, 312] width 651 height 142
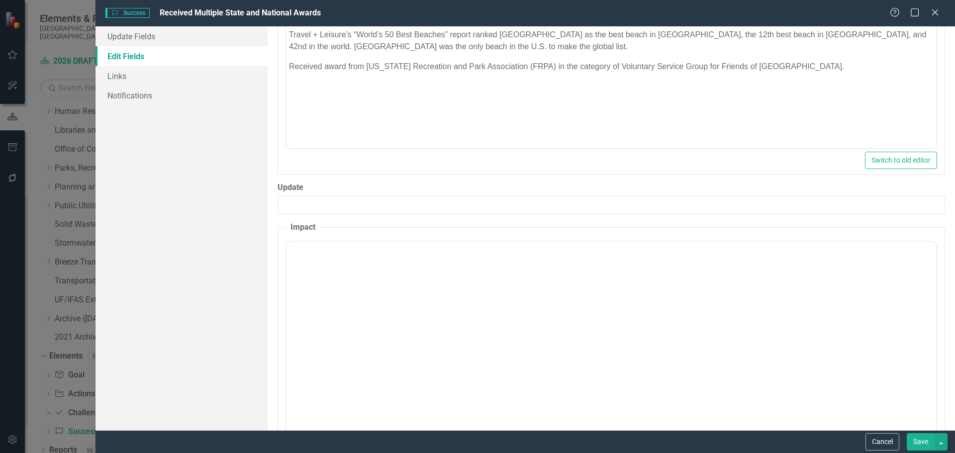
scroll to position [0, 0]
click at [391, 297] on body "Rich Text Area. Press ALT-0 for help." at bounding box center [610, 339] width 649 height 149
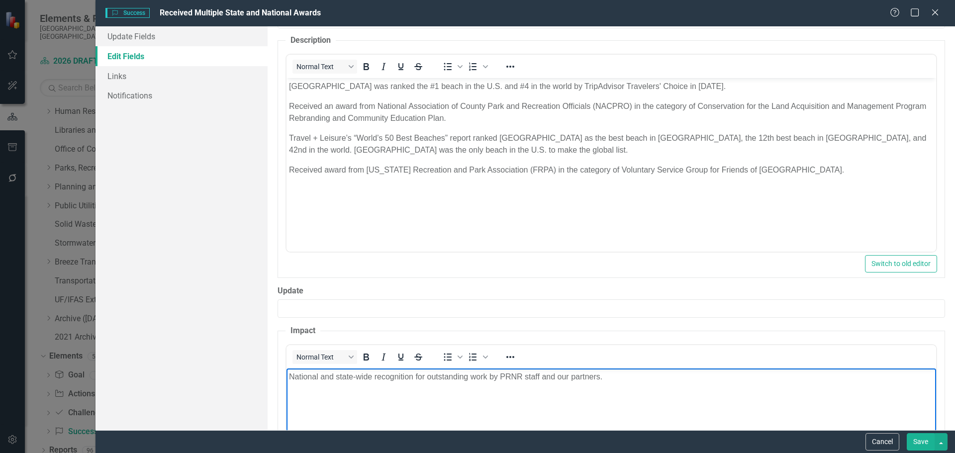
scroll to position [501, 0]
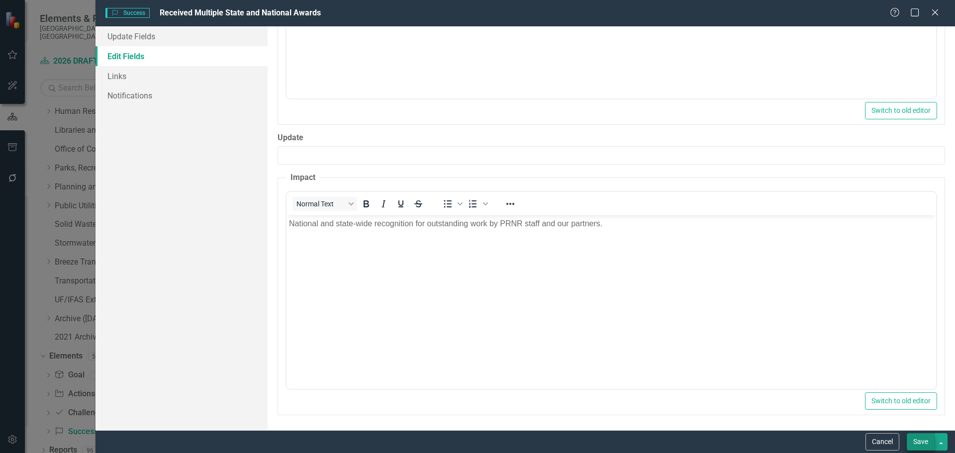
click at [927, 445] on button "Save" at bounding box center [921, 441] width 28 height 17
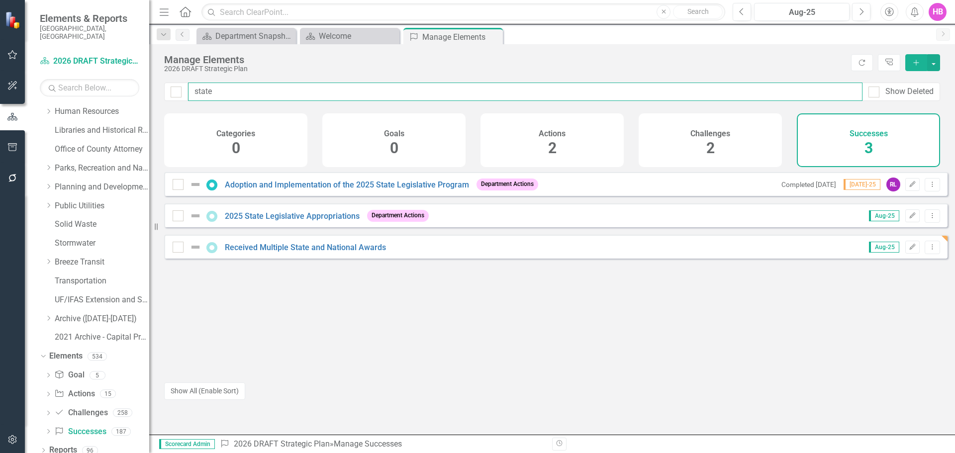
click at [183, 91] on div "state Show Deleted" at bounding box center [552, 92] width 776 height 18
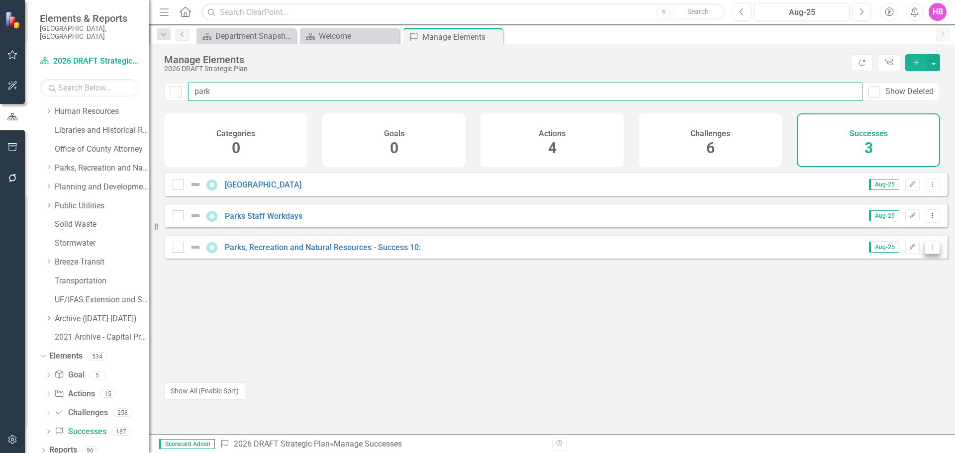
type input "park"
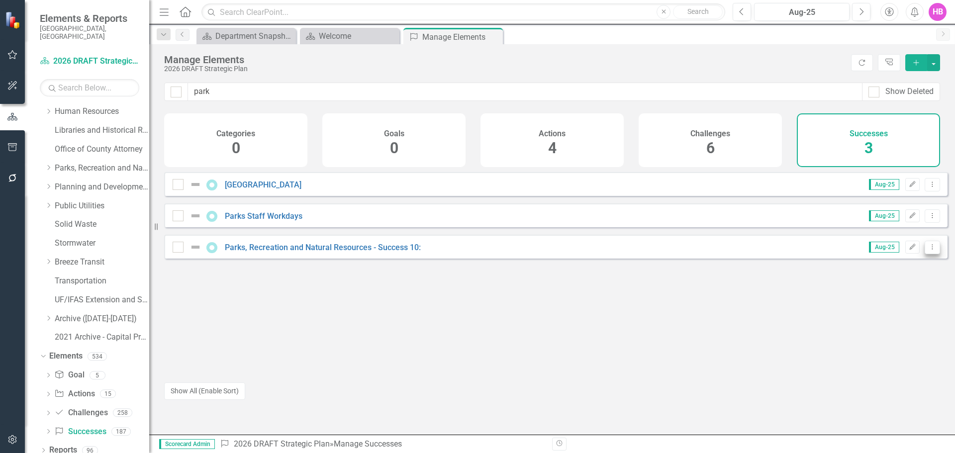
click at [928, 250] on icon "Dropdown Menu" at bounding box center [932, 247] width 8 height 6
click at [875, 307] on link "Copy Duplicate Success" at bounding box center [887, 308] width 89 height 18
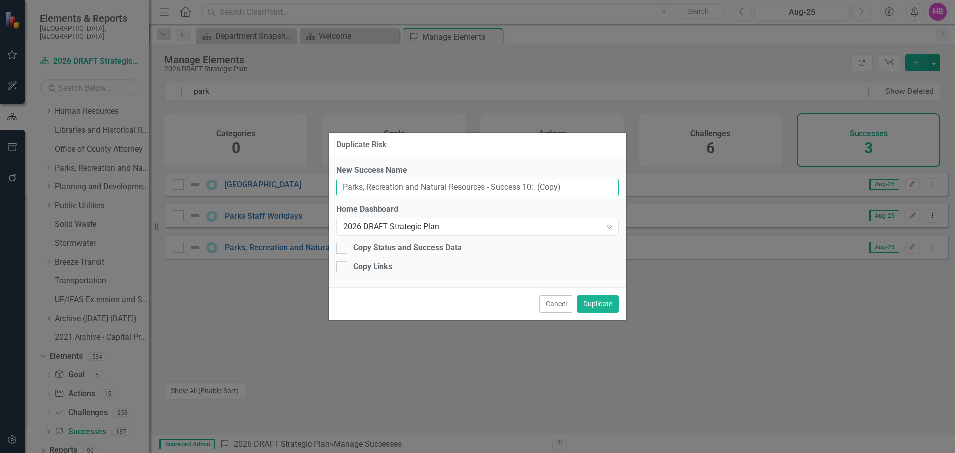
drag, startPoint x: 545, startPoint y: 183, endPoint x: 331, endPoint y: 180, distance: 214.4
click at [331, 180] on div "New Success Name Parks, Recreation and Natural Resources - Success 10: (Copy) H…" at bounding box center [477, 222] width 297 height 130
paste input "Spring Training Baseball in [GEOGRAPHIC_DATA]"
type input "Spring Training Baseball in [GEOGRAPHIC_DATA]"
click at [588, 299] on button "Duplicate" at bounding box center [598, 303] width 42 height 17
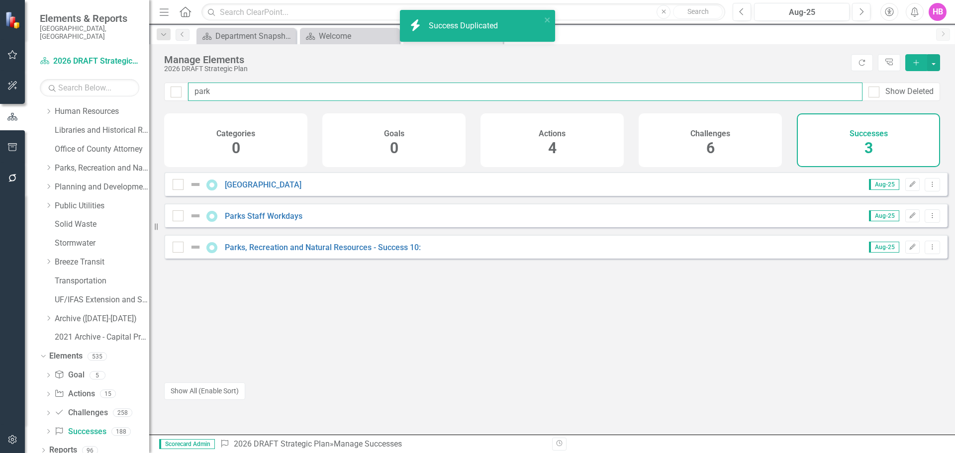
drag, startPoint x: 225, startPoint y: 94, endPoint x: 193, endPoint y: 92, distance: 31.9
click at [193, 92] on input "park" at bounding box center [525, 92] width 674 height 18
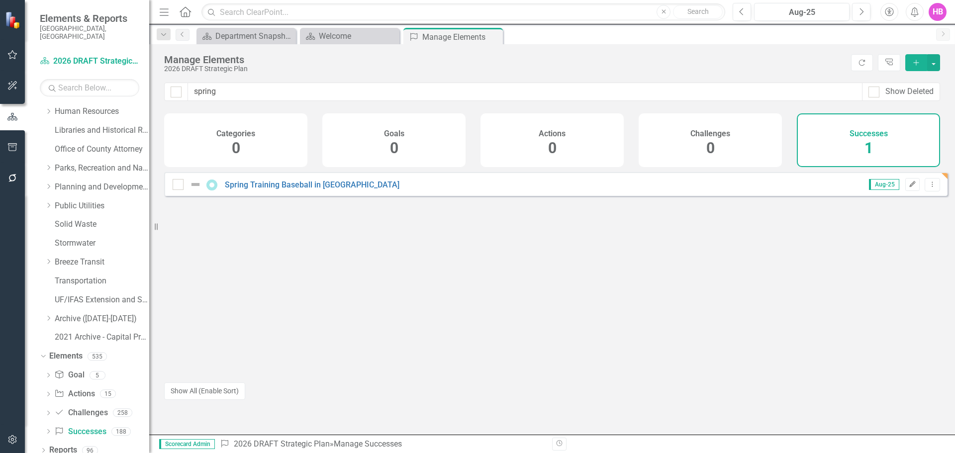
click at [905, 191] on button "Edit" at bounding box center [912, 184] width 14 height 13
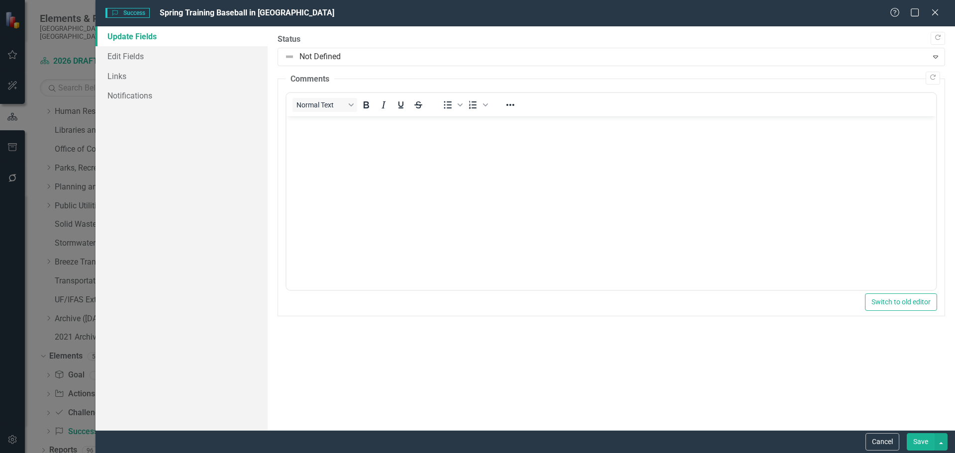
scroll to position [0, 0]
click at [125, 64] on link "Edit Fields" at bounding box center [181, 56] width 172 height 20
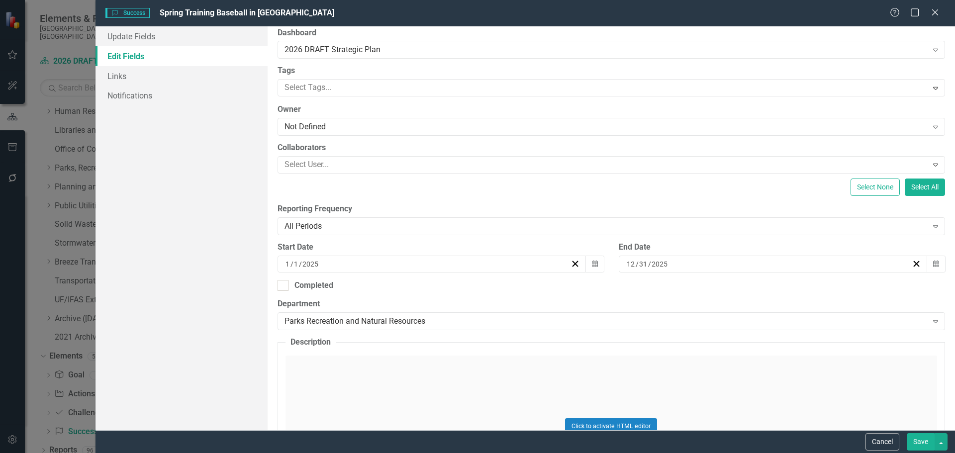
scroll to position [99, 0]
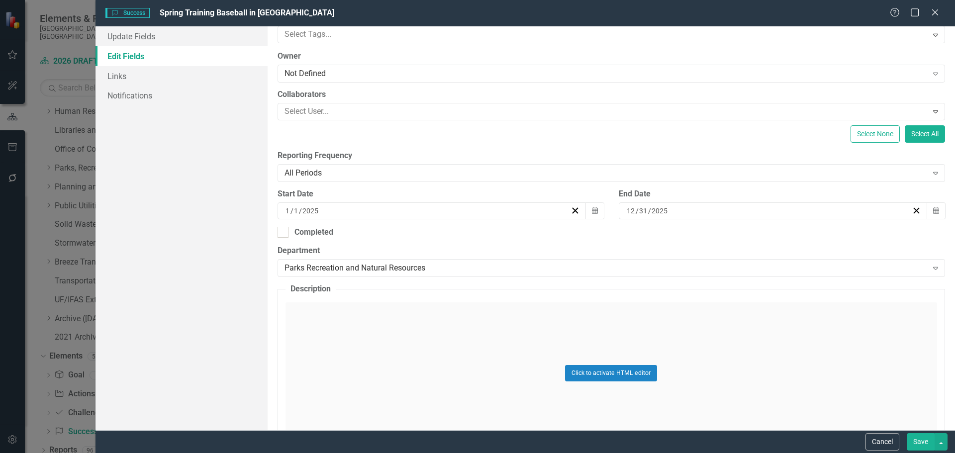
click at [348, 352] on div "Click to activate HTML editor" at bounding box center [610, 373] width 651 height 142
click at [342, 360] on body "Rich Text Area. Press ALT-0 for help." at bounding box center [610, 401] width 649 height 149
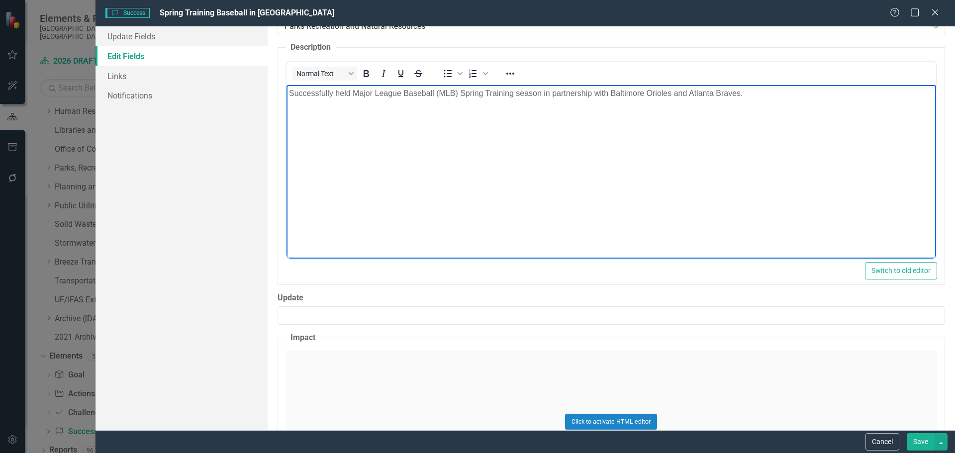
scroll to position [348, 0]
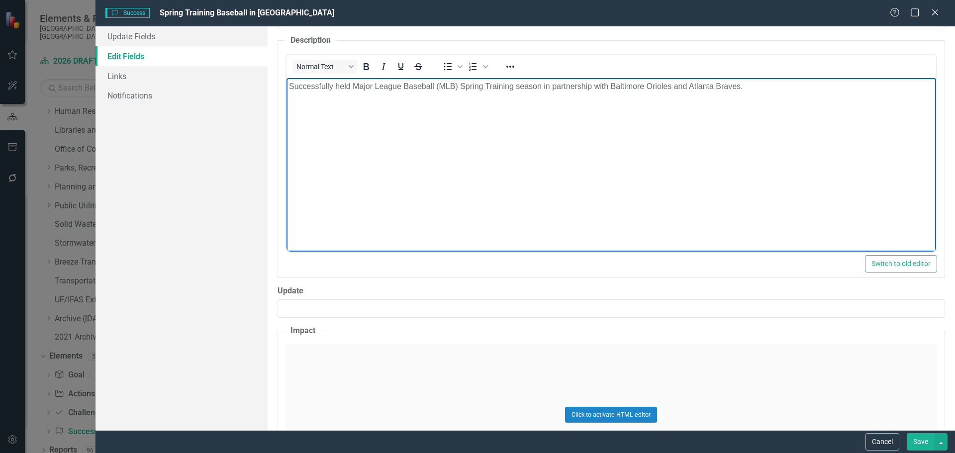
click at [332, 382] on div "Click to activate HTML editor" at bounding box center [610, 415] width 651 height 142
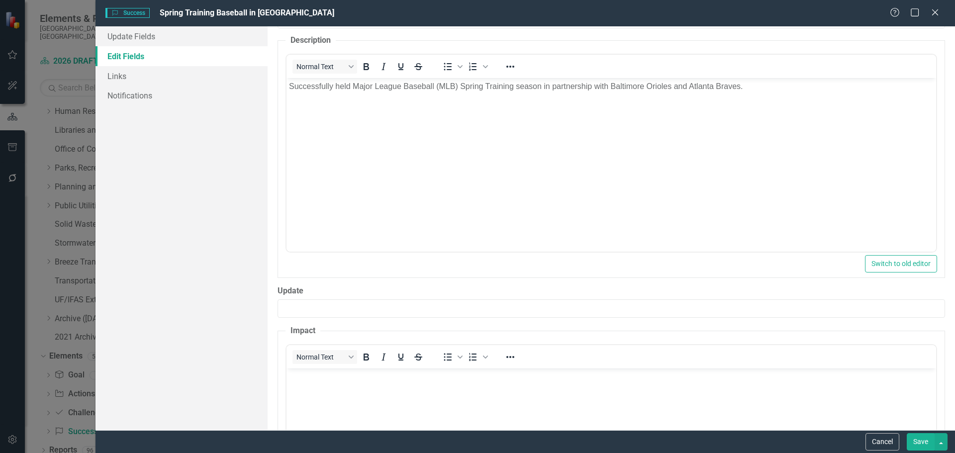
scroll to position [0, 0]
click at [329, 386] on body "Rich Text Area. Press ALT-0 for help." at bounding box center [610, 442] width 649 height 149
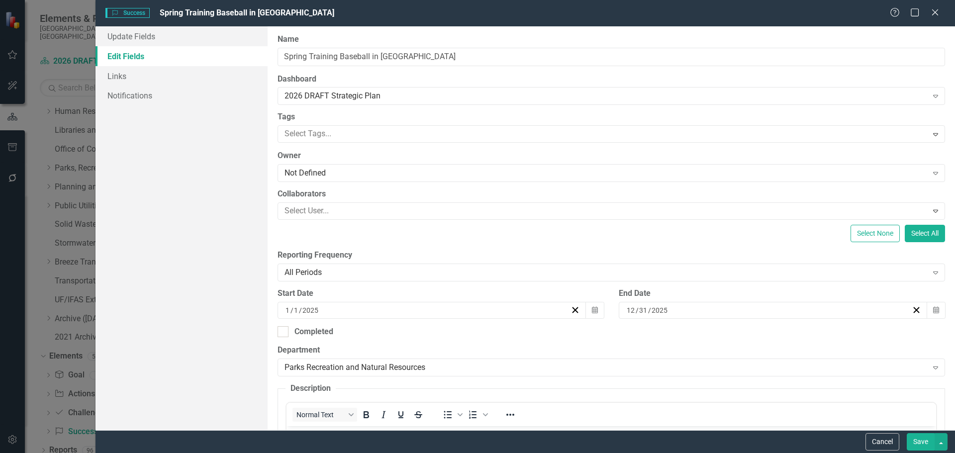
click at [916, 439] on button "Save" at bounding box center [921, 441] width 28 height 17
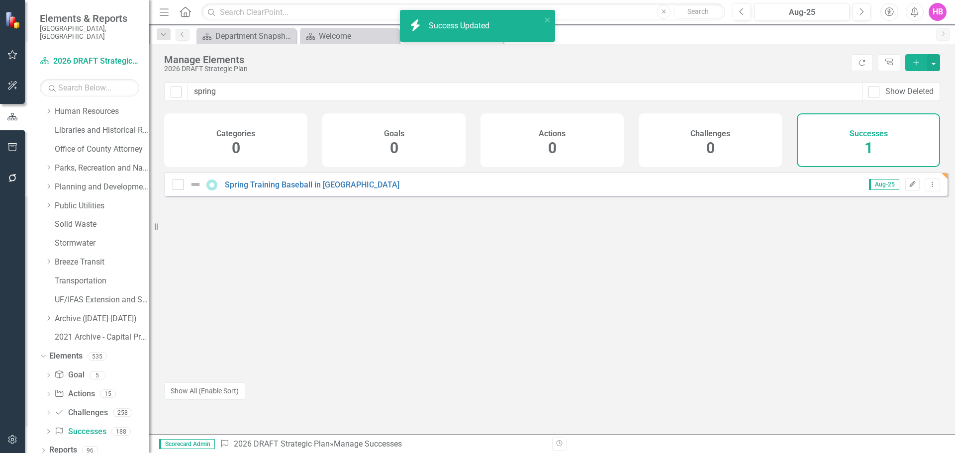
click at [905, 191] on button "Edit" at bounding box center [912, 184] width 14 height 13
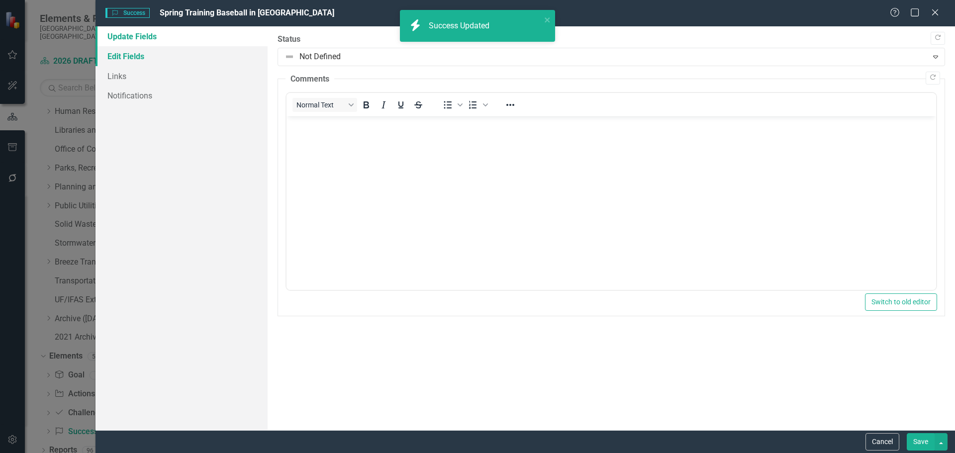
click at [123, 54] on link "Edit Fields" at bounding box center [181, 56] width 172 height 20
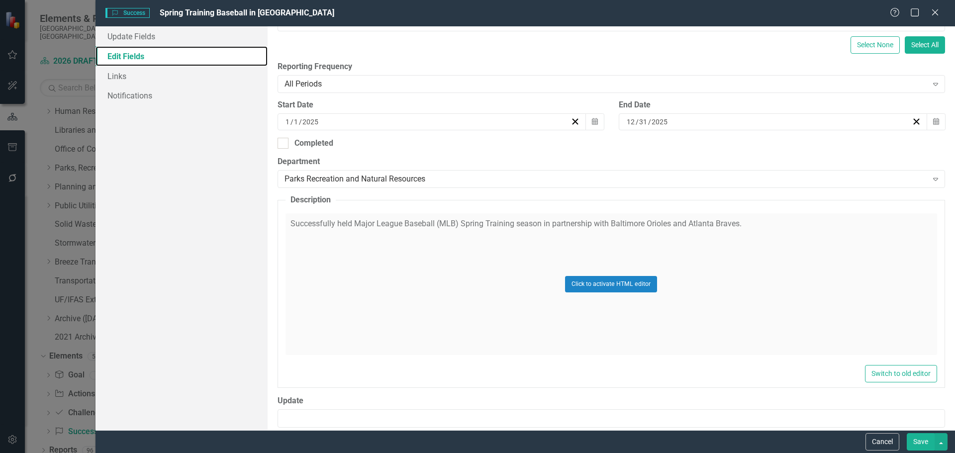
scroll to position [348, 0]
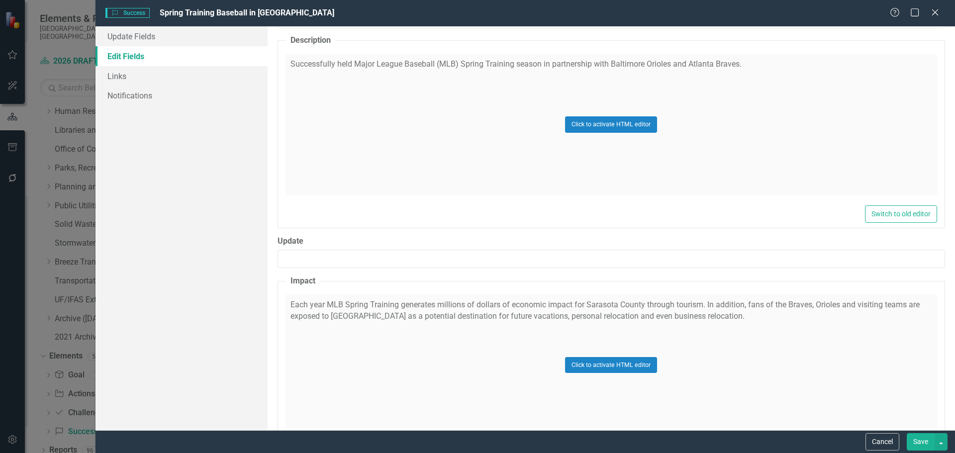
drag, startPoint x: 934, startPoint y: 10, endPoint x: 863, endPoint y: 31, distance: 73.6
click at [934, 10] on icon "Close" at bounding box center [935, 12] width 10 height 8
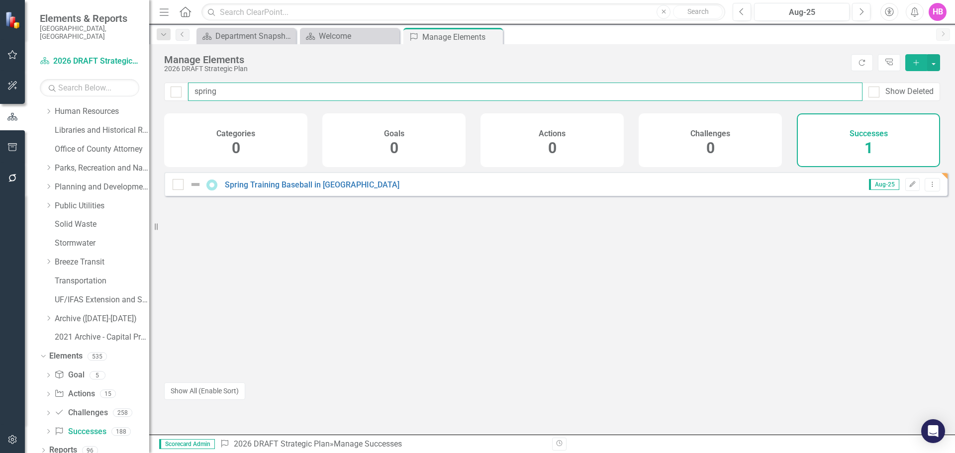
drag, startPoint x: 212, startPoint y: 93, endPoint x: 188, endPoint y: 92, distance: 23.4
click at [188, 92] on input "spring" at bounding box center [525, 92] width 674 height 18
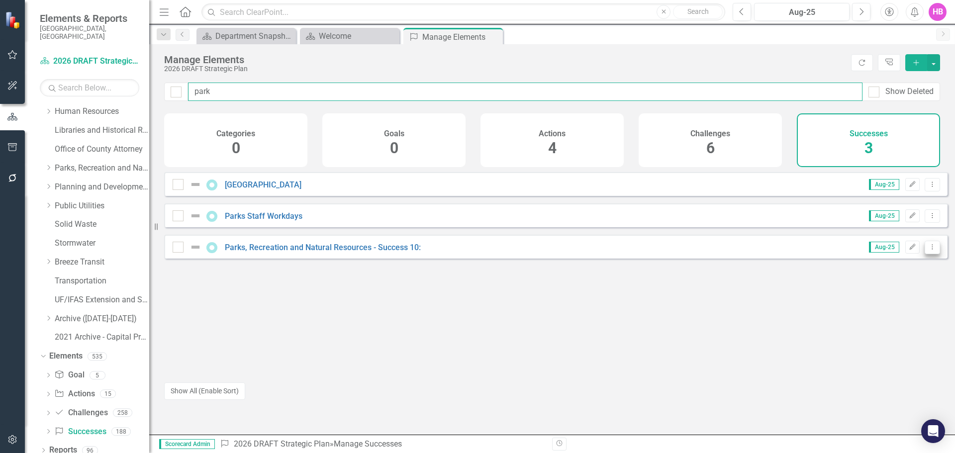
type input "park"
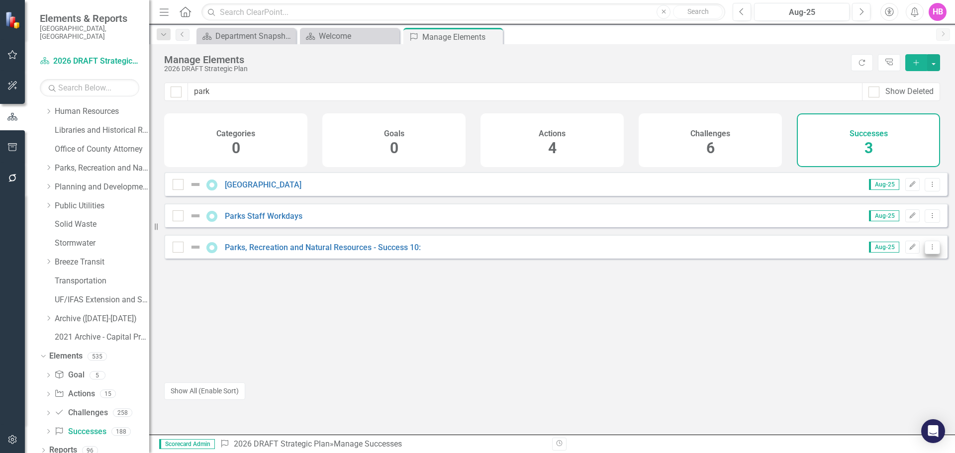
click at [928, 250] on icon "Dropdown Menu" at bounding box center [932, 247] width 8 height 6
click at [888, 307] on link "Copy Duplicate Success" at bounding box center [887, 308] width 89 height 18
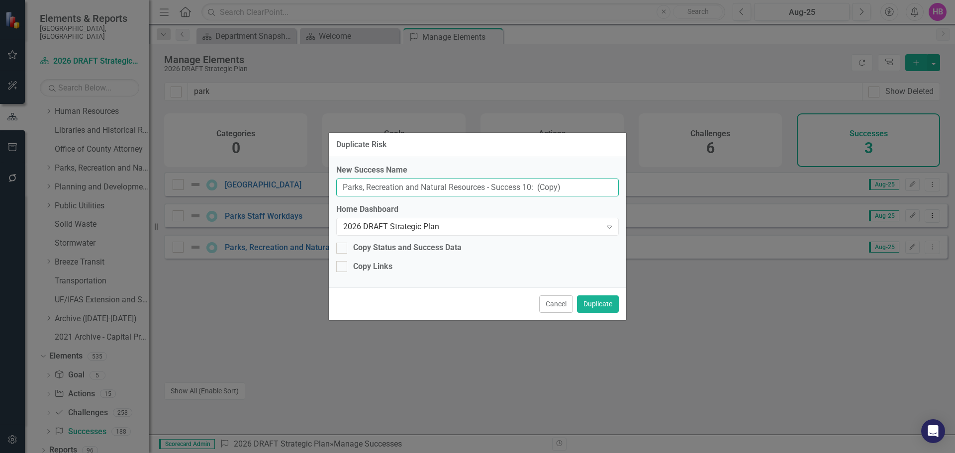
drag, startPoint x: 490, startPoint y: 189, endPoint x: 349, endPoint y: 189, distance: 141.2
click at [349, 189] on input "Parks, Recreation and Natural Resources - Success 10: (Copy)" at bounding box center [477, 188] width 282 height 18
click at [580, 188] on input "Parks, Recreation and Natural Resources - Success 10: (Copy)" at bounding box center [477, 188] width 282 height 18
drag, startPoint x: 580, startPoint y: 188, endPoint x: 356, endPoint y: 189, distance: 224.8
click at [356, 189] on input "Parks, Recreation and Natural Resources - Success 10: (Copy)" at bounding box center [477, 188] width 282 height 18
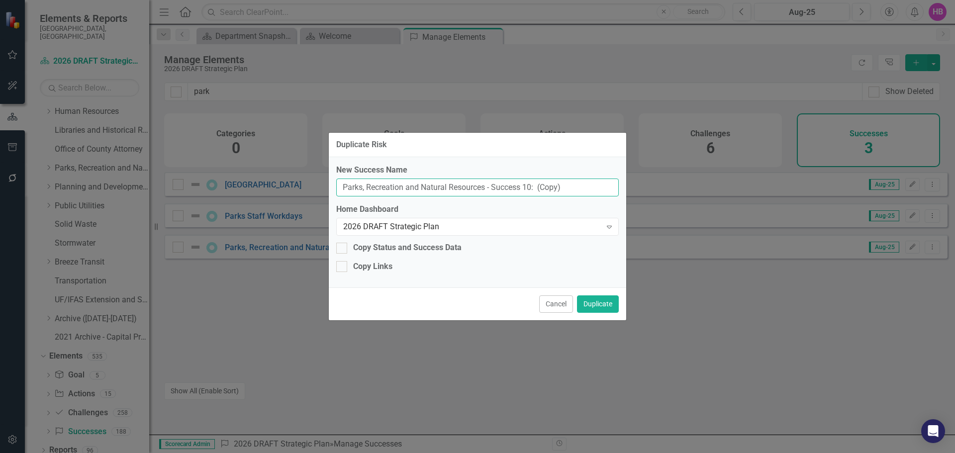
paste input "Marine Turtle Tagging Program"
type input "Marine Turtle Tagging Program"
click at [604, 297] on button "Duplicate" at bounding box center [598, 303] width 42 height 17
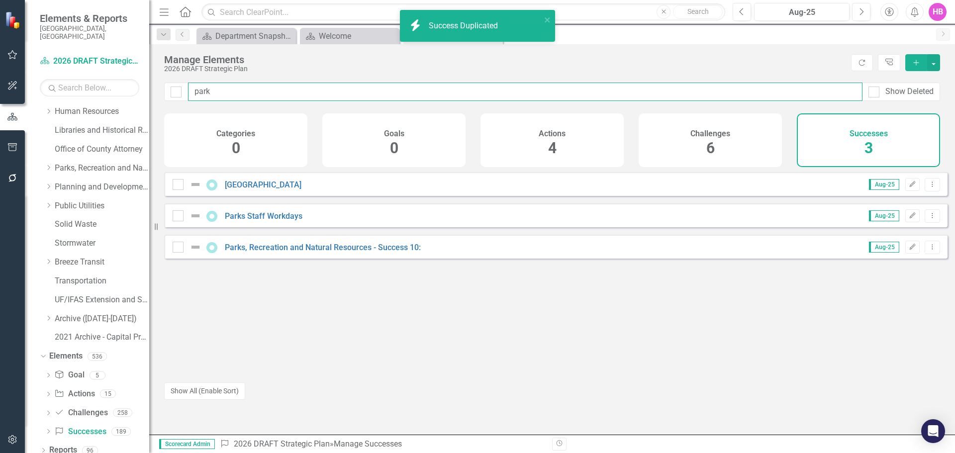
drag, startPoint x: 230, startPoint y: 90, endPoint x: 189, endPoint y: 91, distance: 41.3
click at [189, 91] on input "park" at bounding box center [525, 92] width 674 height 18
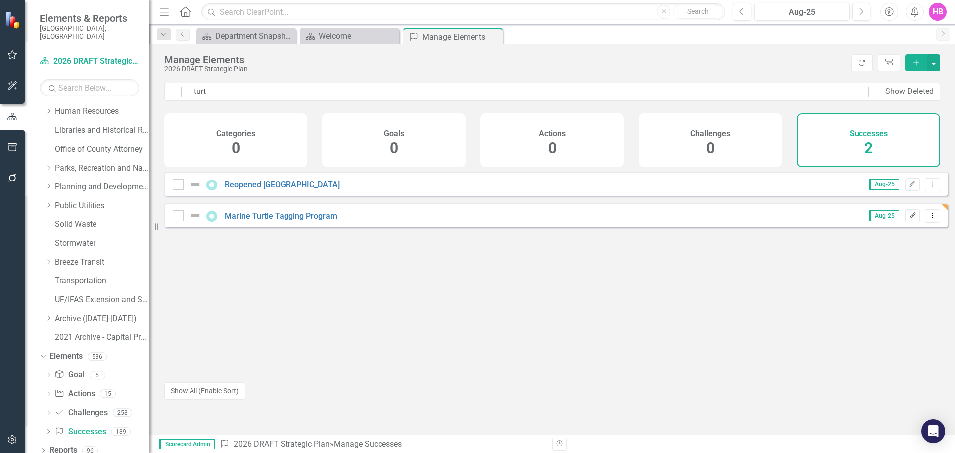
click at [908, 219] on icon "Edit" at bounding box center [911, 216] width 7 height 6
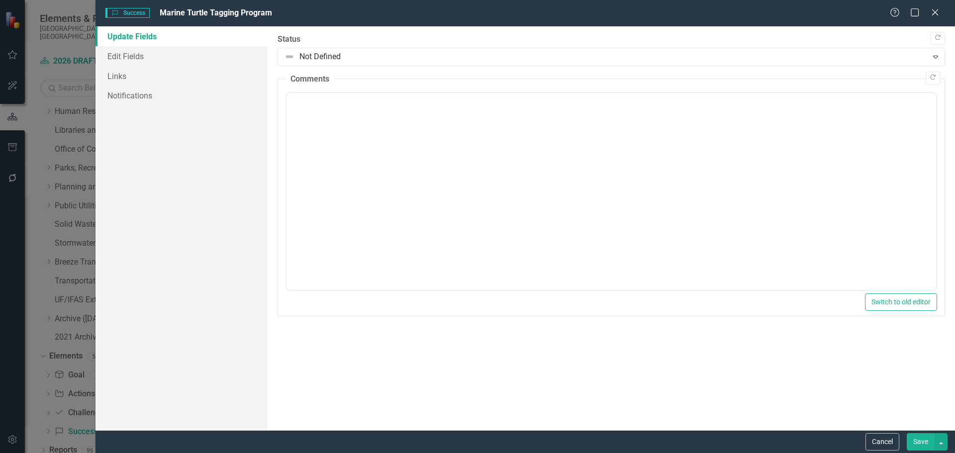
scroll to position [0, 0]
click at [124, 58] on link "Edit Fields" at bounding box center [181, 56] width 172 height 20
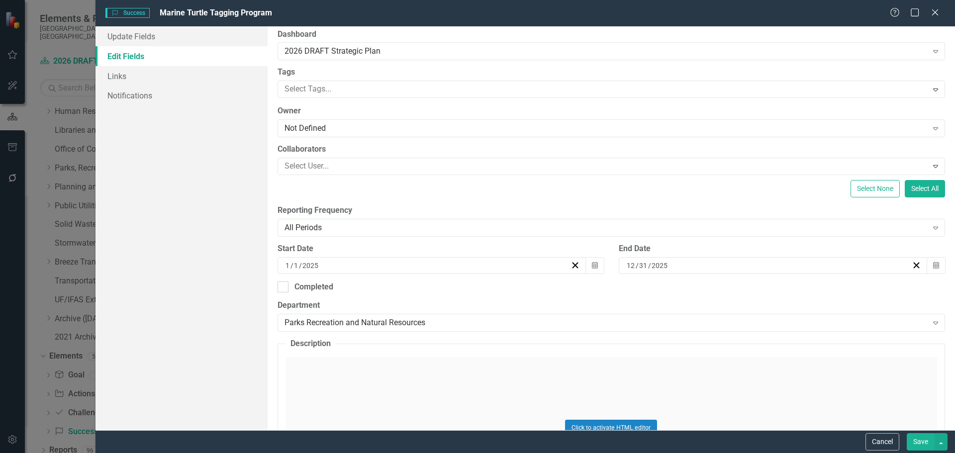
scroll to position [149, 0]
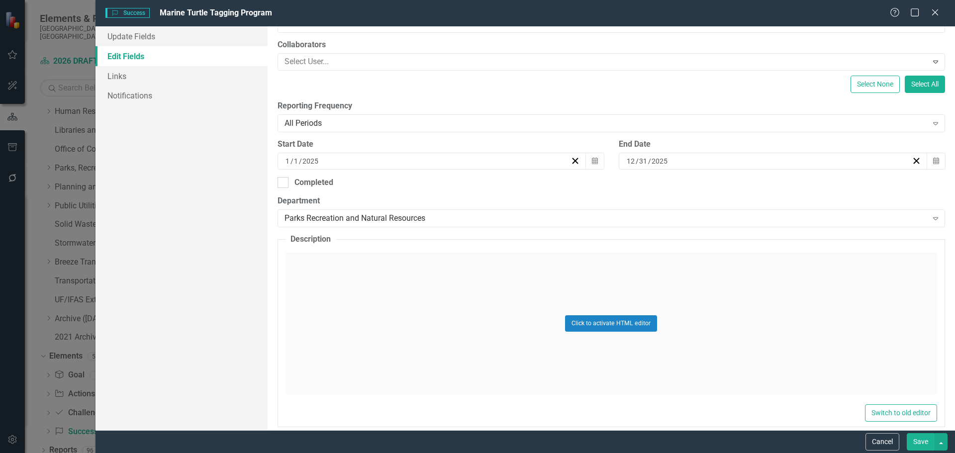
click at [370, 340] on div "Click to activate HTML editor" at bounding box center [610, 324] width 651 height 142
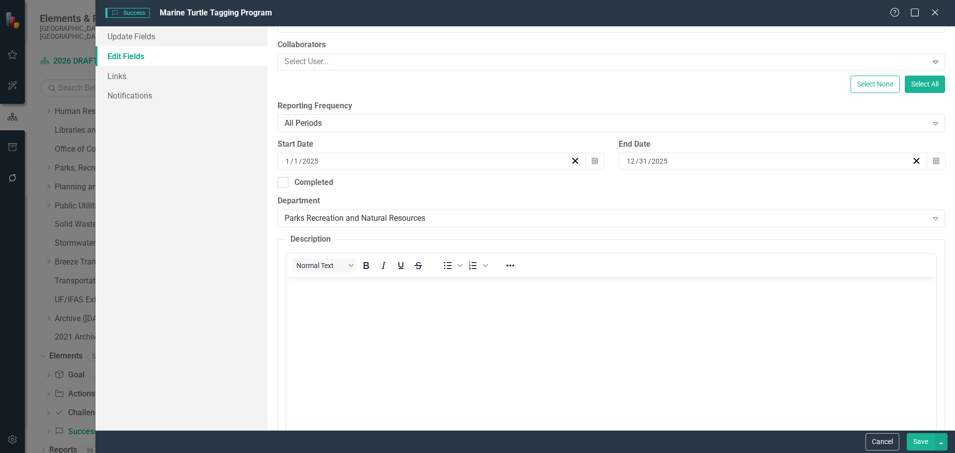
scroll to position [0, 0]
click at [363, 338] on body "Rich Text Area. Press ALT-0 for help." at bounding box center [610, 351] width 649 height 149
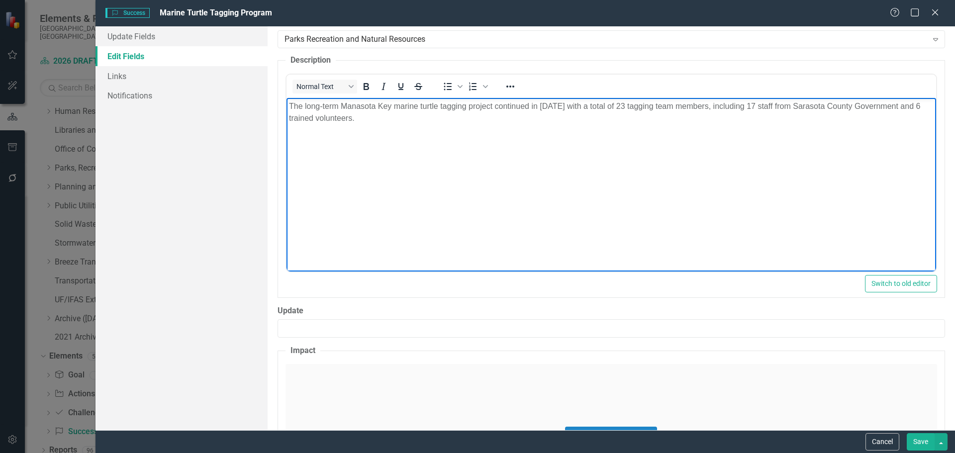
scroll to position [448, 0]
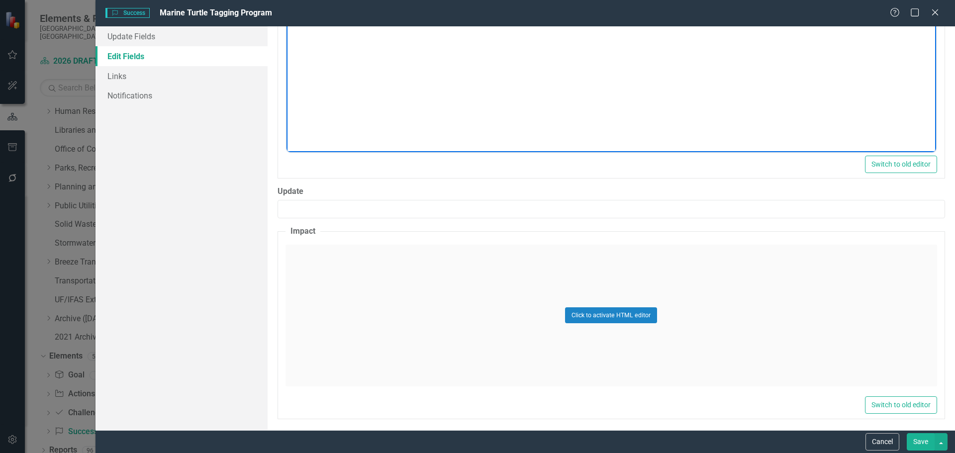
click at [359, 324] on div "Click to activate HTML editor" at bounding box center [610, 316] width 651 height 142
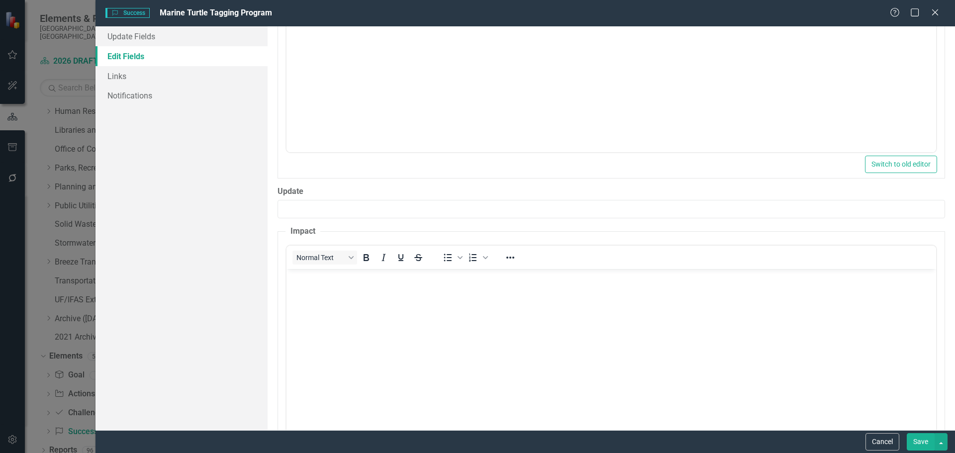
scroll to position [0, 0]
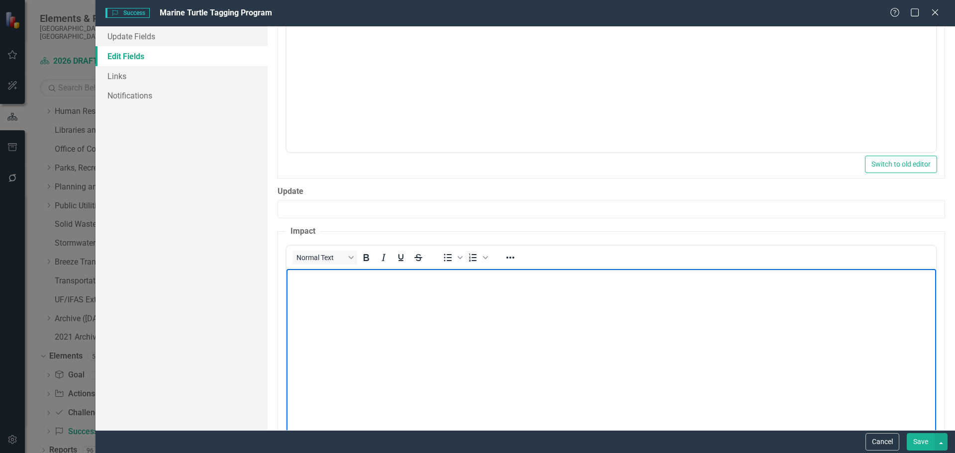
click at [357, 323] on body "Rich Text Area. Press ALT-0 for help." at bounding box center [610, 343] width 649 height 149
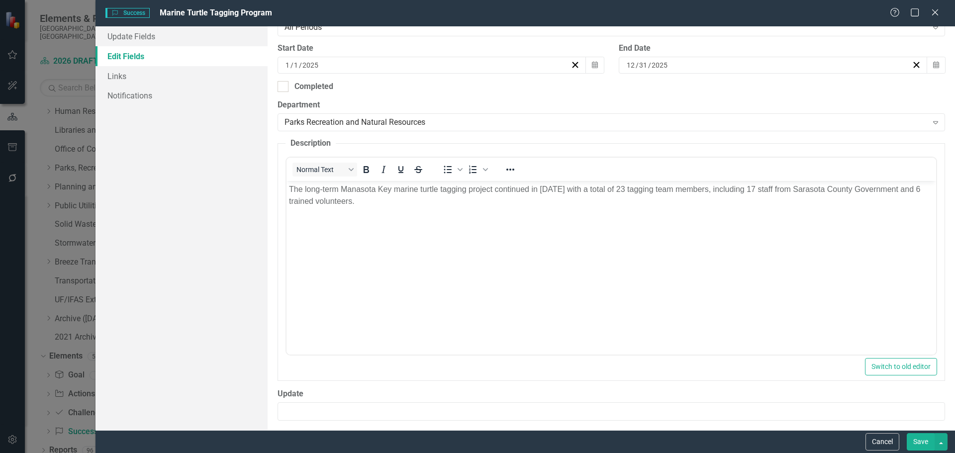
scroll to position [199, 0]
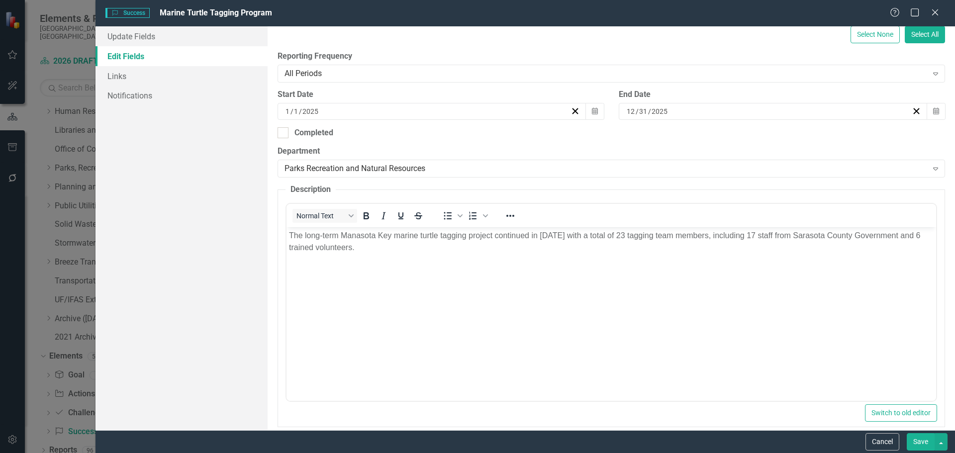
click at [498, 299] on body "The long-term Manasota Key marine turtle tagging project continued in [DATE] wi…" at bounding box center [610, 301] width 649 height 149
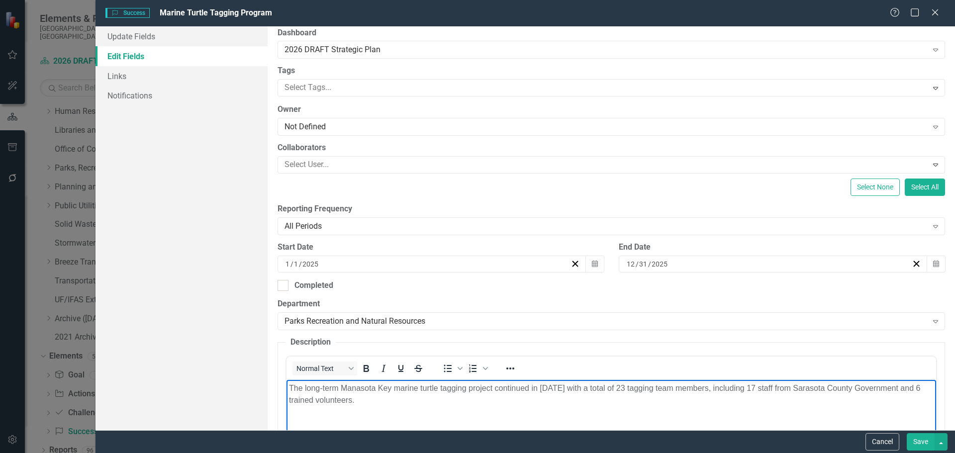
scroll to position [0, 0]
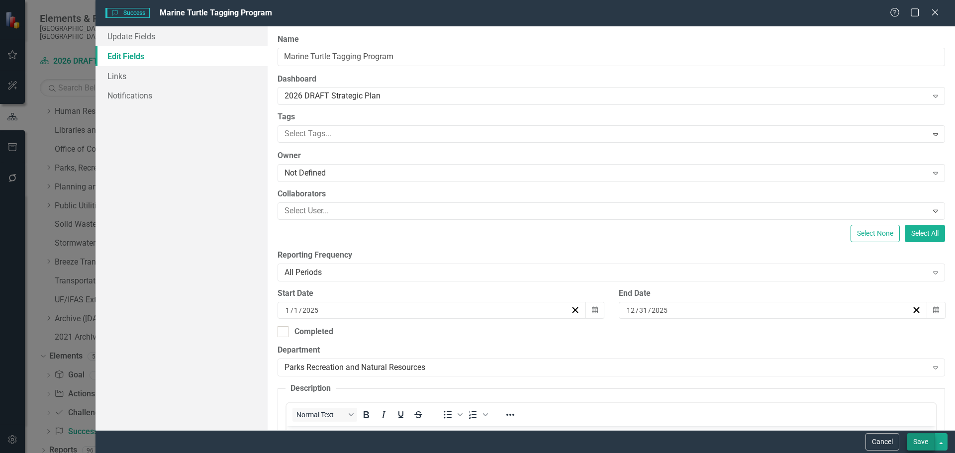
click at [922, 443] on button "Save" at bounding box center [921, 441] width 28 height 17
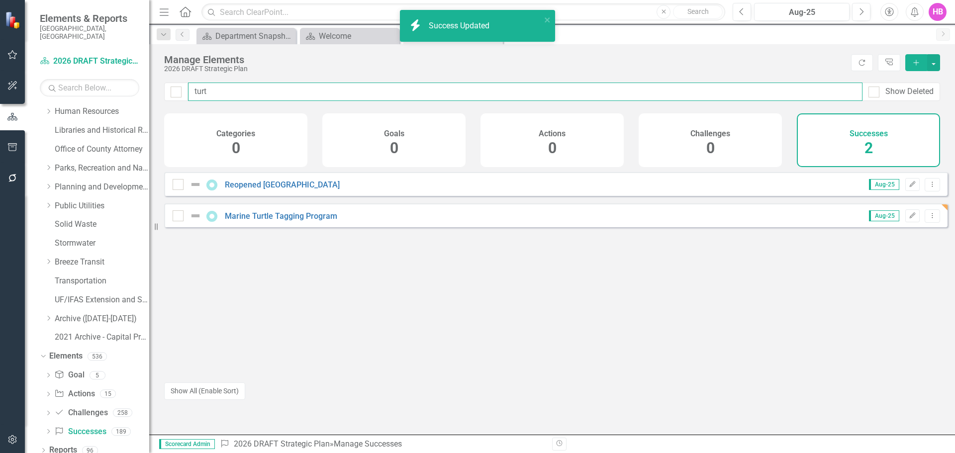
drag, startPoint x: 208, startPoint y: 91, endPoint x: 193, endPoint y: 90, distance: 14.9
click at [193, 90] on input "turt" at bounding box center [525, 92] width 674 height 18
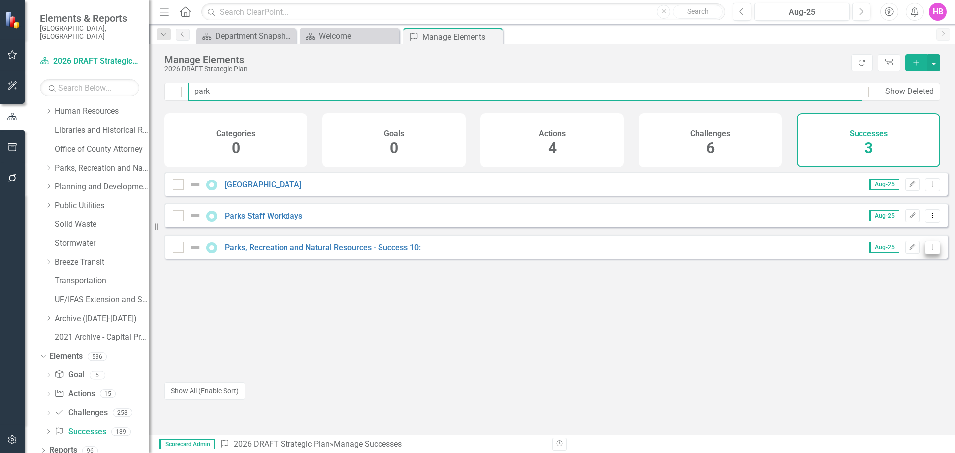
type input "park"
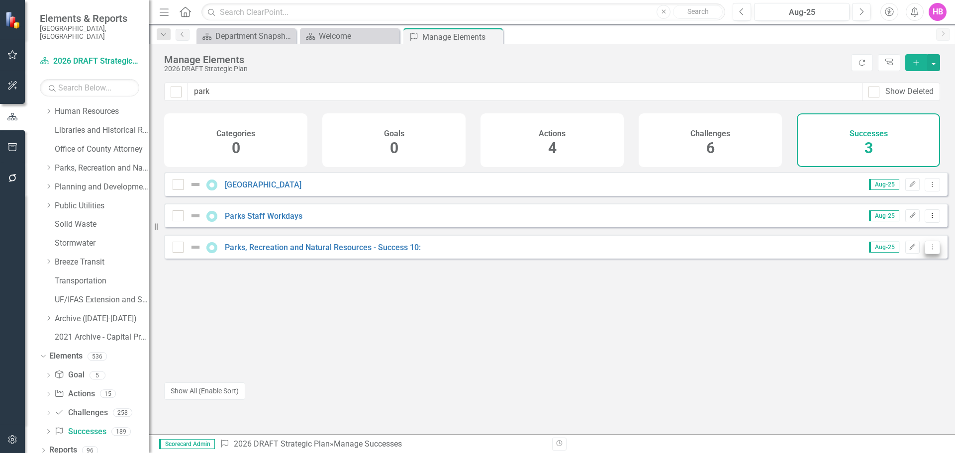
click at [928, 250] on icon "Dropdown Menu" at bounding box center [932, 247] width 8 height 6
click at [888, 311] on link "Copy Duplicate Success" at bounding box center [887, 308] width 89 height 18
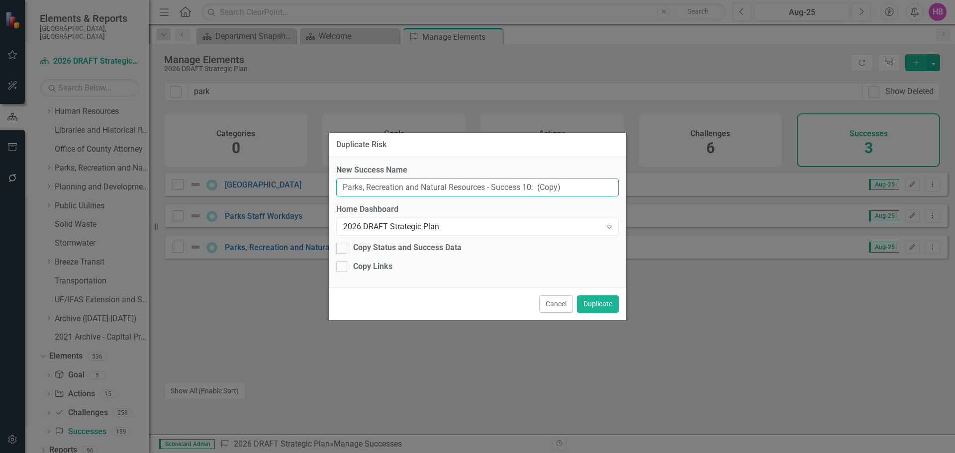
drag, startPoint x: 563, startPoint y: 189, endPoint x: 297, endPoint y: 188, distance: 266.0
click at [297, 188] on div "Duplicate Risk New Success Name Parks, Recreation and Natural Resources - Succe…" at bounding box center [477, 226] width 955 height 453
paste input "Awarded State Grants and Alternate Funding Support"
type input "Awarded State Grants and Alternate Funding Support"
click at [599, 306] on button "Duplicate" at bounding box center [598, 303] width 42 height 17
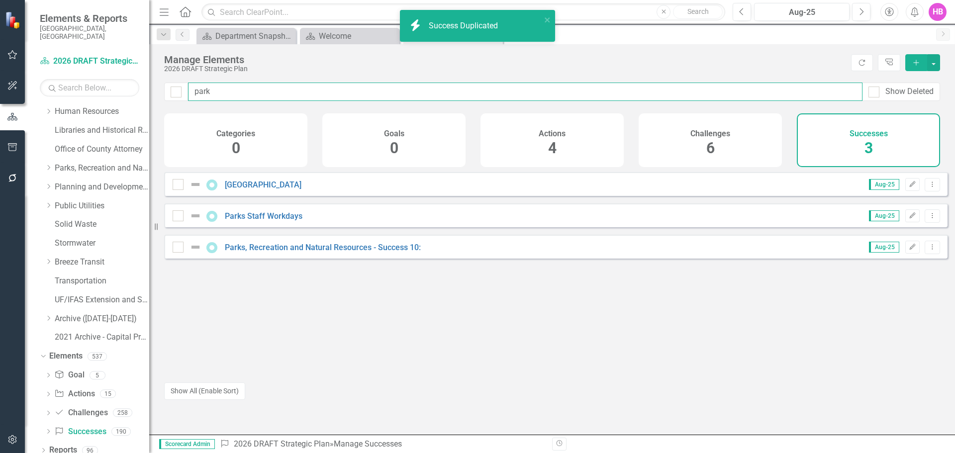
drag, startPoint x: 261, startPoint y: 92, endPoint x: 191, endPoint y: 91, distance: 69.6
click at [191, 91] on input "park" at bounding box center [525, 92] width 674 height 18
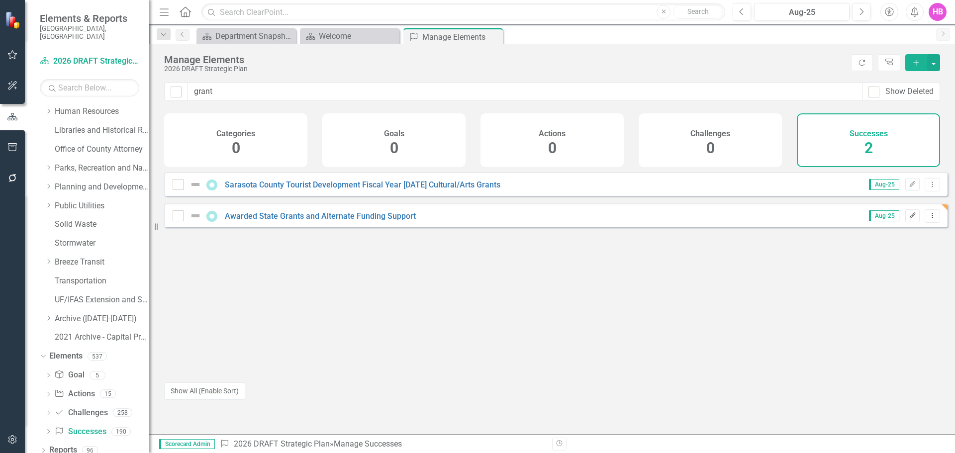
click at [908, 219] on icon "Edit" at bounding box center [911, 216] width 7 height 6
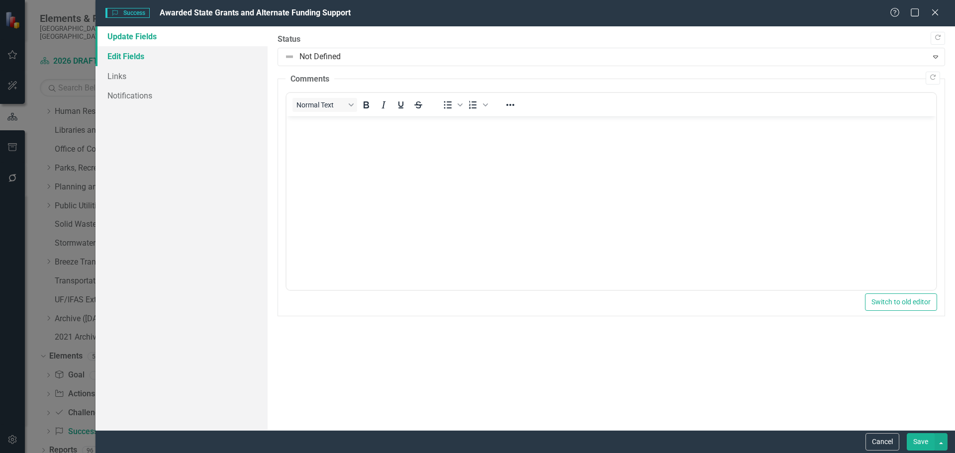
click at [126, 63] on link "Edit Fields" at bounding box center [181, 56] width 172 height 20
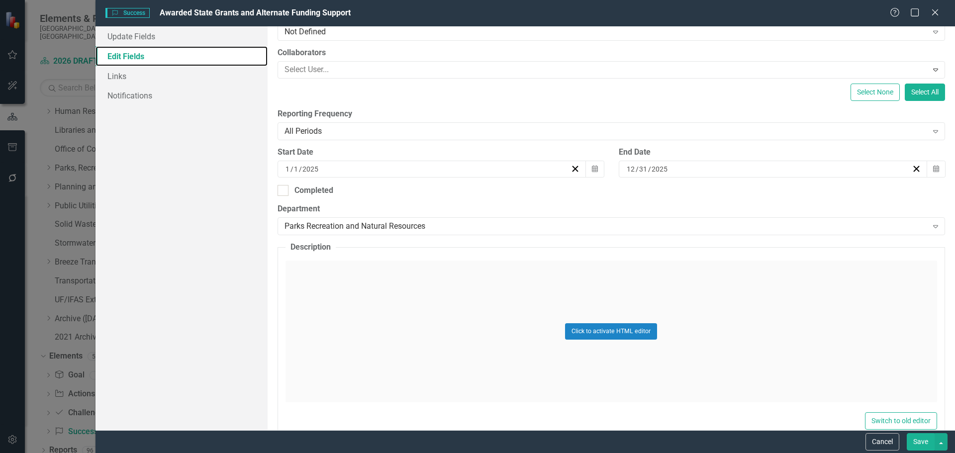
scroll to position [199, 0]
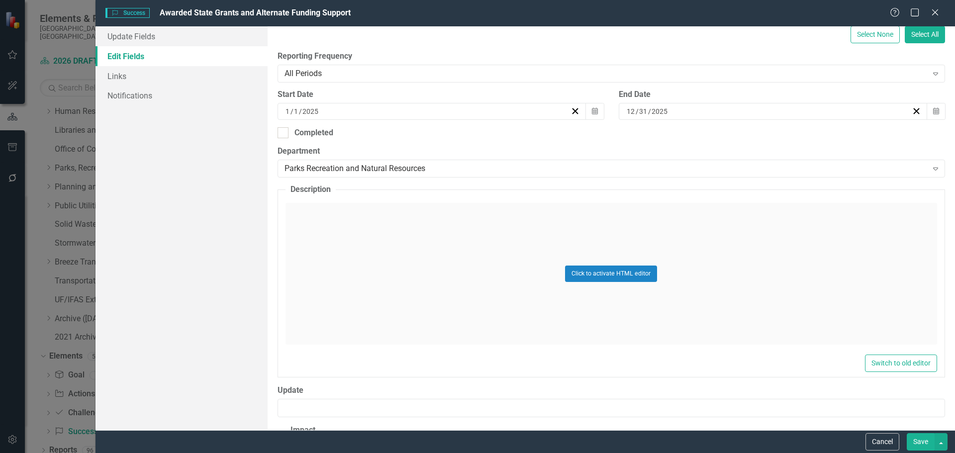
click at [380, 272] on div "Click to activate HTML editor" at bounding box center [610, 274] width 651 height 142
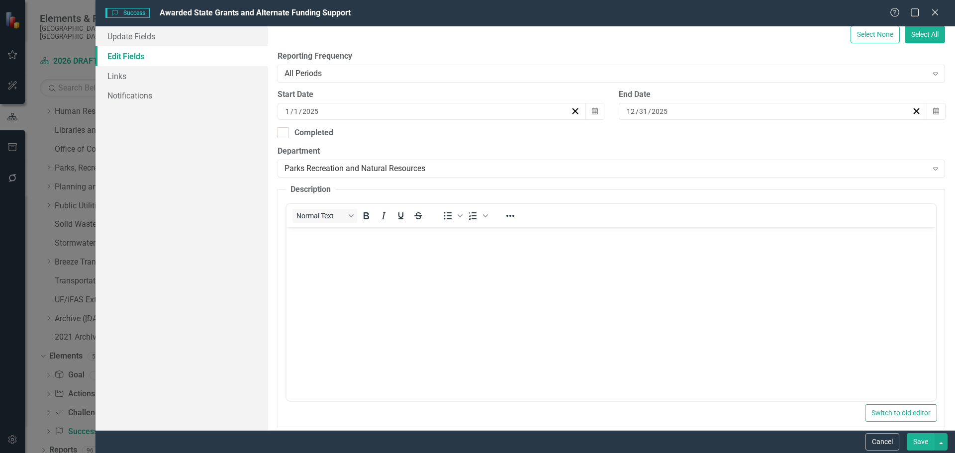
scroll to position [0, 0]
click at [375, 272] on body "Rich Text Area. Press ALT-0 for help." at bounding box center [610, 301] width 649 height 149
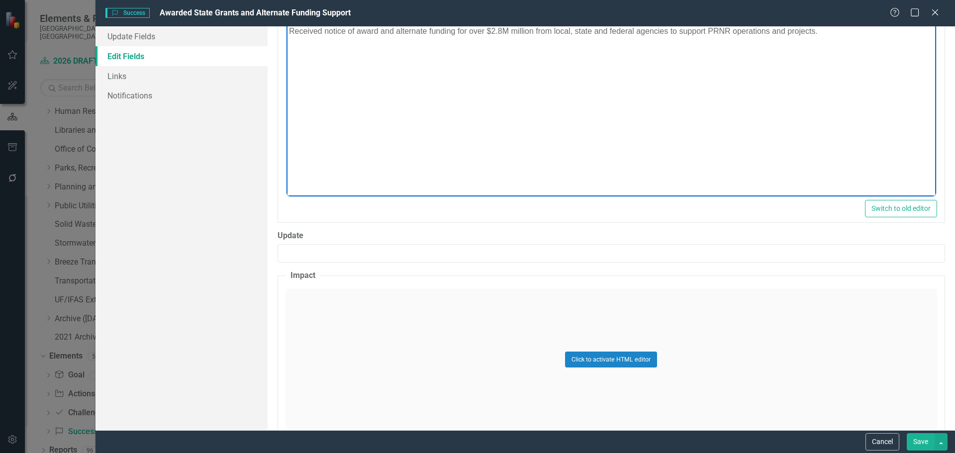
scroll to position [448, 0]
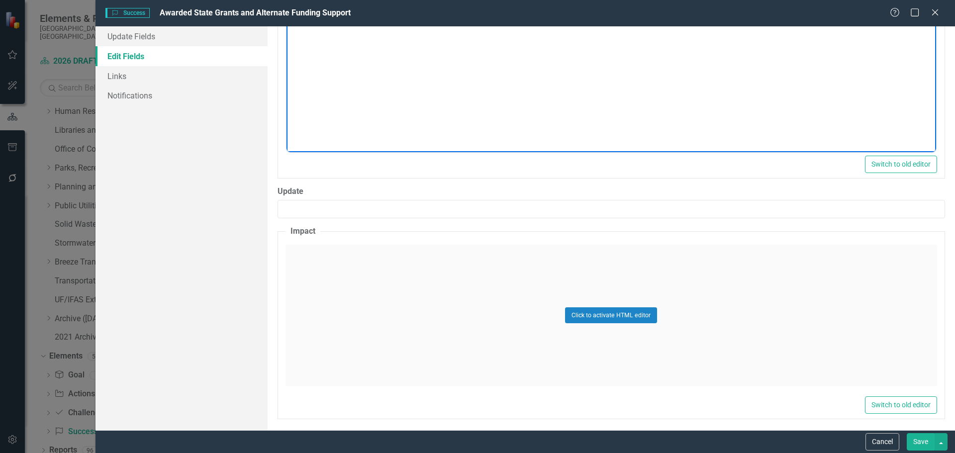
click at [404, 350] on div "Click to activate HTML editor" at bounding box center [610, 316] width 651 height 142
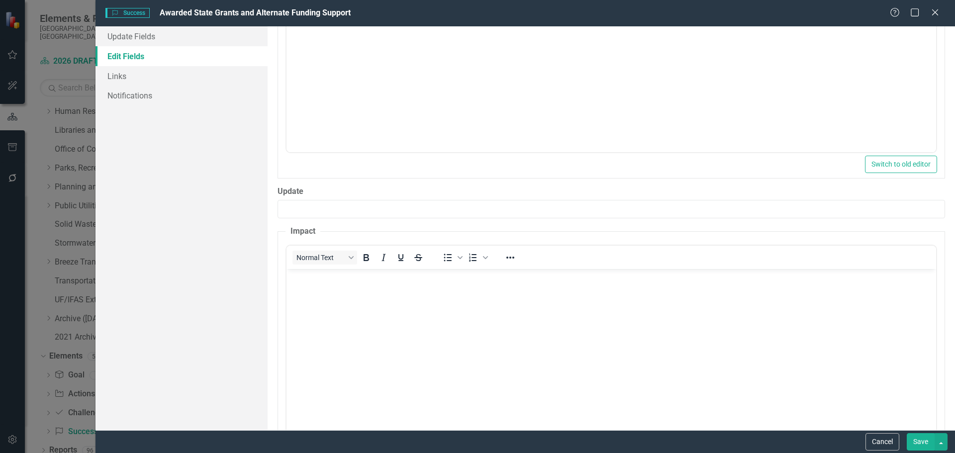
scroll to position [0, 0]
click at [372, 326] on body "Rich Text Area. Press ALT-0 for help." at bounding box center [610, 343] width 649 height 149
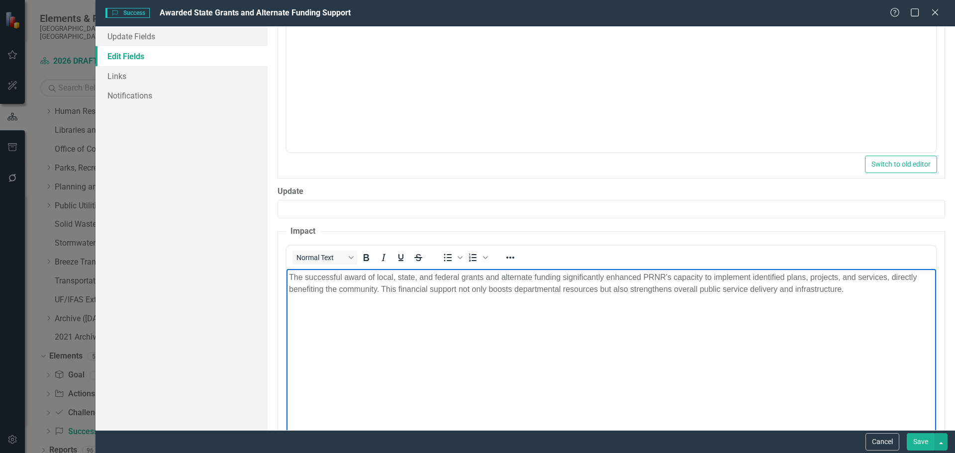
click at [405, 303] on body "The successful award of local, state, and federal grants and alternate funding …" at bounding box center [610, 343] width 649 height 149
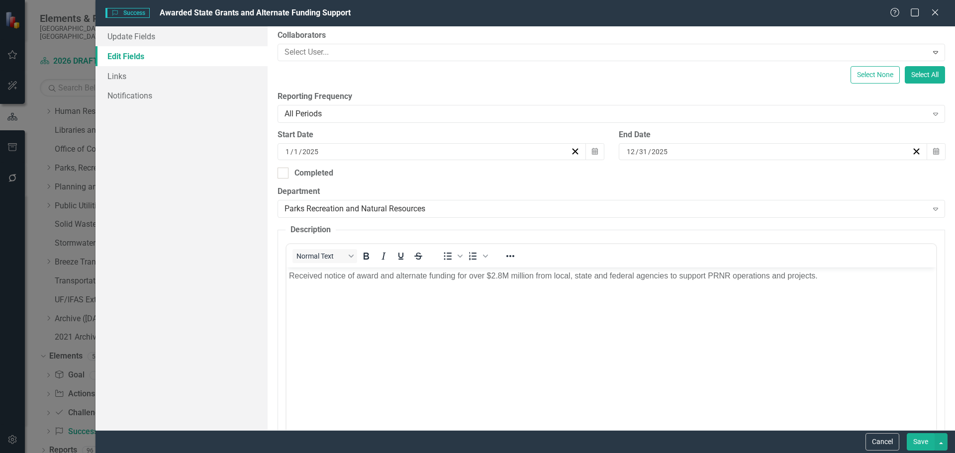
scroll to position [149, 0]
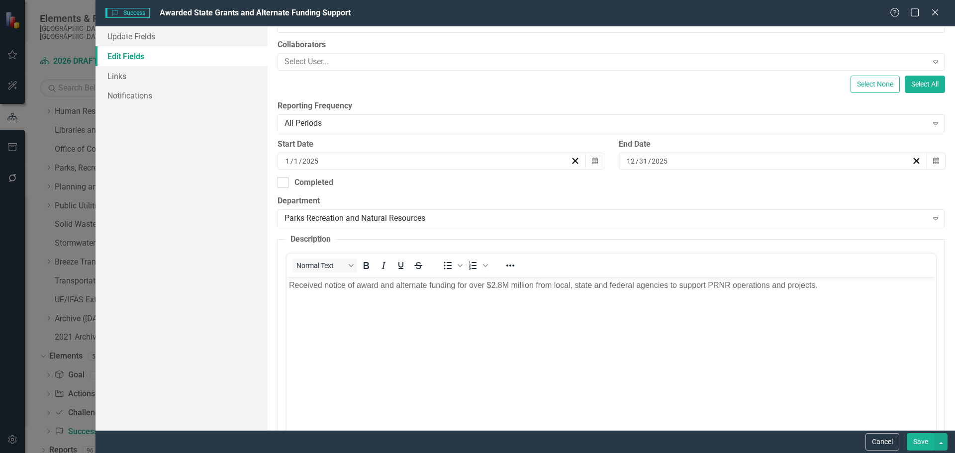
click at [650, 314] on body "Received notice of award and alternate funding for over $2.8M million from loca…" at bounding box center [610, 351] width 649 height 149
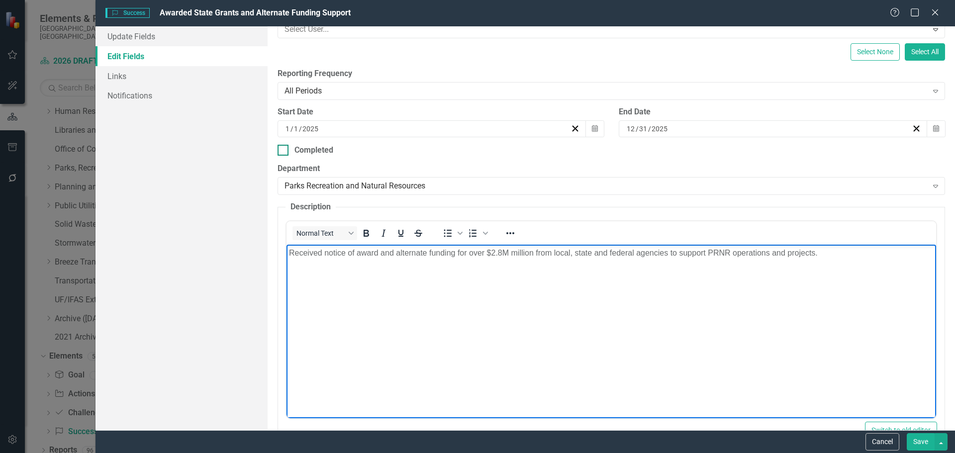
scroll to position [199, 0]
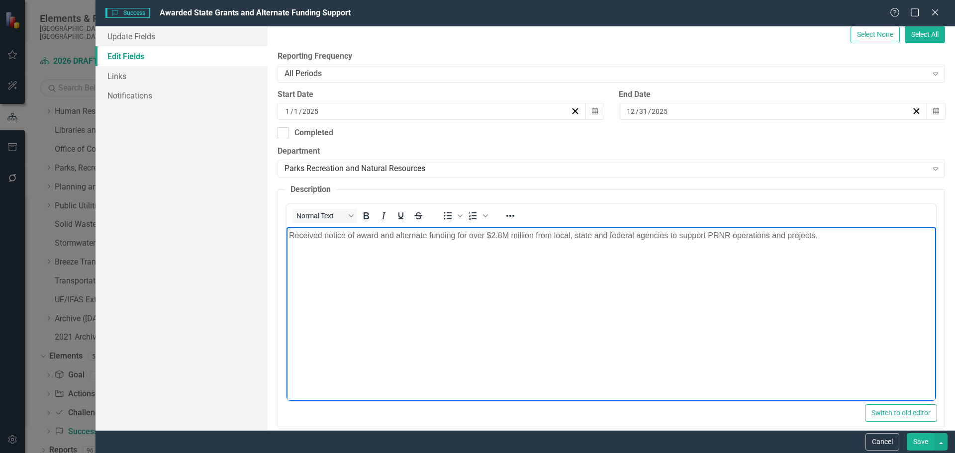
click at [644, 334] on body "Received notice of award and alternate funding for over $2.8M million from loca…" at bounding box center [610, 301] width 649 height 149
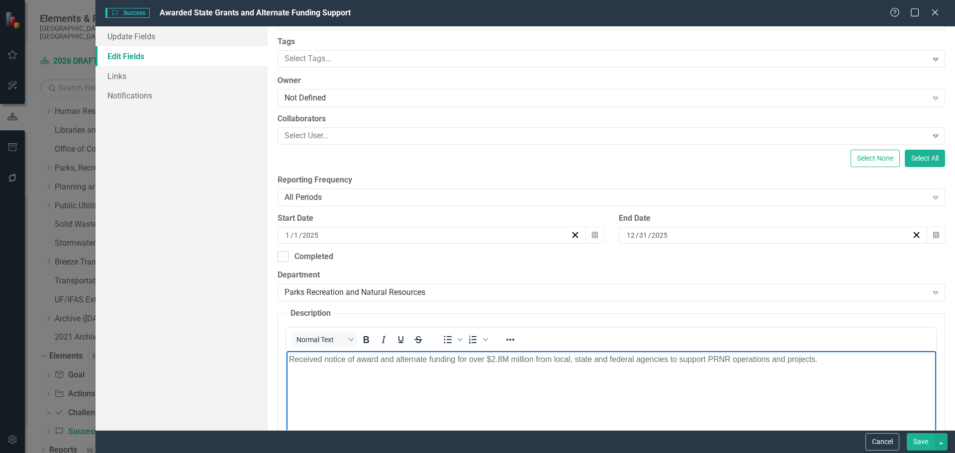
scroll to position [249, 0]
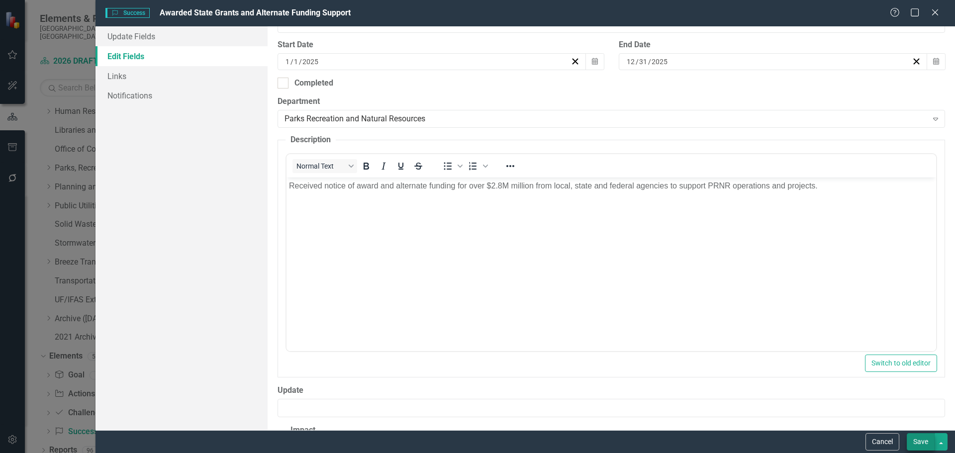
click at [918, 439] on button "Save" at bounding box center [921, 441] width 28 height 17
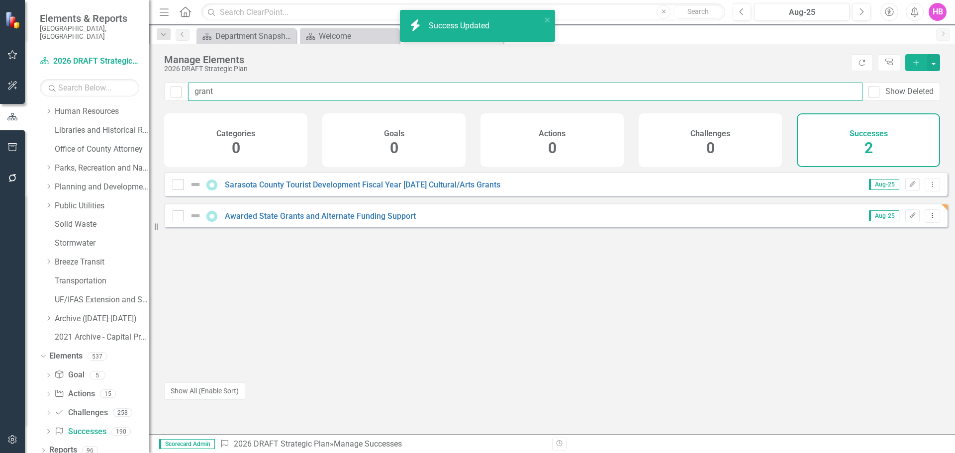
drag, startPoint x: 218, startPoint y: 93, endPoint x: 195, endPoint y: 88, distance: 23.4
click at [195, 88] on input "grant" at bounding box center [525, 92] width 674 height 18
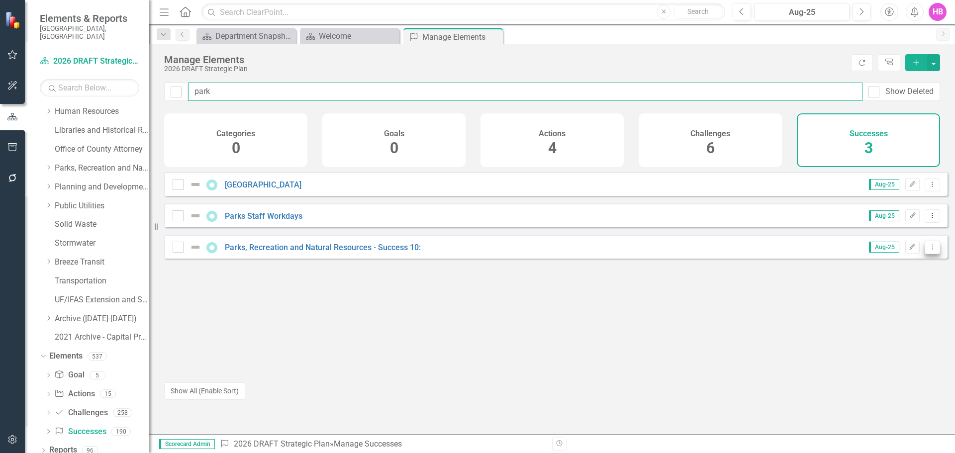
type input "park"
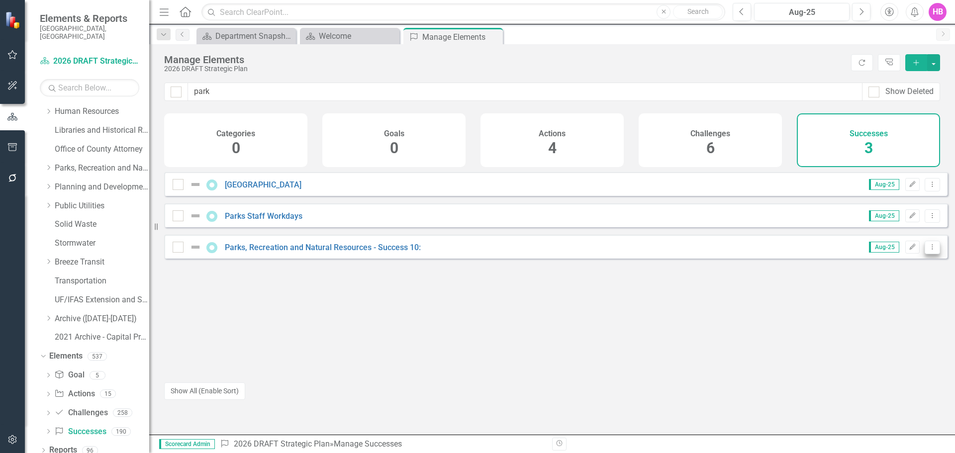
click at [928, 250] on icon "Dropdown Menu" at bounding box center [932, 247] width 8 height 6
click at [886, 311] on link "Copy Duplicate Success" at bounding box center [887, 308] width 89 height 18
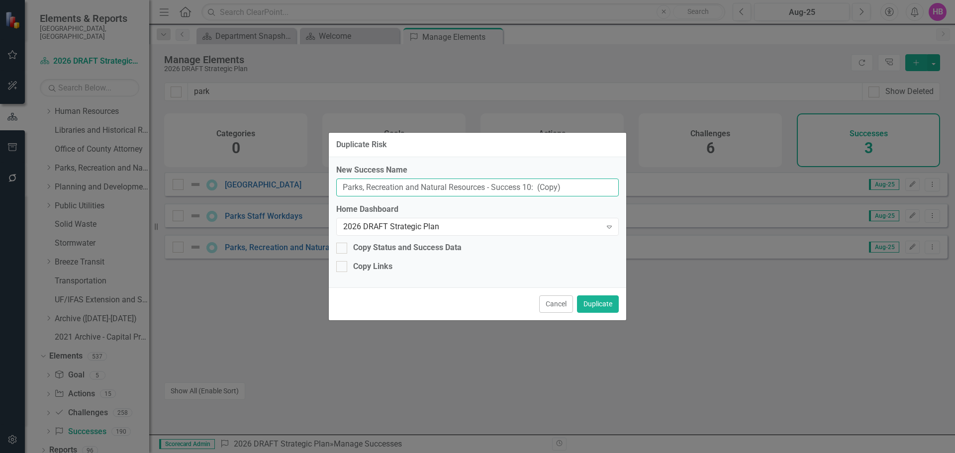
drag, startPoint x: 566, startPoint y: 188, endPoint x: 304, endPoint y: 194, distance: 261.6
click at [304, 194] on div "Duplicate Risk New Success Name Parks, Recreation and Natural Resources - Succe…" at bounding box center [477, 226] width 955 height 453
paste input "Standards and Site Development Guidelines"
type input "Park Standards and Site Development Guidelines"
click at [596, 302] on button "Duplicate" at bounding box center [598, 303] width 42 height 17
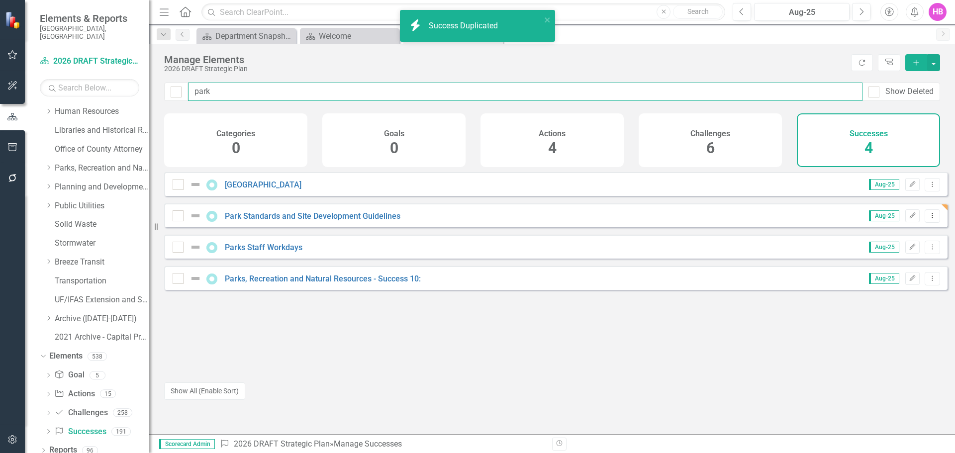
drag, startPoint x: 219, startPoint y: 89, endPoint x: 194, endPoint y: 90, distance: 25.4
click at [194, 90] on input "park" at bounding box center [525, 92] width 674 height 18
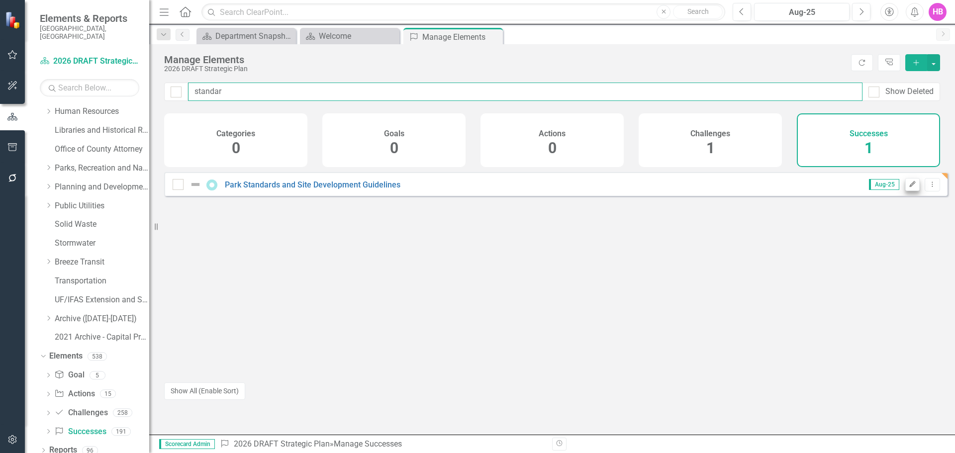
type input "standar"
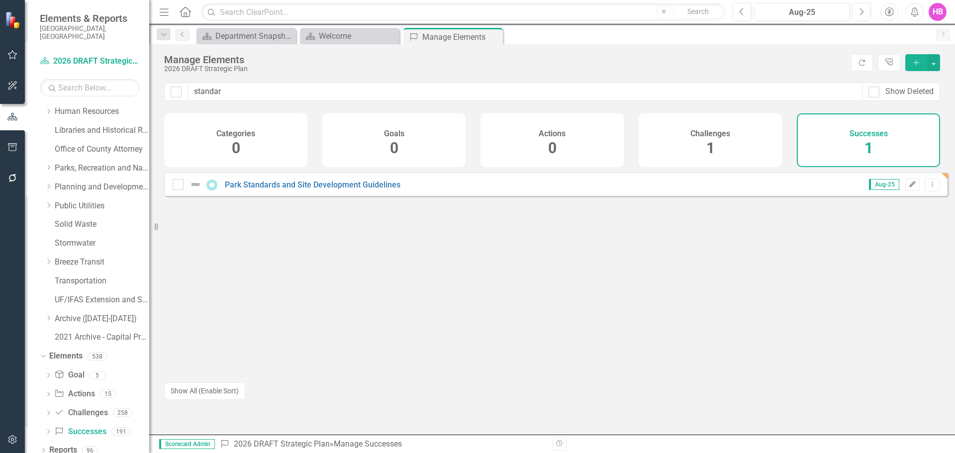
click at [909, 187] on icon "button" at bounding box center [912, 184] width 6 height 6
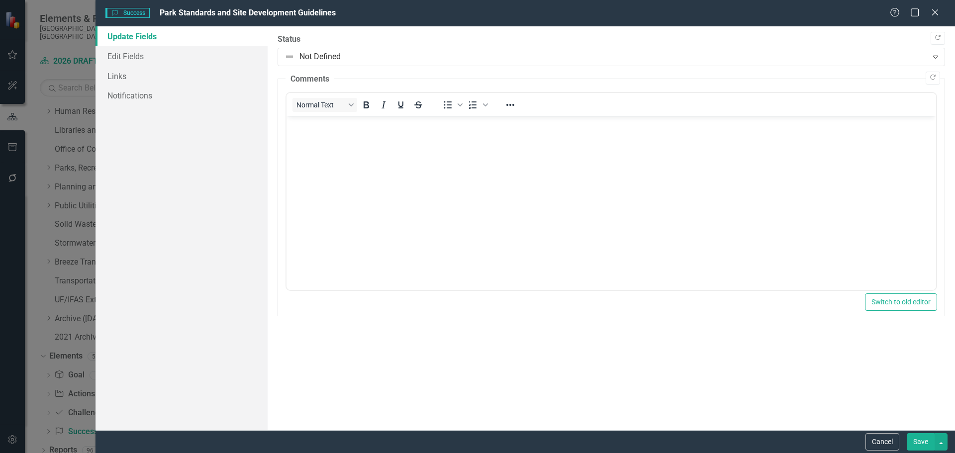
scroll to position [0, 0]
click at [132, 52] on link "Edit Fields" at bounding box center [181, 56] width 172 height 20
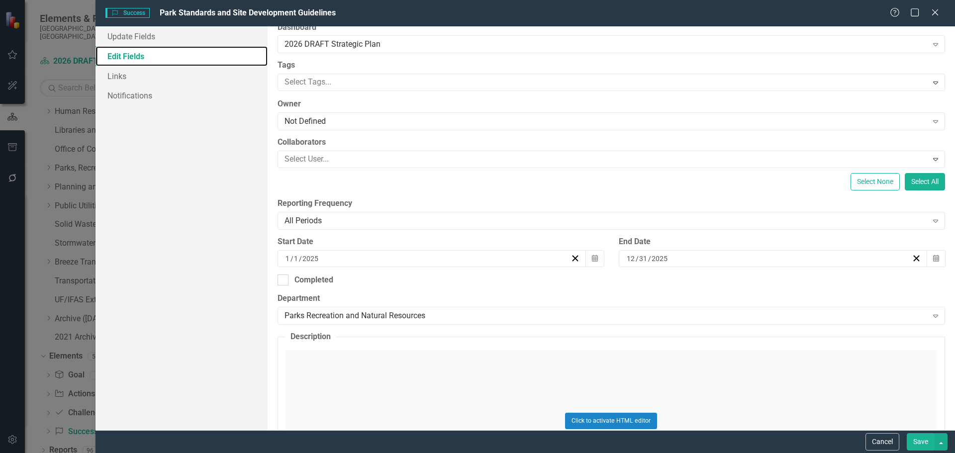
scroll to position [149, 0]
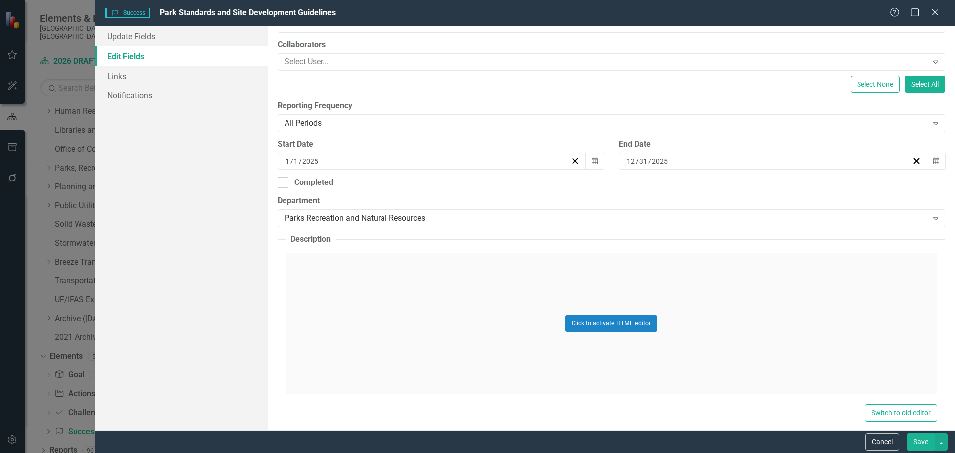
click at [388, 304] on div "Click to activate HTML editor" at bounding box center [610, 324] width 651 height 142
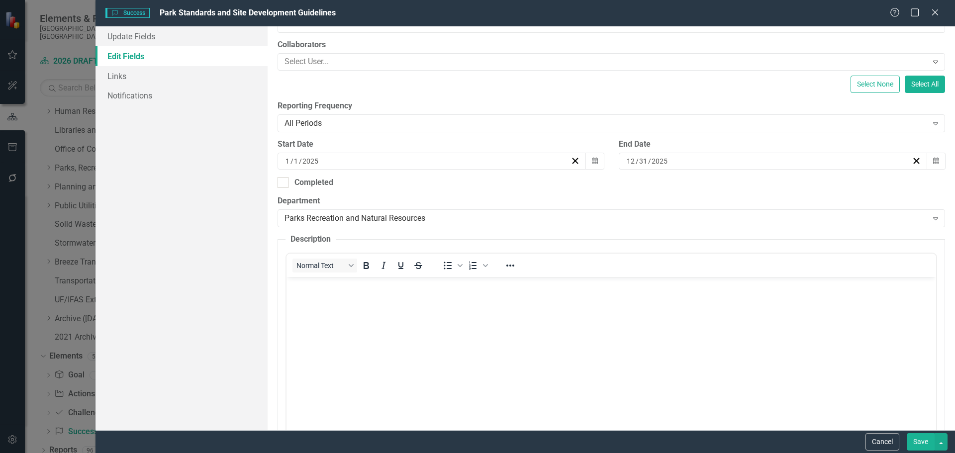
scroll to position [0, 0]
click at [369, 325] on body "Rich Text Area. Press ALT-0 for help." at bounding box center [610, 351] width 649 height 149
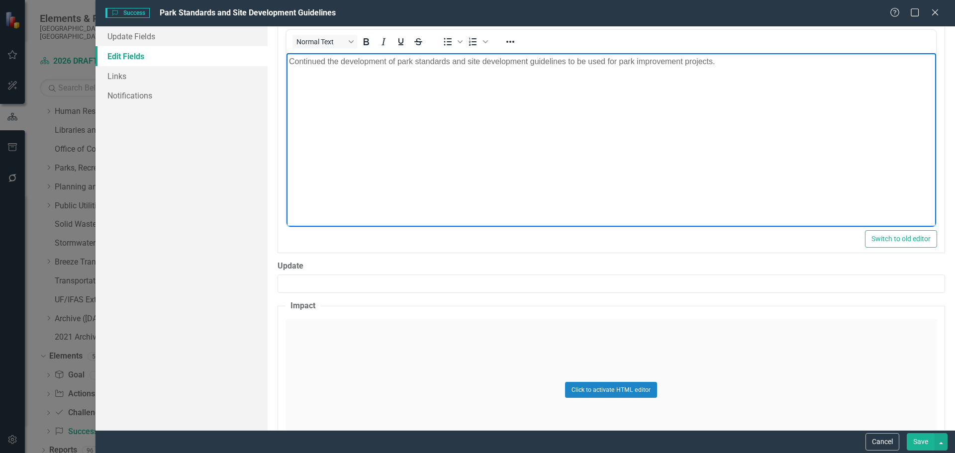
scroll to position [398, 0]
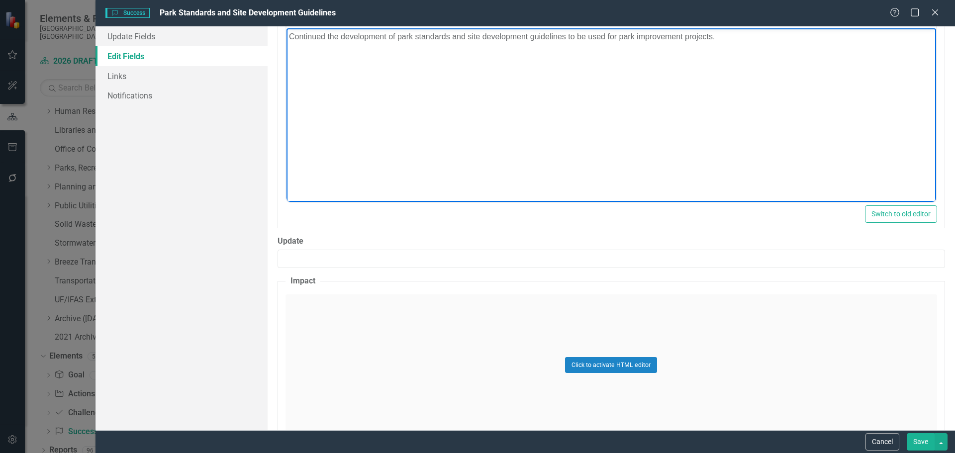
click at [323, 374] on div "Click to activate HTML editor" at bounding box center [610, 365] width 651 height 142
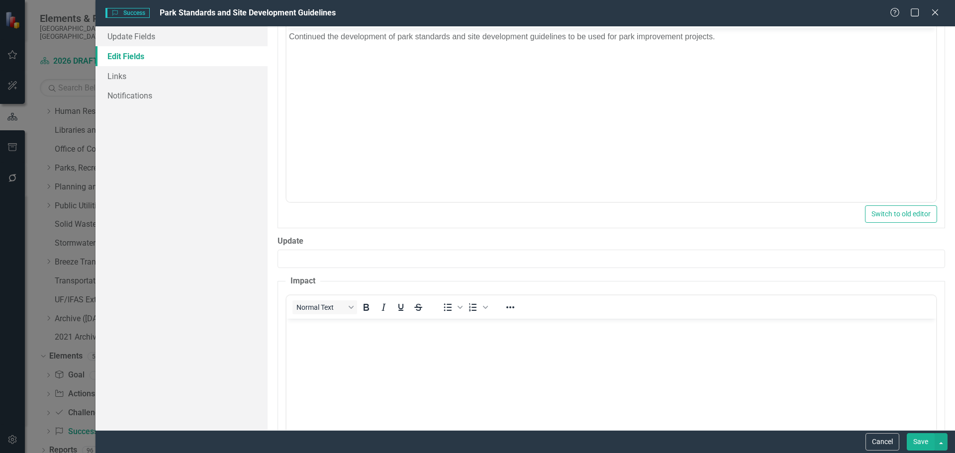
scroll to position [0, 0]
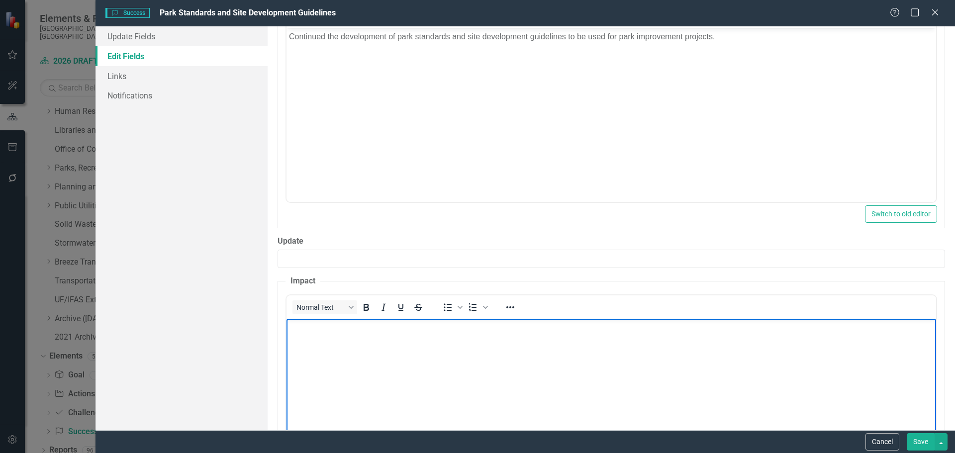
click at [330, 363] on body "Rich Text Area. Press ALT-0 for help." at bounding box center [610, 392] width 649 height 149
click at [350, 374] on body "Standardized and streamlined the design, maintenance and procurement of park im…" at bounding box center [610, 392] width 649 height 149
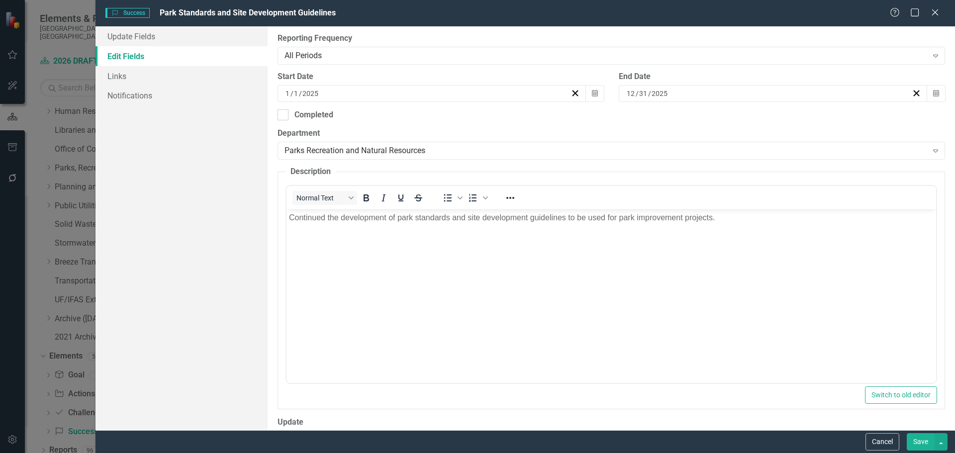
scroll to position [199, 0]
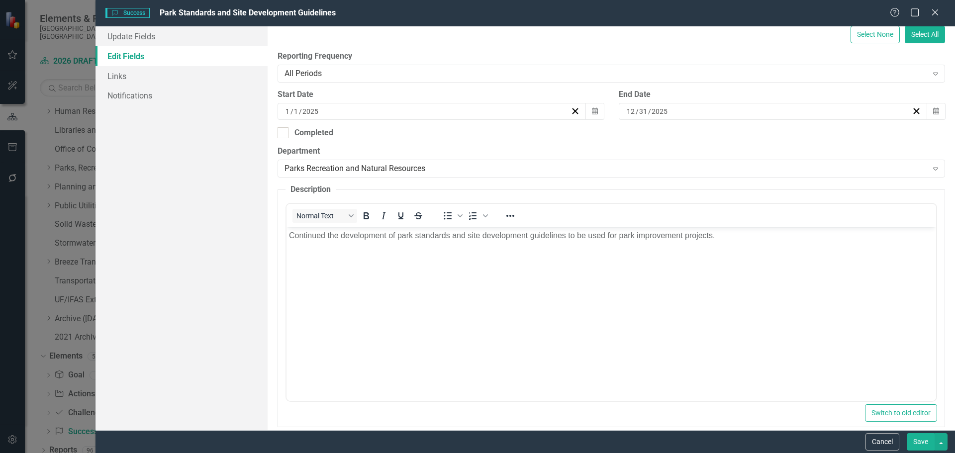
click at [444, 346] on body "Continued the development of park standards and site development guidelines to …" at bounding box center [610, 301] width 649 height 149
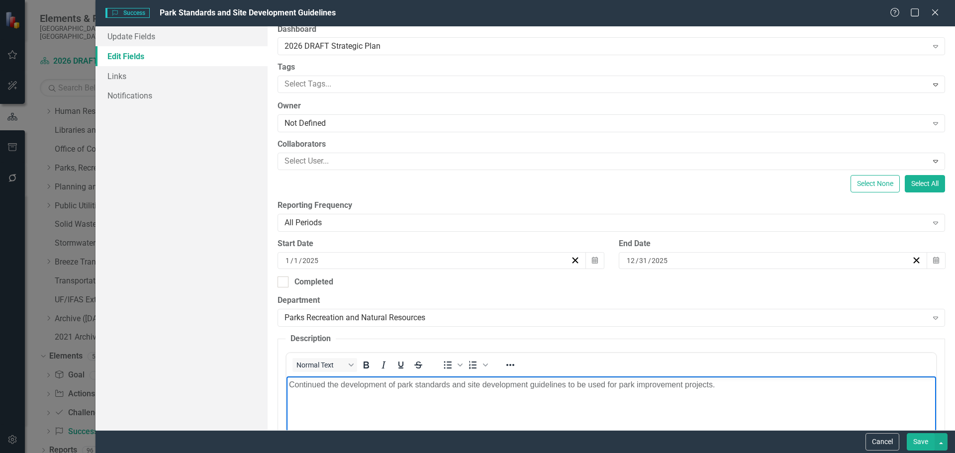
scroll to position [99, 0]
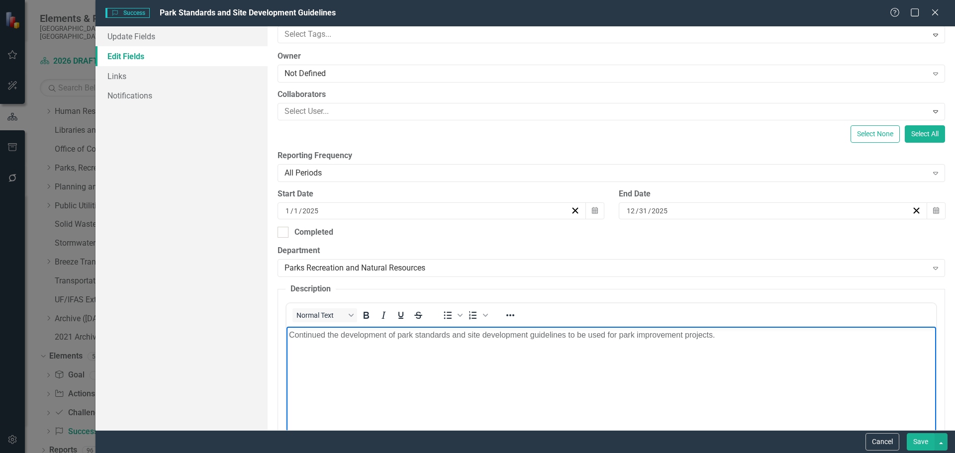
click at [405, 369] on body "Continued the development of park standards and site development guidelines to …" at bounding box center [610, 401] width 649 height 149
click at [712, 336] on p "Continued the development of park standards and site development guidelines to …" at bounding box center [610, 335] width 644 height 12
click at [720, 338] on p "Continued the development of park standards and site development guidelines to …" at bounding box center [610, 335] width 644 height 12
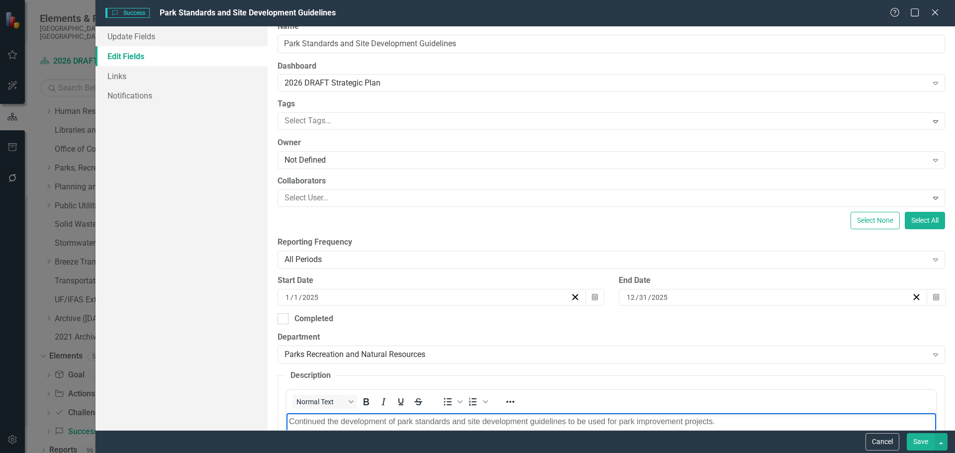
scroll to position [0, 0]
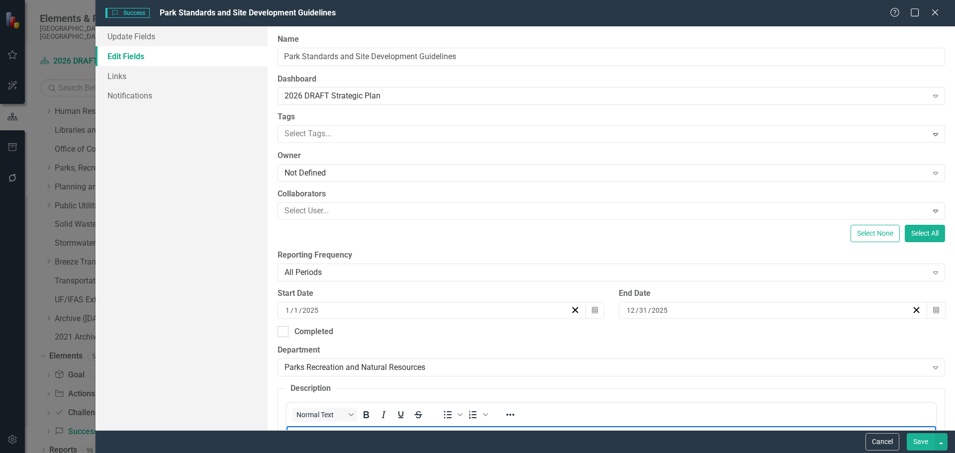
click at [923, 440] on button "Save" at bounding box center [921, 441] width 28 height 17
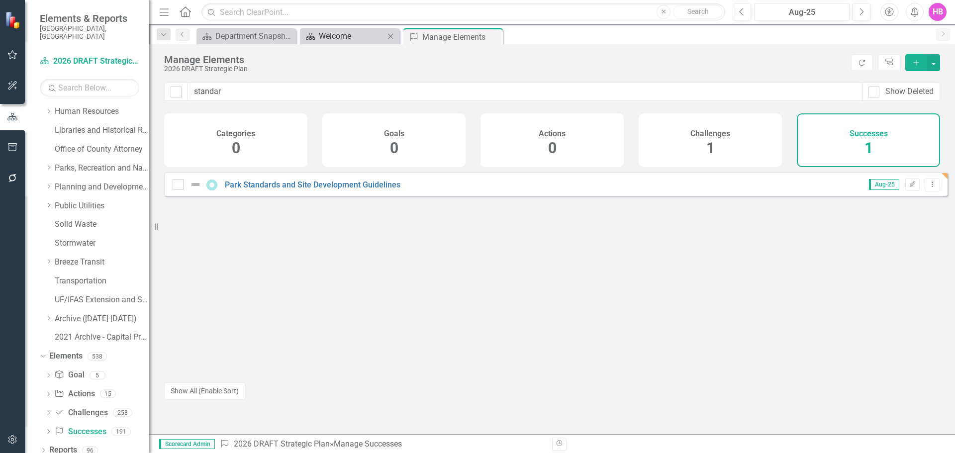
click at [340, 37] on div "Welcome" at bounding box center [352, 36] width 66 height 12
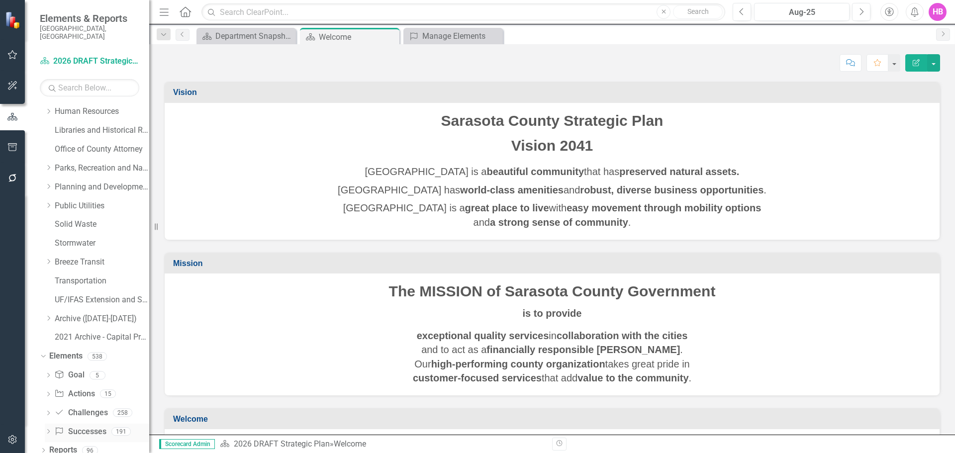
click at [81, 426] on link "Success Successes" at bounding box center [80, 431] width 52 height 11
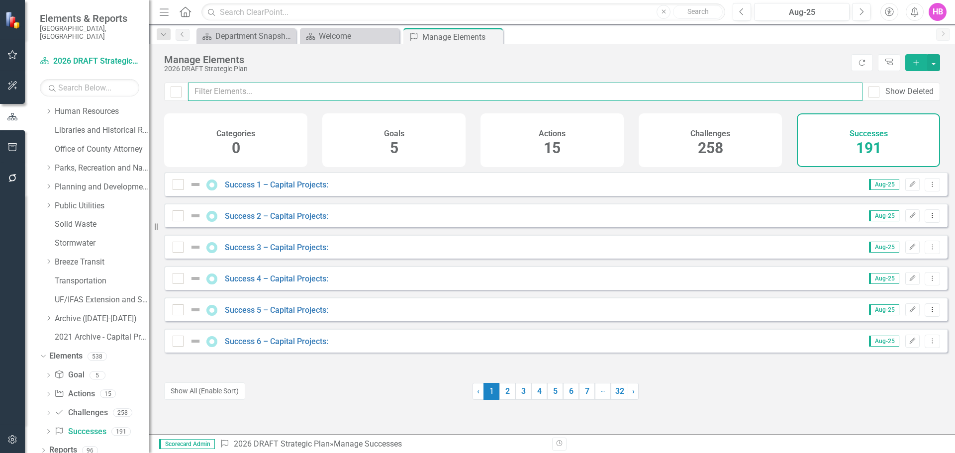
click at [231, 94] on input "text" at bounding box center [525, 92] width 674 height 18
type input "p"
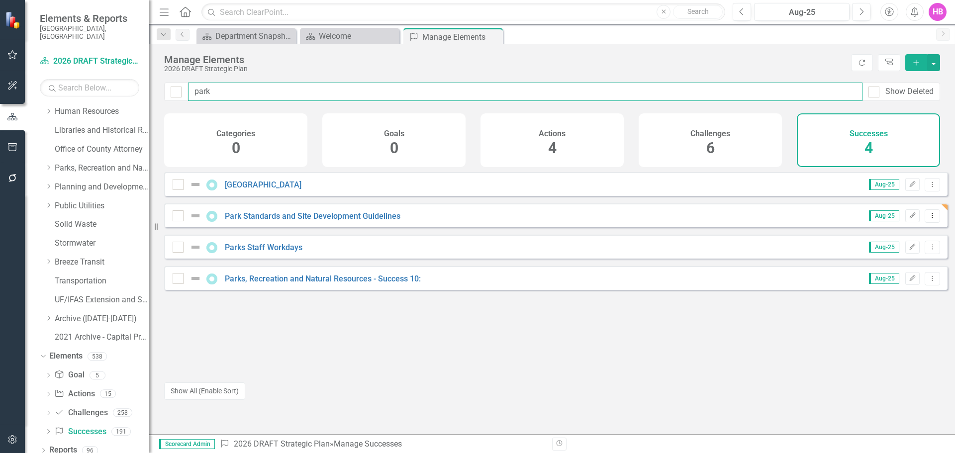
type input "park"
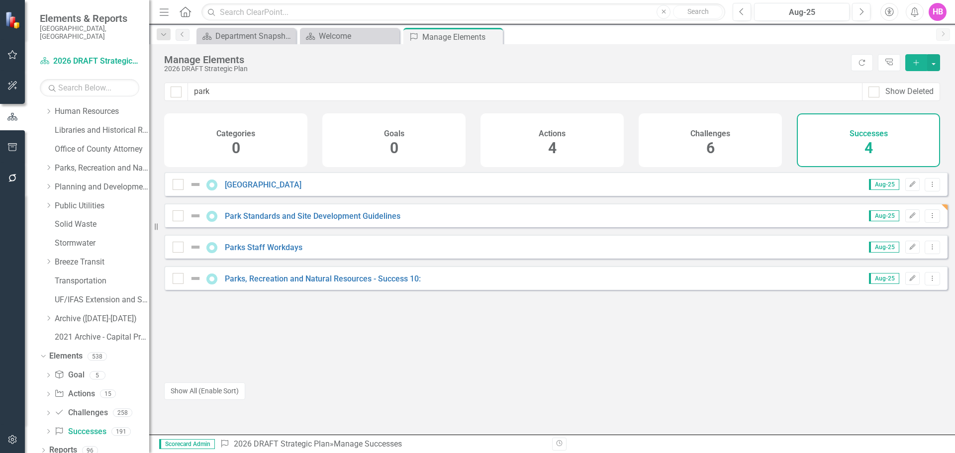
click at [937, 13] on div "HB" at bounding box center [937, 12] width 18 height 18
click at [918, 130] on link "Logout Log Out" at bounding box center [906, 125] width 79 height 18
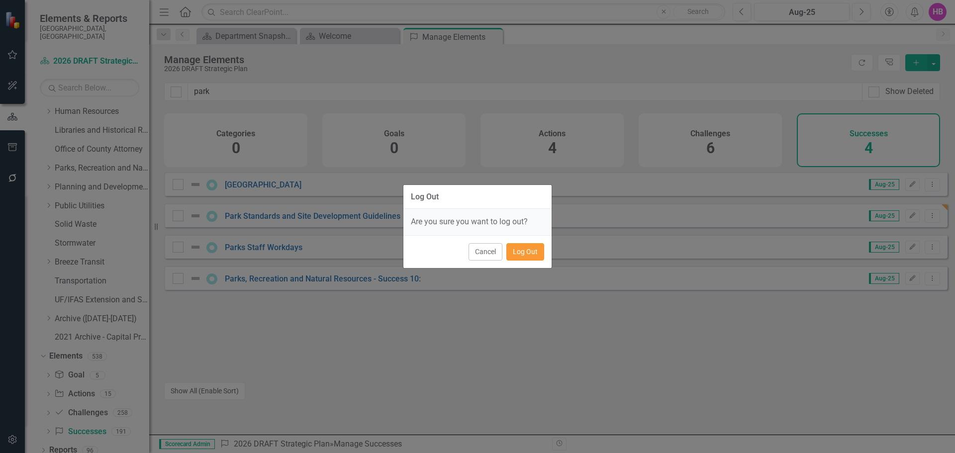
click at [529, 256] on button "Log Out" at bounding box center [525, 251] width 38 height 17
